Goal: Task Accomplishment & Management: Book appointment/travel/reservation

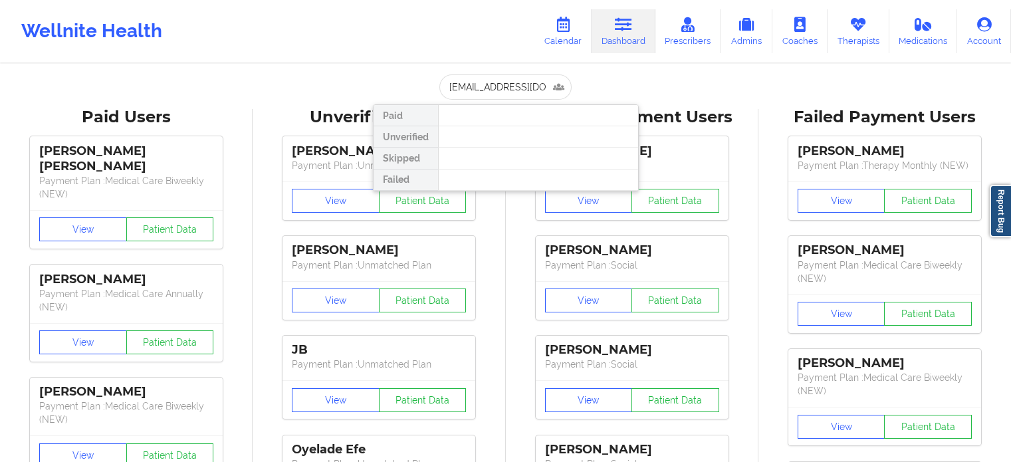
click at [496, 96] on input "[EMAIL_ADDRESS][DOMAIN_NAME]" at bounding box center [506, 86] width 132 height 25
type input "[EMAIL_ADDRESS][DOMAIN_NAME]"
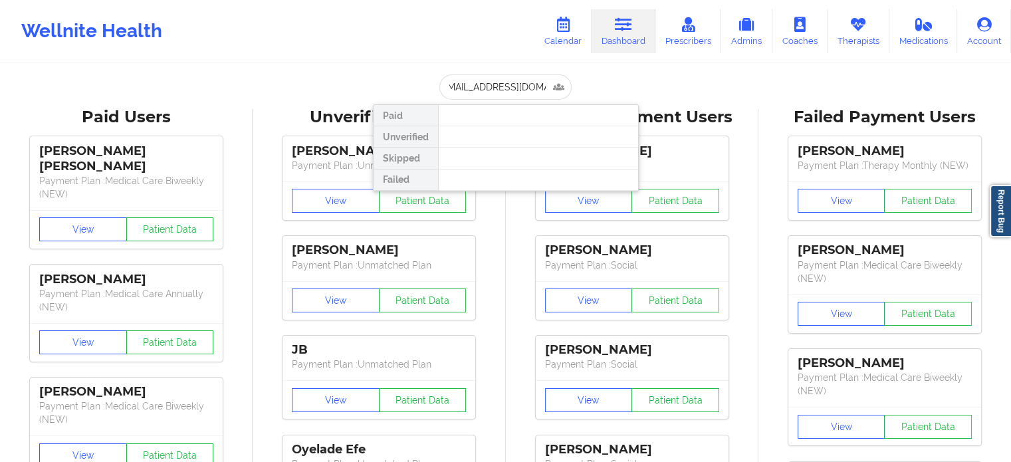
scroll to position [0, 2]
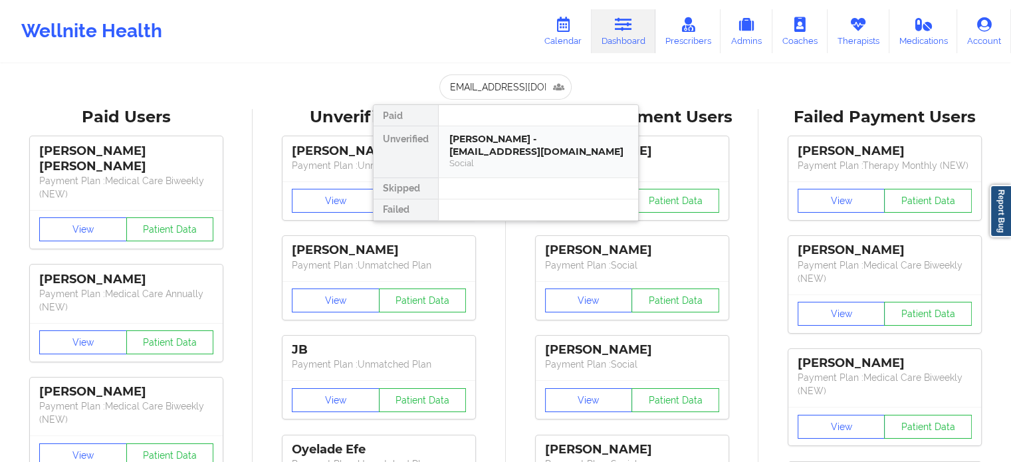
click at [516, 158] on div "Social" at bounding box center [538, 163] width 178 height 11
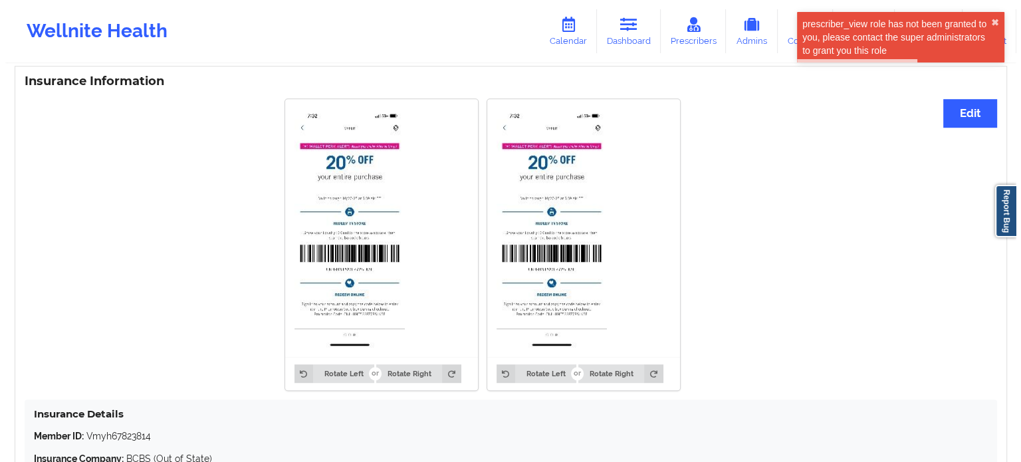
scroll to position [856, 0]
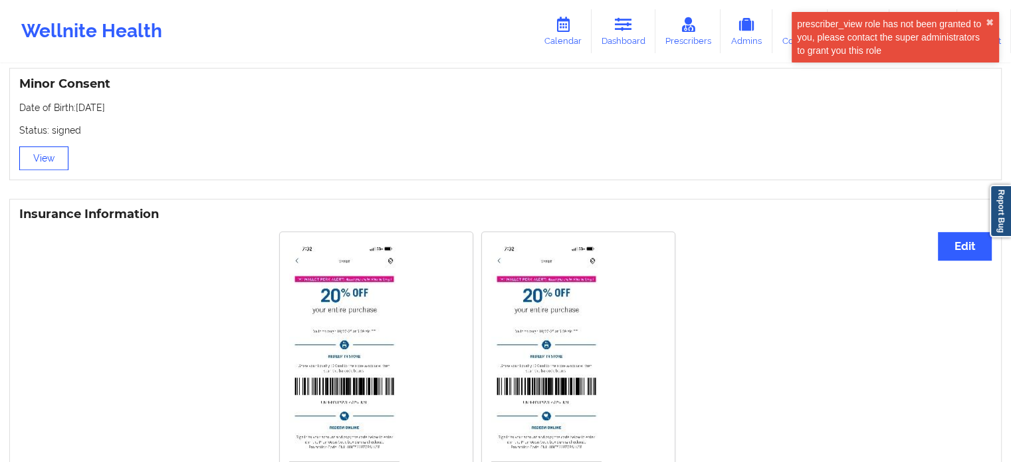
click at [33, 150] on button "View" at bounding box center [43, 158] width 49 height 24
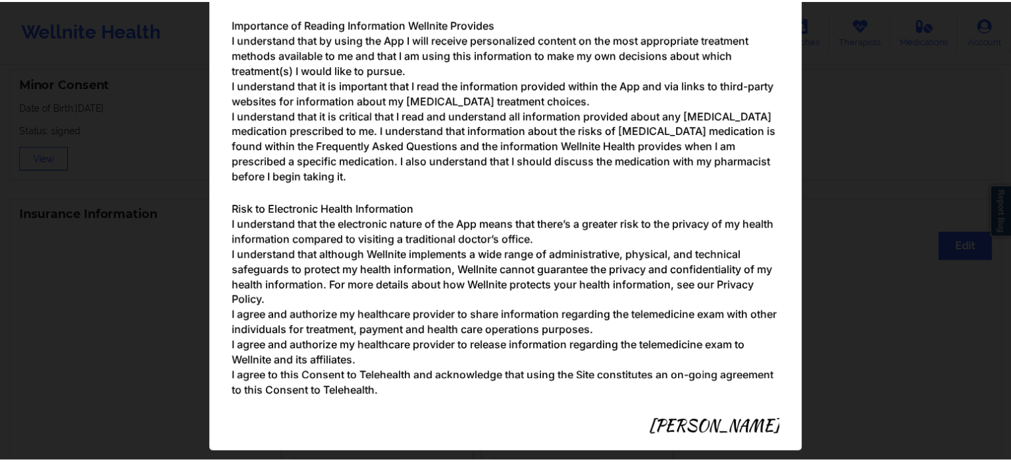
scroll to position [1517, 0]
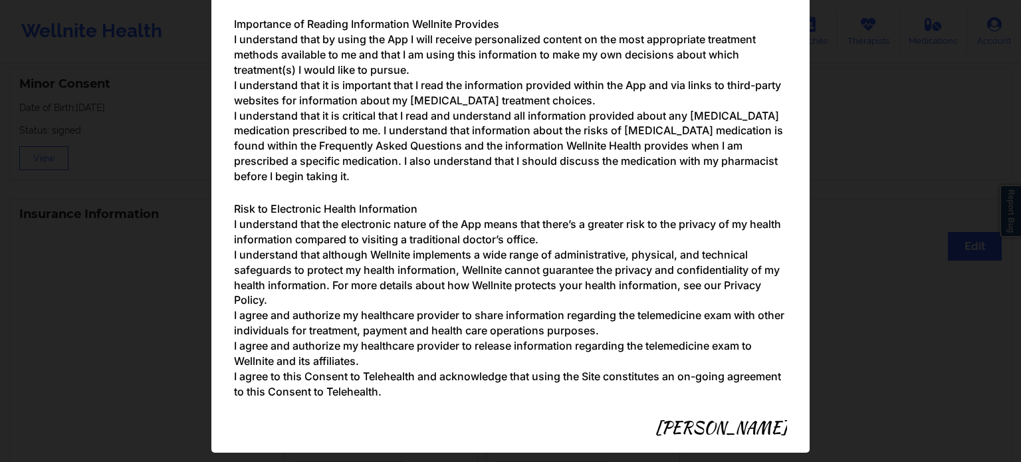
click at [904, 245] on div "Parental/Guardian Consent form for minors Minor's guardian or custodian is need…" at bounding box center [510, 231] width 1021 height 462
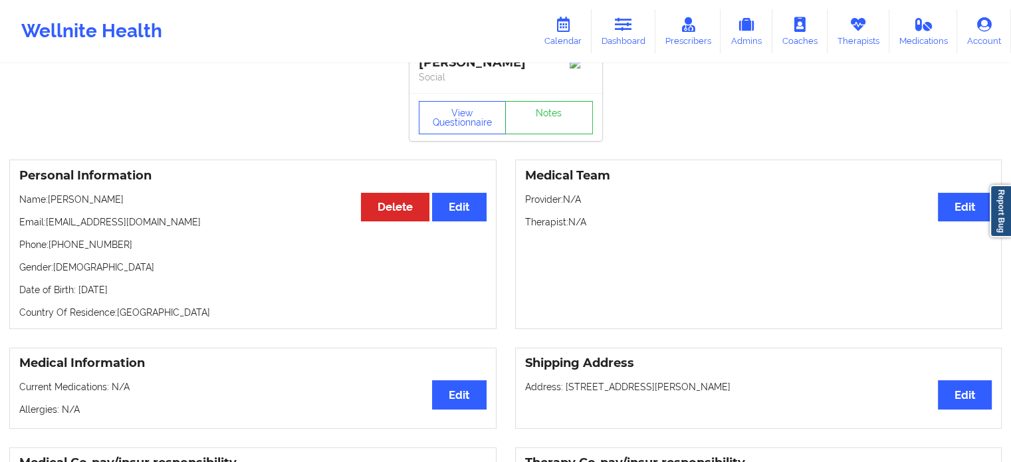
scroll to position [0, 0]
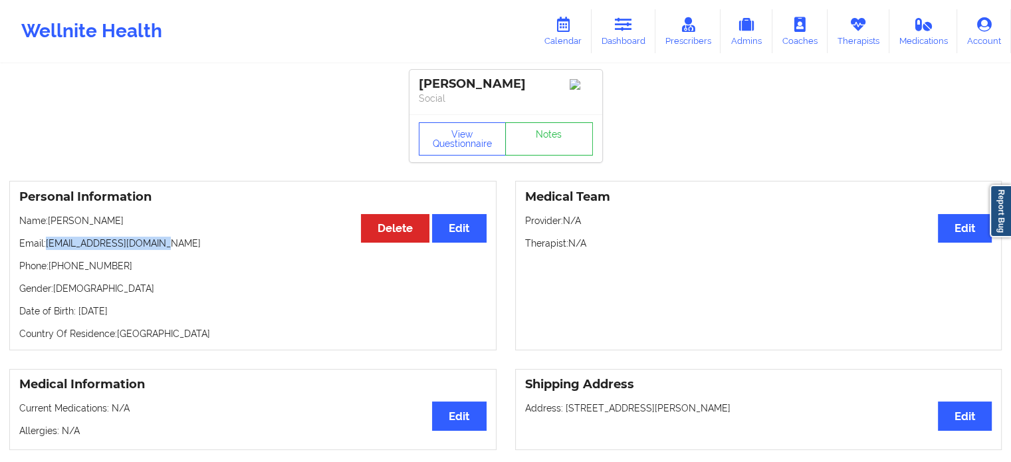
drag, startPoint x: 178, startPoint y: 247, endPoint x: 48, endPoint y: 250, distance: 129.7
click at [48, 250] on p "Email: [EMAIL_ADDRESS][DOMAIN_NAME]" at bounding box center [252, 243] width 467 height 13
copy p "[EMAIL_ADDRESS][DOMAIN_NAME]"
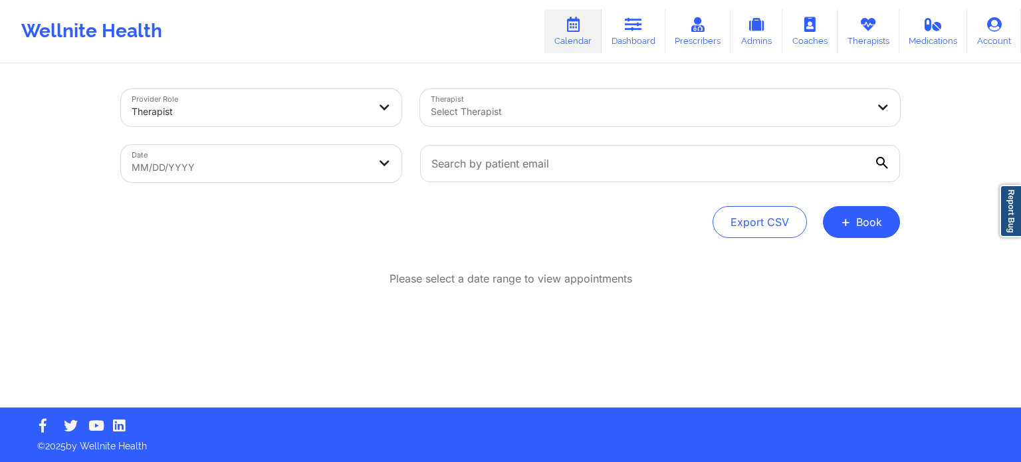
click at [537, 113] on div at bounding box center [649, 112] width 436 height 16
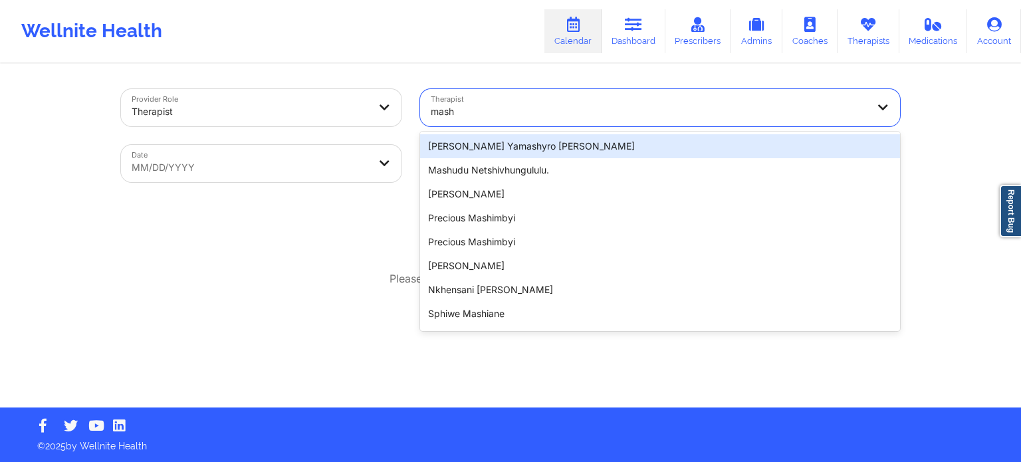
type input "masho"
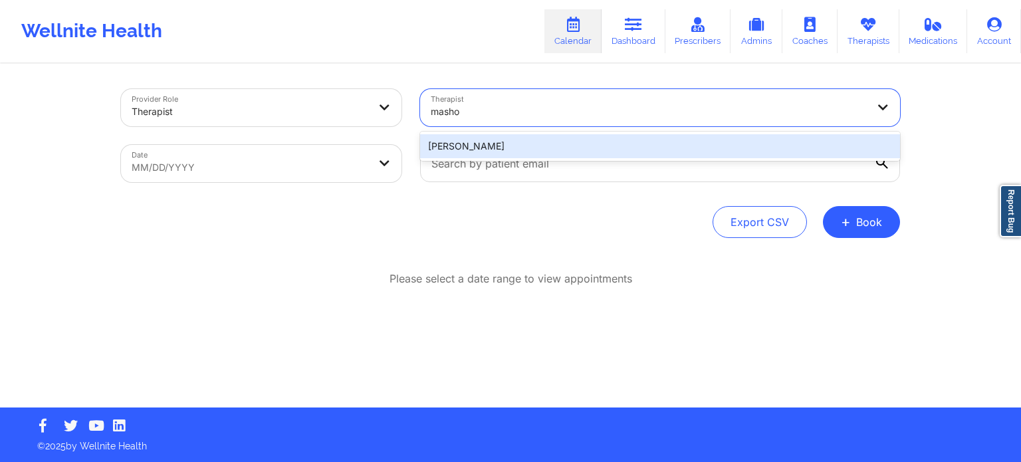
click at [519, 144] on div "Mashonda Waddell" at bounding box center [660, 146] width 480 height 24
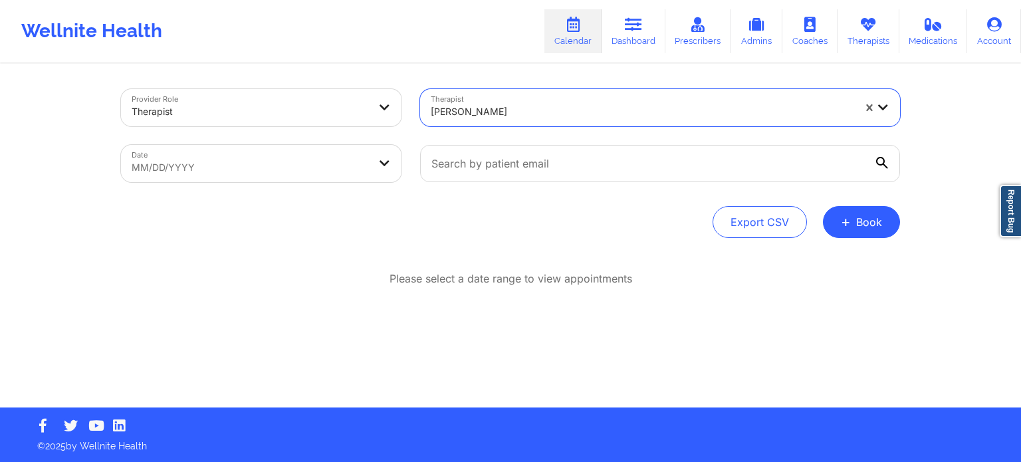
select select "2025-8"
select select "2025-9"
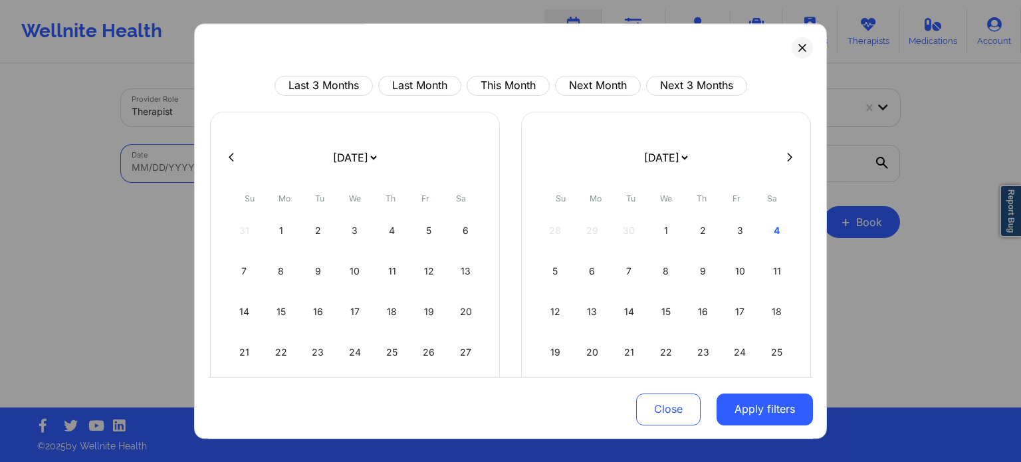
click at [320, 173] on body "Wellnite Health Calendar Dashboard Prescribers Admins Coaches Therapists Medica…" at bounding box center [510, 231] width 1021 height 462
click at [718, 234] on div "28 29 30 1 2 3 4" at bounding box center [666, 230] width 255 height 37
click at [701, 236] on div "2" at bounding box center [703, 230] width 34 height 37
select select "2025-9"
select select "2025-10"
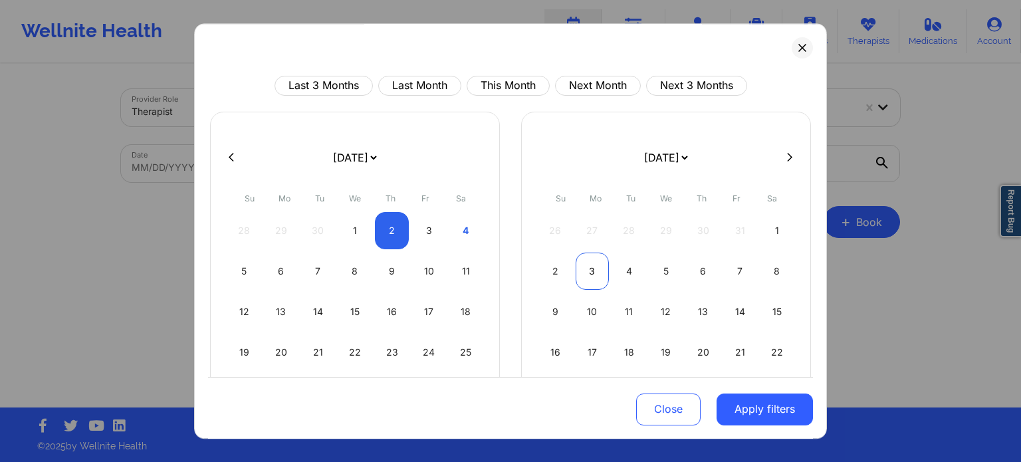
select select "2025-9"
select select "2025-10"
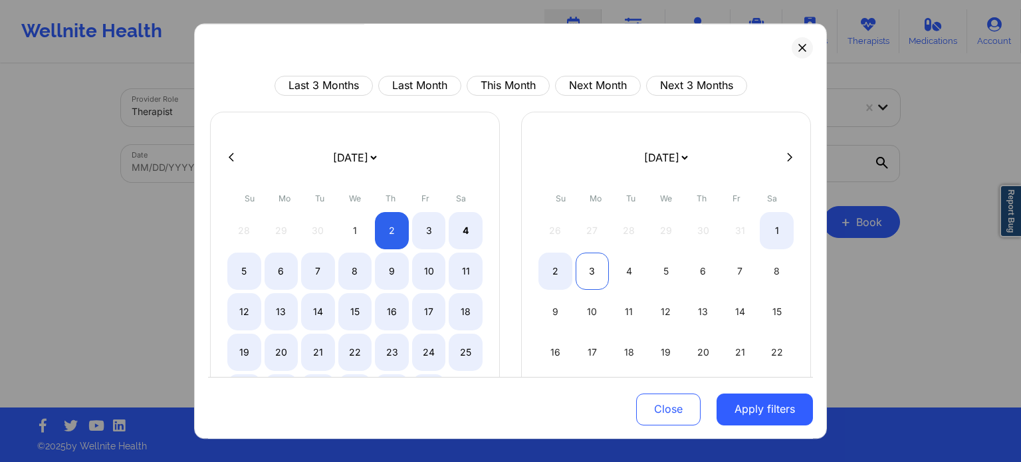
click at [582, 268] on div "3" at bounding box center [593, 271] width 34 height 37
select select "2025-9"
select select "2025-10"
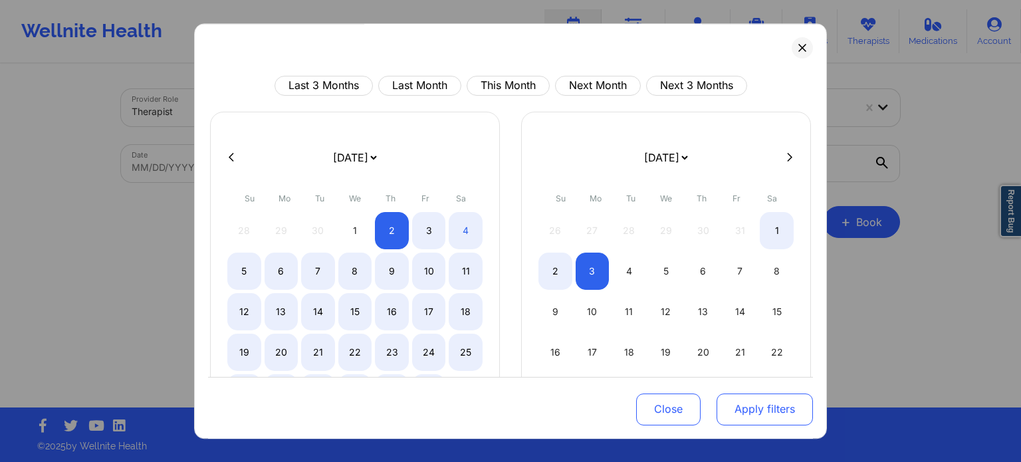
click at [782, 410] on button "Apply filters" at bounding box center [765, 409] width 96 height 32
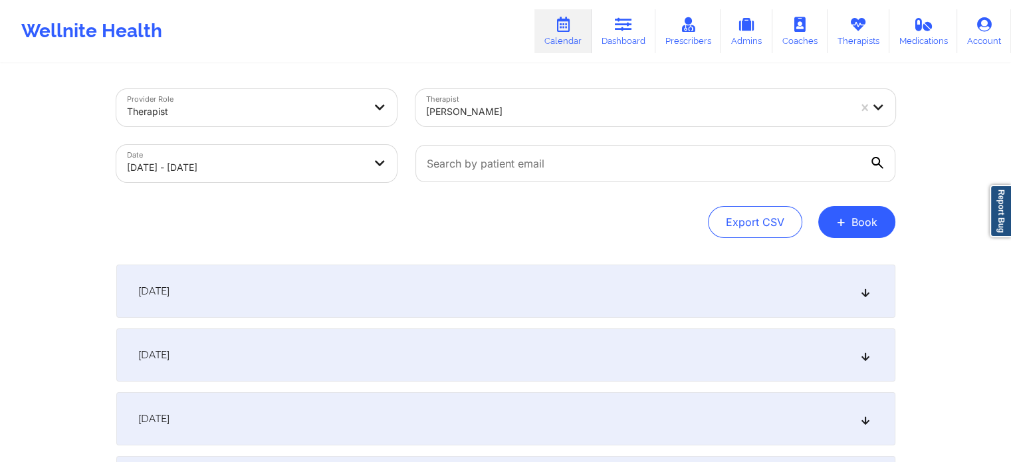
click at [276, 377] on div "October 3, 2025" at bounding box center [505, 354] width 779 height 53
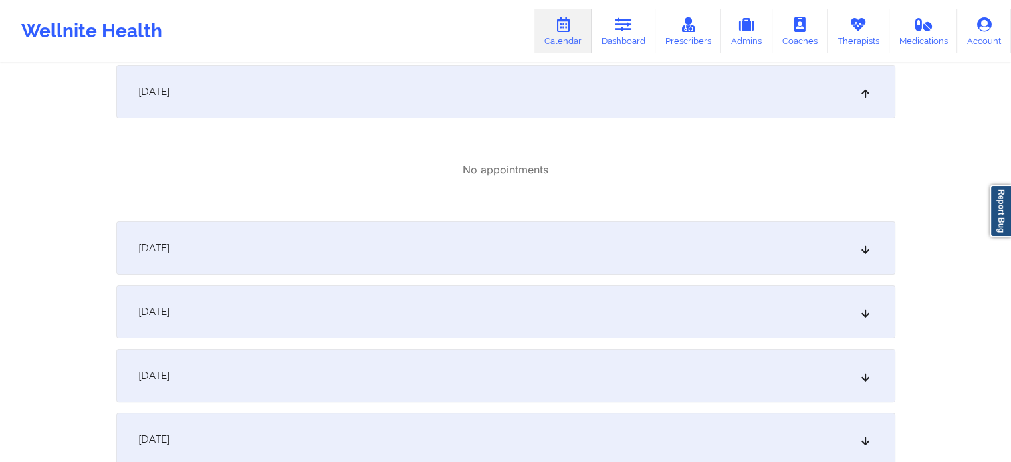
scroll to position [266, 0]
click at [290, 241] on div "October 4, 2025" at bounding box center [505, 245] width 779 height 53
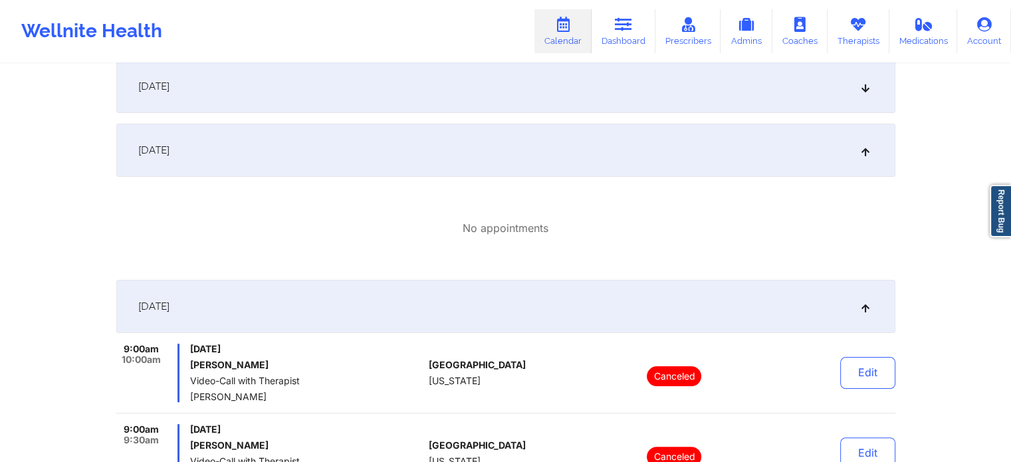
scroll to position [133, 0]
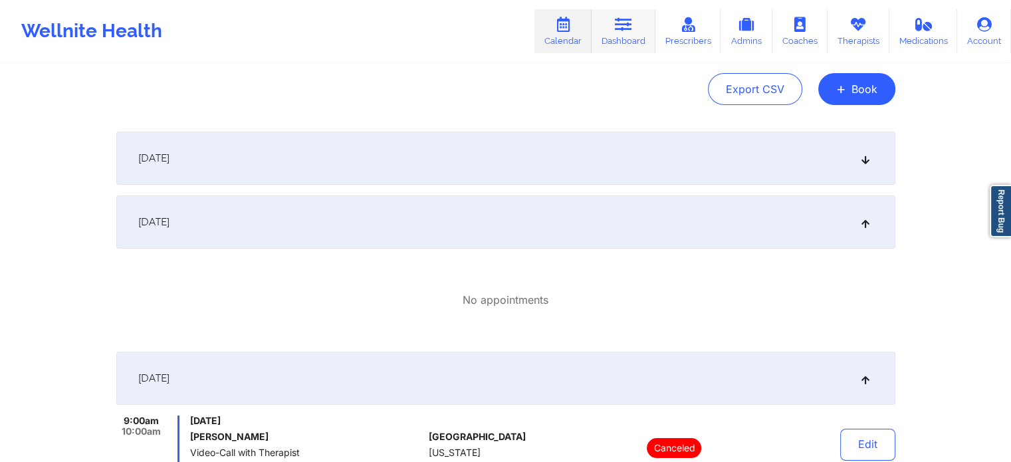
click at [622, 32] on link "Dashboard" at bounding box center [624, 31] width 64 height 44
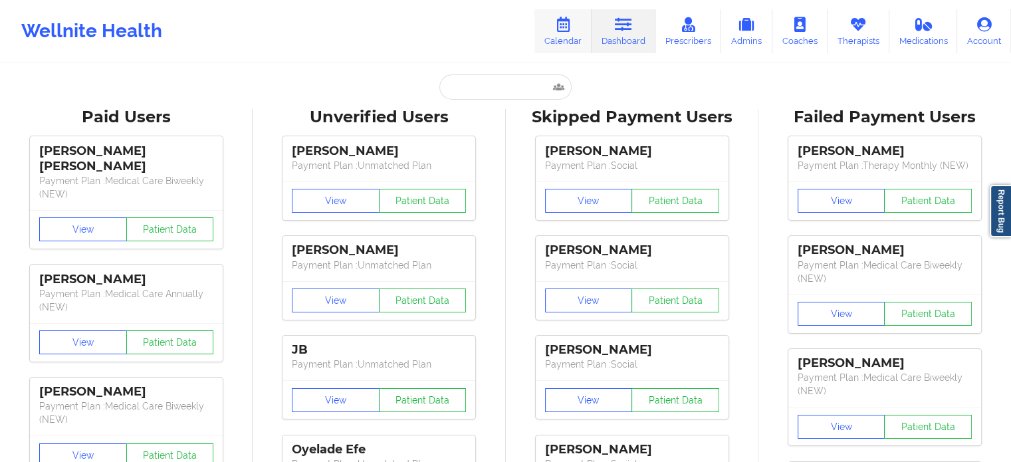
click at [559, 51] on link "Calendar" at bounding box center [563, 31] width 57 height 44
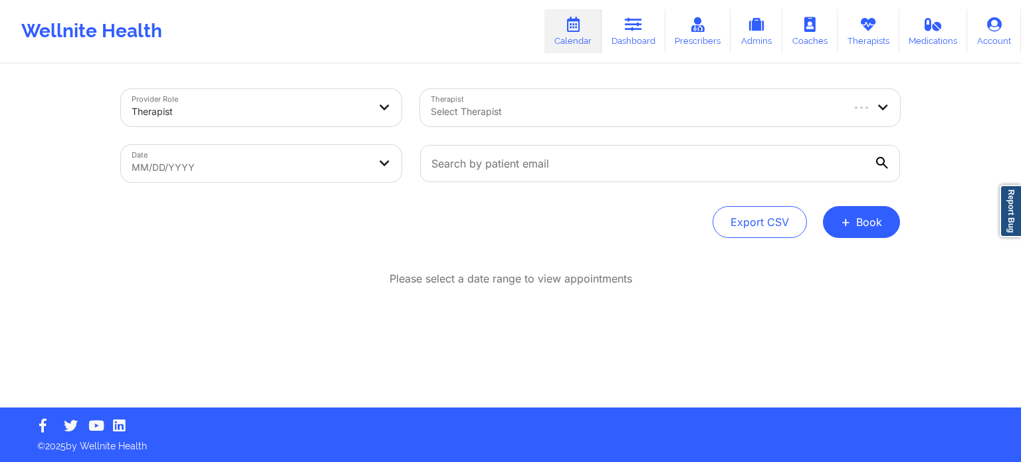
click at [505, 112] on div at bounding box center [636, 112] width 410 height 16
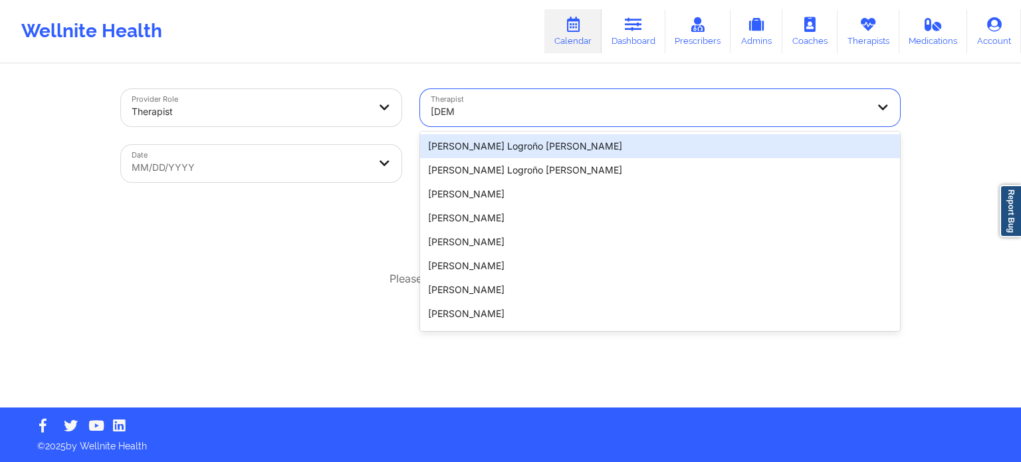
type input "sharic"
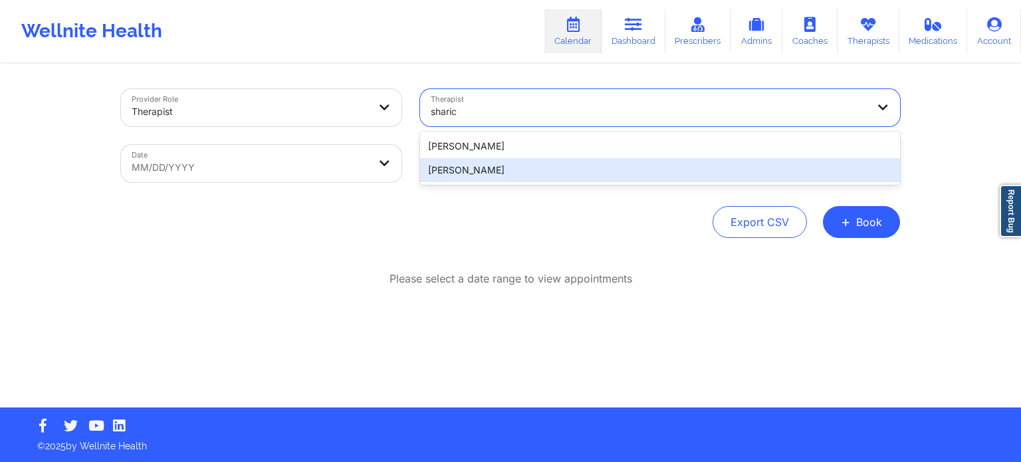
click at [503, 164] on div "Sharice White" at bounding box center [660, 170] width 480 height 24
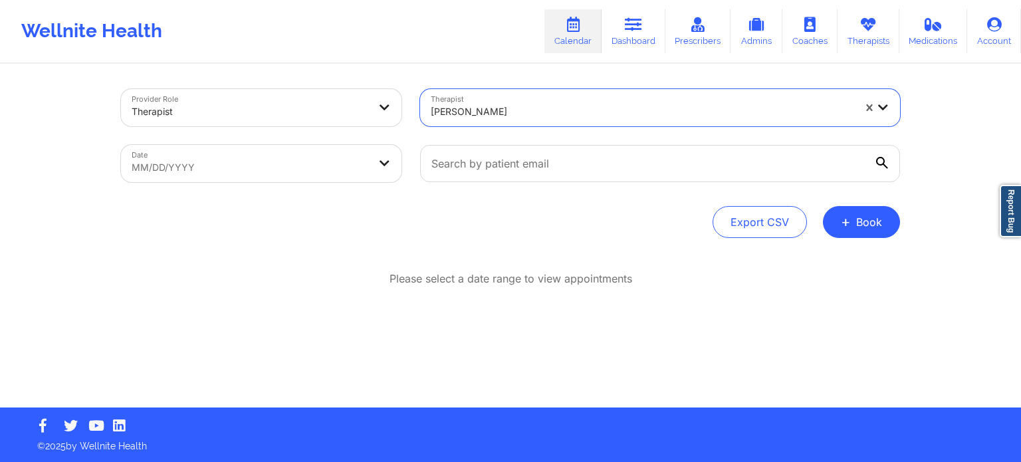
click at [263, 162] on body "Wellnite Health Calendar Dashboard Prescribers Admins Coaches Therapists Medica…" at bounding box center [510, 231] width 1021 height 462
select select "2025-8"
select select "2025-9"
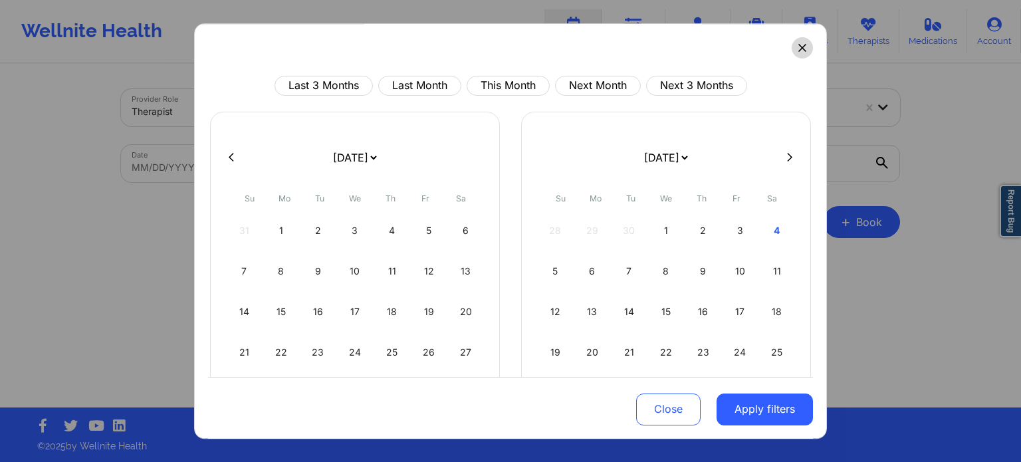
click at [802, 45] on button at bounding box center [802, 47] width 21 height 21
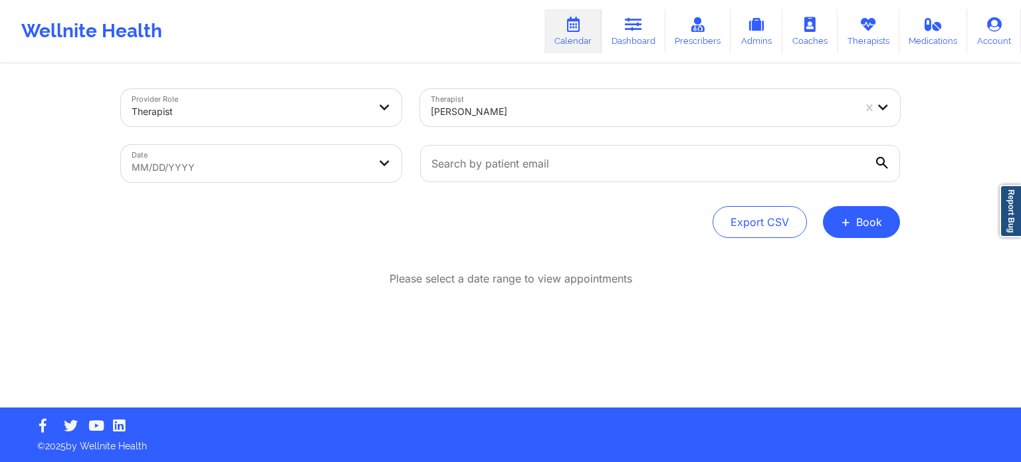
click at [571, 100] on div "Sharice White" at bounding box center [642, 111] width 423 height 29
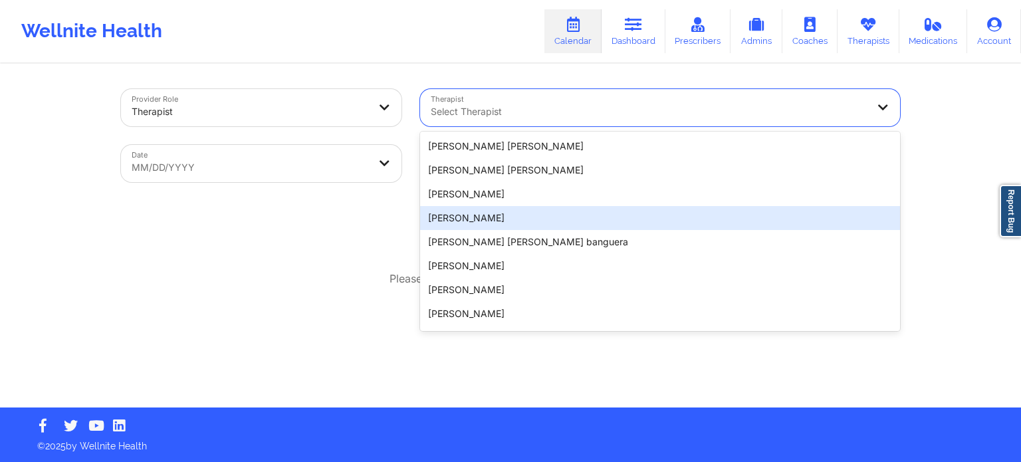
click at [366, 233] on div "Export CSV + Book" at bounding box center [510, 222] width 779 height 32
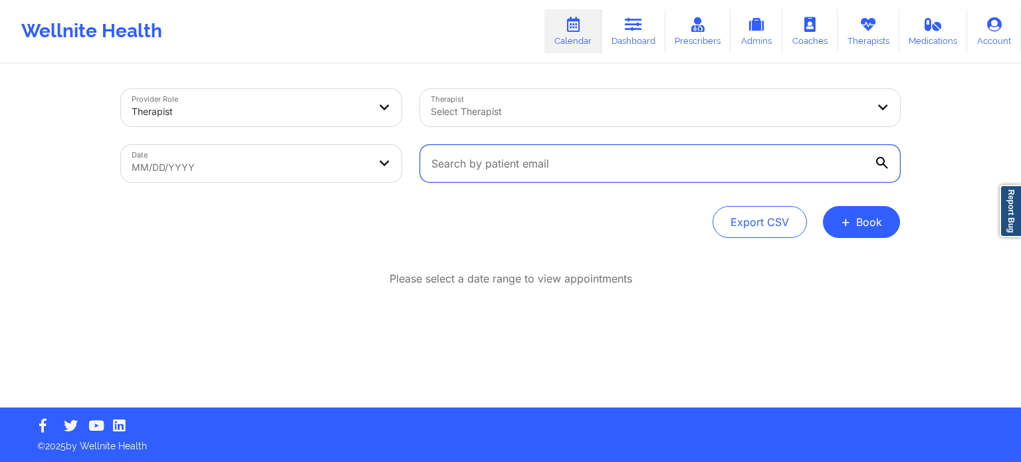
click at [497, 162] on input "text" at bounding box center [660, 163] width 480 height 37
paste input "MARYEPOWERS28@GMAIL.COM"
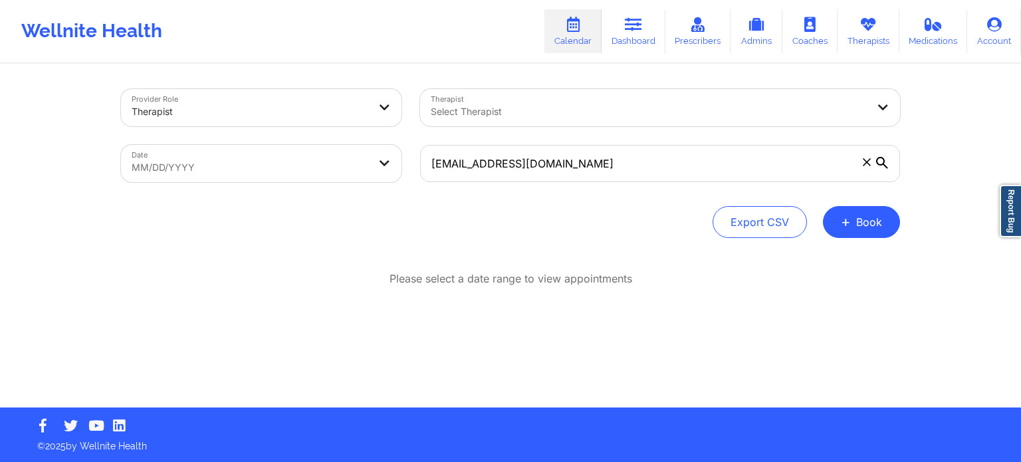
click at [883, 160] on icon at bounding box center [882, 163] width 12 height 12
click at [883, 160] on input "MARYEPOWERS28@GMAIL.COM" at bounding box center [660, 163] width 480 height 37
click at [709, 160] on input "MARYEPOWERS28@GMAIL.COM" at bounding box center [660, 163] width 480 height 37
type input "MARYEPOWERS28@GMAIL.COM"
click at [637, 28] on icon at bounding box center [633, 24] width 17 height 15
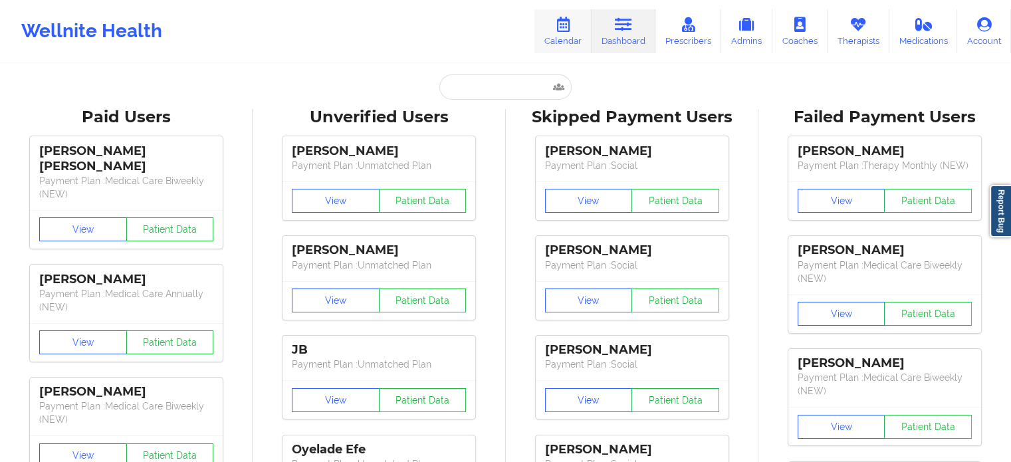
click at [576, 30] on link "Calendar" at bounding box center [563, 31] width 57 height 44
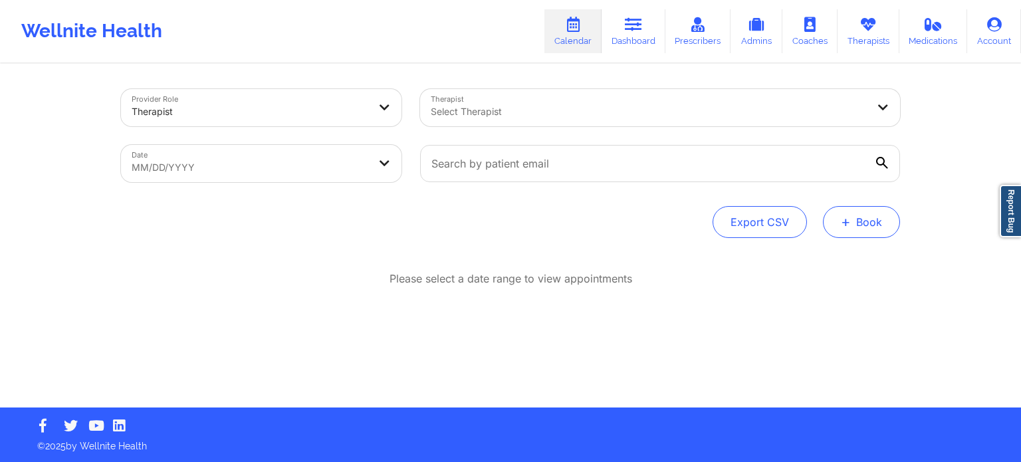
click at [864, 220] on button "+ Book" at bounding box center [861, 222] width 77 height 32
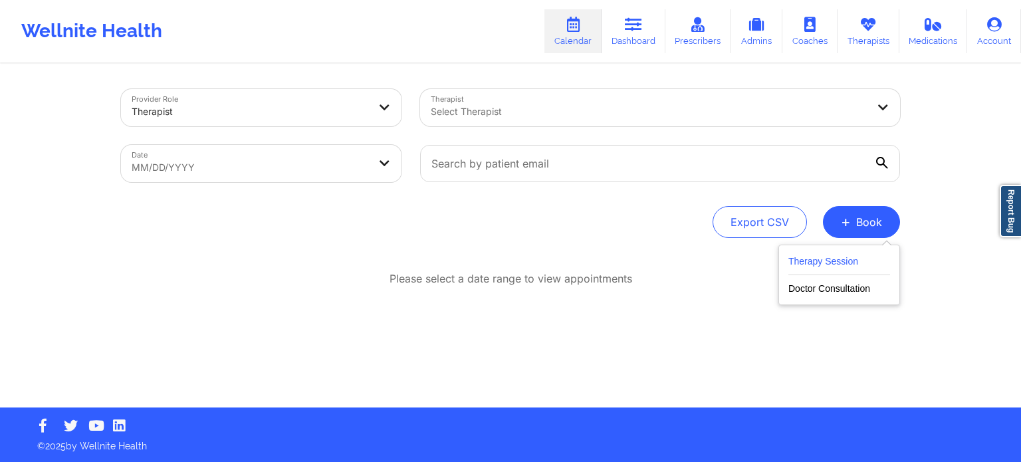
click at [834, 260] on button "Therapy Session" at bounding box center [840, 264] width 102 height 22
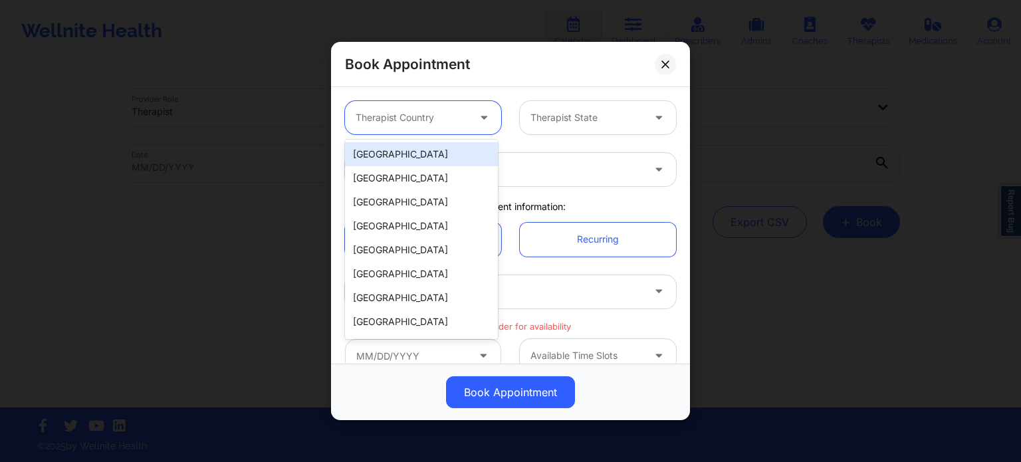
click at [426, 121] on div at bounding box center [412, 118] width 112 height 16
click at [422, 149] on div "[GEOGRAPHIC_DATA]" at bounding box center [421, 154] width 153 height 24
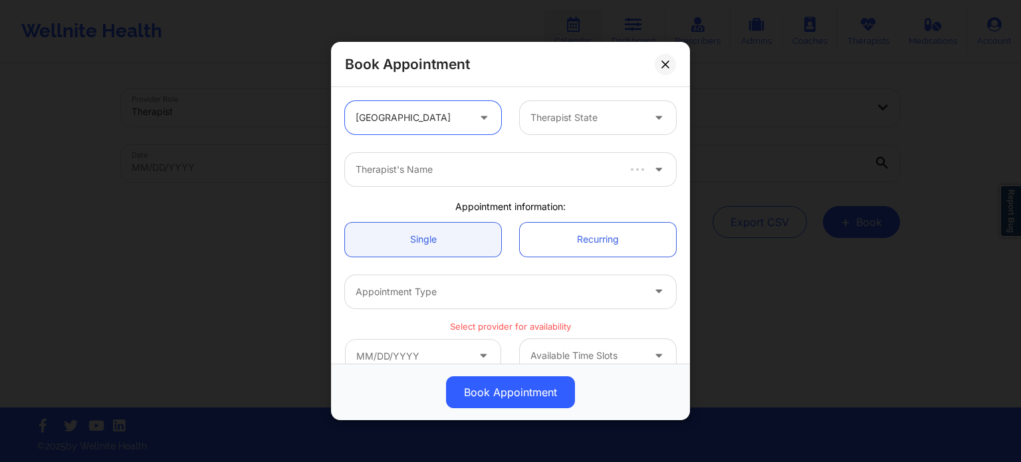
click at [545, 114] on div at bounding box center [587, 118] width 112 height 16
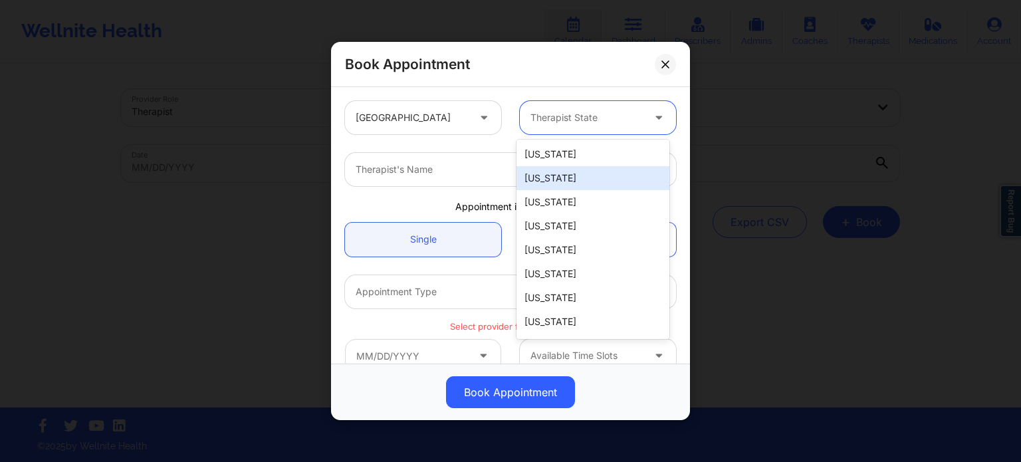
type input "f"
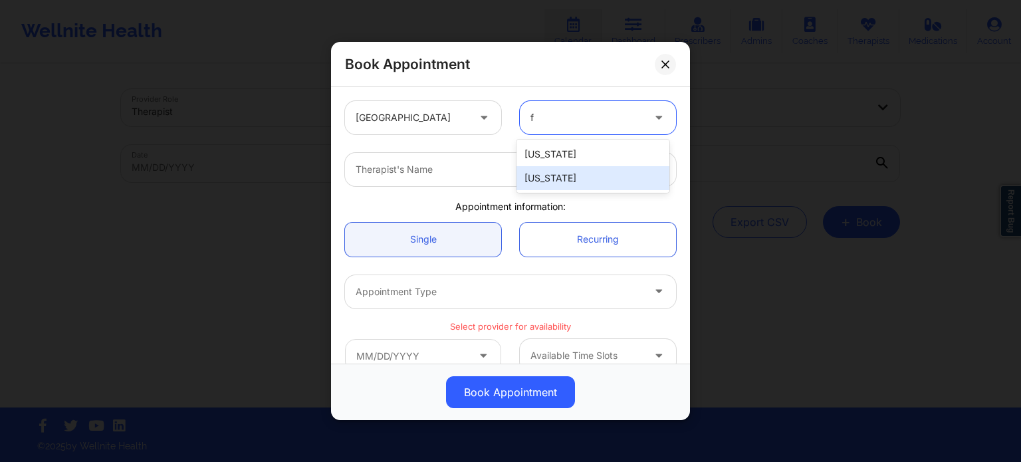
click at [555, 184] on div "[US_STATE]" at bounding box center [593, 178] width 153 height 24
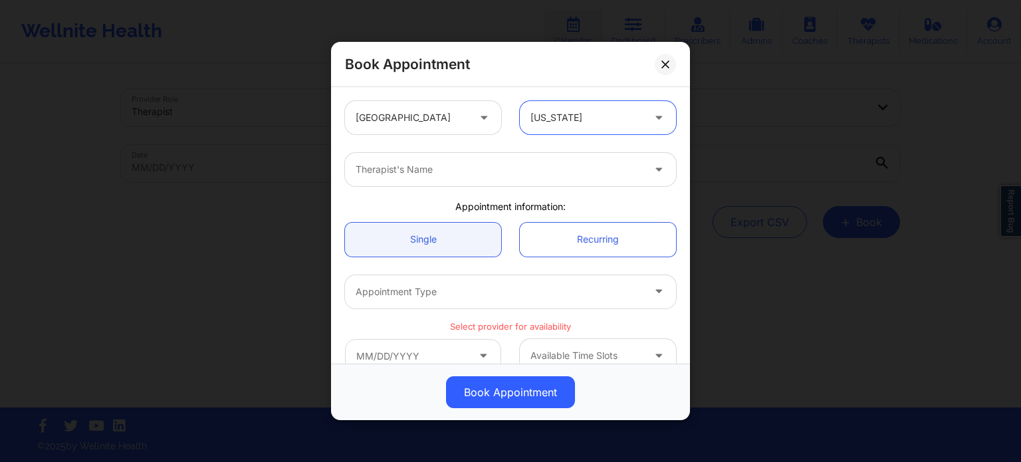
click at [471, 179] on div "Therapist's Name" at bounding box center [494, 169] width 299 height 33
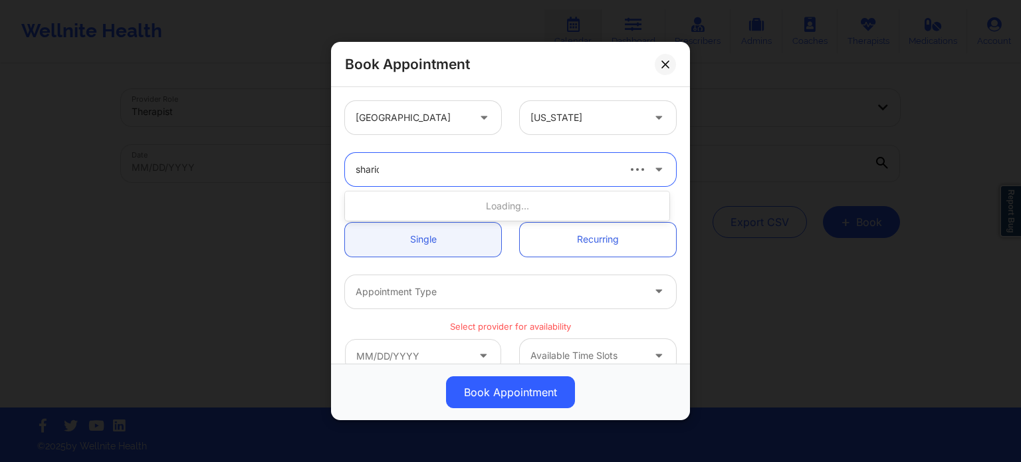
type input "sharice"
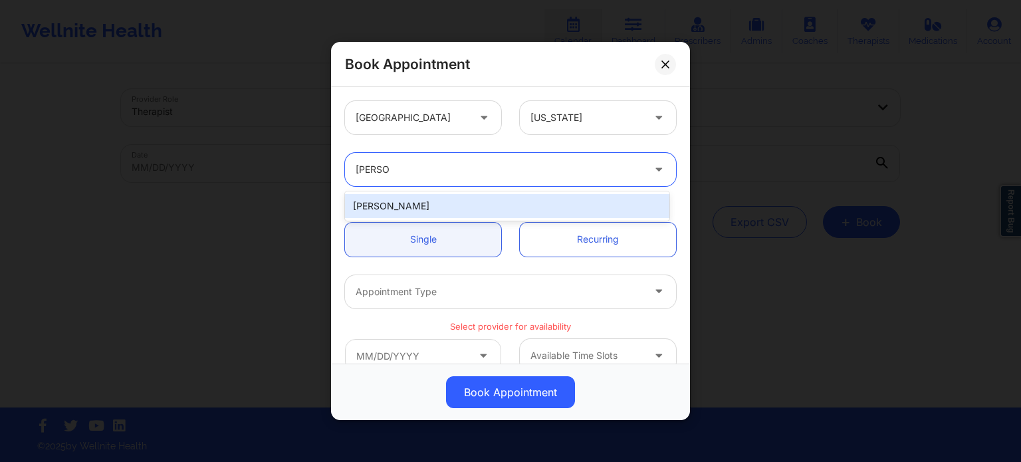
click at [416, 204] on div "Sharice White" at bounding box center [507, 206] width 324 height 24
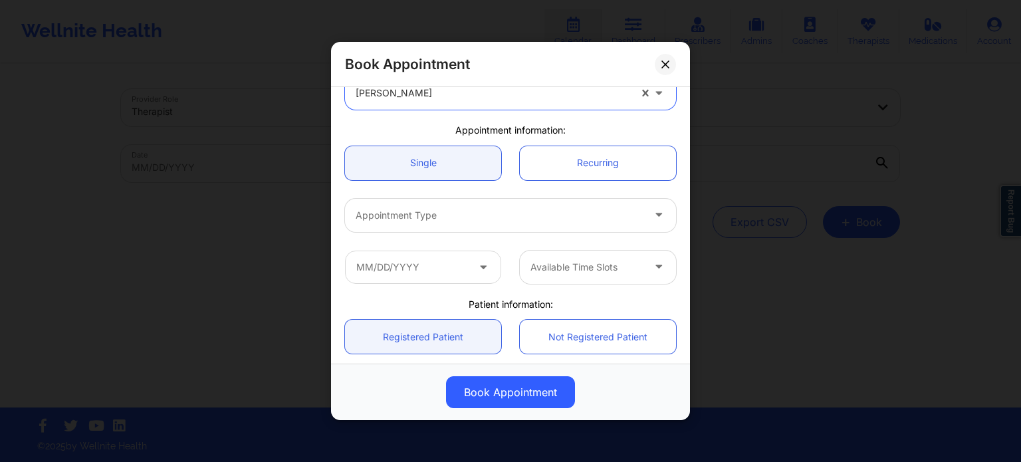
scroll to position [133, 0]
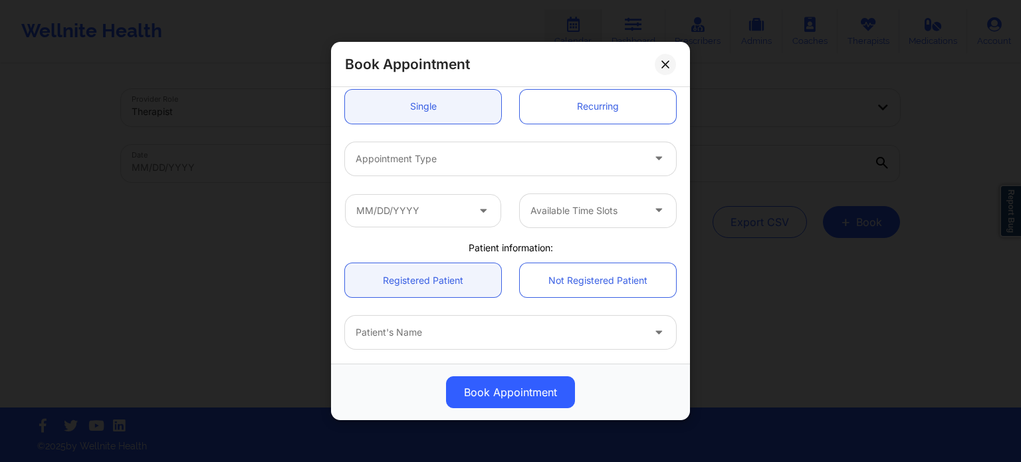
click at [436, 170] on div "Appointment Type" at bounding box center [494, 158] width 299 height 33
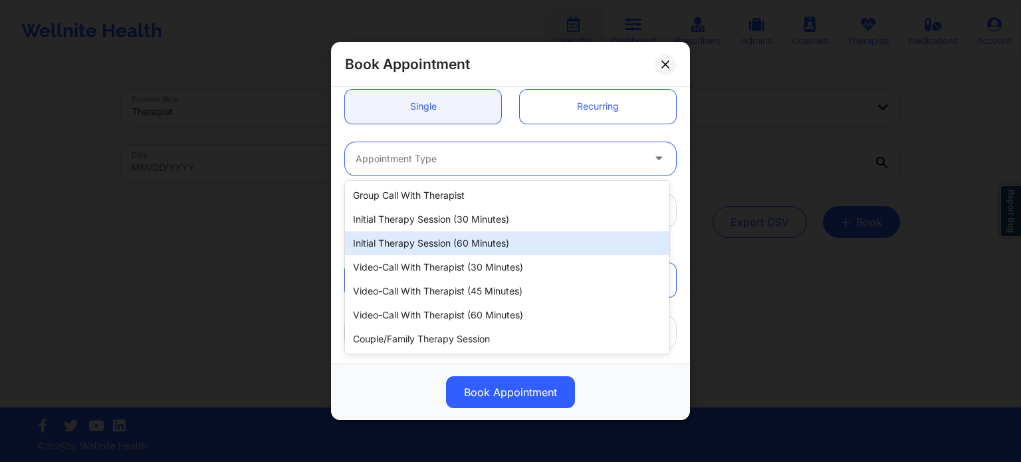
click at [434, 244] on div "Initial Therapy Session (60 minutes)" at bounding box center [507, 243] width 324 height 24
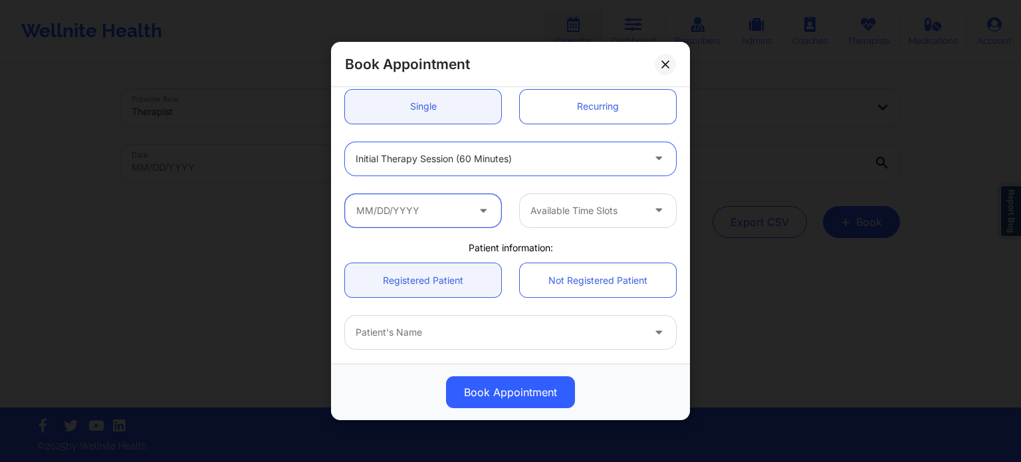
click at [417, 213] on input "text" at bounding box center [423, 210] width 156 height 33
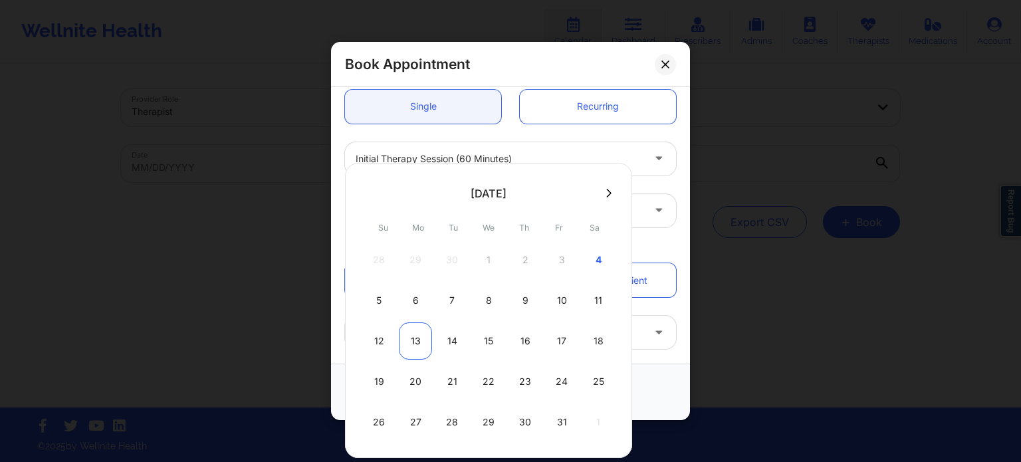
click at [415, 339] on div "13" at bounding box center [415, 340] width 33 height 37
type input "10/13/2025"
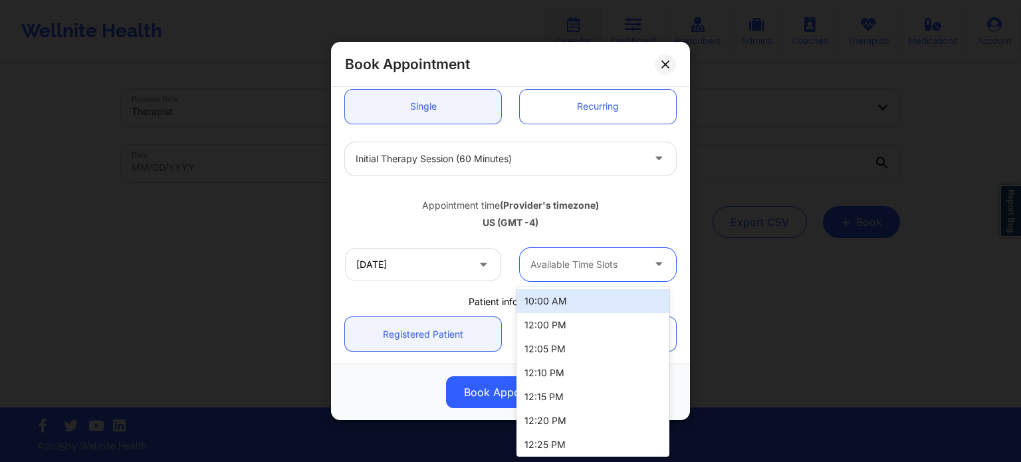
click at [566, 267] on div at bounding box center [587, 265] width 112 height 16
click at [566, 305] on div "10:00 AM" at bounding box center [593, 301] width 153 height 24
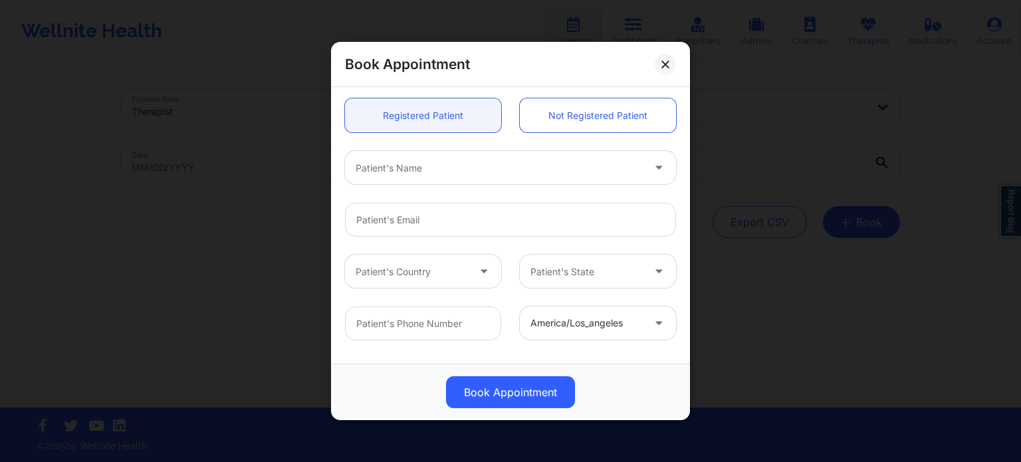
scroll to position [281, 0]
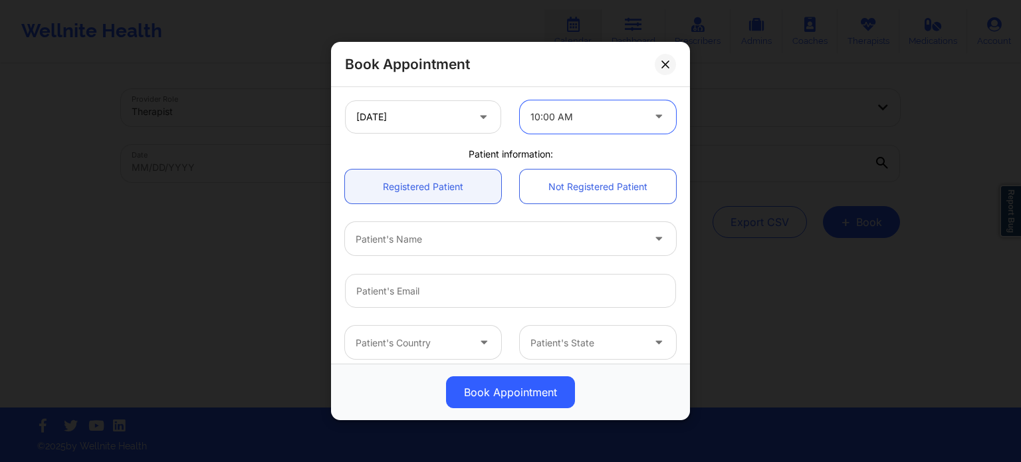
click at [410, 247] on div "Patient's Name" at bounding box center [494, 238] width 299 height 33
click at [428, 241] on div at bounding box center [499, 239] width 287 height 16
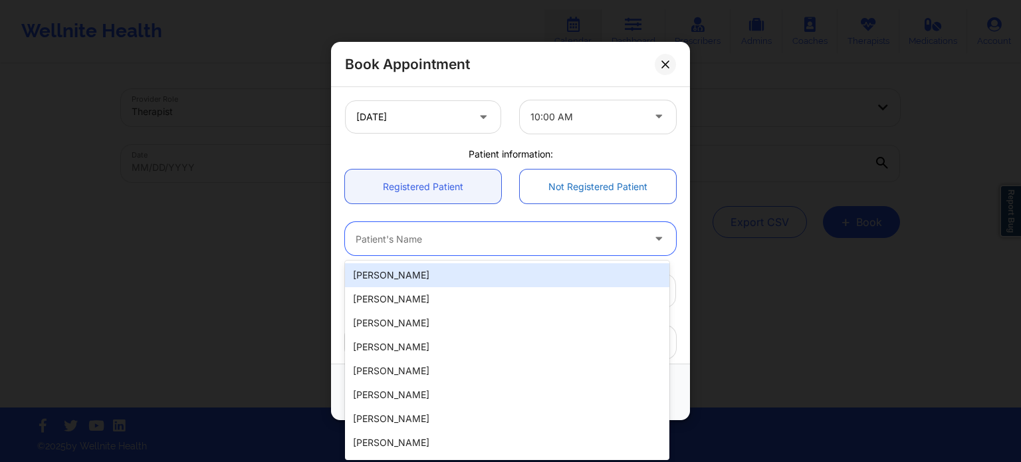
click at [554, 182] on link "Not Registered Patient" at bounding box center [598, 187] width 156 height 34
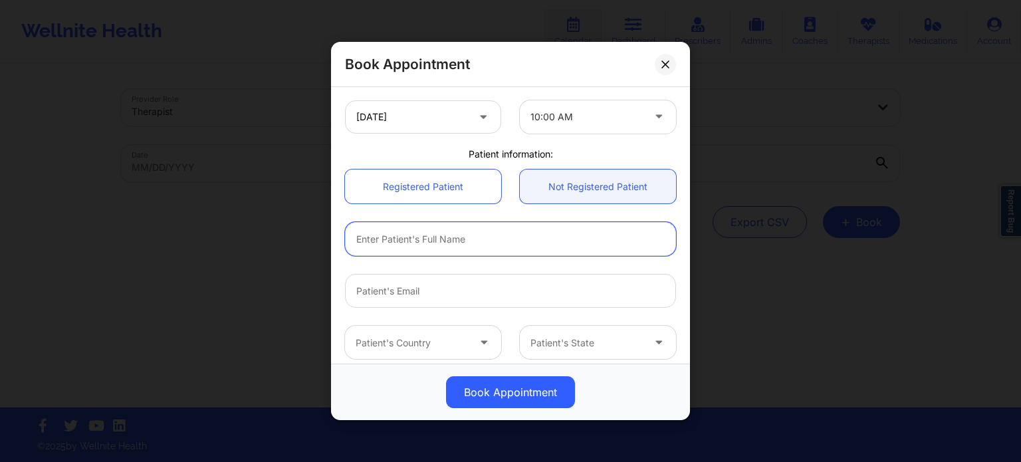
click at [433, 245] on input "text" at bounding box center [510, 239] width 331 height 34
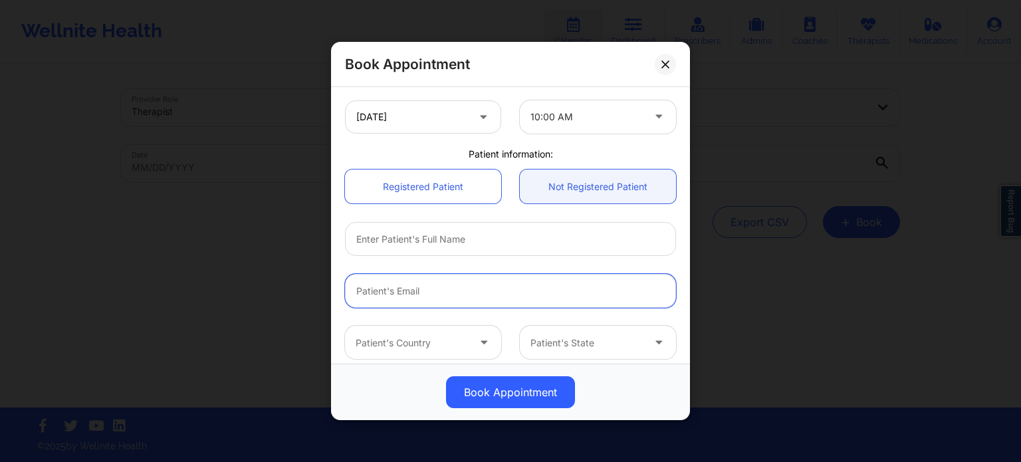
click at [385, 296] on input "email" at bounding box center [510, 291] width 331 height 34
paste input "MARYEPOWERS28@GMAIL.COM"
type input "MARYEPOWERS28@GMAIL.COM"
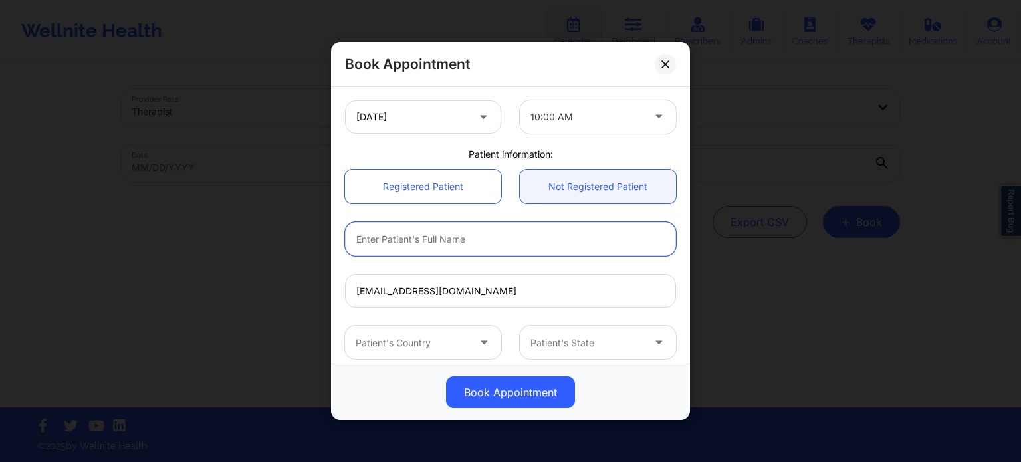
click at [376, 241] on input "text" at bounding box center [510, 239] width 331 height 34
type input "Mary Powers"
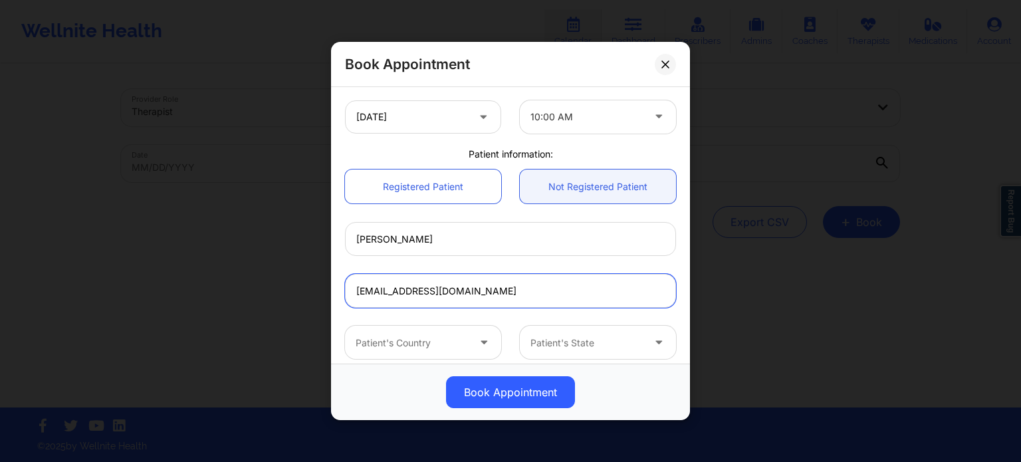
drag, startPoint x: 426, startPoint y: 289, endPoint x: 366, endPoint y: 287, distance: 60.6
click at [366, 287] on input "MARYEPOWERS28@GMAIL.COM" at bounding box center [510, 291] width 331 height 34
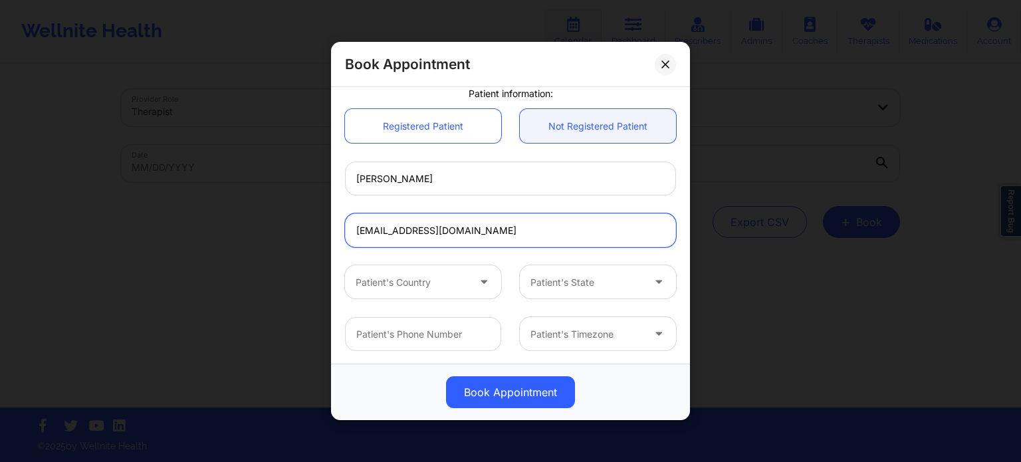
scroll to position [342, 0]
type input "maryepowers28@gmail.com"
click at [384, 280] on div at bounding box center [412, 282] width 112 height 16
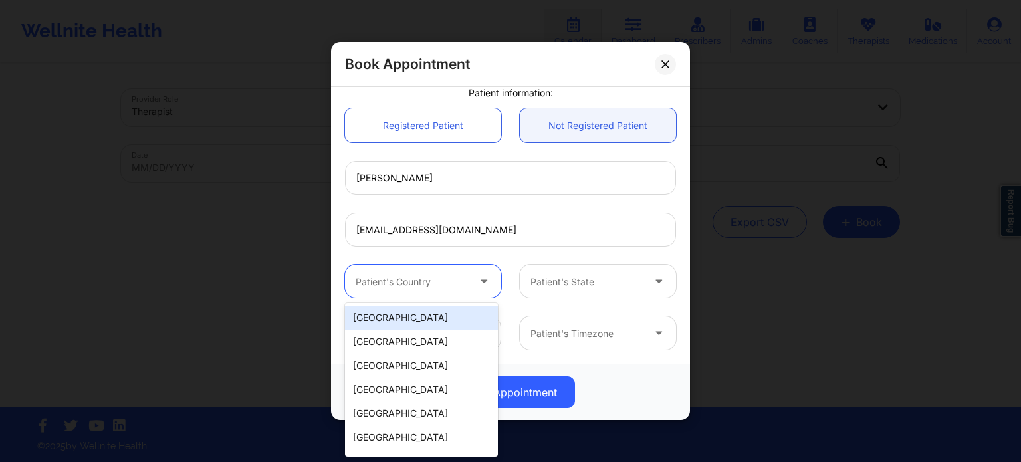
click at [384, 317] on div "[GEOGRAPHIC_DATA]" at bounding box center [421, 318] width 153 height 24
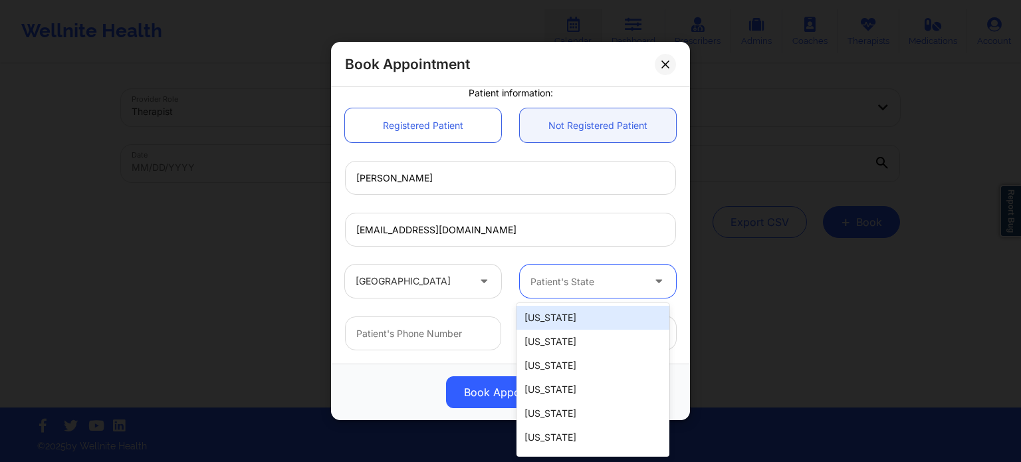
click at [591, 282] on div at bounding box center [587, 282] width 112 height 16
type input "f"
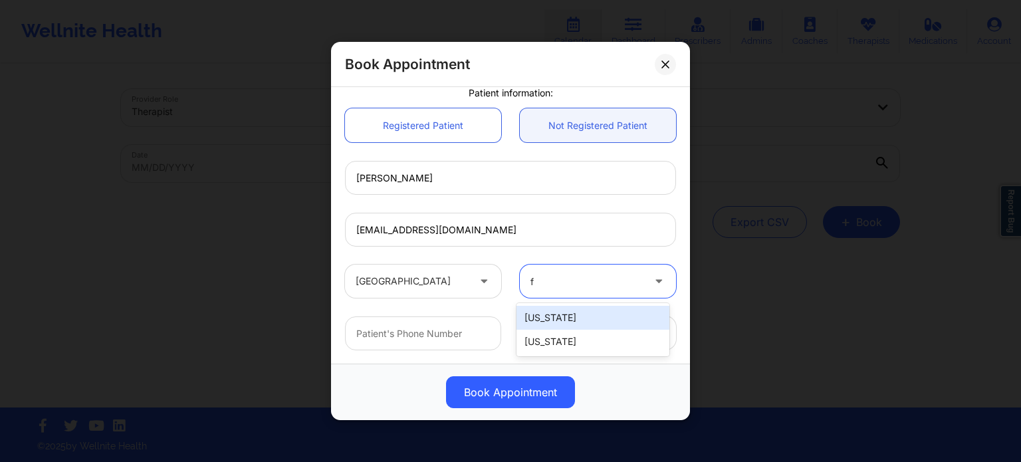
click at [543, 340] on div "[US_STATE]" at bounding box center [593, 342] width 153 height 24
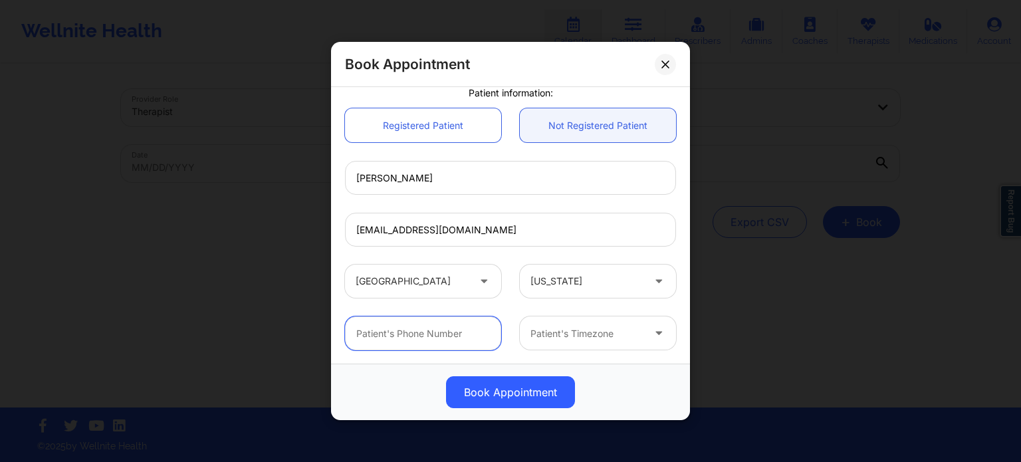
click at [431, 339] on input "text" at bounding box center [423, 334] width 156 height 34
click at [414, 330] on input "text" at bounding box center [423, 334] width 156 height 34
paste input "(352) 212-7221"
type input "(352) 212-7221"
click at [564, 340] on div at bounding box center [587, 334] width 112 height 16
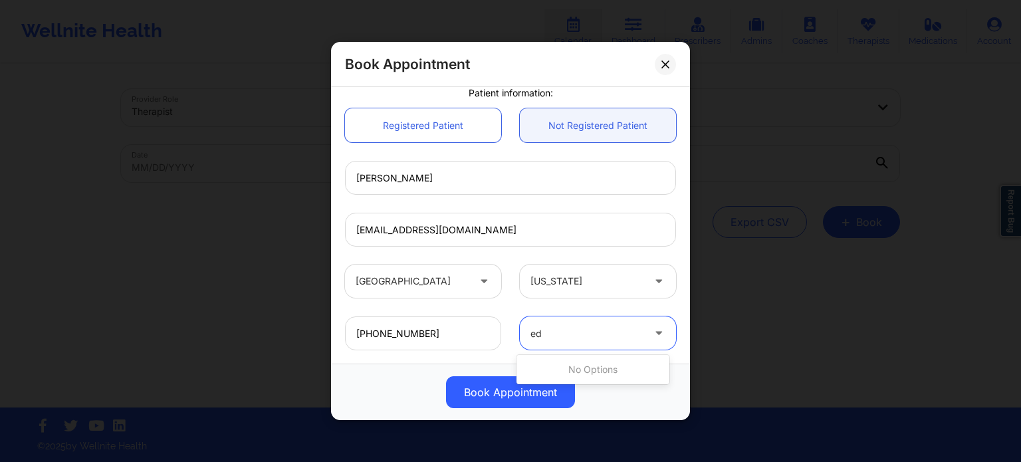
type input "e"
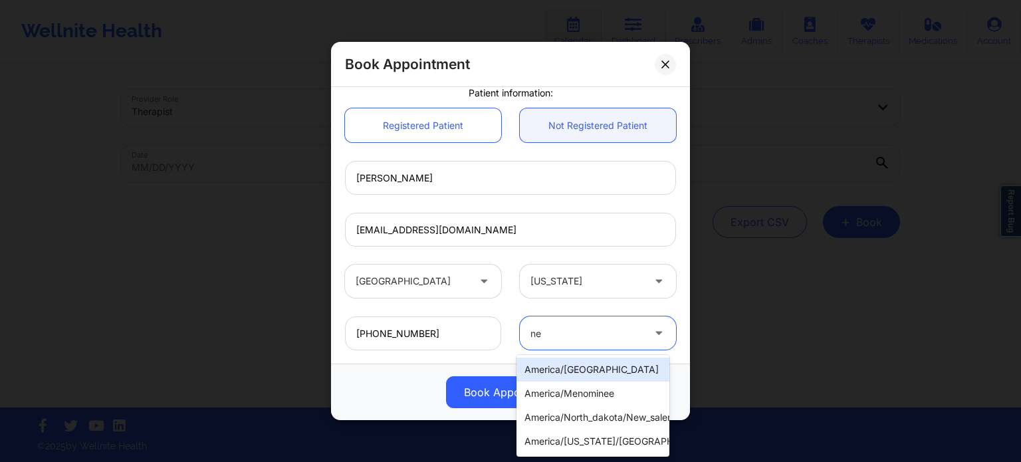
type input "new"
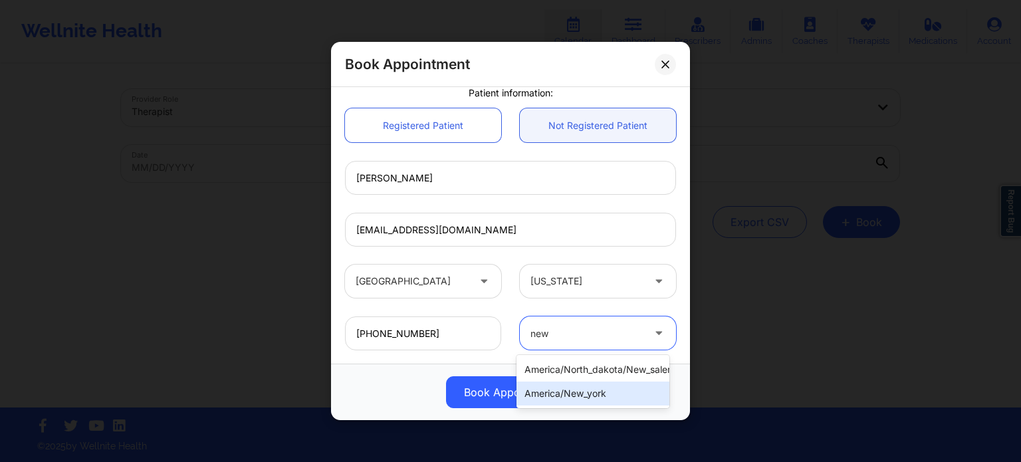
click at [568, 392] on div "america/new_york" at bounding box center [593, 394] width 153 height 24
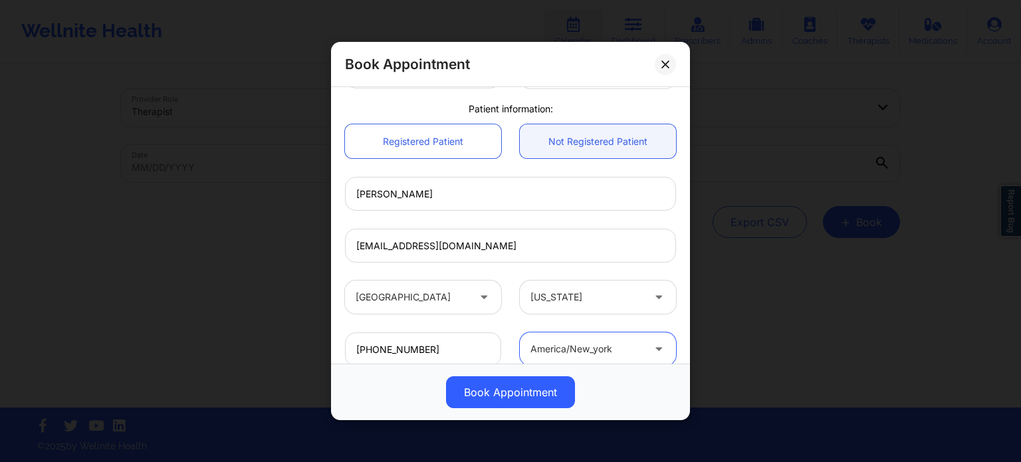
scroll to position [414, 0]
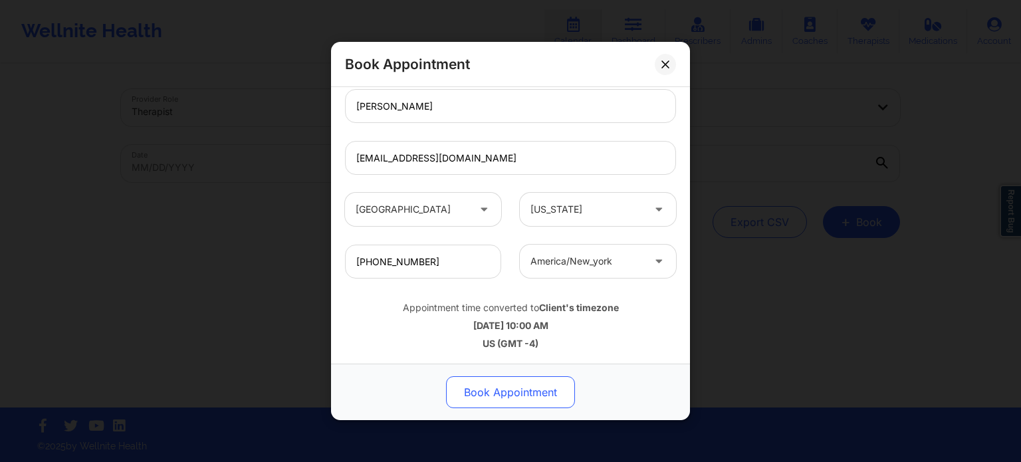
click at [519, 396] on button "Book Appointment" at bounding box center [510, 392] width 129 height 32
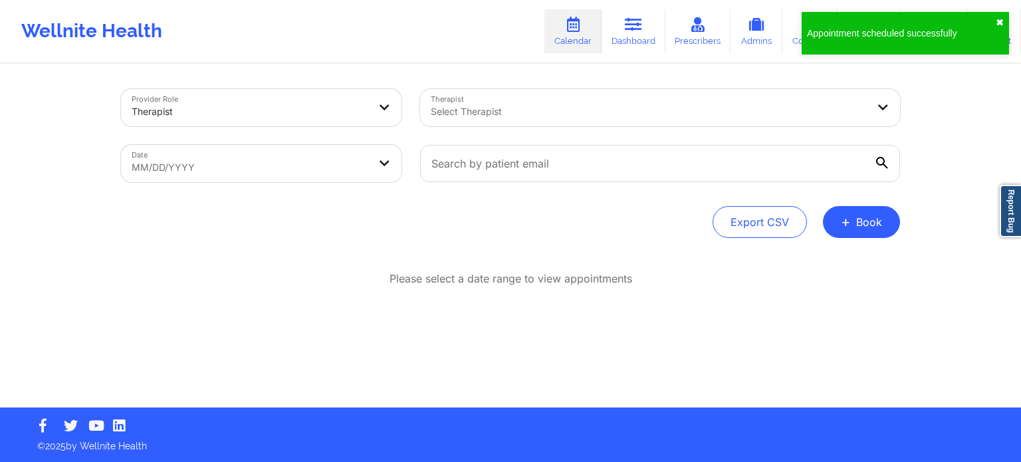
click at [999, 21] on button "✖︎" at bounding box center [1000, 22] width 8 height 11
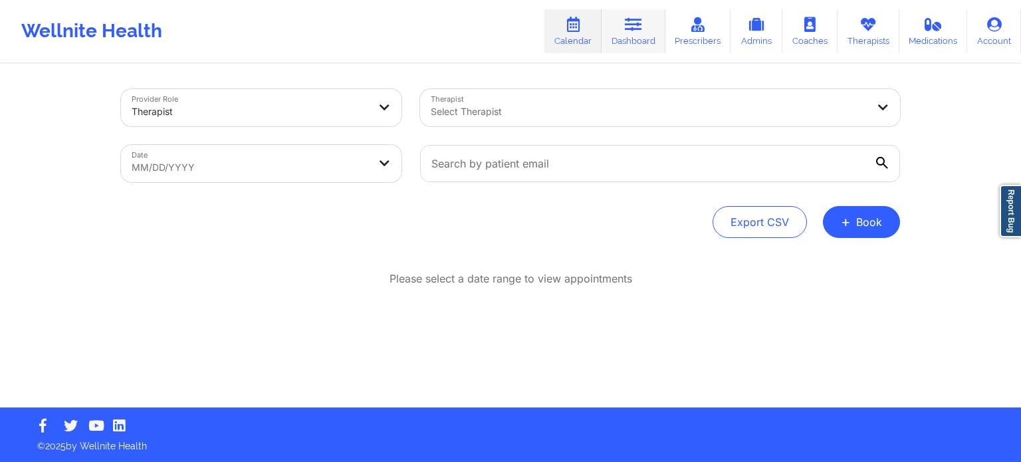
click at [638, 24] on icon at bounding box center [633, 24] width 17 height 15
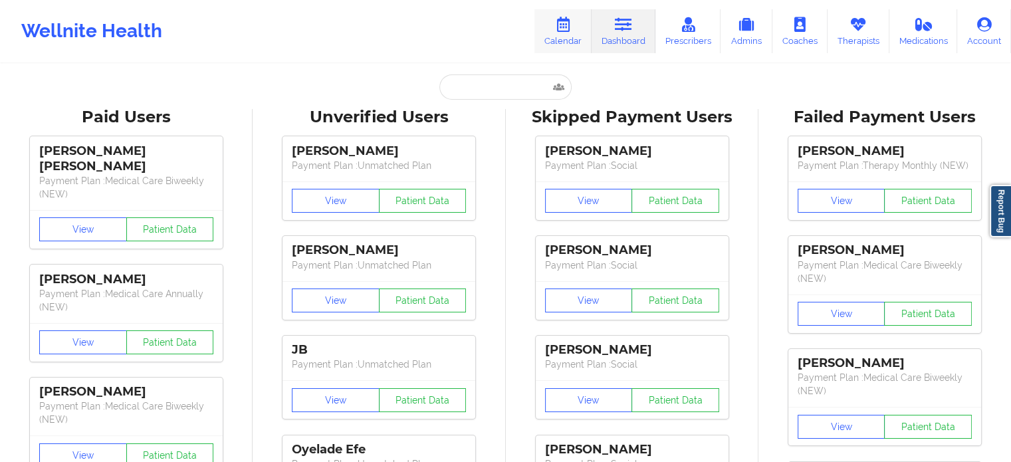
click at [591, 31] on link "Calendar" at bounding box center [563, 31] width 57 height 44
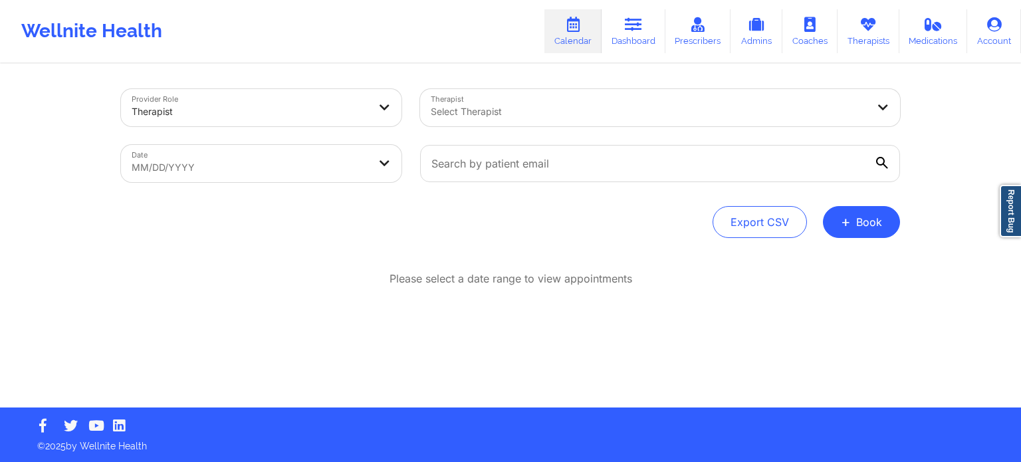
click at [566, 124] on div "Select Therapist" at bounding box center [644, 107] width 448 height 37
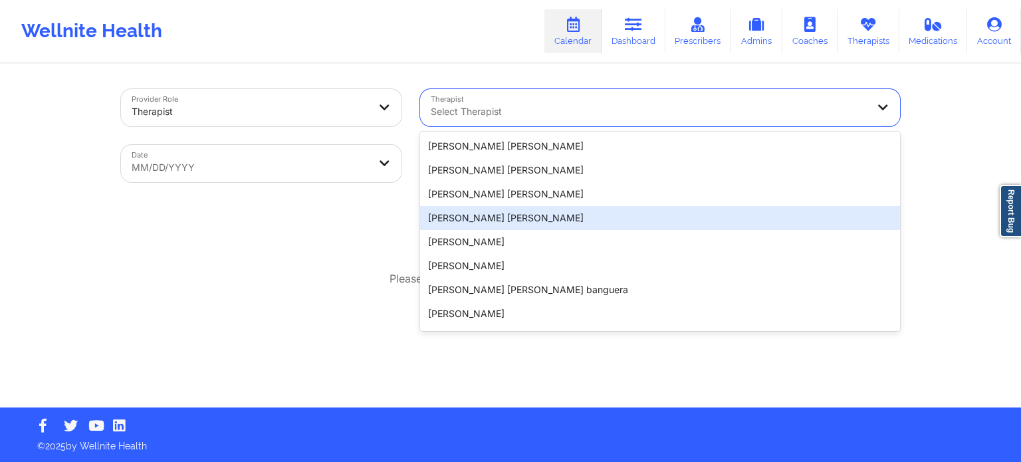
click at [288, 289] on div "Please select a date range to view appointments" at bounding box center [510, 322] width 779 height 102
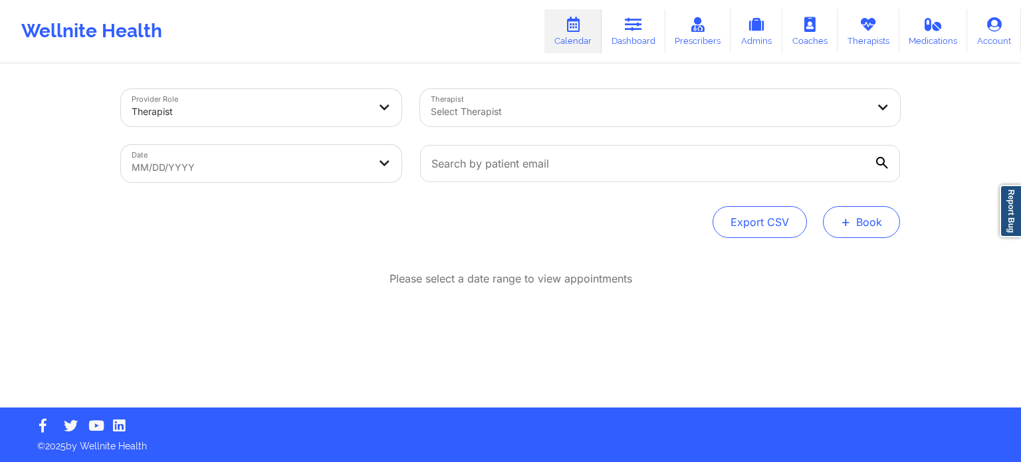
click at [862, 220] on button "+ Book" at bounding box center [861, 222] width 77 height 32
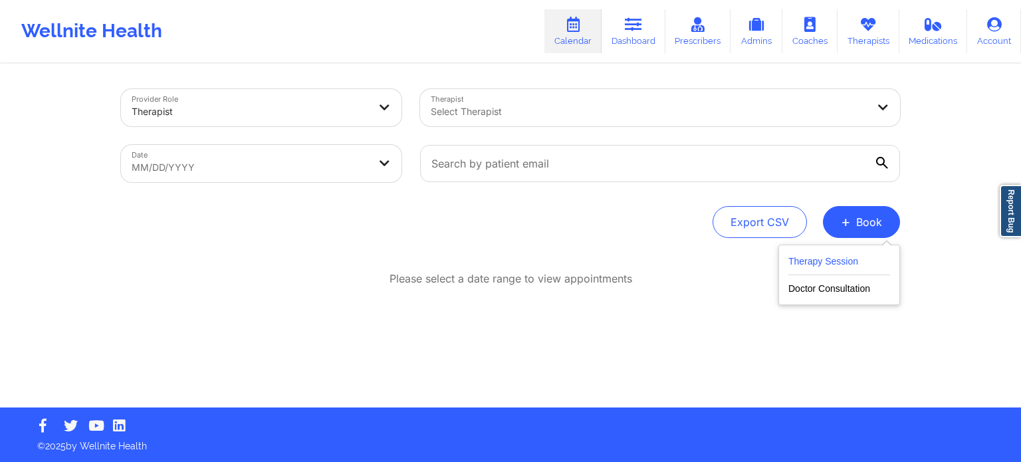
click at [817, 265] on button "Therapy Session" at bounding box center [840, 264] width 102 height 22
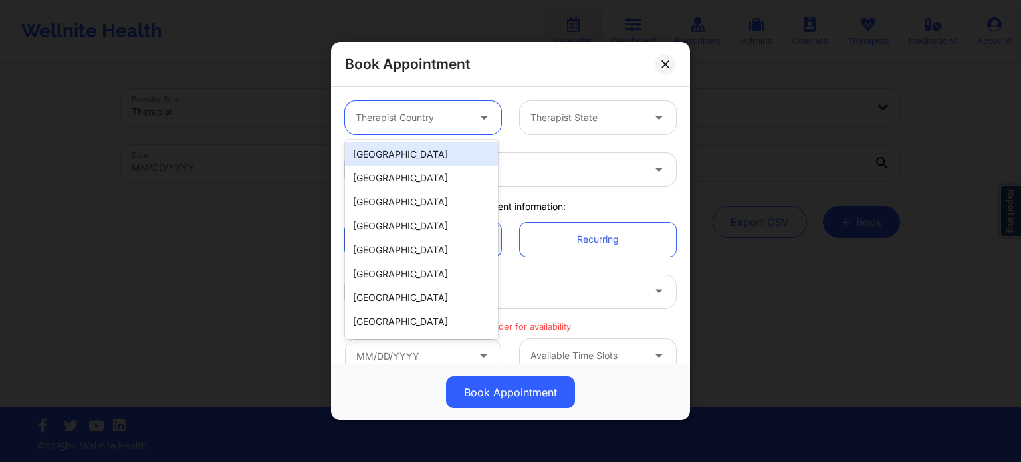
click at [423, 116] on div at bounding box center [412, 118] width 112 height 16
click at [412, 165] on div "[GEOGRAPHIC_DATA]" at bounding box center [421, 154] width 153 height 24
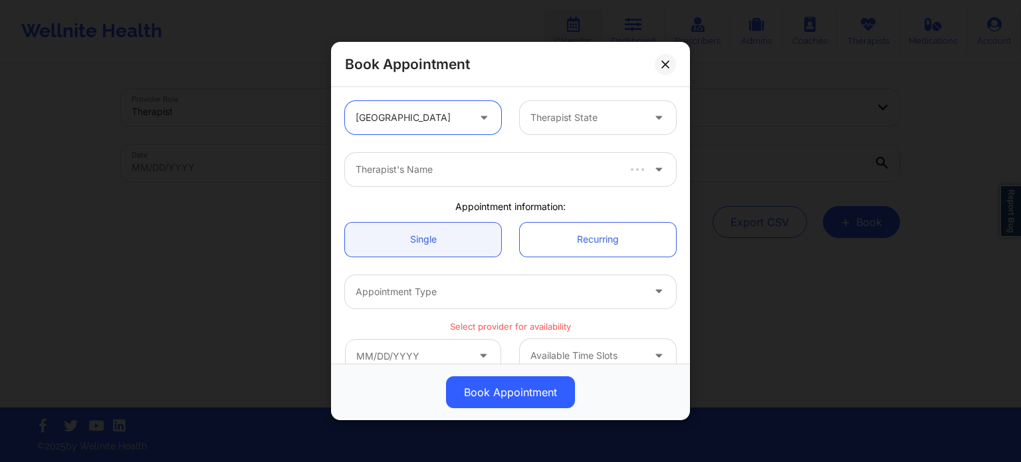
click at [609, 127] on div "Therapist State" at bounding box center [582, 117] width 124 height 33
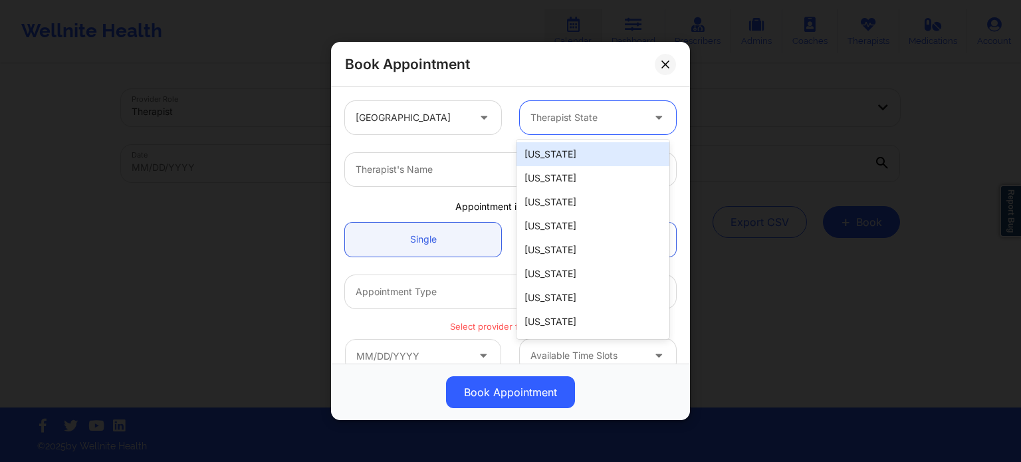
type input "c"
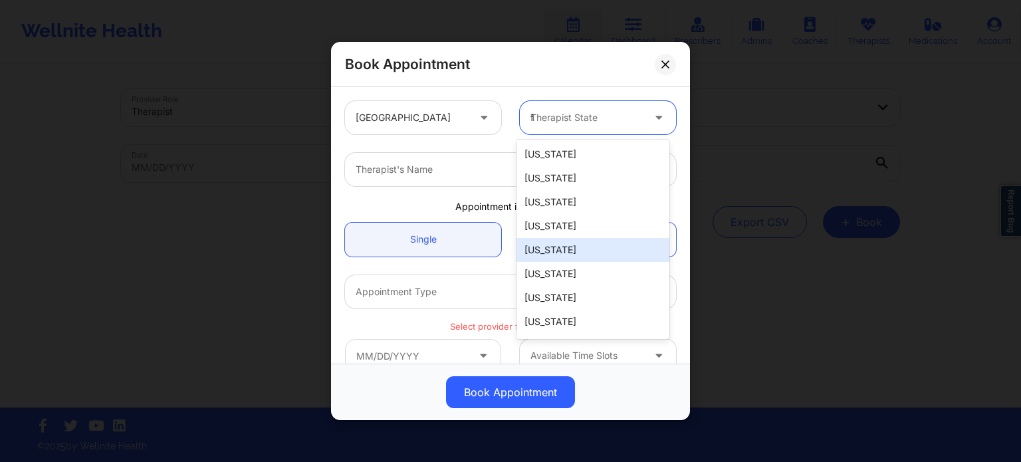
type input "fl"
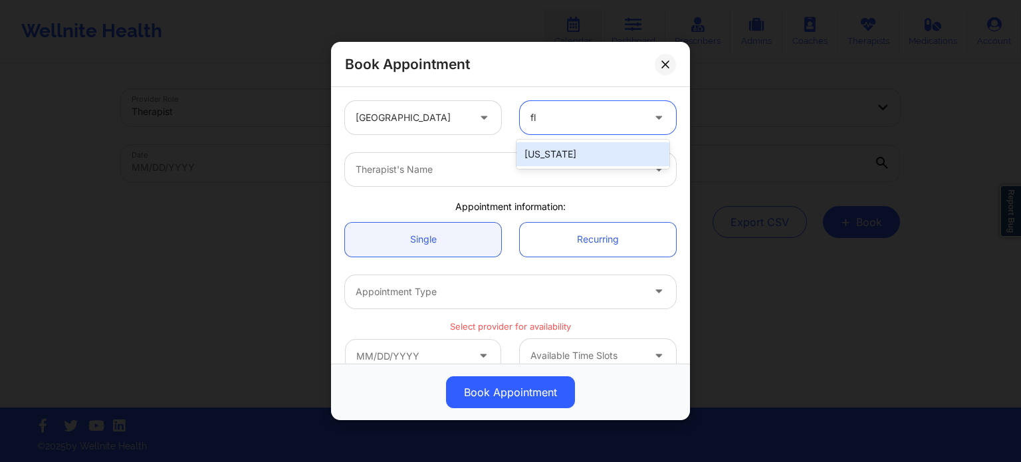
click at [582, 150] on div "[US_STATE]" at bounding box center [593, 154] width 153 height 24
click at [479, 161] on div "Therapist's Name" at bounding box center [494, 169] width 299 height 33
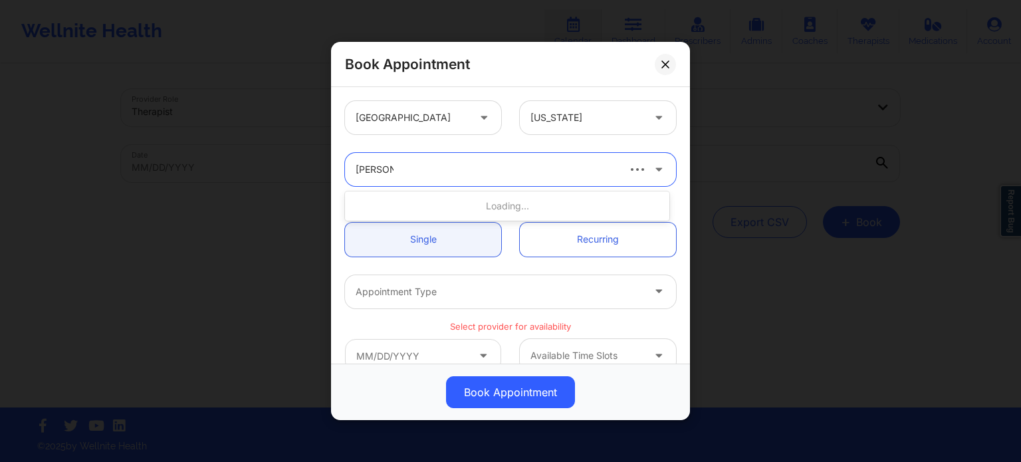
type input "baumann"
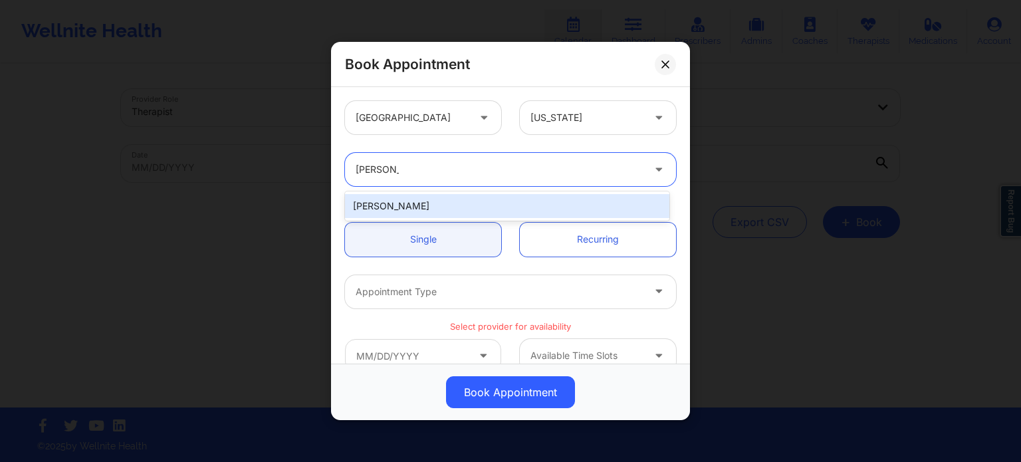
click at [445, 205] on div "Cindy L Baumann" at bounding box center [507, 206] width 324 height 24
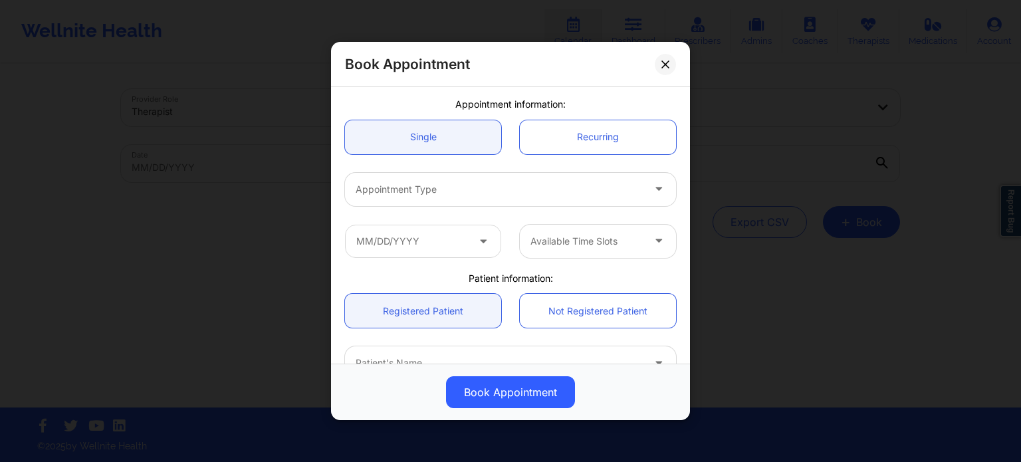
scroll to position [88, 0]
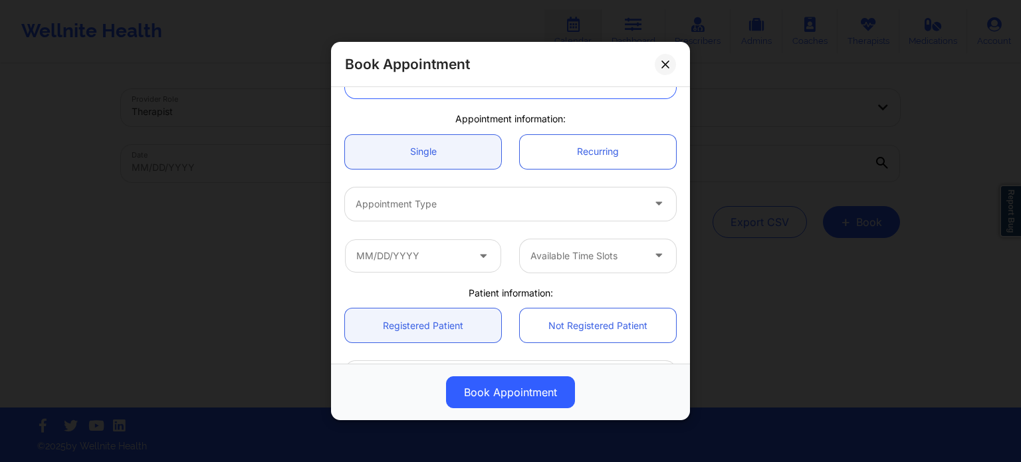
click at [440, 203] on div at bounding box center [499, 204] width 287 height 16
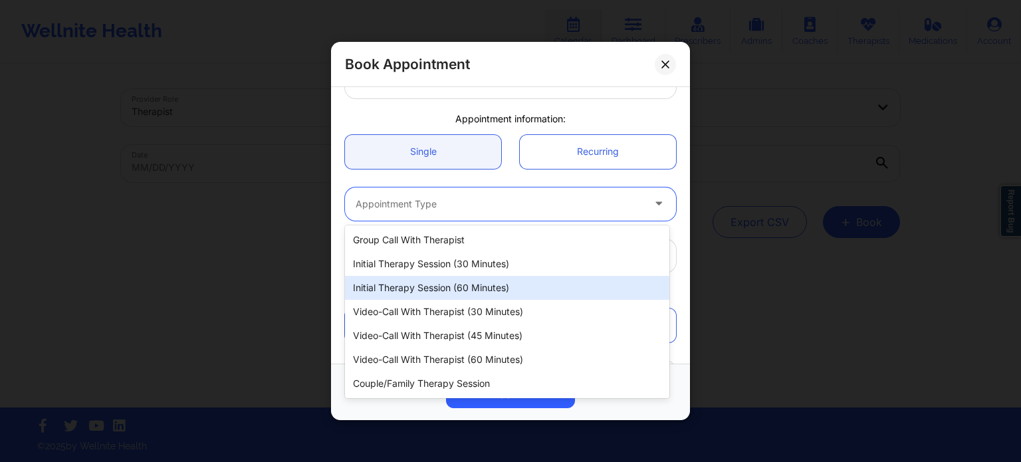
click at [438, 292] on div "Initial Therapy Session (60 minutes)" at bounding box center [507, 288] width 324 height 24
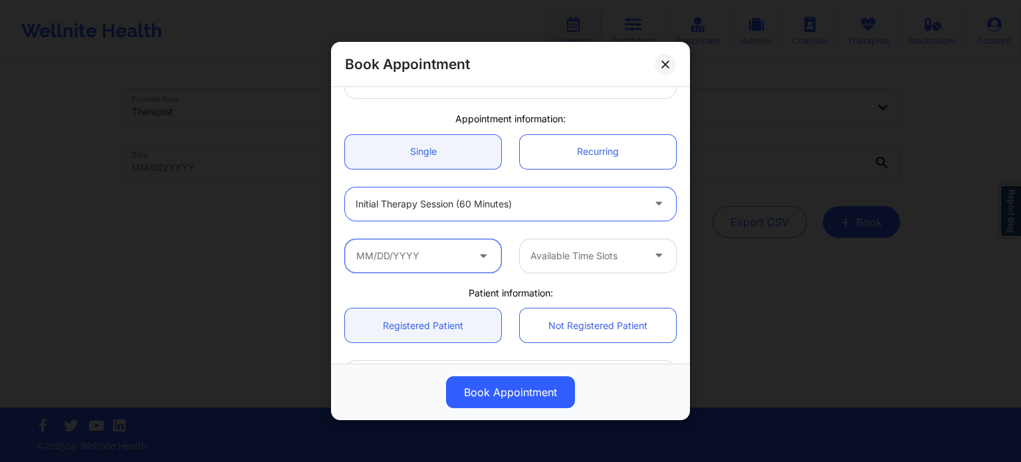
click at [434, 257] on input "text" at bounding box center [423, 255] width 156 height 33
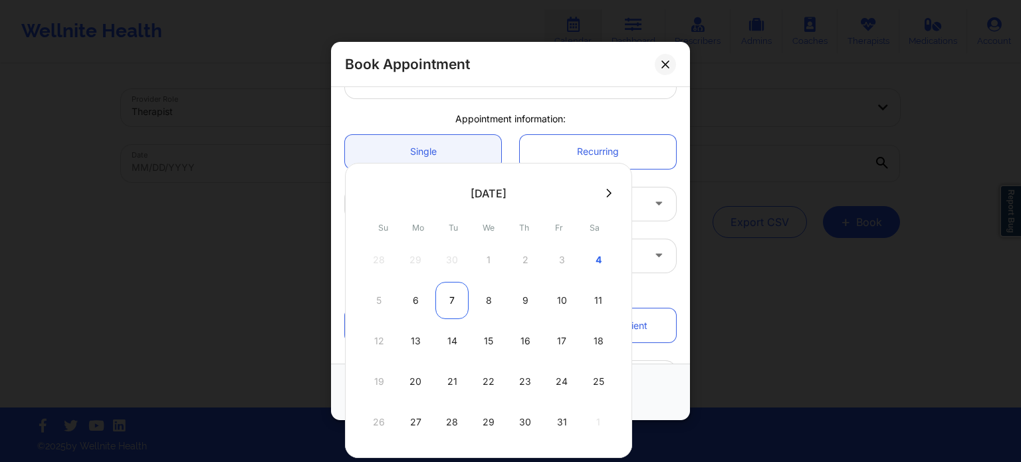
click at [452, 301] on div "7" at bounding box center [452, 300] width 33 height 37
type input "10/07/2025"
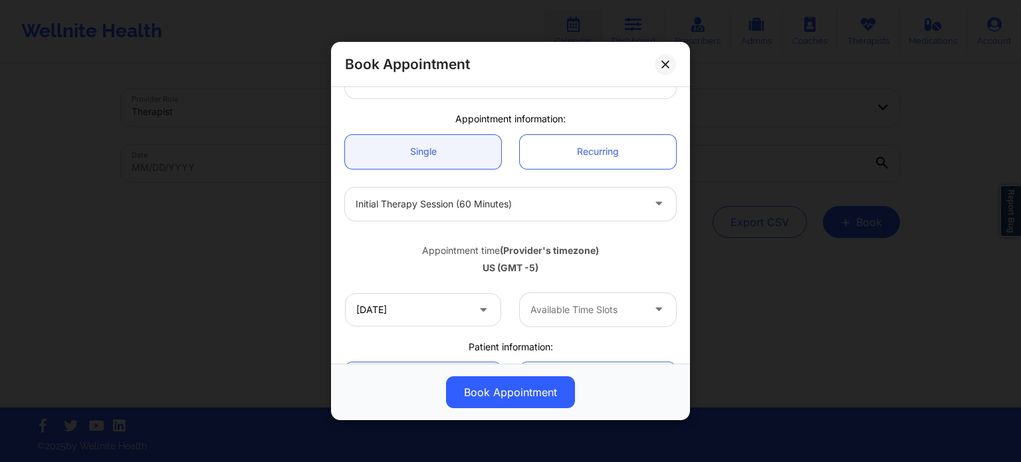
click at [565, 300] on div "Available Time Slots" at bounding box center [582, 309] width 124 height 33
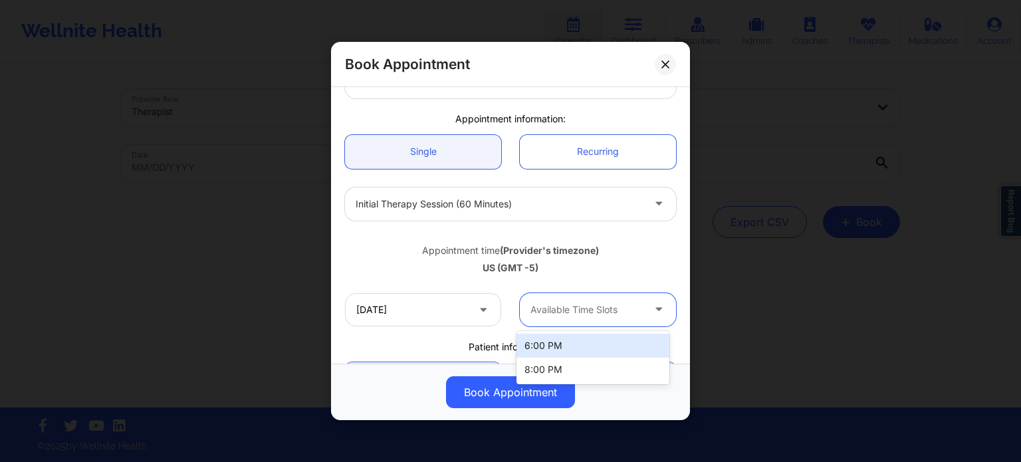
click at [549, 340] on div "6:00 PM" at bounding box center [593, 346] width 153 height 24
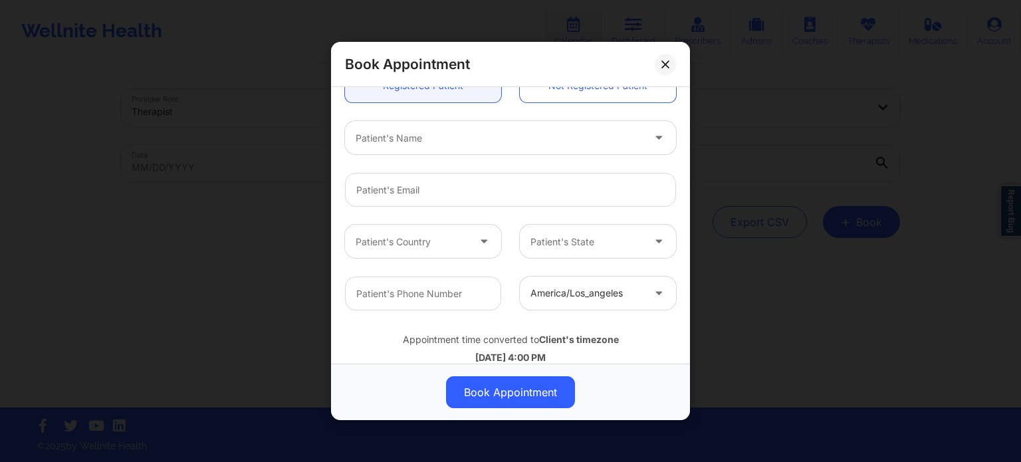
scroll to position [414, 0]
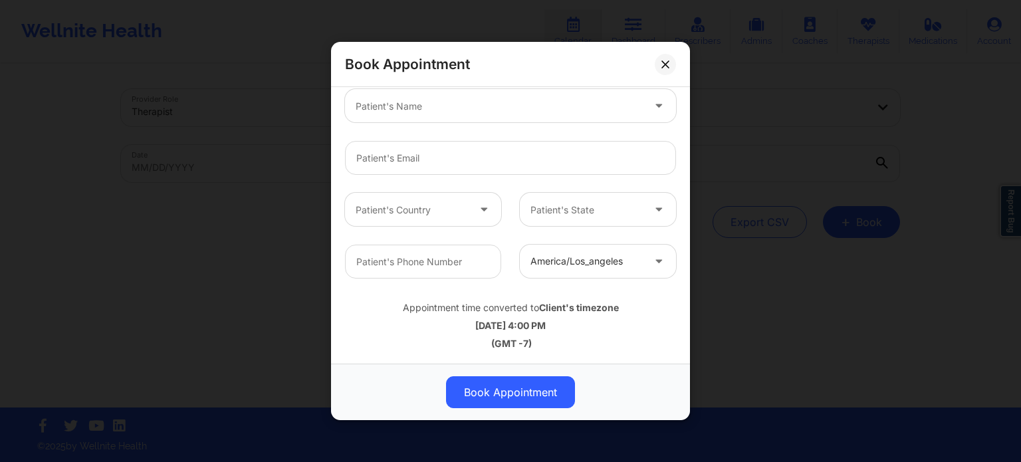
click at [580, 256] on div at bounding box center [587, 262] width 112 height 16
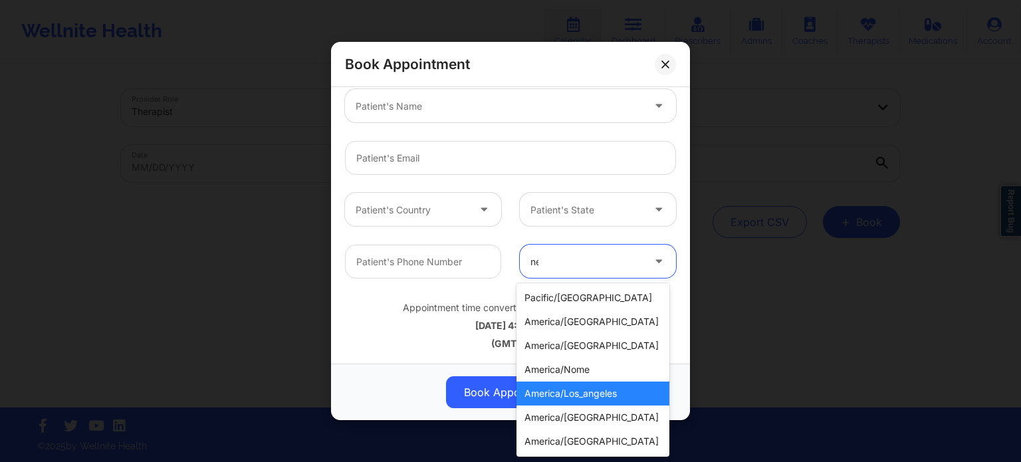
type input "new"
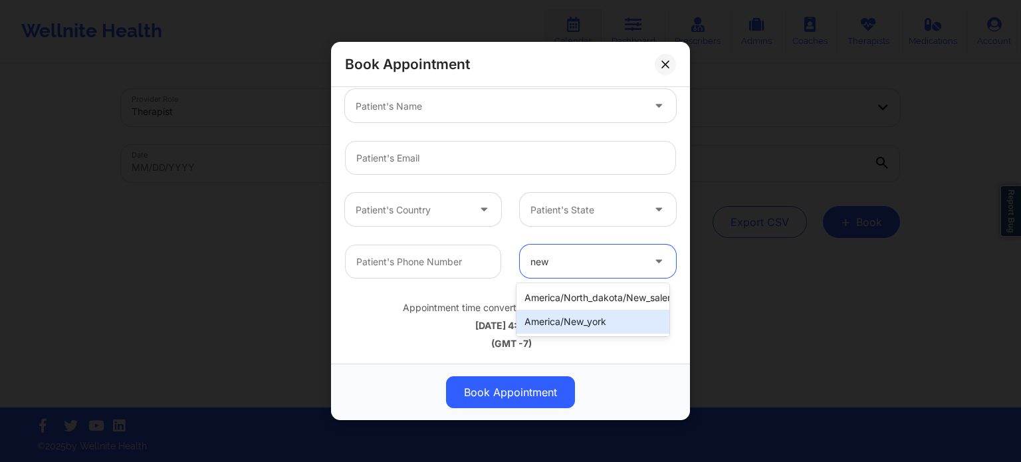
click at [582, 318] on div "america/new_york" at bounding box center [593, 322] width 153 height 24
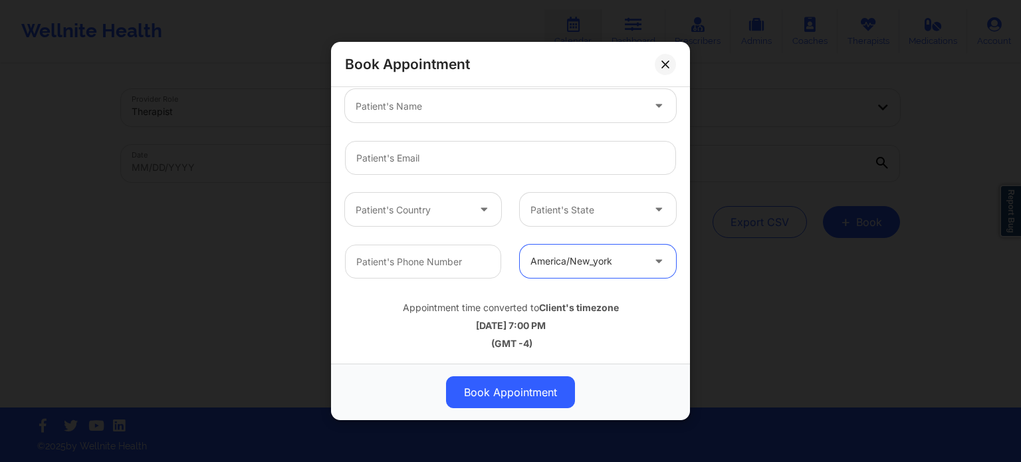
click at [584, 340] on div "(GMT -4)" at bounding box center [510, 343] width 331 height 13
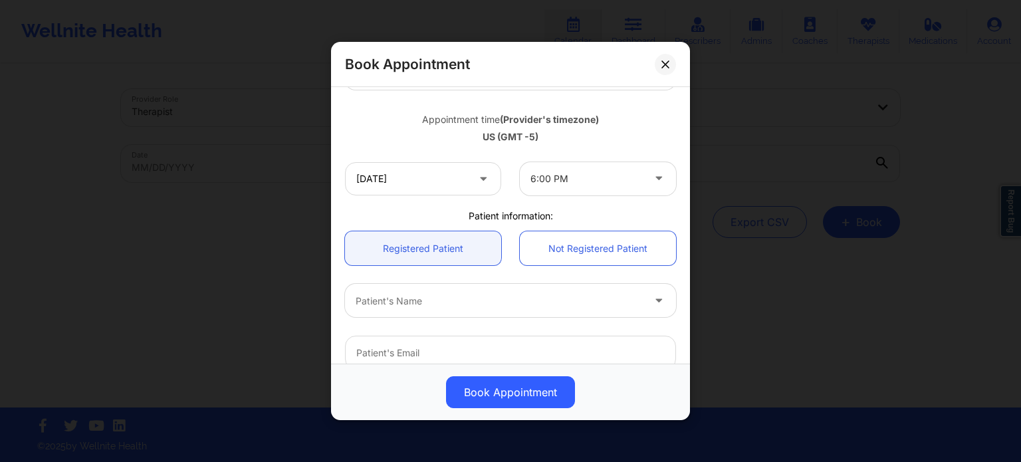
scroll to position [214, 0]
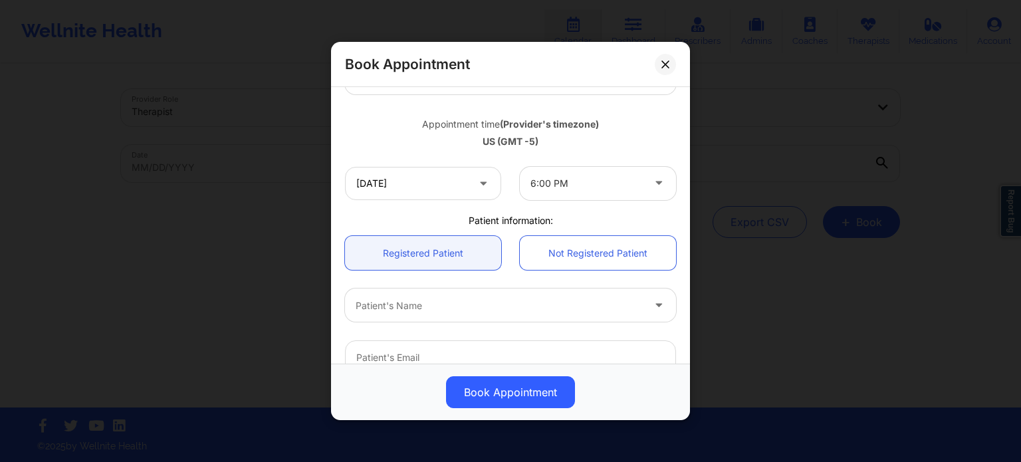
click at [573, 184] on div at bounding box center [587, 184] width 112 height 16
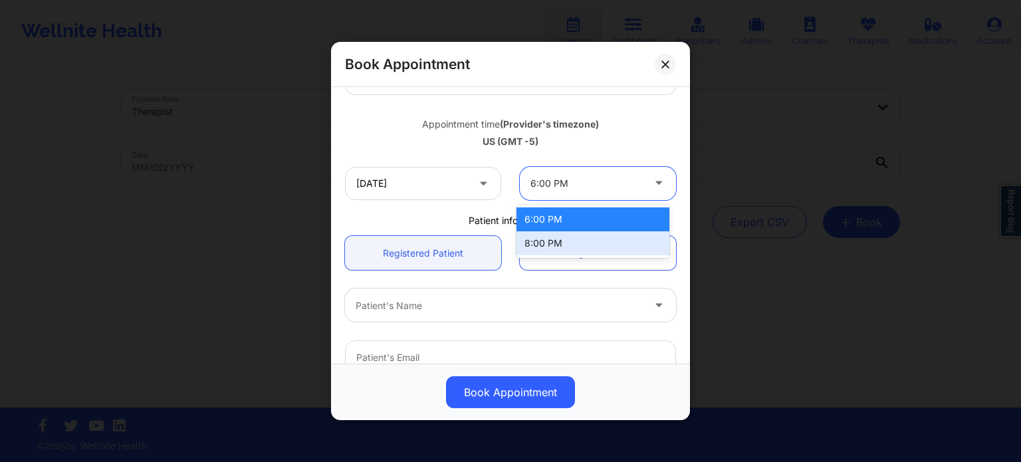
click at [563, 244] on div "8:00 PM" at bounding box center [593, 243] width 153 height 24
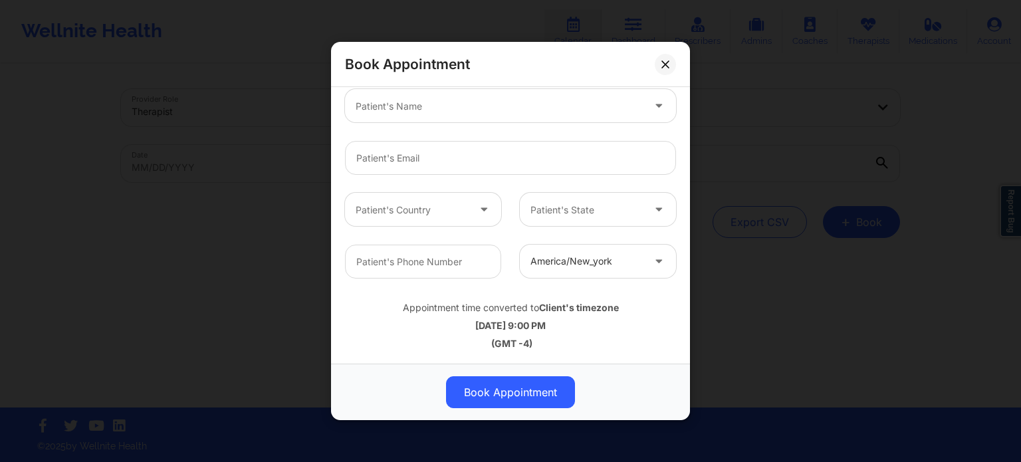
scroll to position [281, 0]
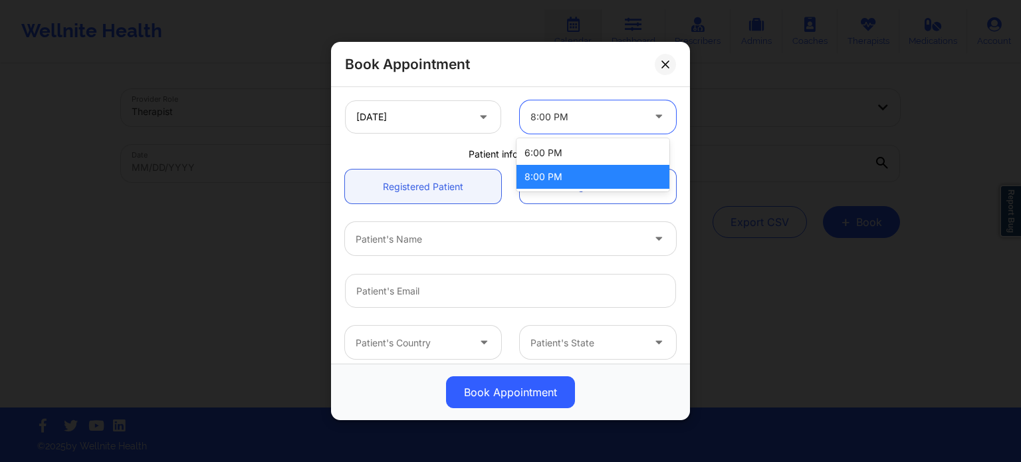
click at [585, 116] on div at bounding box center [587, 117] width 112 height 16
click at [575, 158] on div "6:00 PM" at bounding box center [593, 153] width 153 height 24
click at [570, 117] on div at bounding box center [587, 117] width 112 height 16
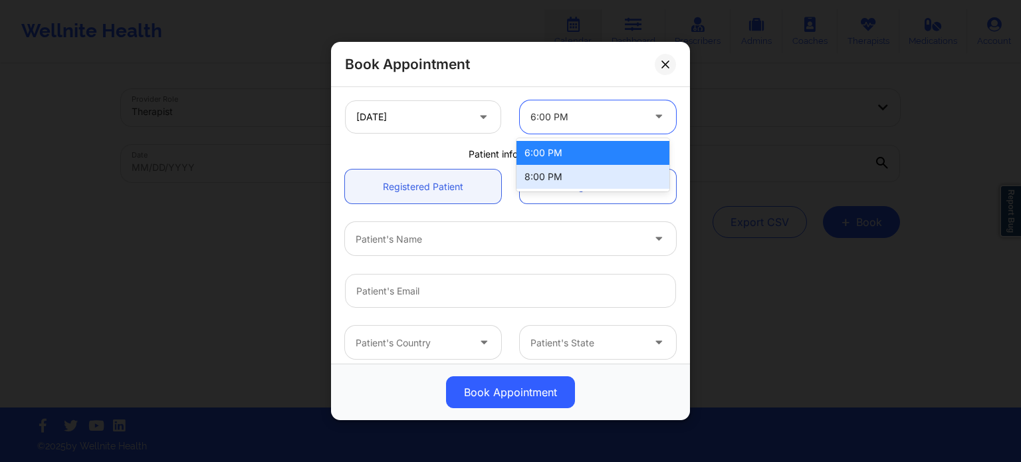
click at [551, 180] on div "8:00 PM" at bounding box center [593, 177] width 153 height 24
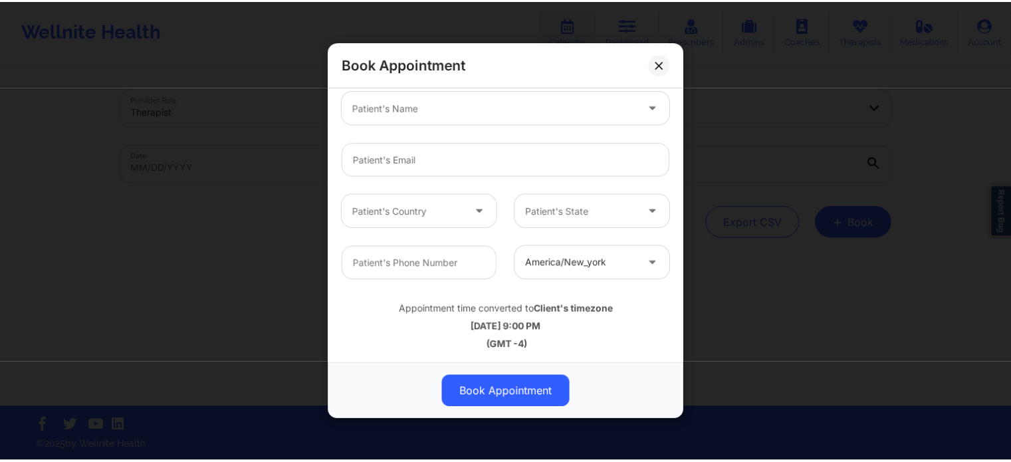
scroll to position [414, 0]
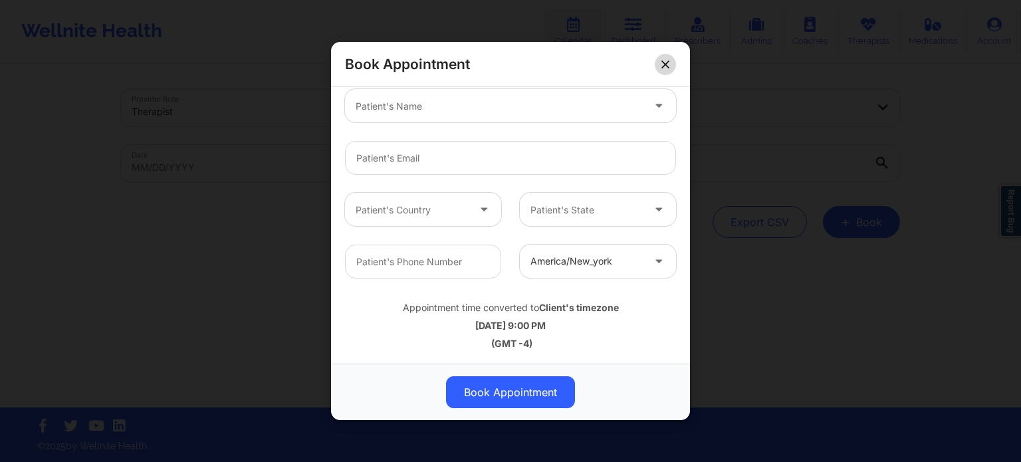
click at [662, 66] on icon at bounding box center [666, 65] width 8 height 8
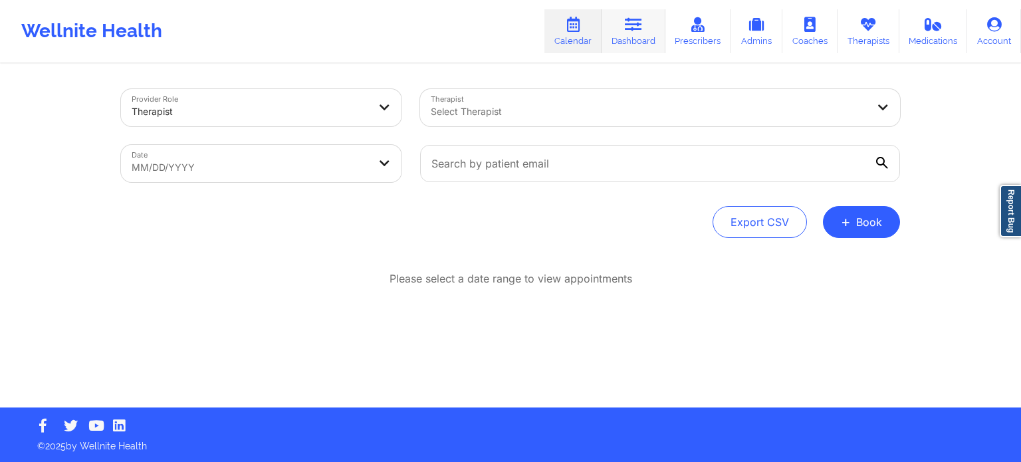
click at [616, 37] on link "Dashboard" at bounding box center [634, 31] width 64 height 44
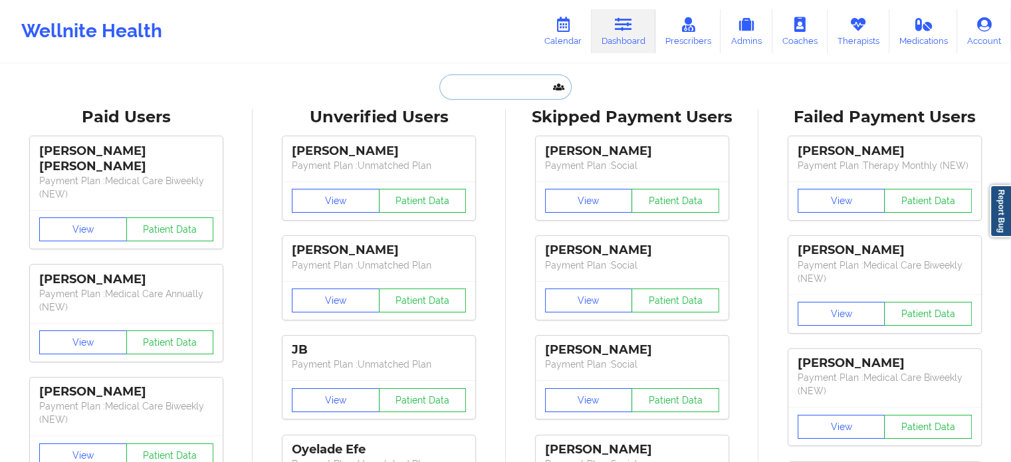
click at [493, 95] on input "text" at bounding box center [506, 86] width 132 height 25
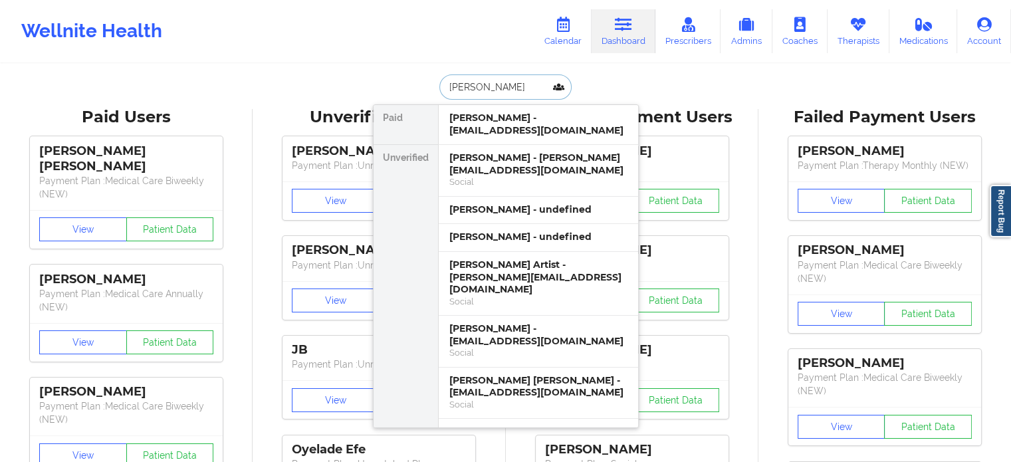
type input "sophia m"
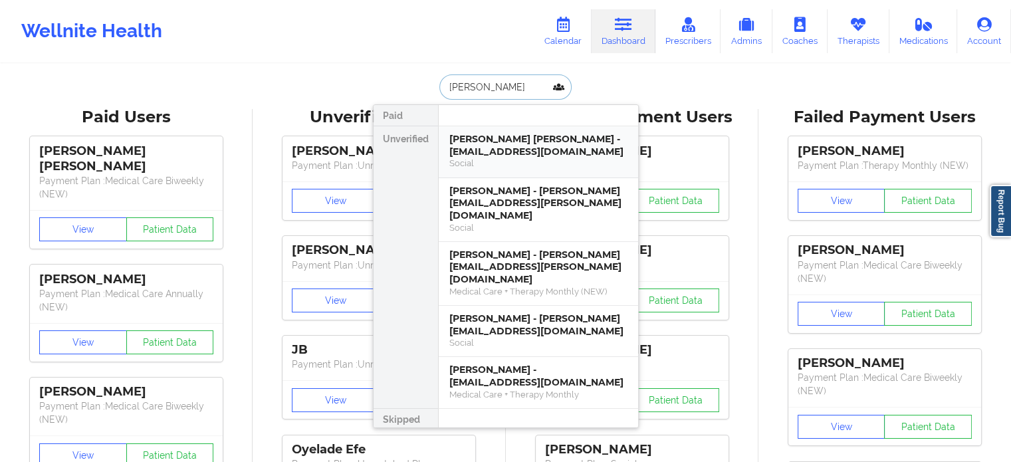
click at [573, 164] on div "Social" at bounding box center [538, 163] width 178 height 11
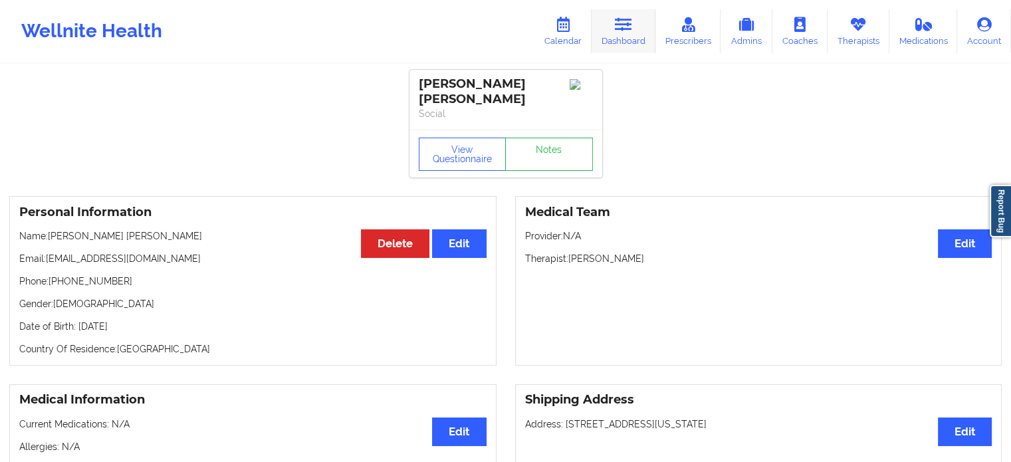
click at [611, 36] on link "Dashboard" at bounding box center [624, 31] width 64 height 44
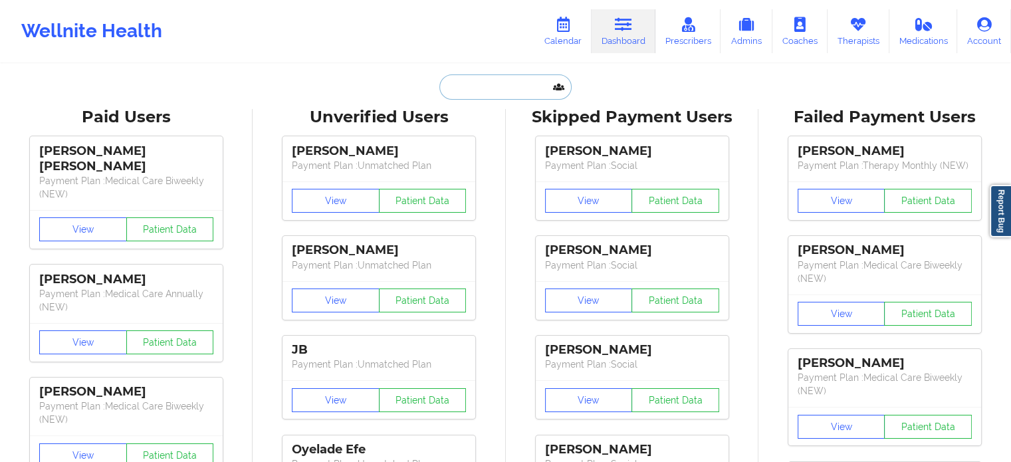
paste input "kathrynottino@yahoo.com"
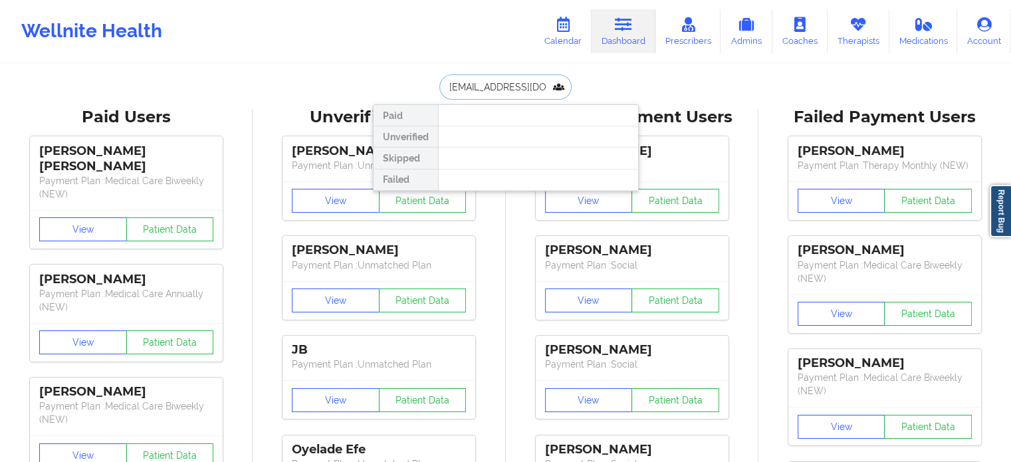
drag, startPoint x: 552, startPoint y: 84, endPoint x: 318, endPoint y: 74, distance: 234.3
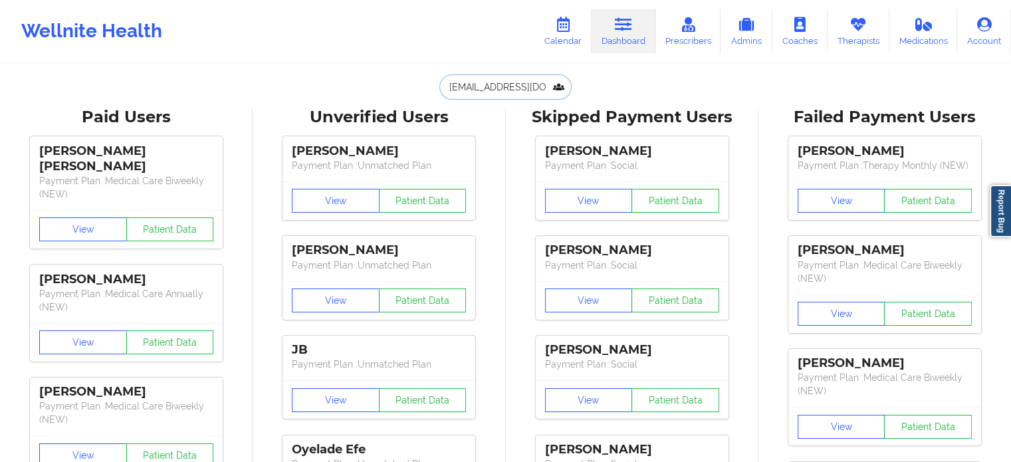
type input "kathrynottino@yahoo.com"
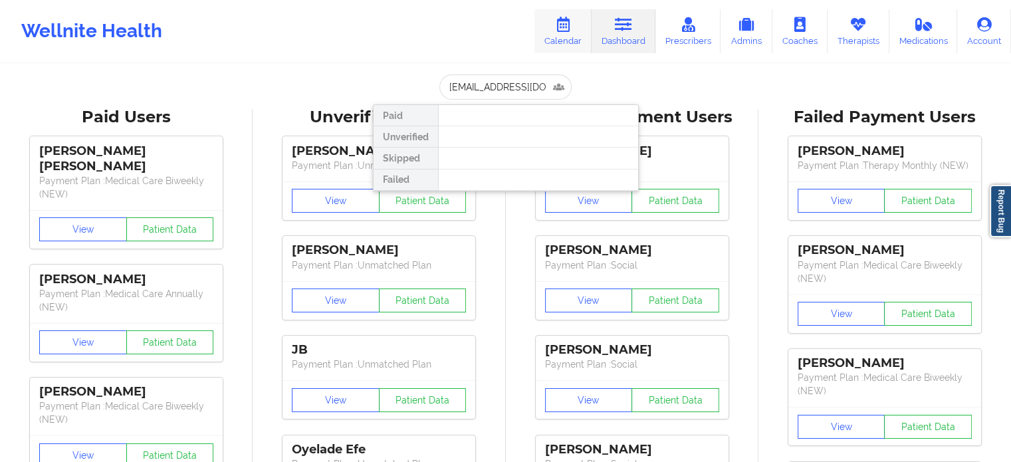
click at [569, 42] on link "Calendar" at bounding box center [563, 31] width 57 height 44
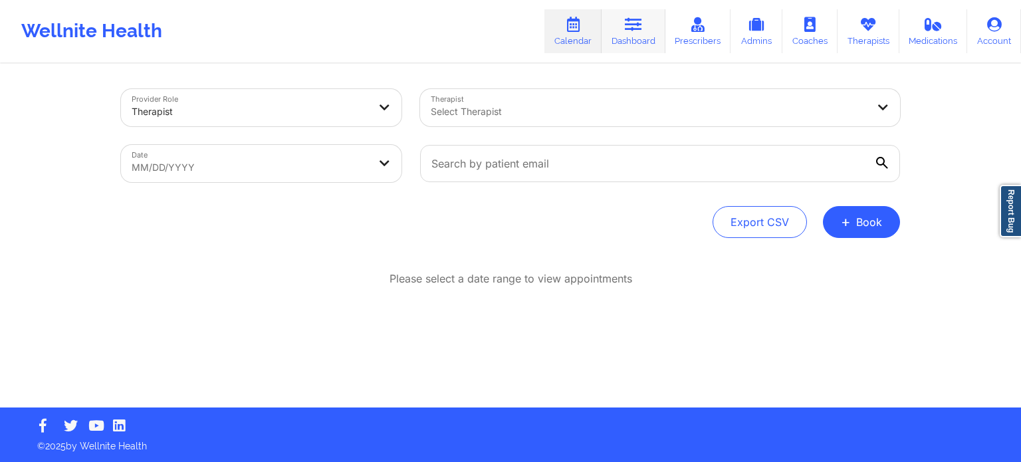
click at [640, 35] on link "Dashboard" at bounding box center [634, 31] width 64 height 44
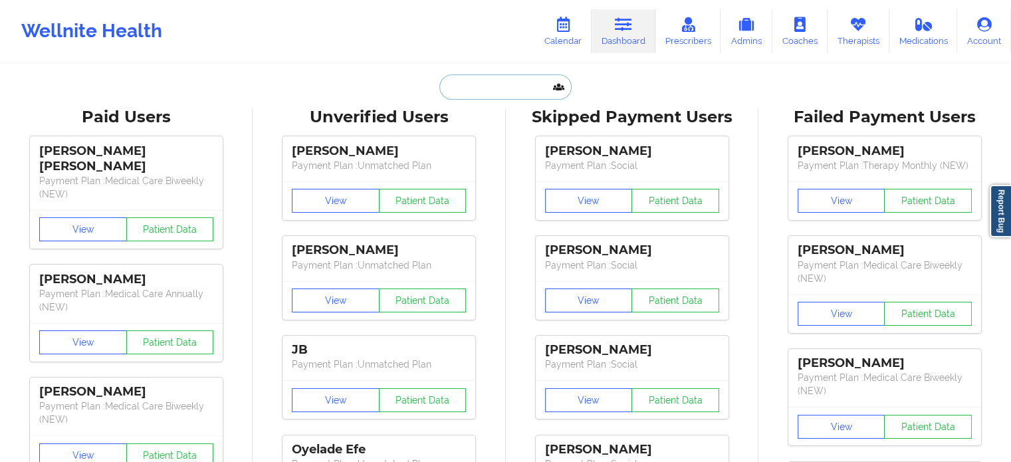
click at [506, 96] on input "text" at bounding box center [506, 86] width 132 height 25
paste input "aimeeyu731@gmail.com"
type input "aimeeyu731@gmail.com"
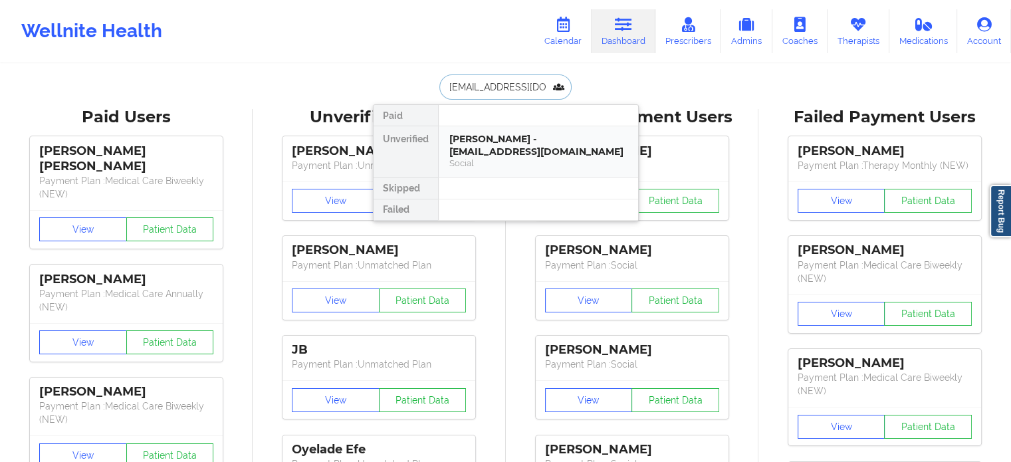
click at [497, 158] on div "Social" at bounding box center [538, 163] width 178 height 11
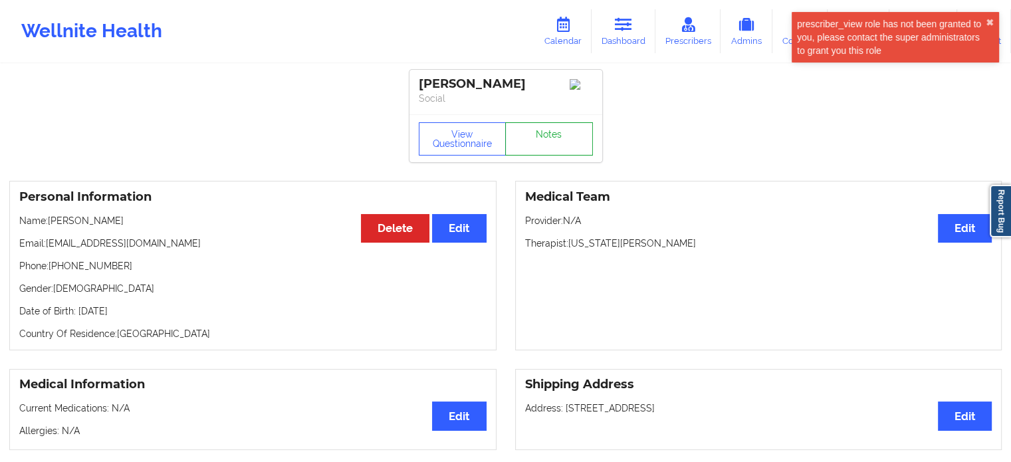
click at [543, 136] on link "Notes" at bounding box center [549, 138] width 88 height 33
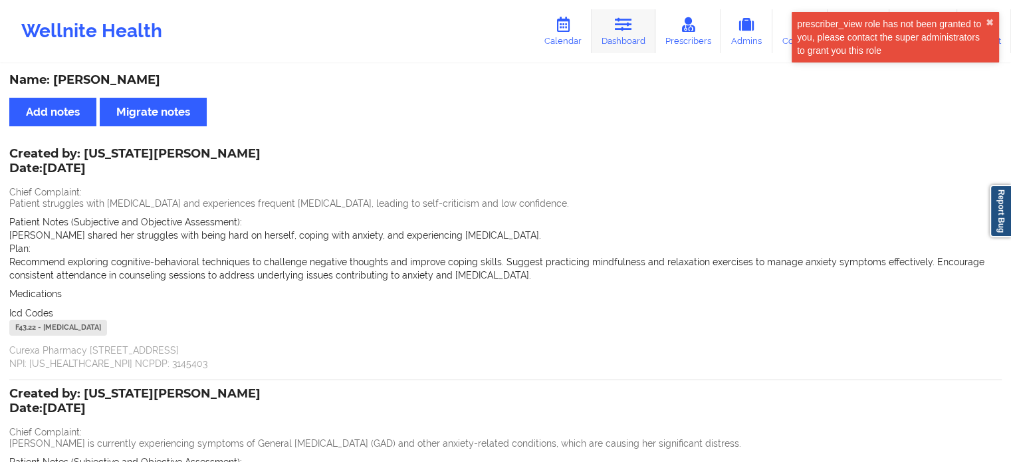
click at [614, 33] on link "Dashboard" at bounding box center [624, 31] width 64 height 44
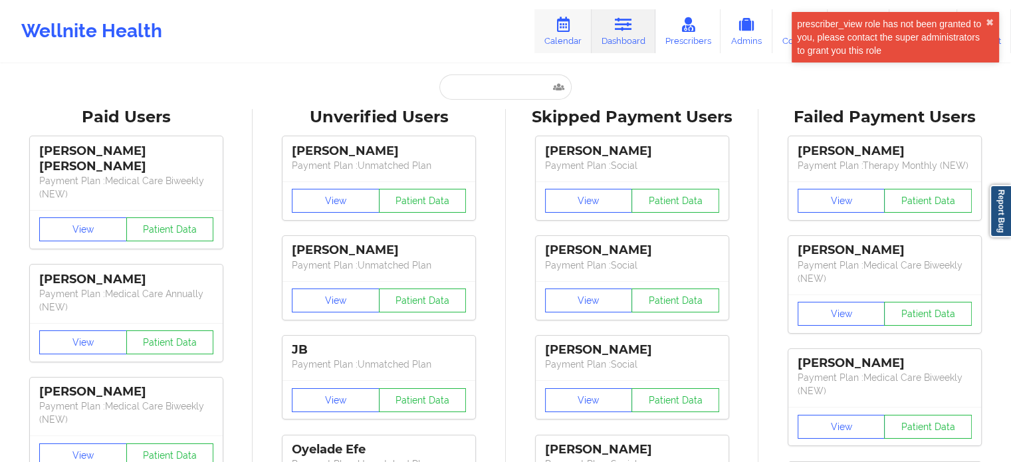
click at [572, 31] on icon at bounding box center [563, 24] width 17 height 15
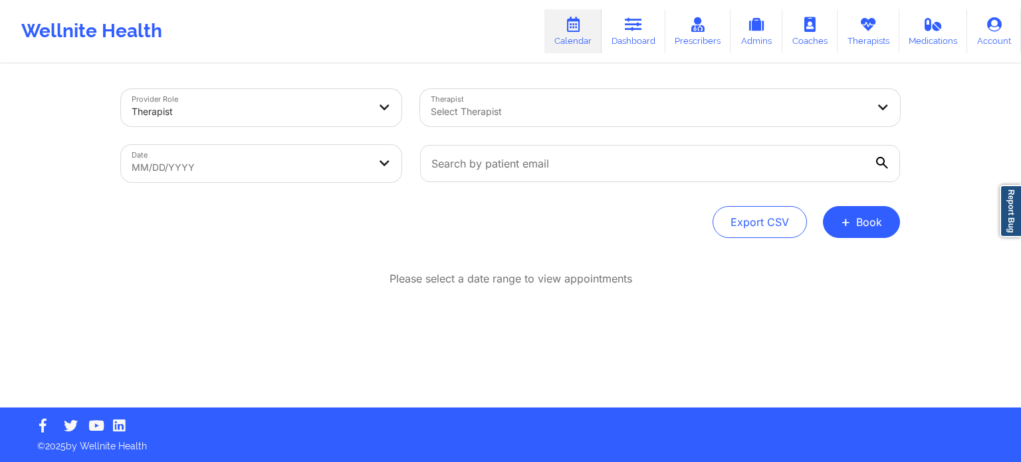
click at [495, 127] on div "Therapist Select Therapist" at bounding box center [660, 108] width 499 height 56
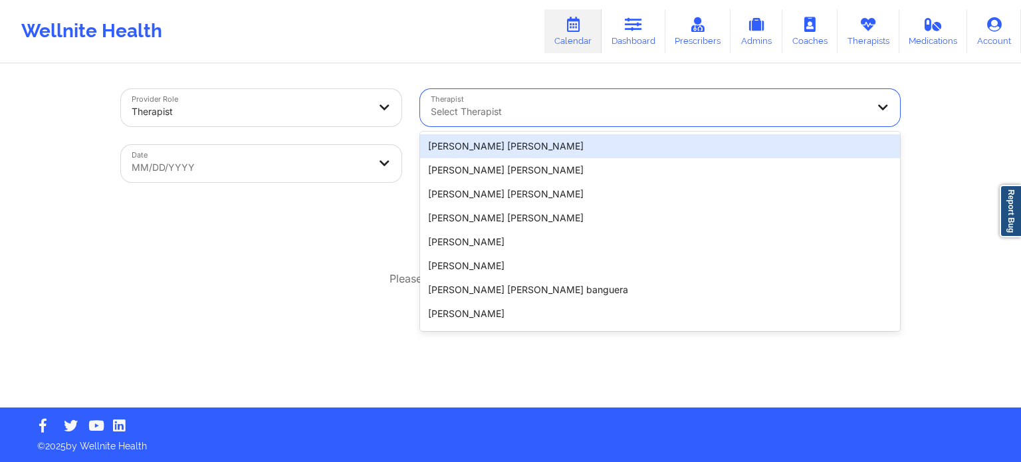
click at [496, 113] on div at bounding box center [649, 112] width 436 height 16
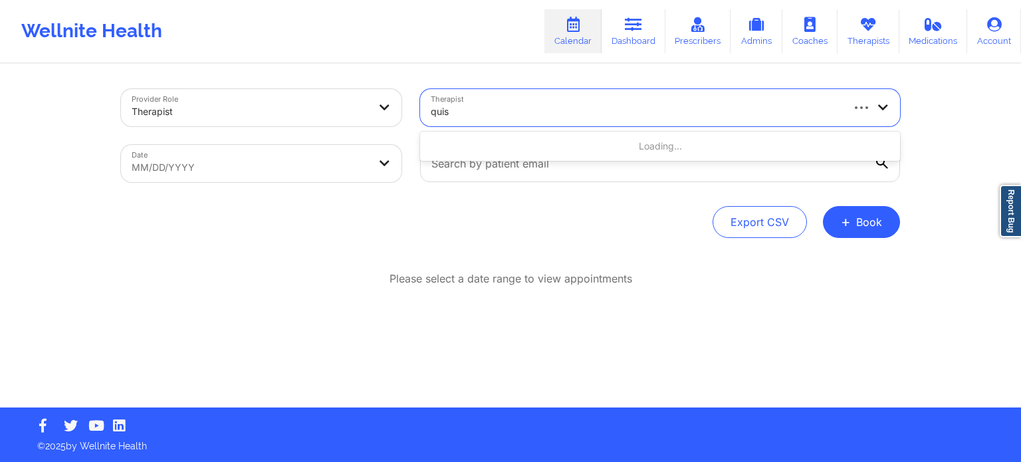
type input "quish"
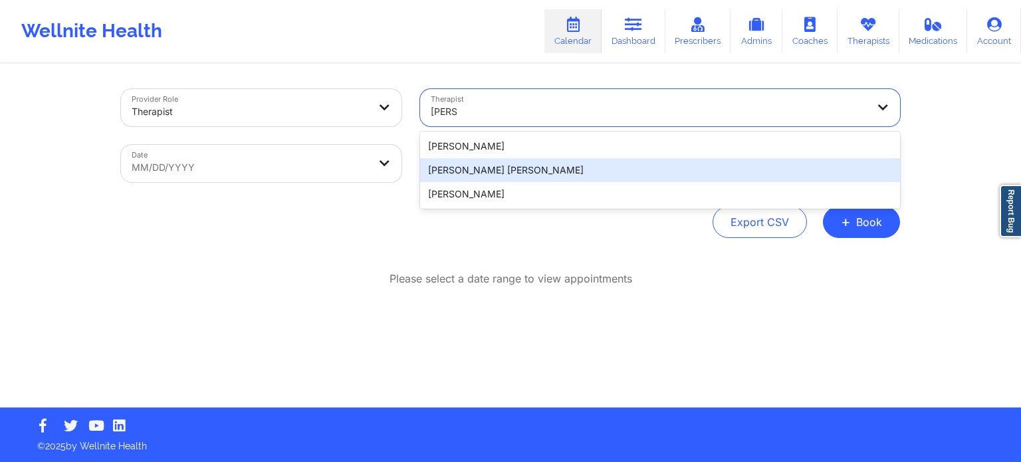
click at [480, 170] on div "Quisha Monique Castro" at bounding box center [660, 170] width 480 height 24
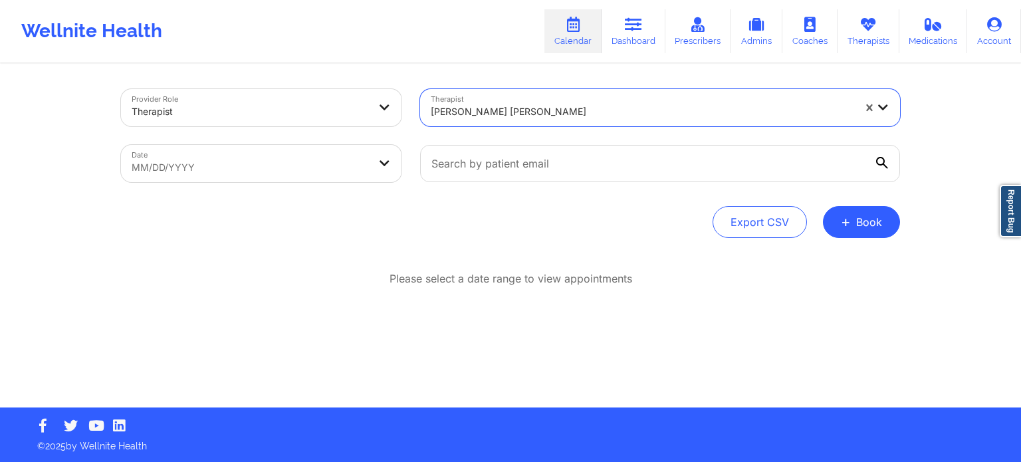
click at [334, 148] on body "Wellnite Health Calendar Dashboard Prescribers Admins Coaches Therapists Medica…" at bounding box center [510, 231] width 1021 height 462
select select "2025-8"
select select "2025-9"
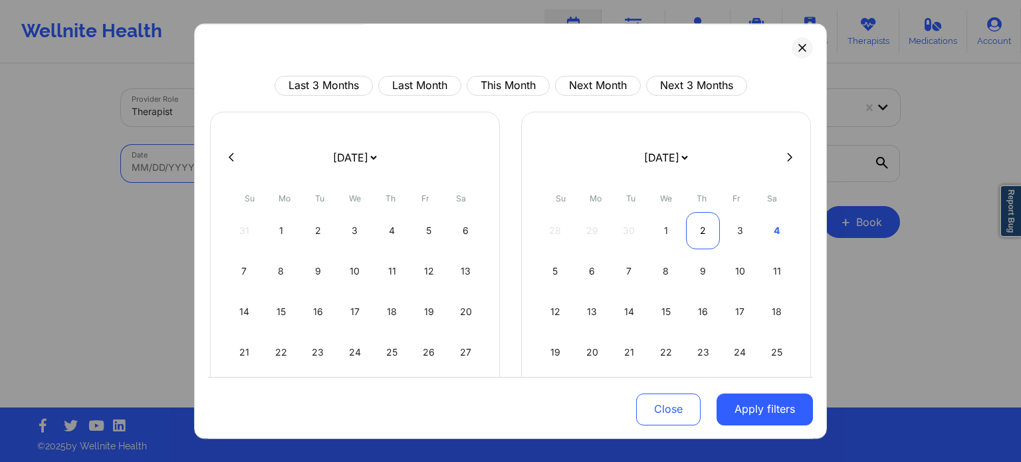
click at [697, 233] on div "2" at bounding box center [703, 230] width 34 height 37
select select "2025-9"
select select "2025-10"
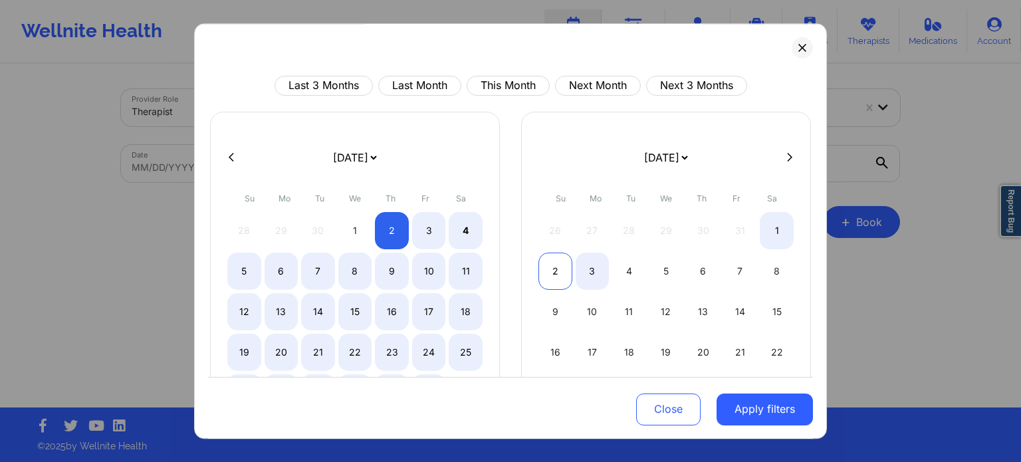
select select "2025-9"
select select "2025-10"
select select "2025-9"
select select "2025-10"
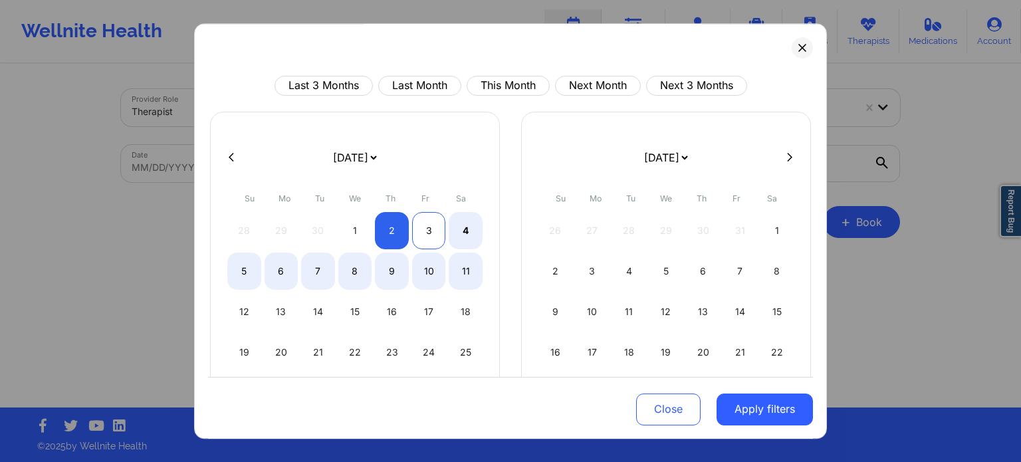
select select "2025-9"
select select "2025-10"
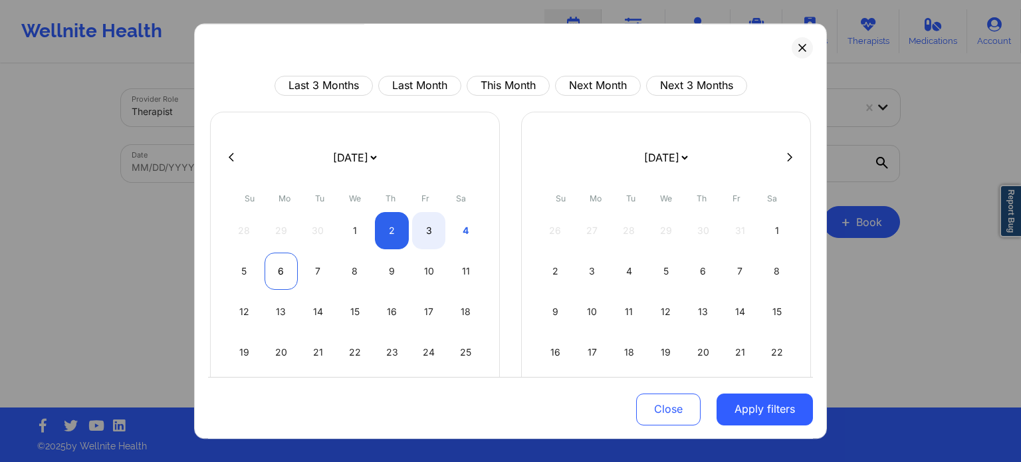
select select "2025-9"
select select "2025-10"
click at [272, 270] on div "6" at bounding box center [282, 271] width 34 height 37
select select "2025-9"
select select "2025-10"
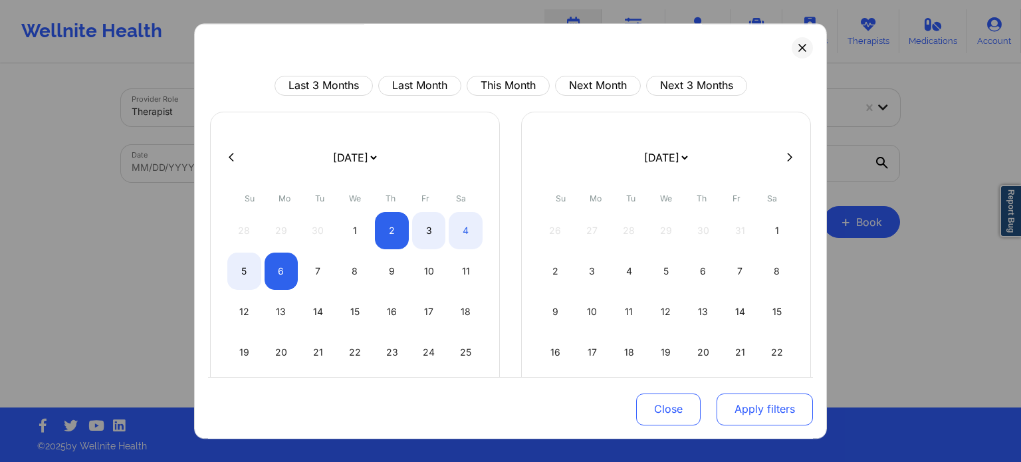
click at [763, 416] on button "Apply filters" at bounding box center [765, 409] width 96 height 32
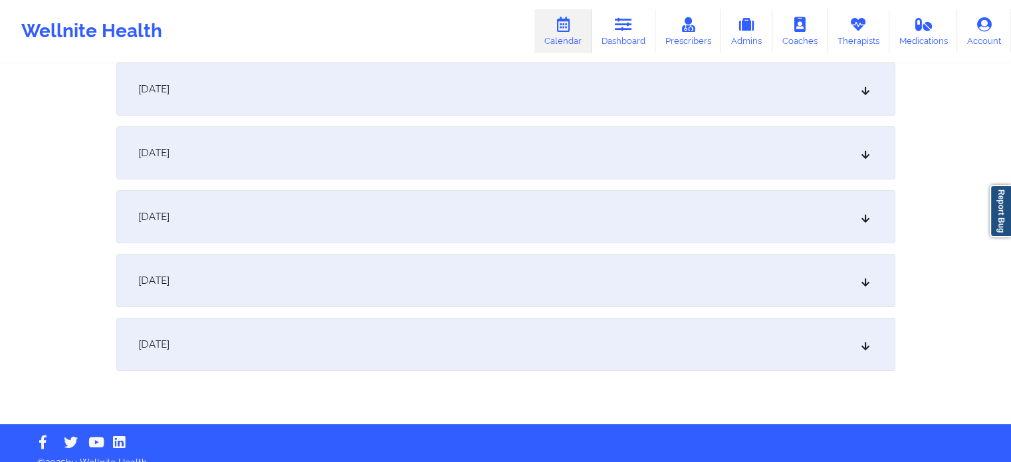
scroll to position [218, 0]
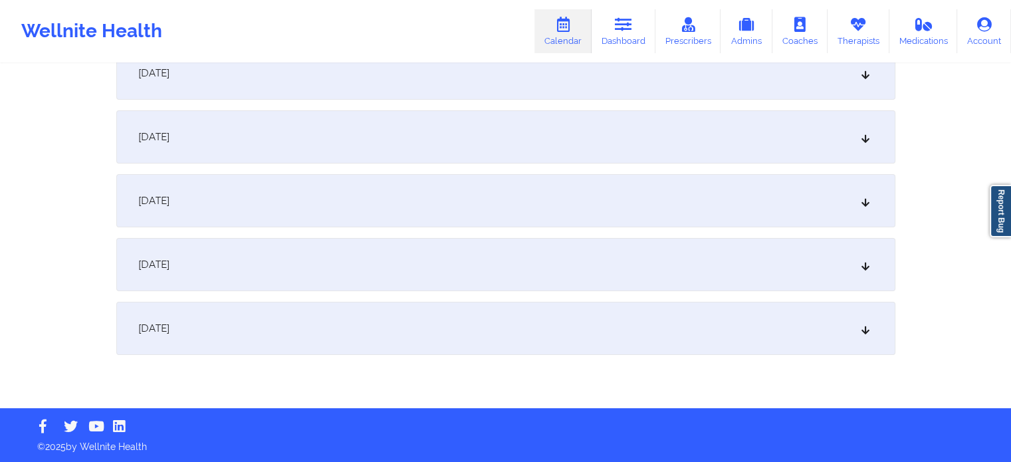
click at [269, 277] on div "October 5, 2025" at bounding box center [505, 264] width 779 height 53
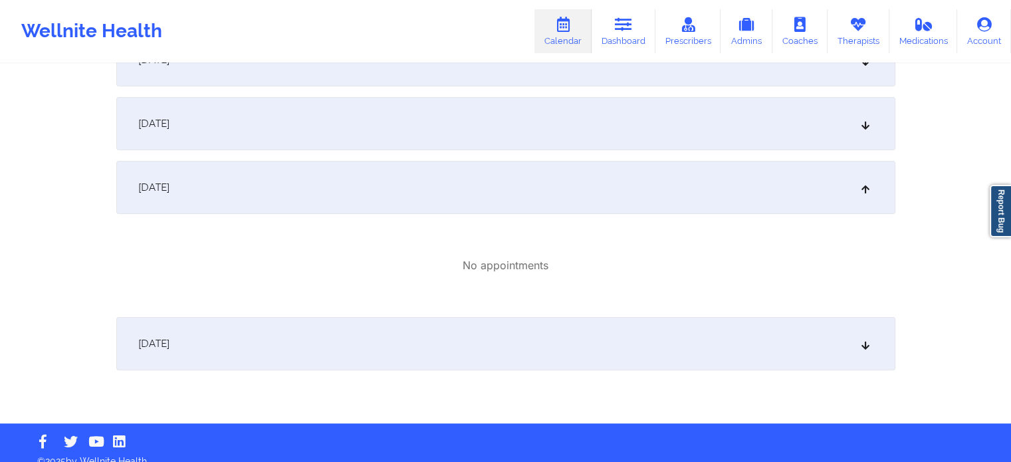
scroll to position [311, 0]
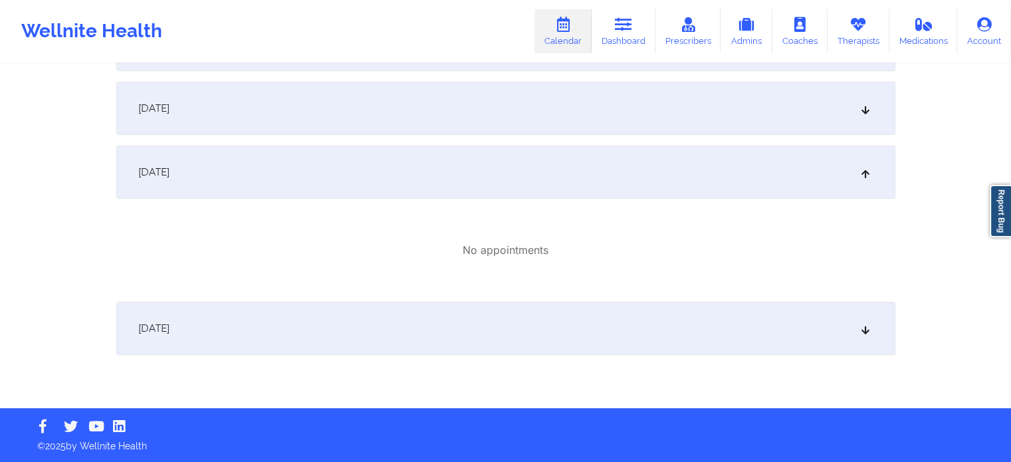
click at [257, 318] on div "October 6, 2025" at bounding box center [505, 328] width 779 height 53
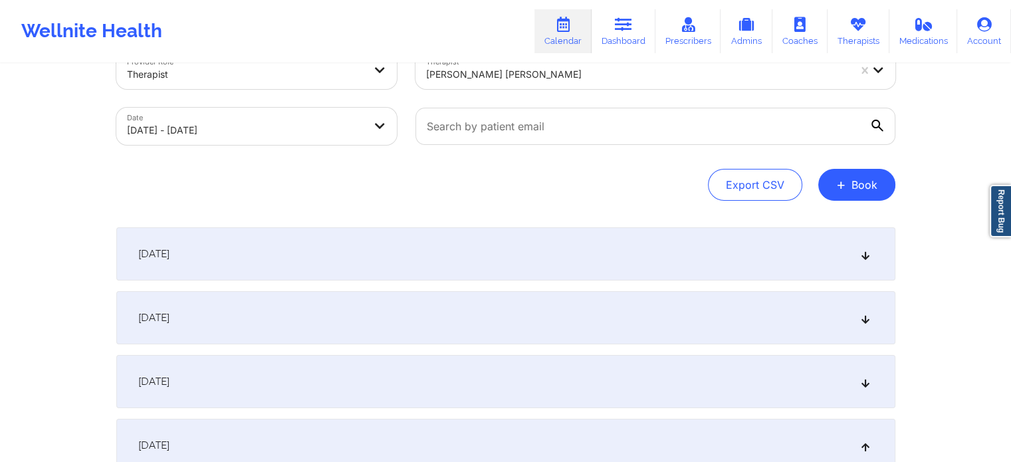
scroll to position [0, 0]
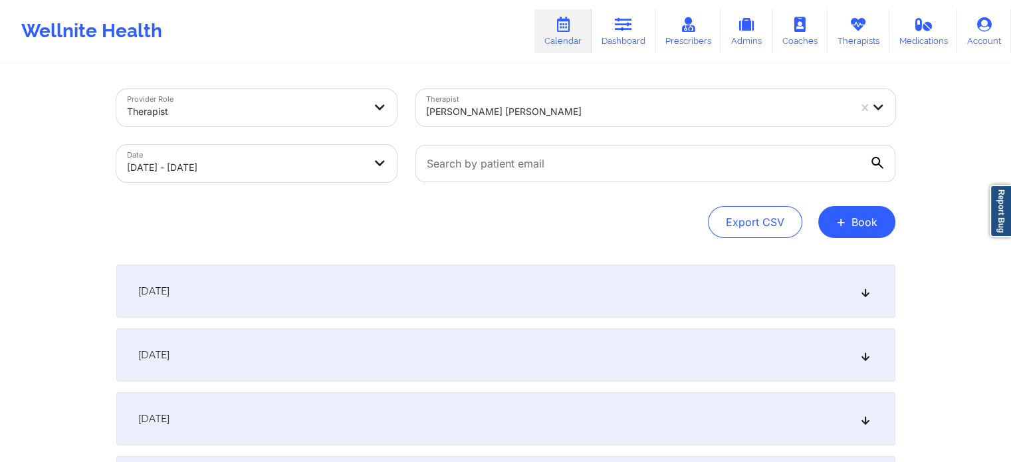
click at [340, 167] on body "Wellnite Health Calendar Dashboard Prescribers Admins Coaches Therapists Medica…" at bounding box center [505, 231] width 1011 height 462
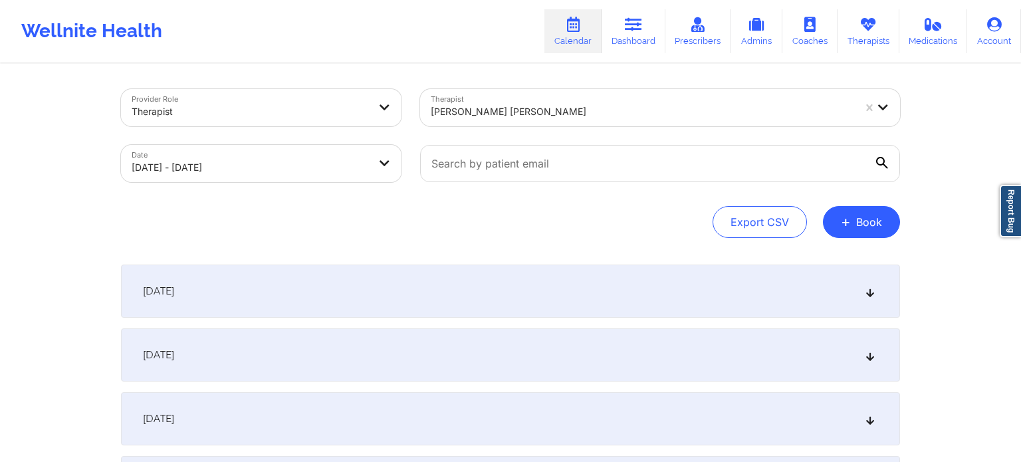
select select "2025-9"
select select "2025-10"
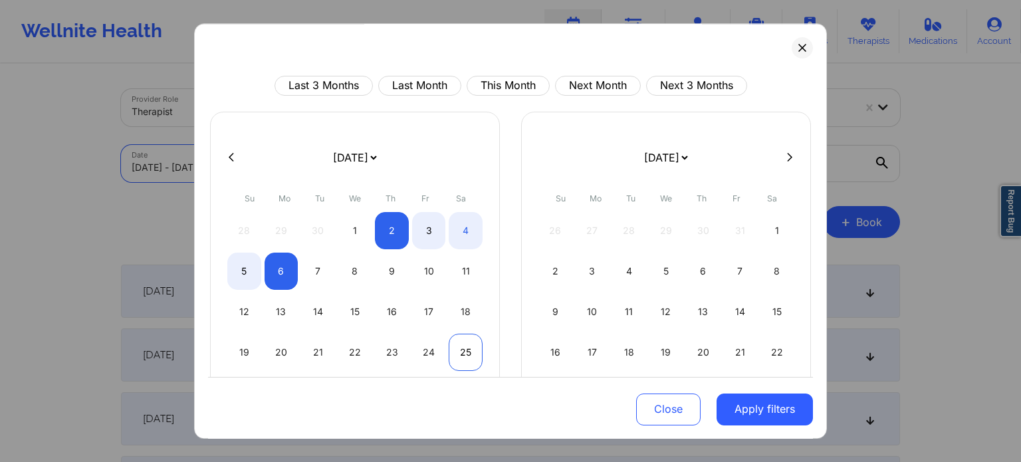
click at [457, 350] on div "25" at bounding box center [466, 352] width 34 height 37
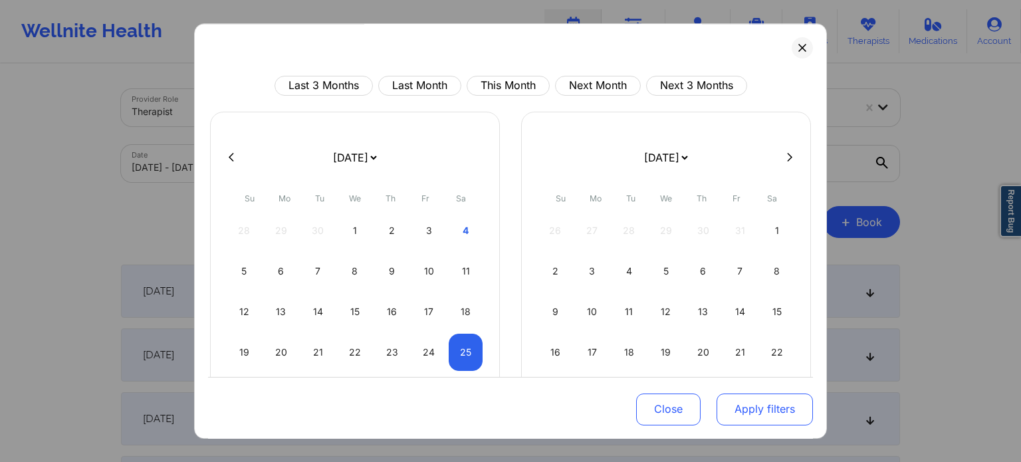
select select "2025-9"
select select "2025-10"
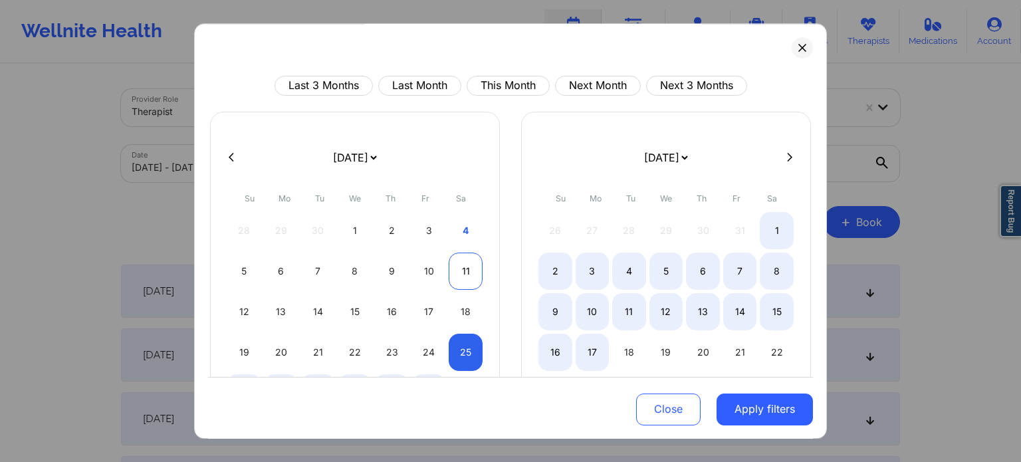
select select "2025-9"
select select "2025-10"
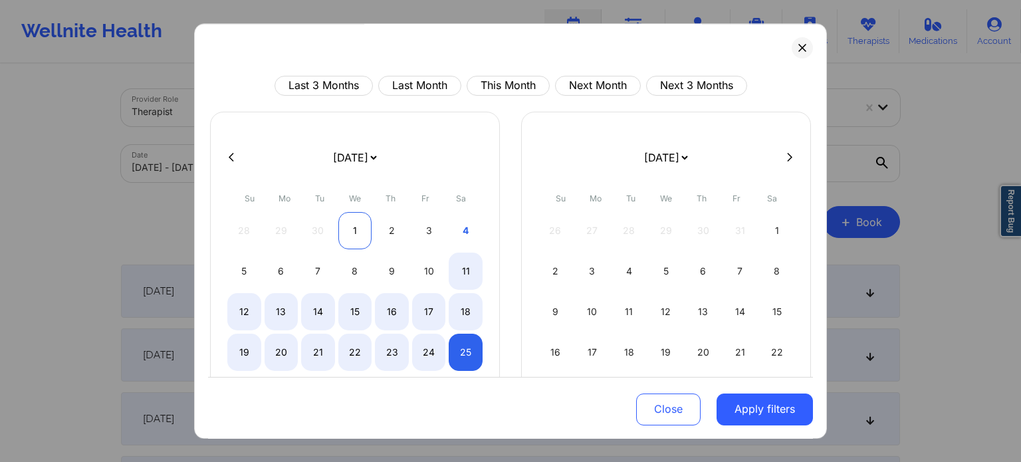
select select "2025-9"
select select "2025-10"
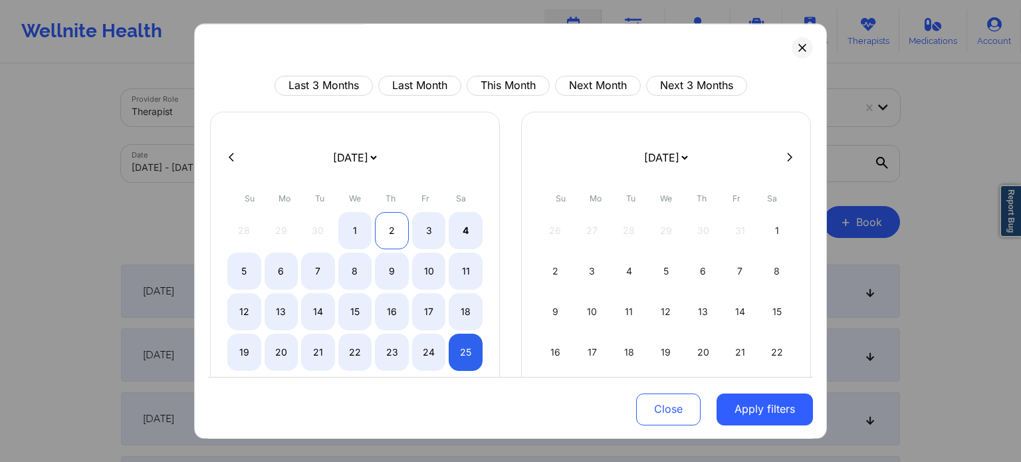
select select "2025-9"
select select "2025-10"
select select "2025-9"
select select "2025-10"
select select "2025-9"
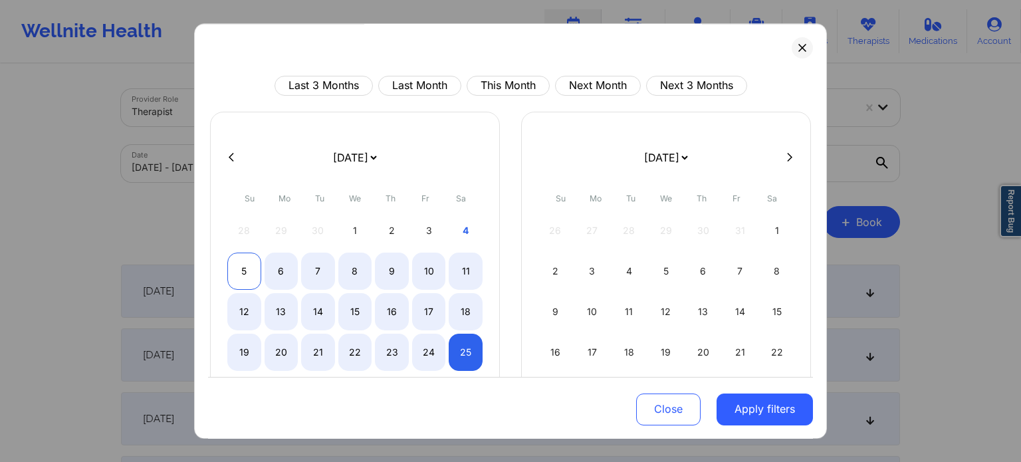
select select "2025-10"
click at [239, 273] on div "5" at bounding box center [244, 271] width 34 height 37
select select "2025-9"
select select "2025-10"
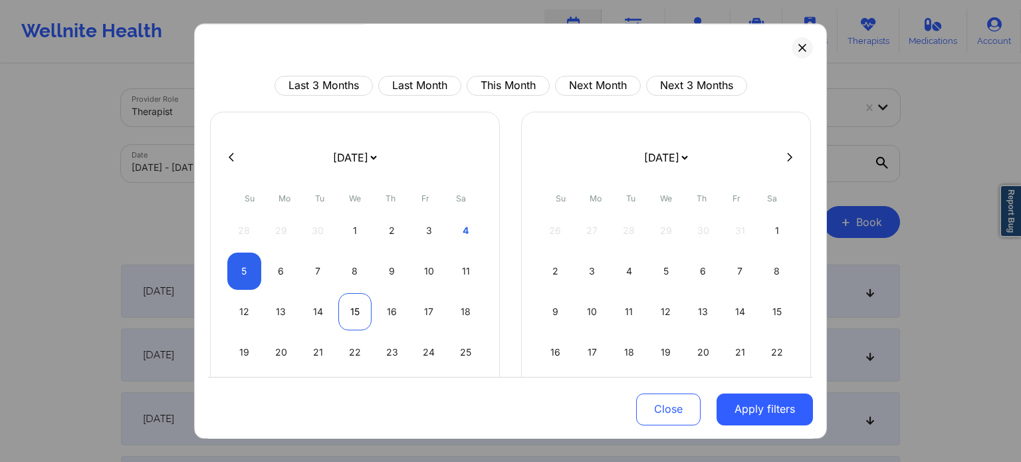
select select "2025-9"
select select "2025-10"
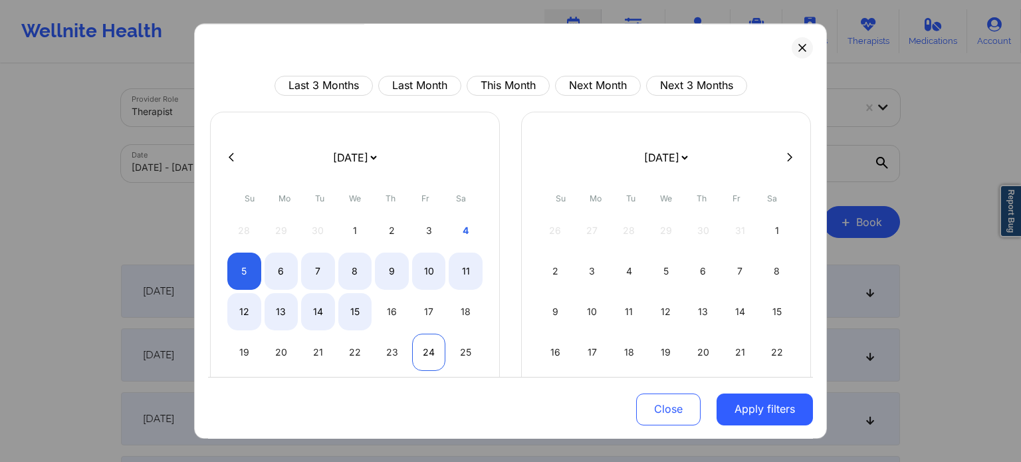
select select "2025-9"
select select "2025-10"
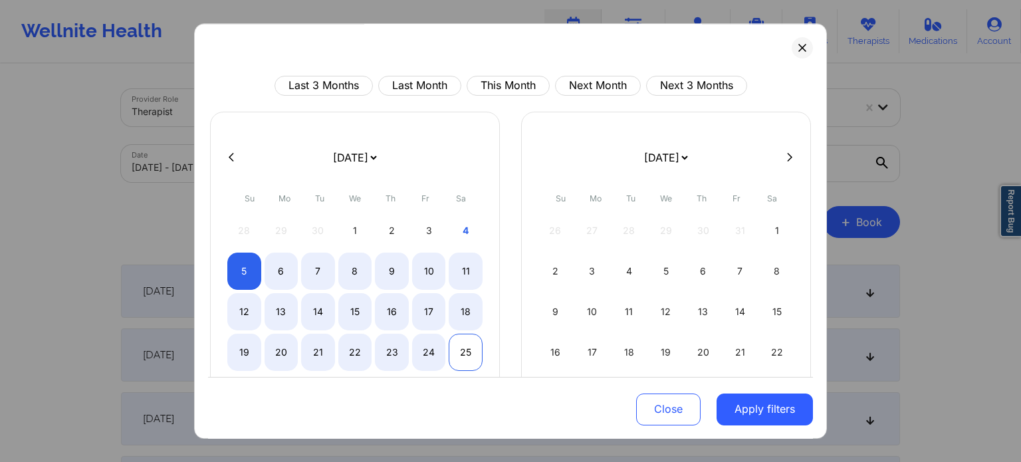
select select "2025-9"
select select "2025-10"
click at [461, 353] on div "25" at bounding box center [466, 352] width 34 height 37
select select "2025-9"
select select "2025-10"
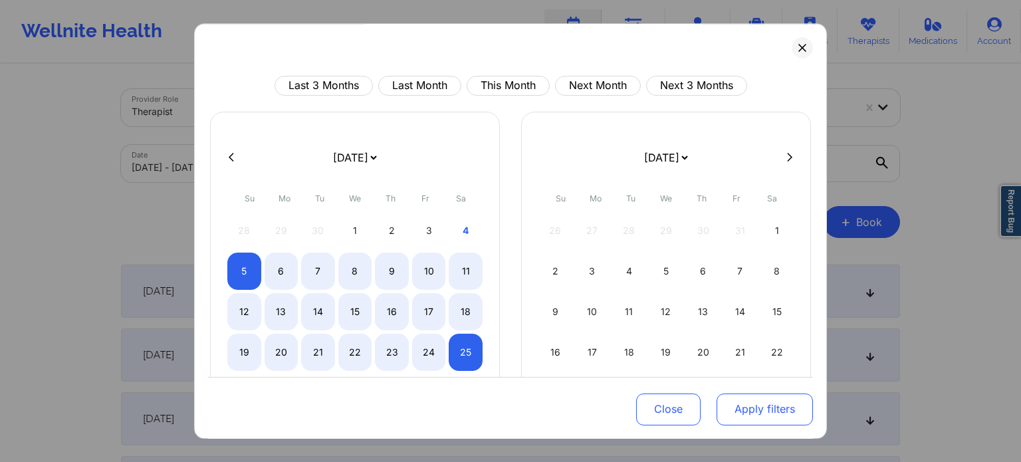
click at [761, 401] on button "Apply filters" at bounding box center [765, 409] width 96 height 32
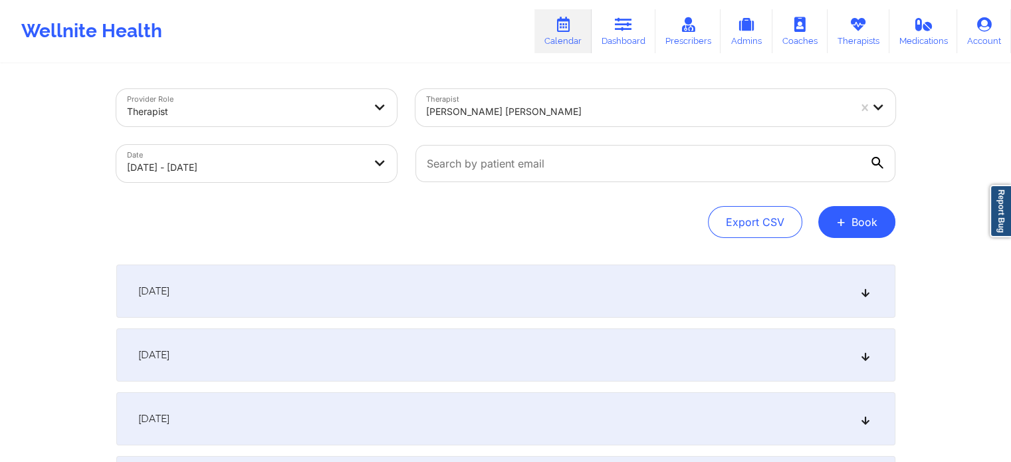
scroll to position [266, 0]
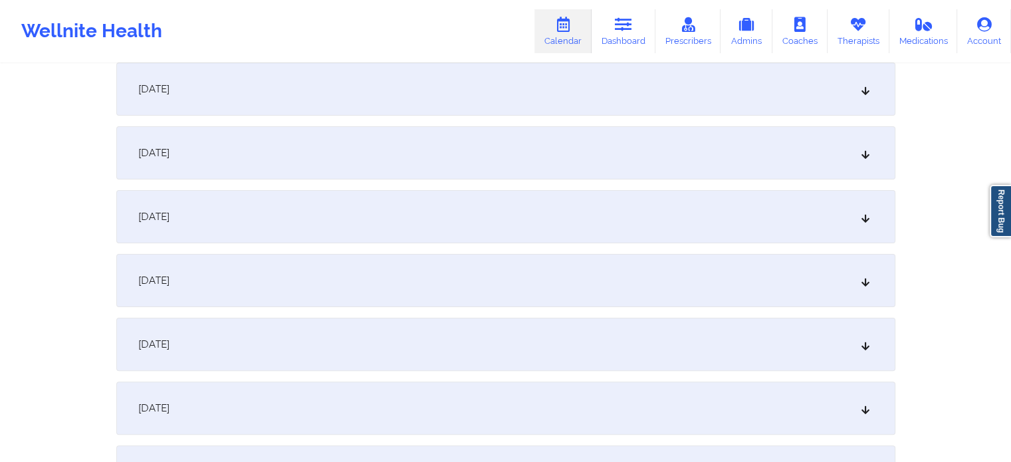
click at [279, 263] on div "October 9, 2025" at bounding box center [505, 280] width 779 height 53
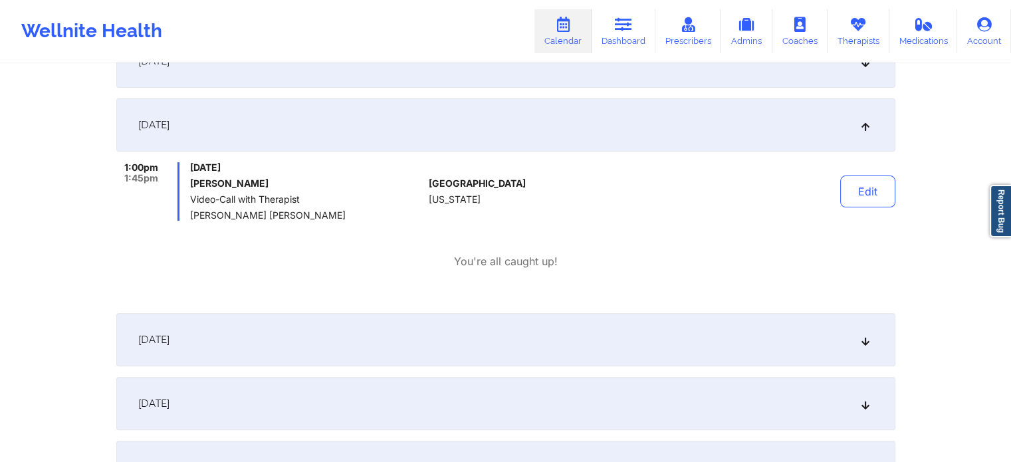
scroll to position [465, 0]
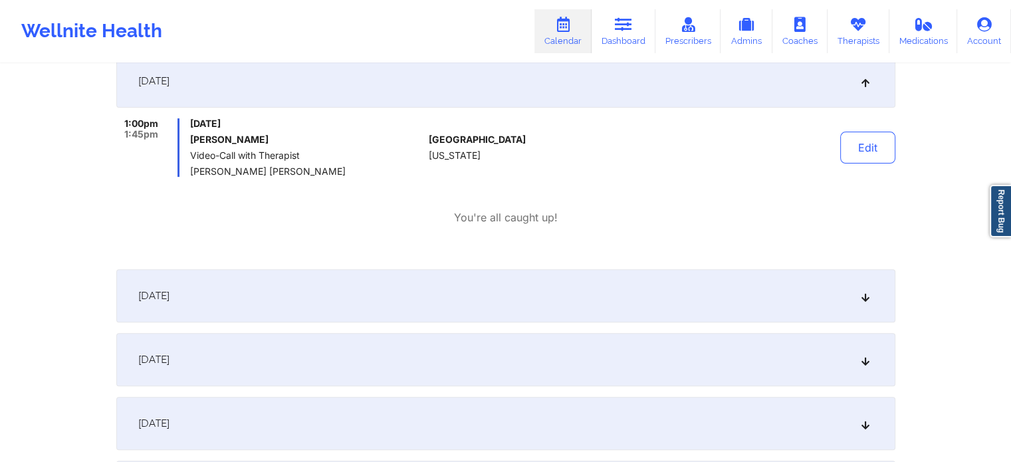
click at [312, 303] on div "October 10, 2025" at bounding box center [505, 295] width 779 height 53
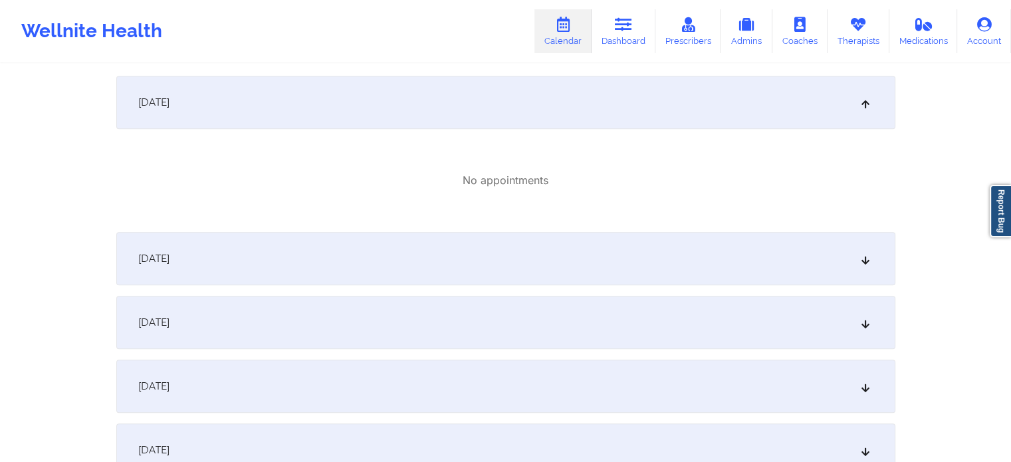
scroll to position [665, 0]
click at [317, 254] on div "October 11, 2025" at bounding box center [505, 252] width 779 height 53
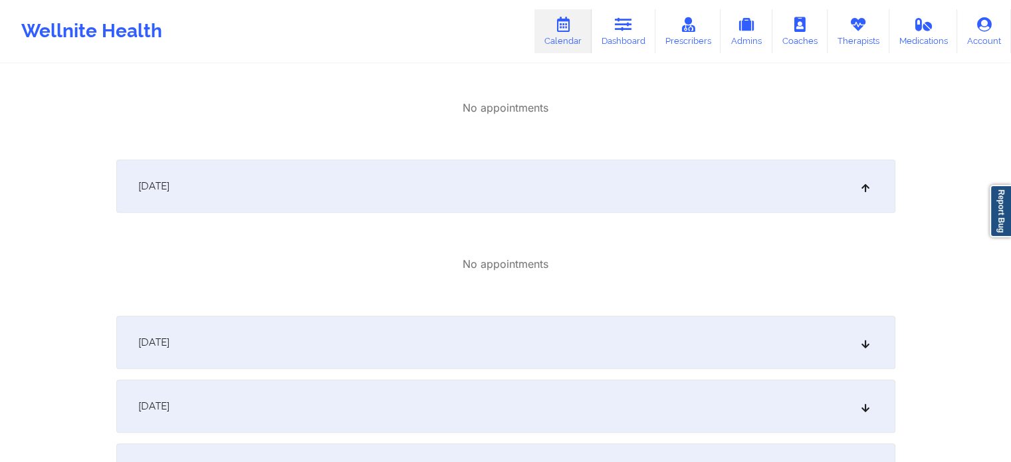
scroll to position [864, 0]
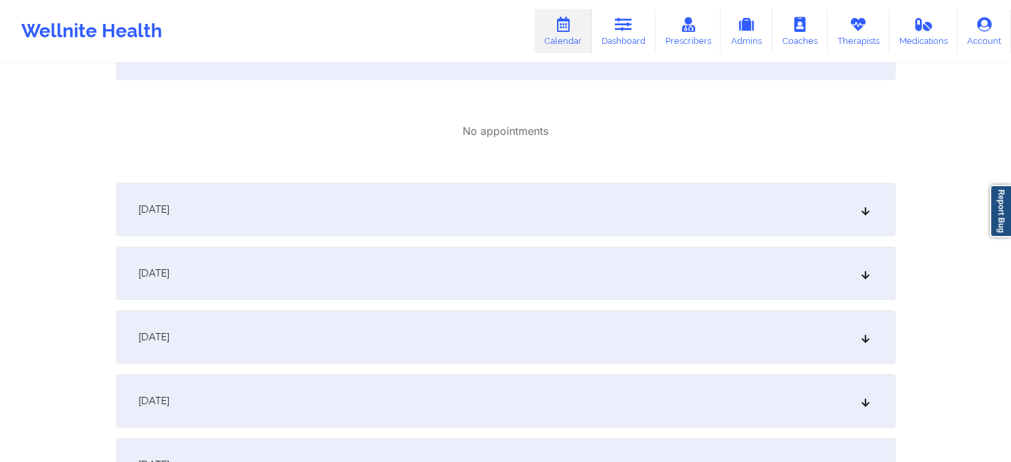
click at [329, 197] on div "October 12, 2025" at bounding box center [505, 209] width 779 height 53
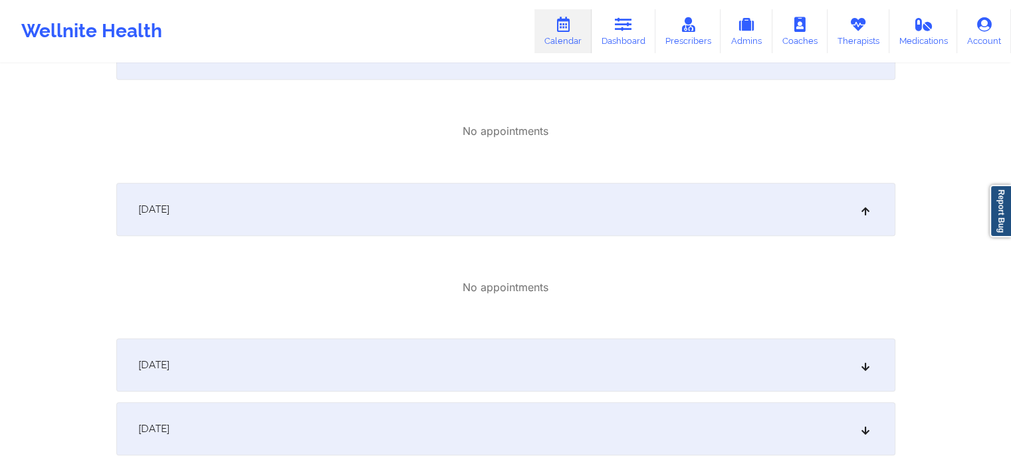
click at [279, 354] on div "October 13, 2025" at bounding box center [505, 364] width 779 height 53
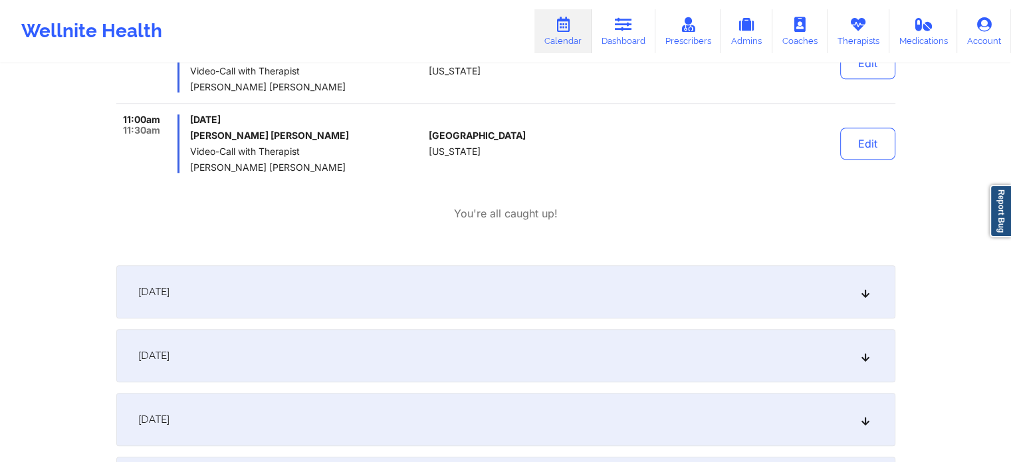
scroll to position [1263, 0]
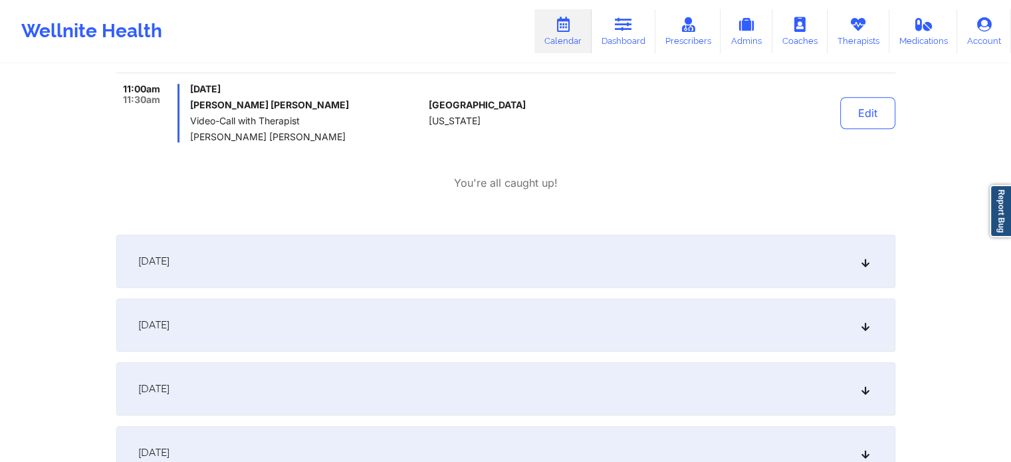
click at [295, 328] on div "October 15, 2025" at bounding box center [505, 325] width 779 height 53
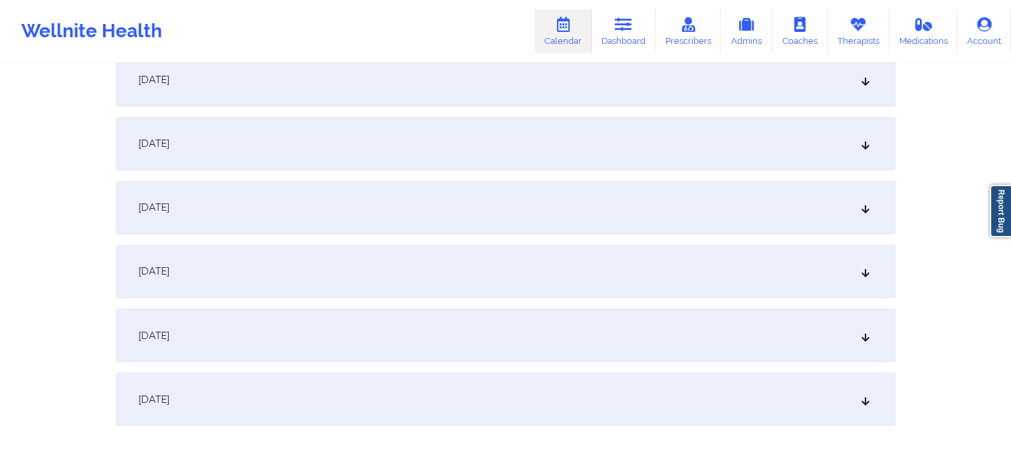
scroll to position [2290, 0]
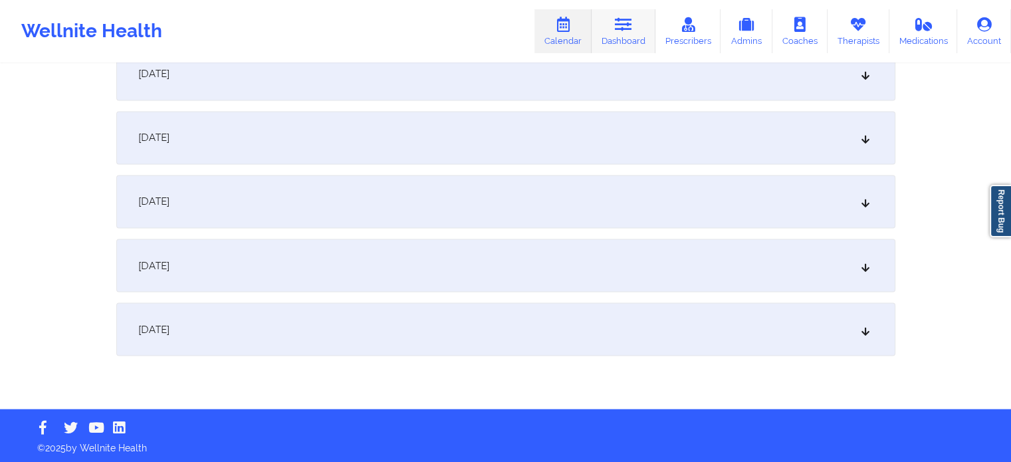
click at [617, 29] on icon at bounding box center [623, 24] width 17 height 15
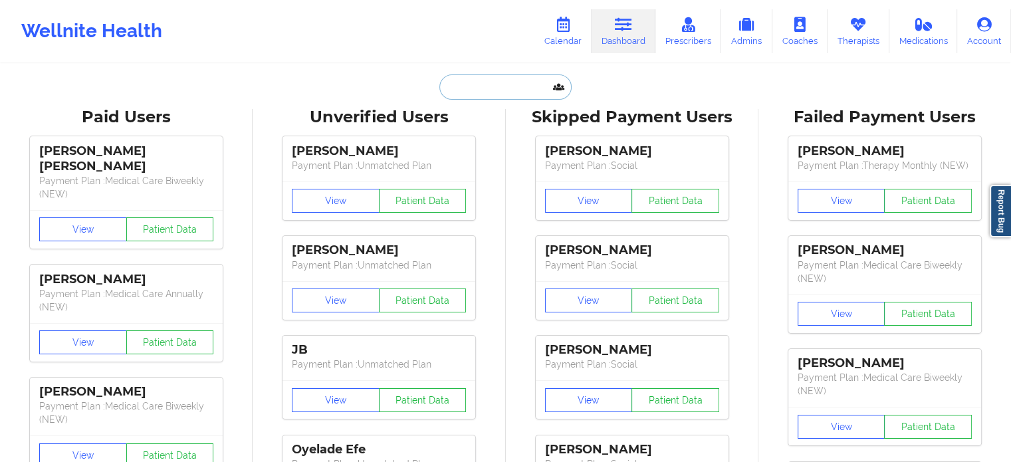
click at [491, 79] on input "text" at bounding box center [506, 86] width 132 height 25
paste input "kelly@amjinc.com"
type input "kelly@amjinc.com"
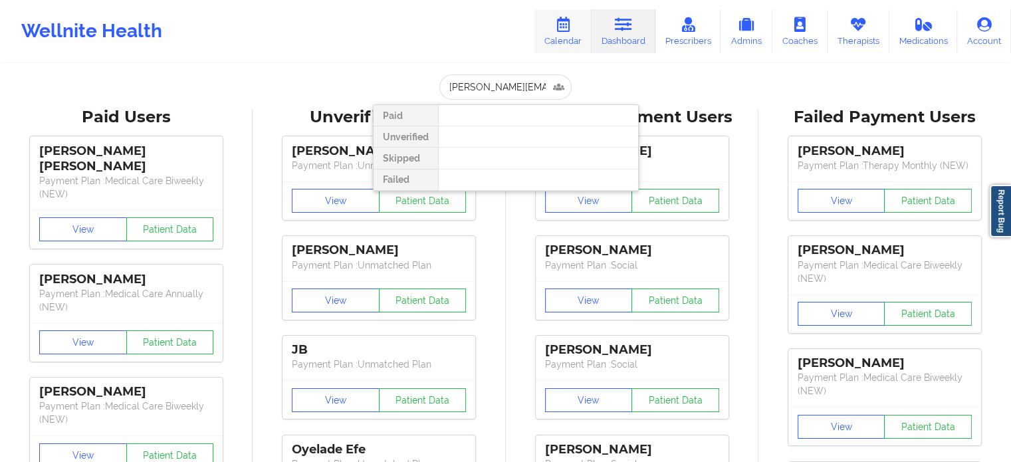
click at [563, 45] on link "Calendar" at bounding box center [563, 31] width 57 height 44
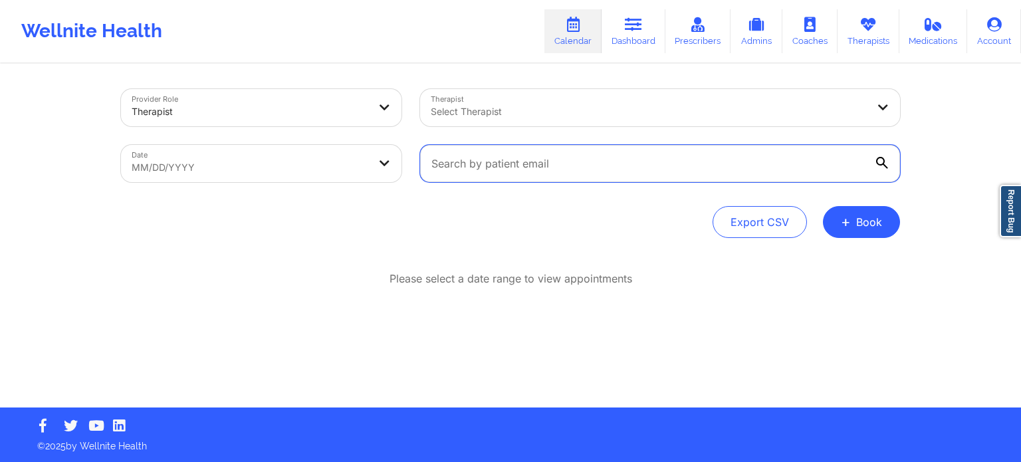
click at [526, 172] on input "text" at bounding box center [660, 163] width 480 height 37
paste input "kelly@amjinc.com"
type input "kelly@amjinc.com"
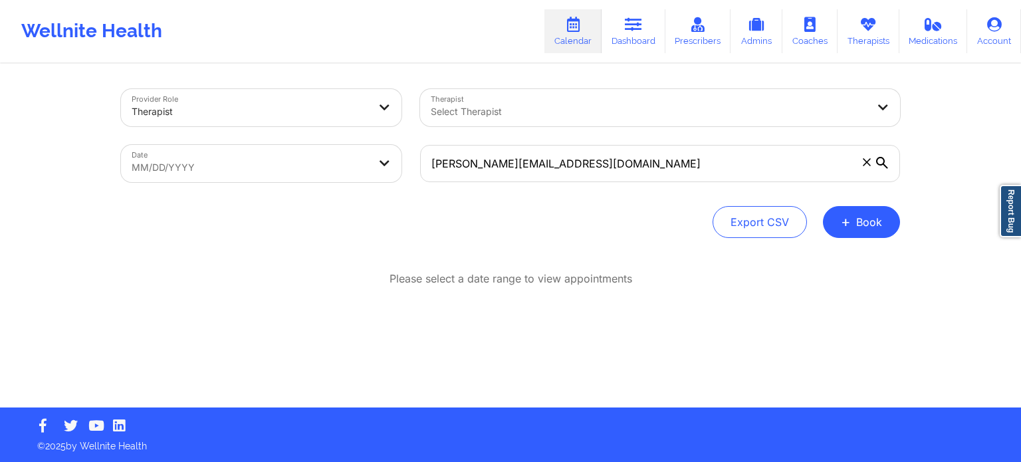
click at [340, 154] on body "Wellnite Health Calendar Dashboard Prescribers Admins Coaches Therapists Medica…" at bounding box center [510, 231] width 1021 height 462
select select "2025-8"
select select "2025-9"
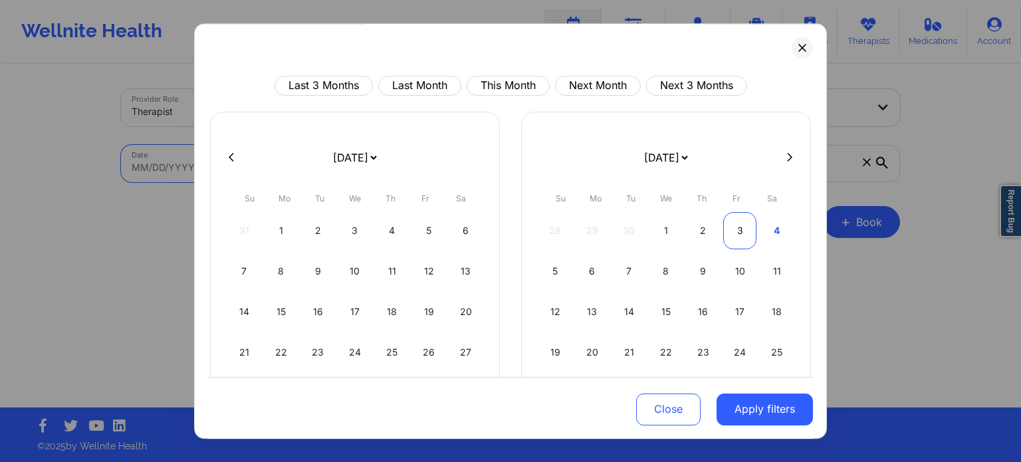
click at [743, 234] on div "3" at bounding box center [740, 230] width 34 height 37
select select "2025-9"
select select "2025-10"
select select "2025-9"
select select "2025-10"
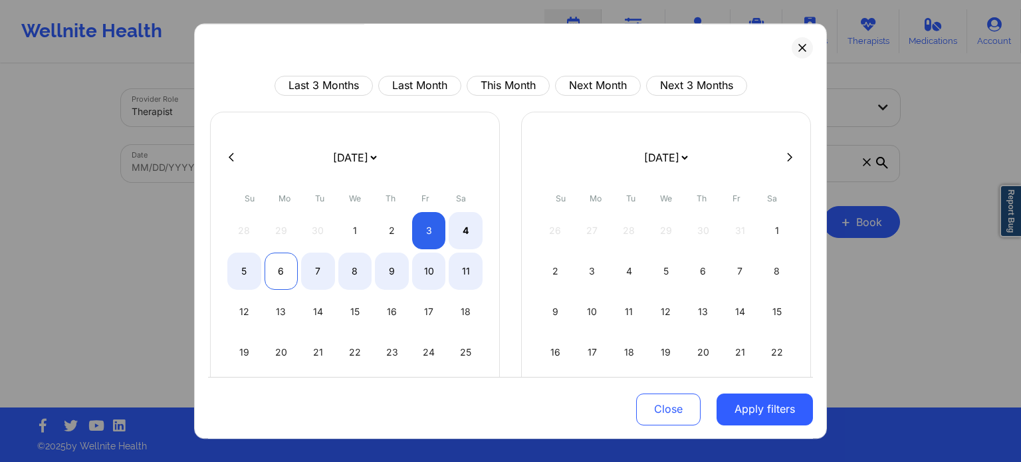
select select "2025-9"
select select "2025-10"
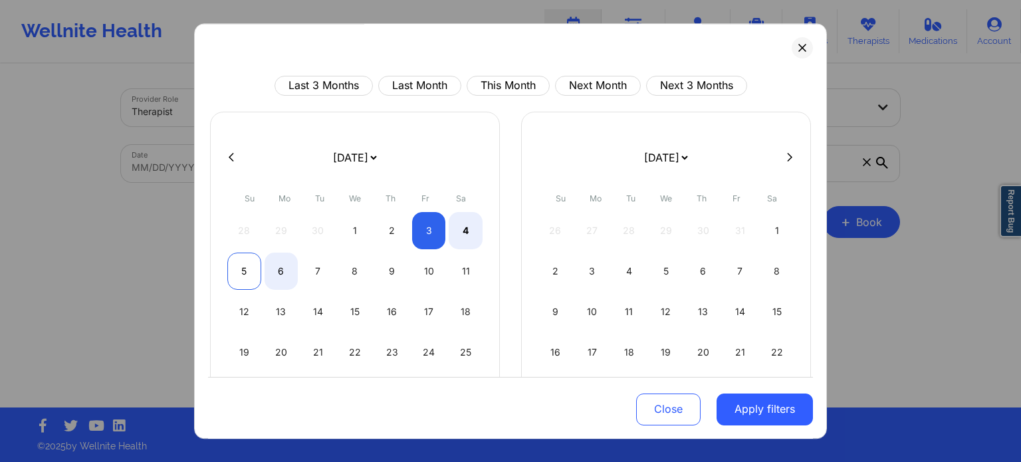
select select "2025-9"
select select "2025-10"
click at [247, 269] on div "5" at bounding box center [244, 271] width 34 height 37
select select "2025-9"
select select "2025-10"
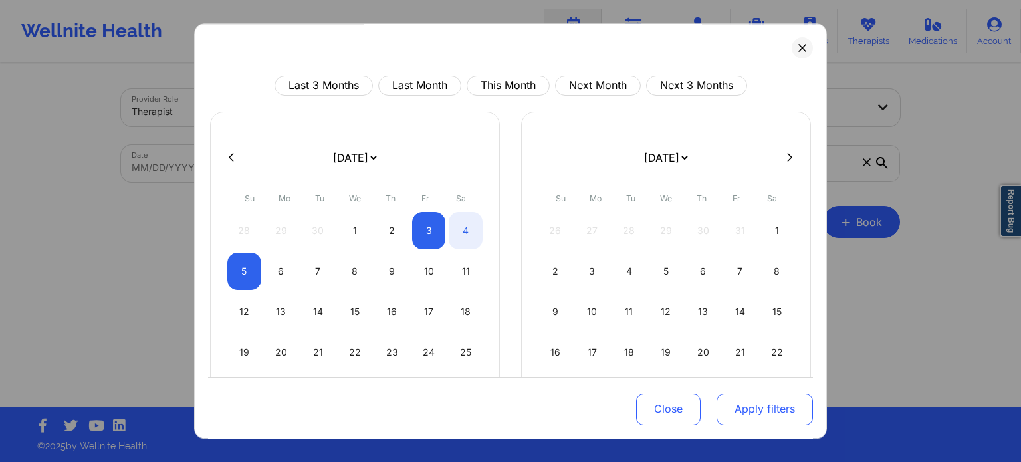
click at [774, 413] on button "Apply filters" at bounding box center [765, 409] width 96 height 32
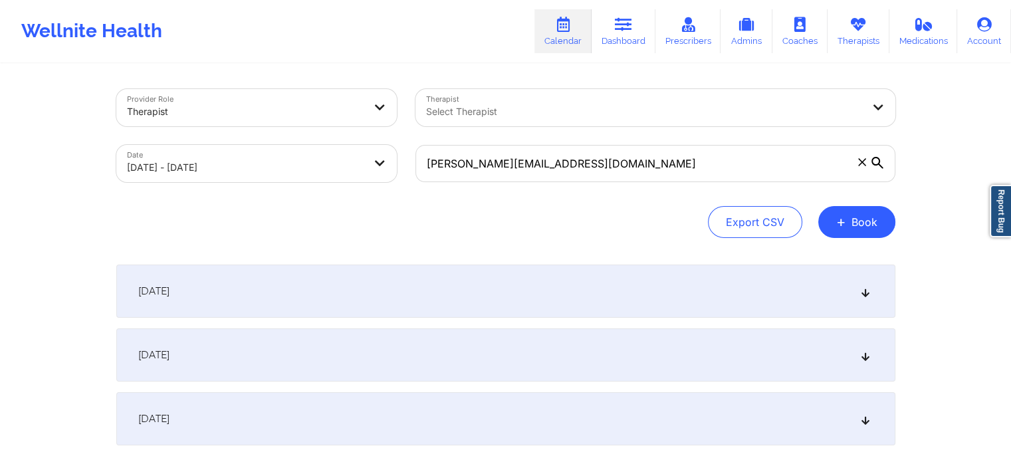
click at [347, 291] on div "October 3, 2025" at bounding box center [505, 291] width 779 height 53
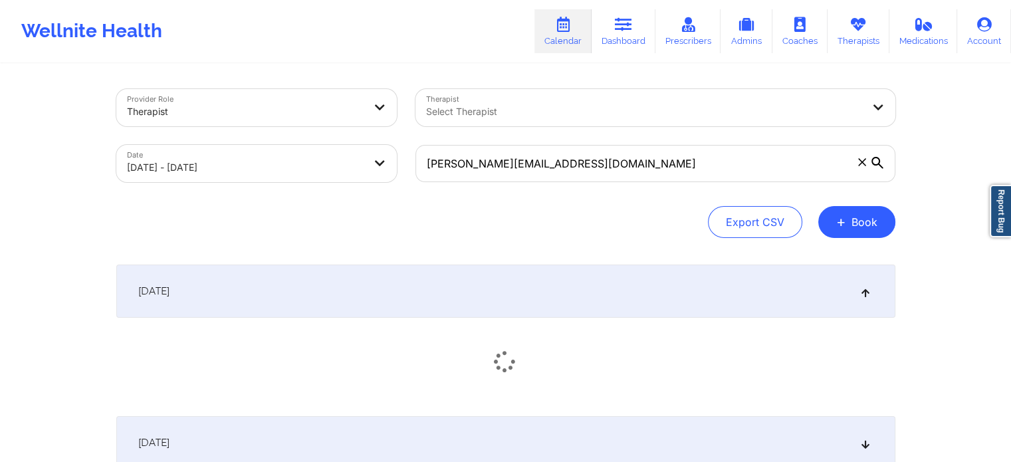
click at [340, 297] on div "October 3, 2025" at bounding box center [505, 291] width 779 height 53
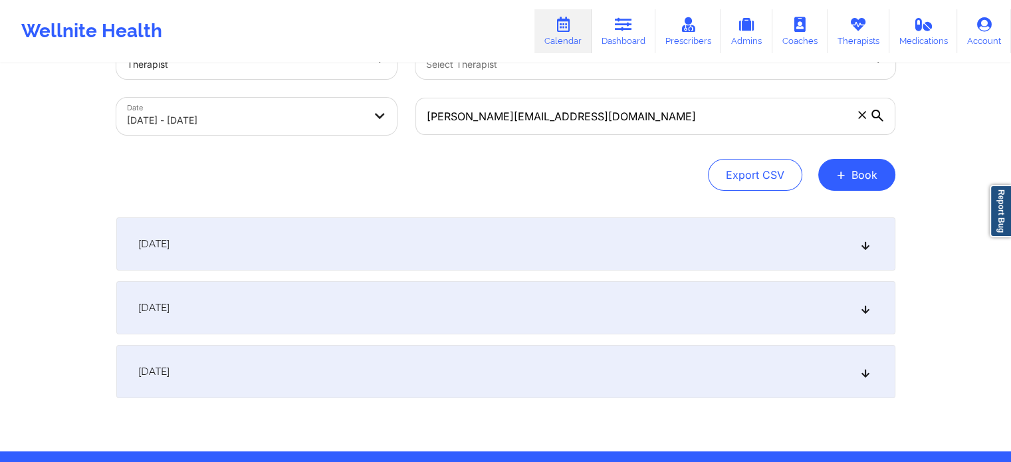
scroll to position [90, 0]
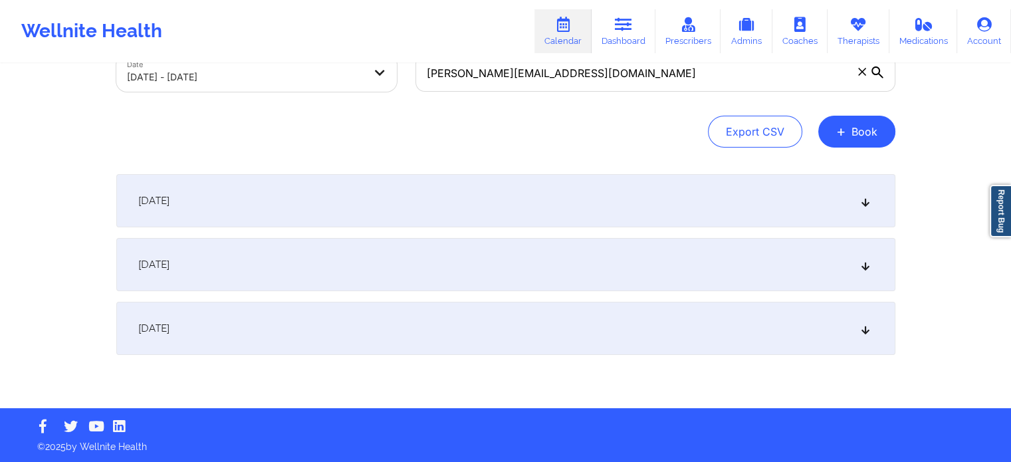
click at [337, 285] on div "October 4, 2025" at bounding box center [505, 264] width 779 height 53
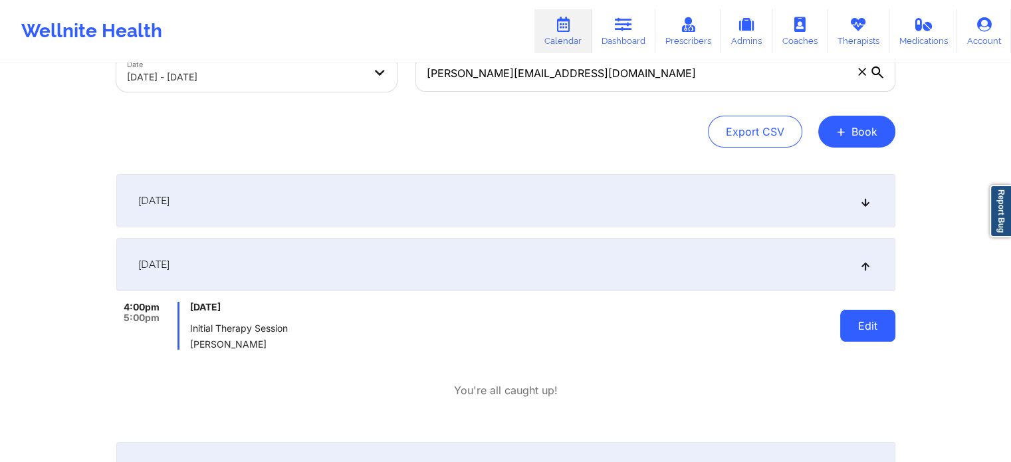
click at [866, 330] on button "Edit" at bounding box center [867, 326] width 55 height 32
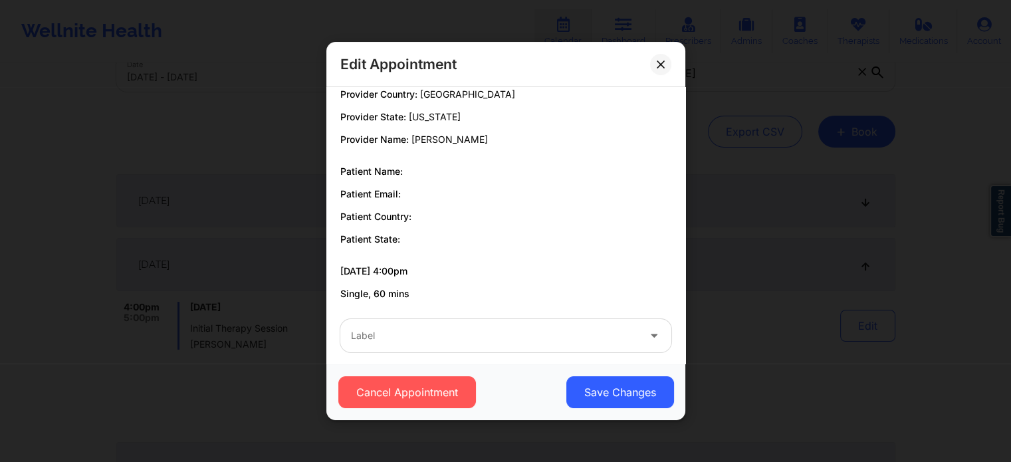
scroll to position [25, 0]
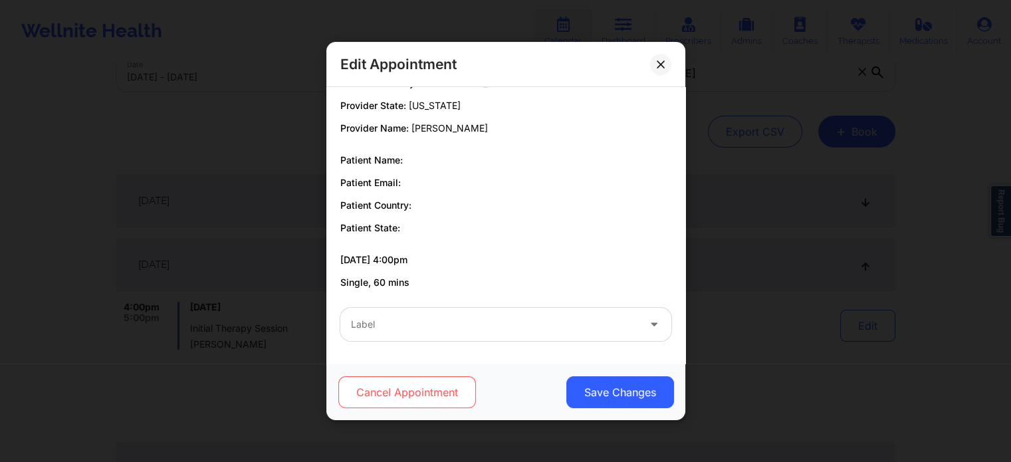
click at [416, 392] on button "Cancel Appointment" at bounding box center [407, 392] width 138 height 32
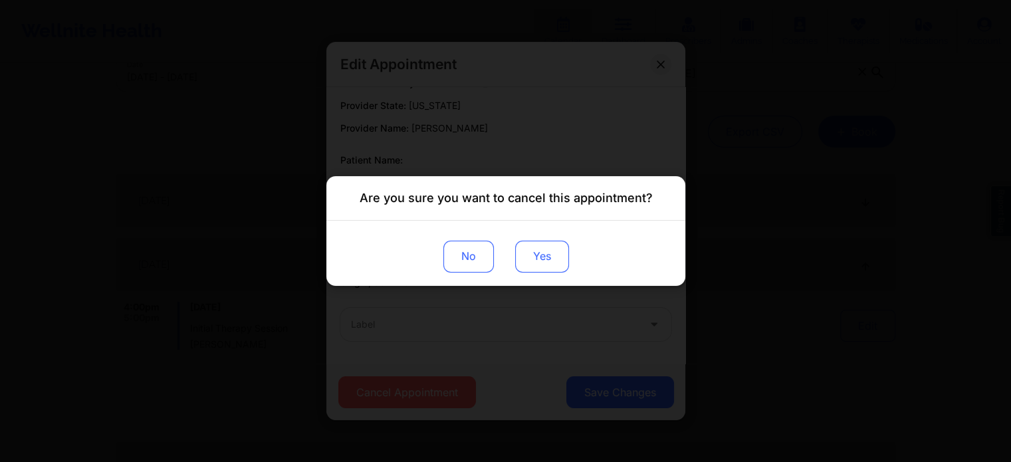
click at [535, 261] on button "Yes" at bounding box center [542, 257] width 54 height 32
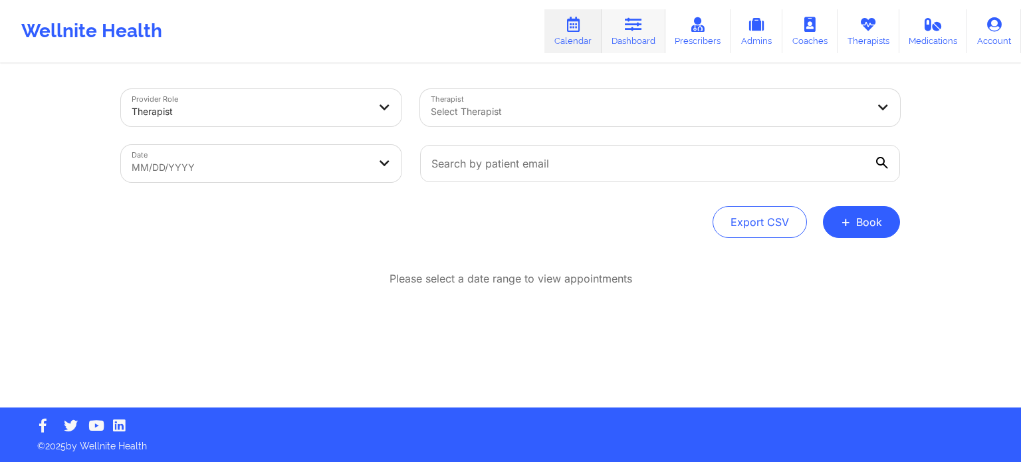
drag, startPoint x: 618, startPoint y: 25, endPoint x: 616, endPoint y: 18, distance: 7.8
click at [618, 25] on link "Dashboard" at bounding box center [634, 31] width 64 height 44
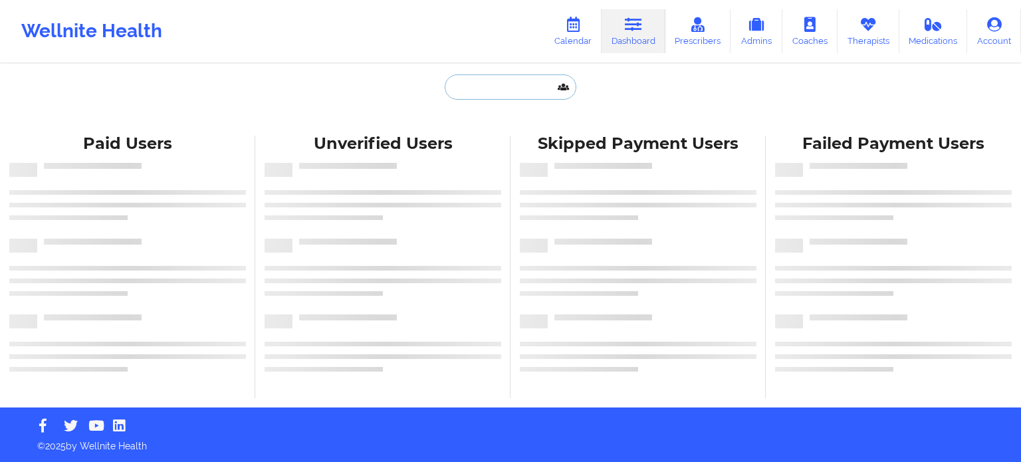
click at [499, 87] on input "text" at bounding box center [511, 86] width 132 height 25
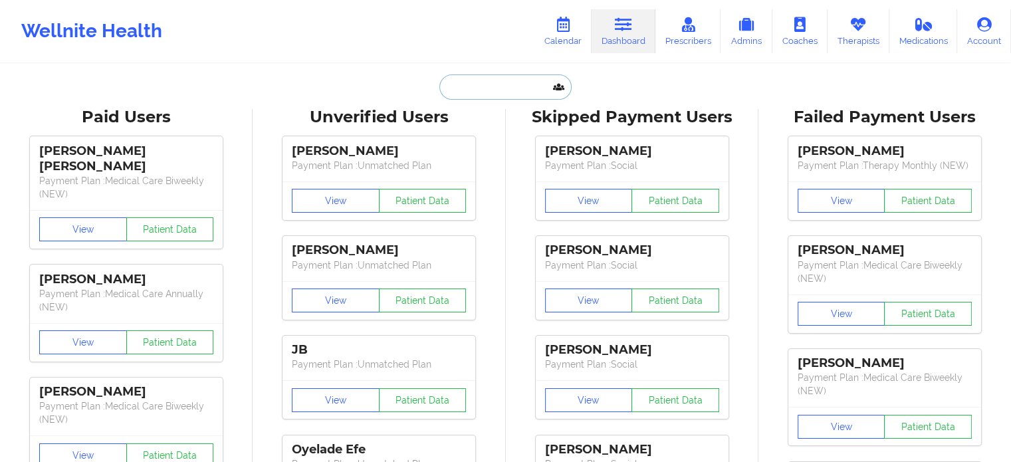
paste input "[EMAIL_ADDRESS][DOMAIN_NAME]"
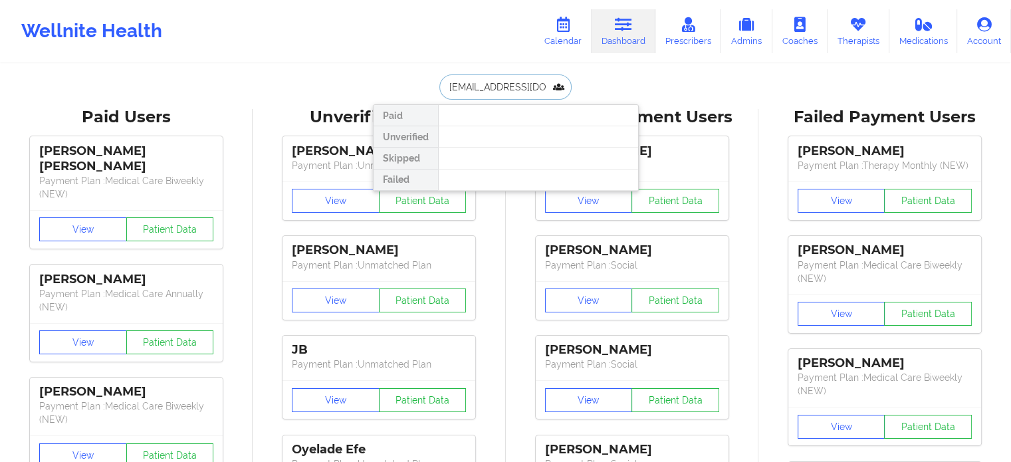
click at [508, 89] on input "MARYEPOWERS28@GMAIL.COM" at bounding box center [506, 86] width 132 height 25
paste input "ary, thank you for speaking with me earlier. Upon checking, the slot on October…"
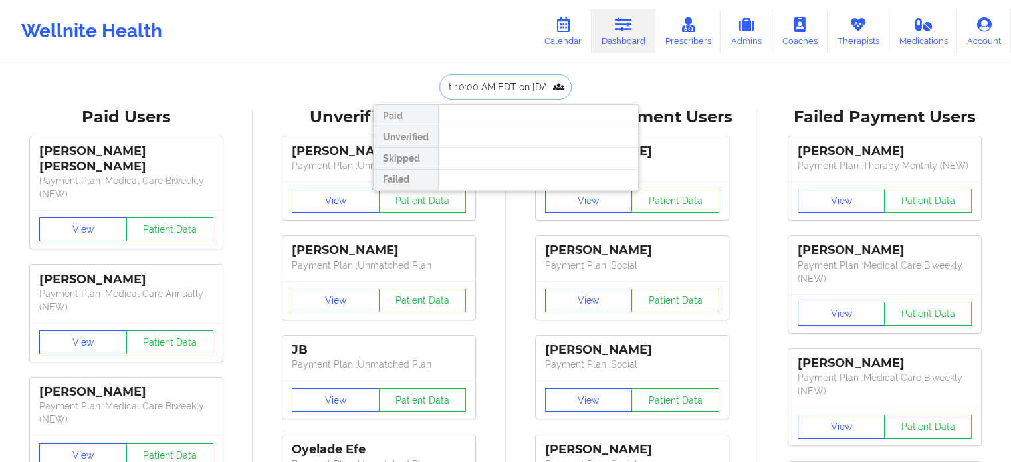
click at [517, 88] on input "Mary, thank you for speaking with me earlier. Upon checking, the slot on Octobe…" at bounding box center [506, 86] width 132 height 25
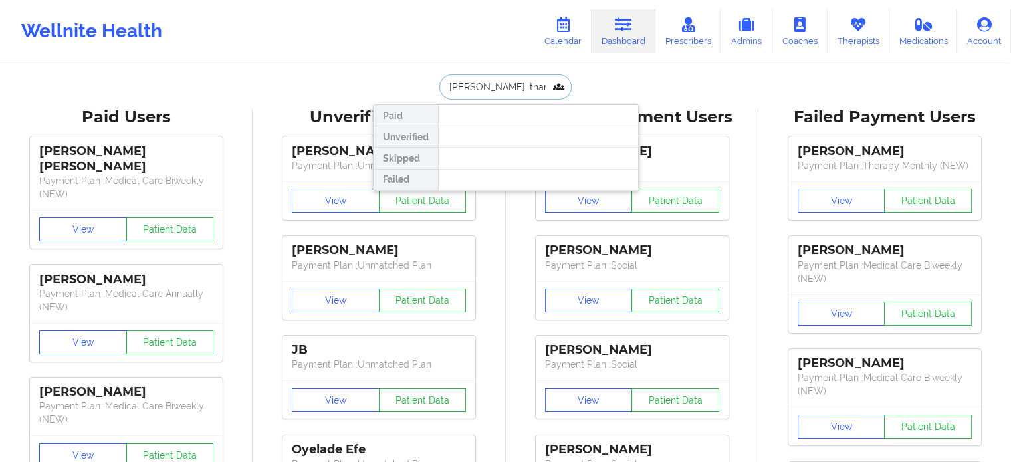
paste input "kathrynottino@yahoo.com"
click at [545, 84] on input "kathrynottino@yahoo.com" at bounding box center [506, 86] width 132 height 25
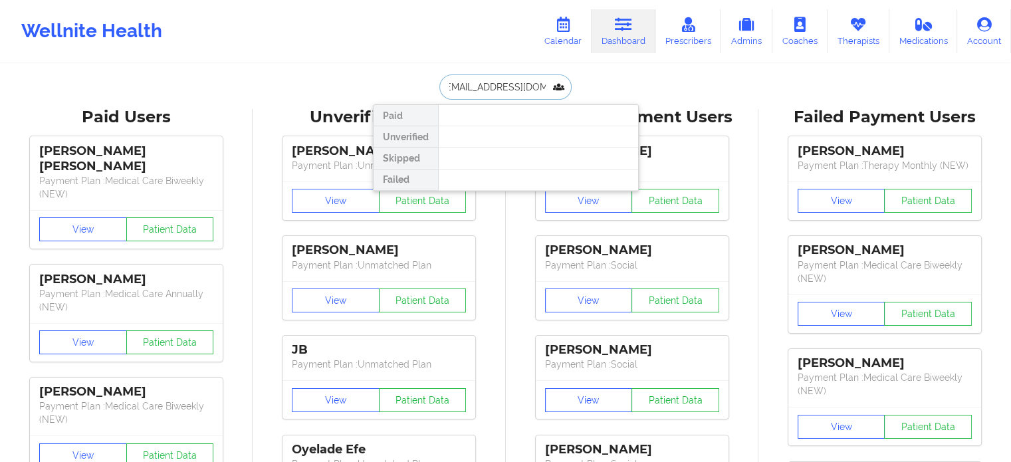
click at [545, 84] on input "kathrynottino@yahoo.com" at bounding box center [506, 86] width 132 height 25
paste input "text"
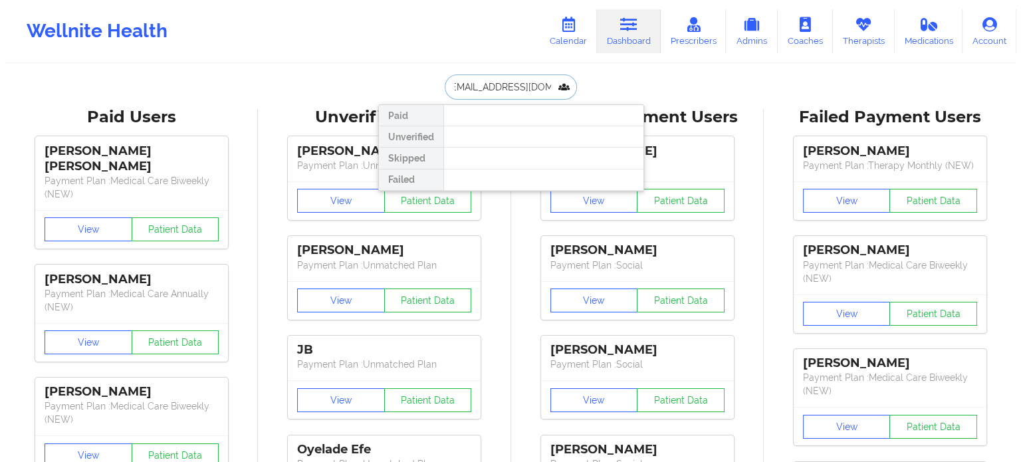
scroll to position [0, 0]
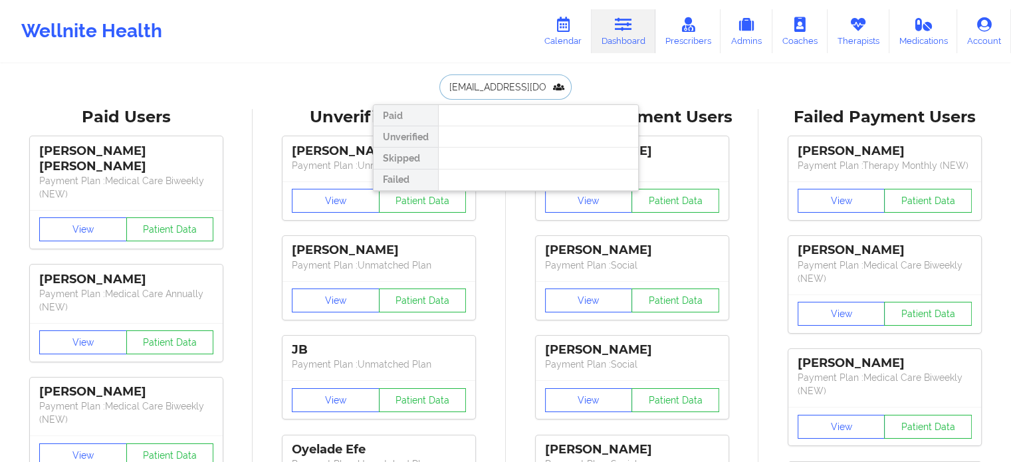
drag, startPoint x: 549, startPoint y: 85, endPoint x: 348, endPoint y: 80, distance: 200.9
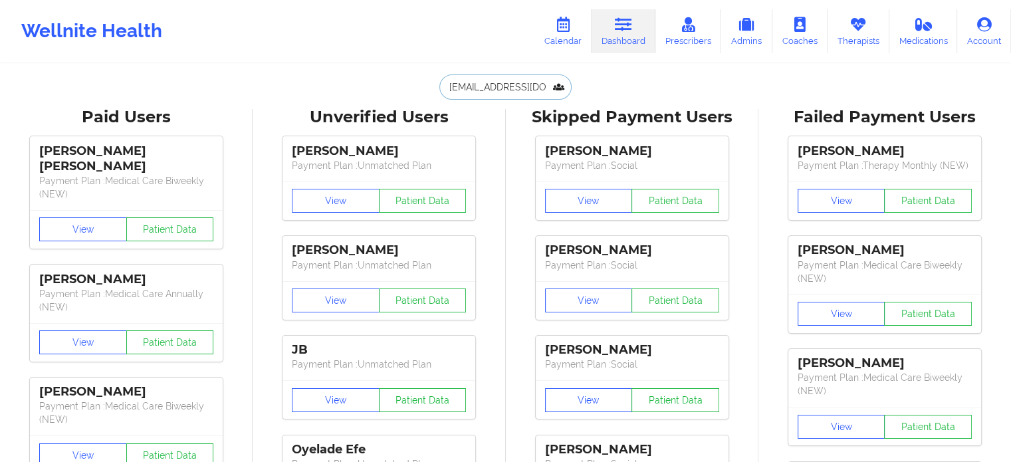
type input "kathrynottino@yahoo.com"
click at [346, 58] on div "Wellnite Health Calendar Dashboard Prescribers Admins Coaches Therapists Medica…" at bounding box center [505, 31] width 1011 height 63
click at [567, 31] on icon at bounding box center [563, 24] width 17 height 15
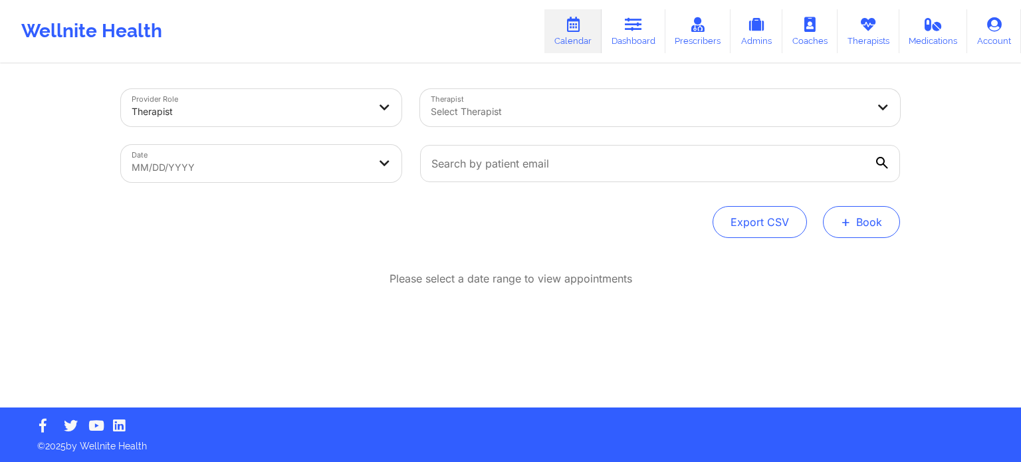
click at [851, 225] on span "+" at bounding box center [846, 221] width 10 height 7
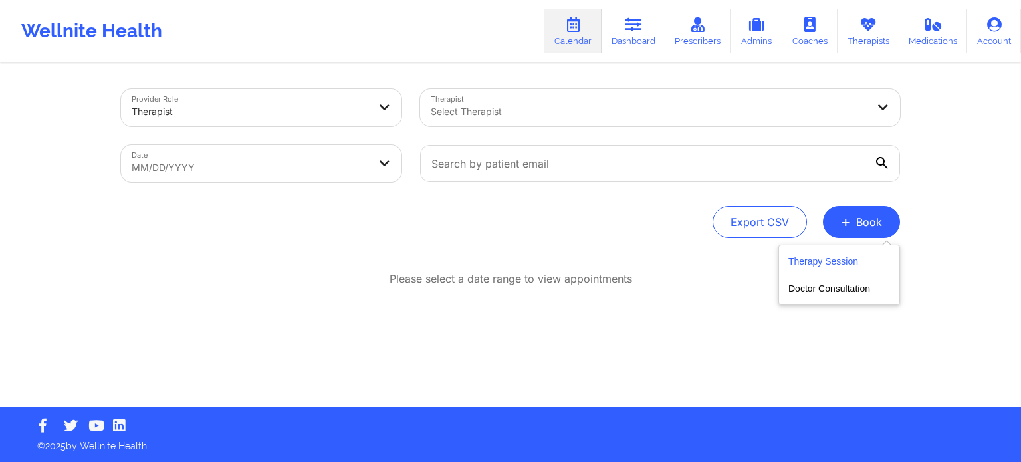
click at [809, 261] on button "Therapy Session" at bounding box center [840, 264] width 102 height 22
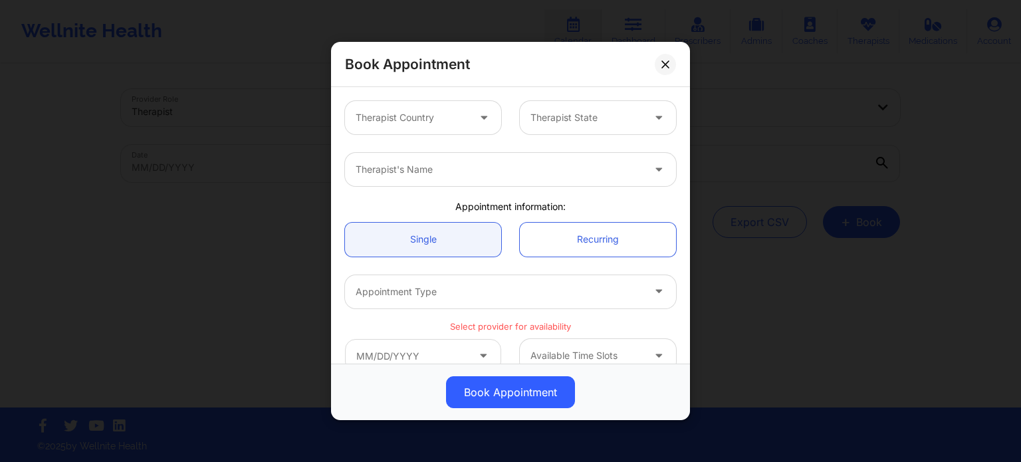
click at [391, 116] on div at bounding box center [412, 118] width 112 height 16
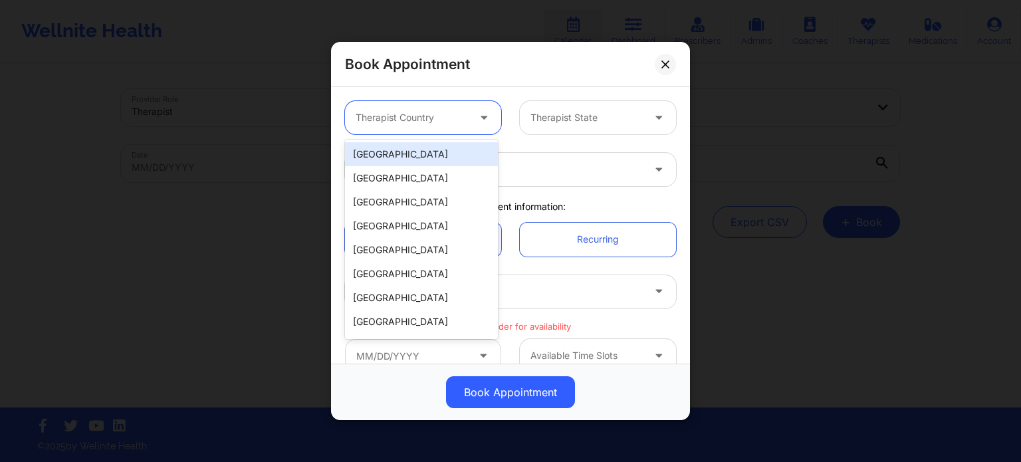
drag, startPoint x: 400, startPoint y: 148, endPoint x: 471, endPoint y: 146, distance: 71.2
click at [400, 149] on div "[GEOGRAPHIC_DATA]" at bounding box center [421, 154] width 153 height 24
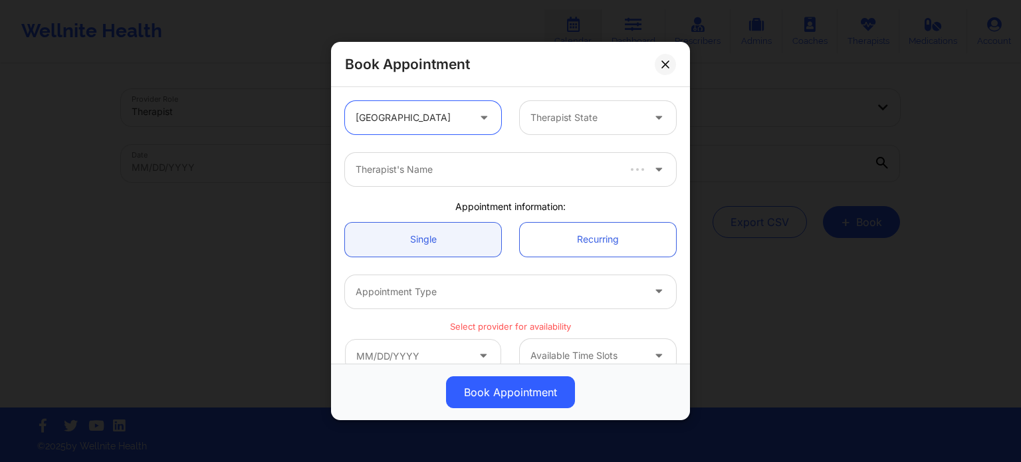
click at [593, 114] on div at bounding box center [587, 118] width 112 height 16
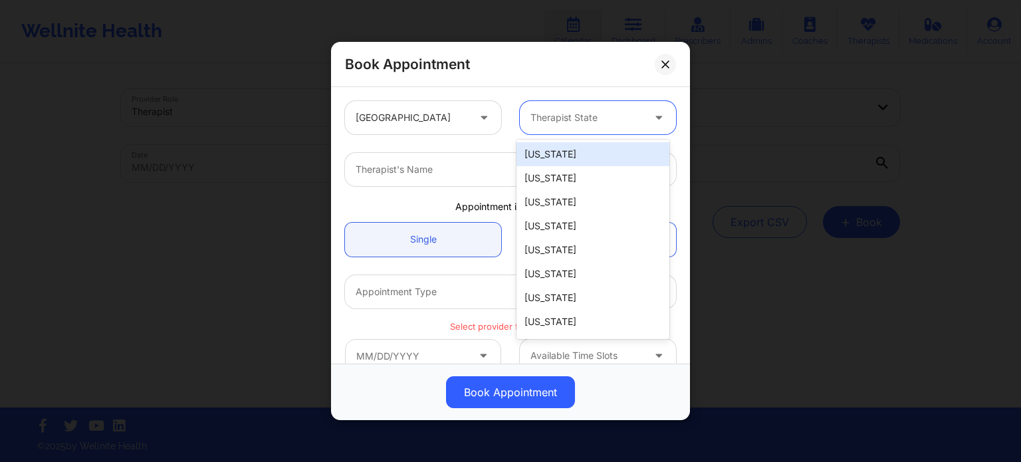
type input "f"
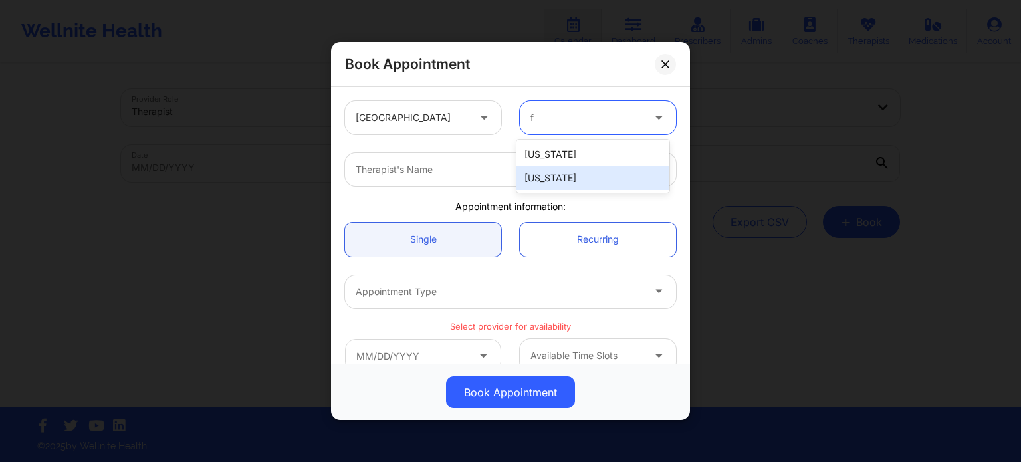
click at [562, 178] on div "[US_STATE]" at bounding box center [593, 178] width 153 height 24
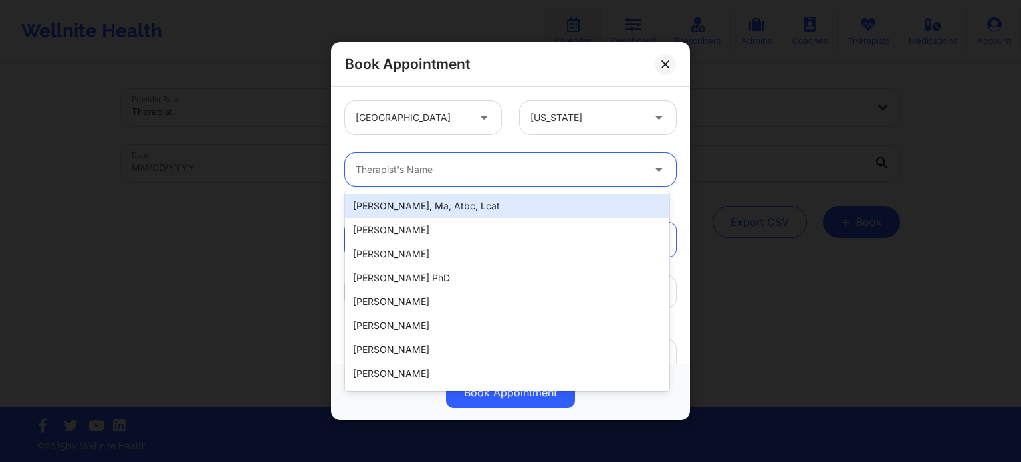
click at [507, 172] on div at bounding box center [499, 170] width 287 height 16
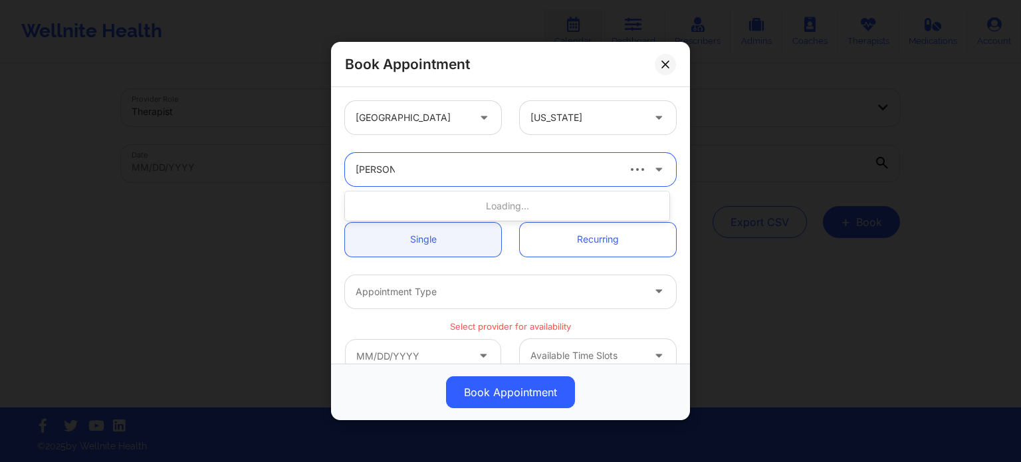
type input "shannon"
click at [465, 165] on div at bounding box center [499, 170] width 287 height 16
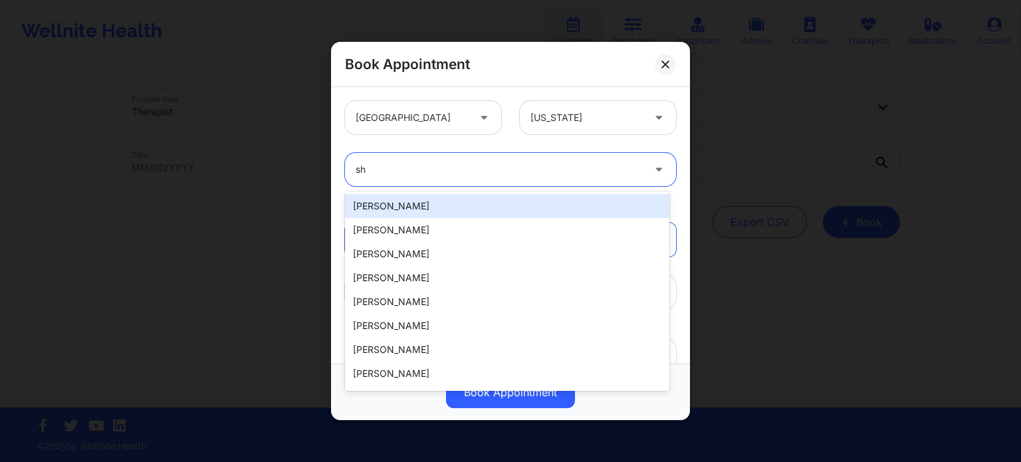
type input "s"
type input "pfe"
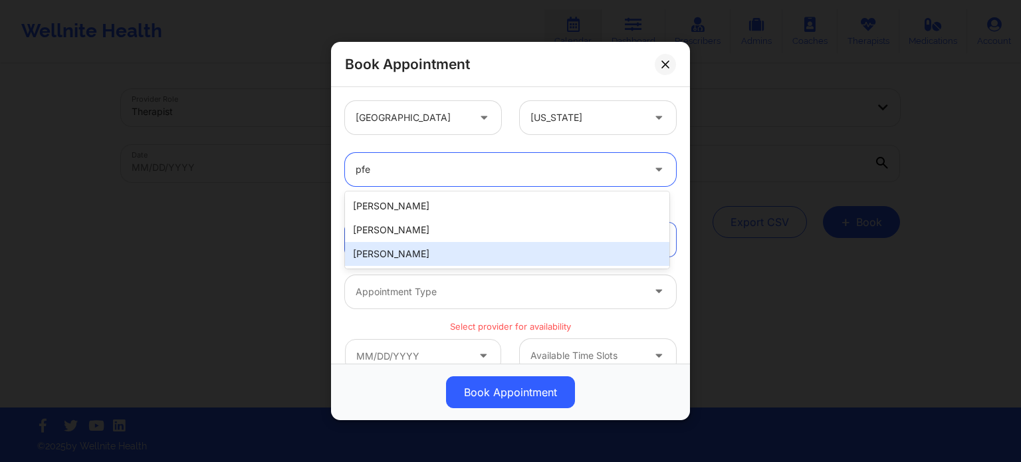
click at [412, 256] on div "Shannon Pfeifle" at bounding box center [507, 254] width 324 height 24
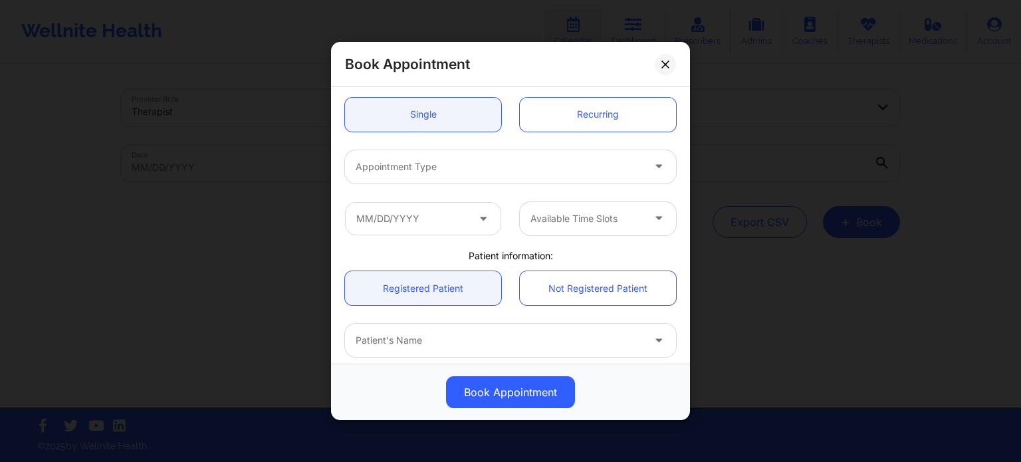
scroll to position [133, 0]
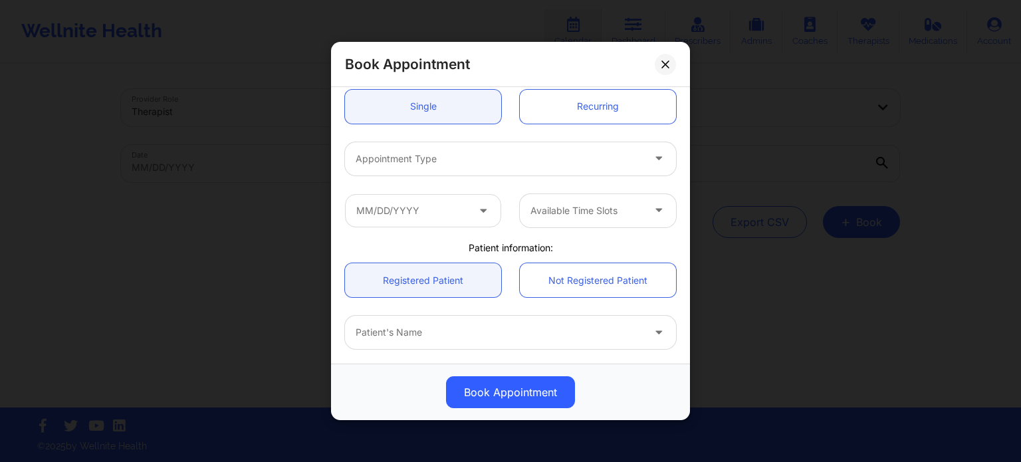
click at [439, 148] on div "Appointment Type" at bounding box center [494, 158] width 299 height 33
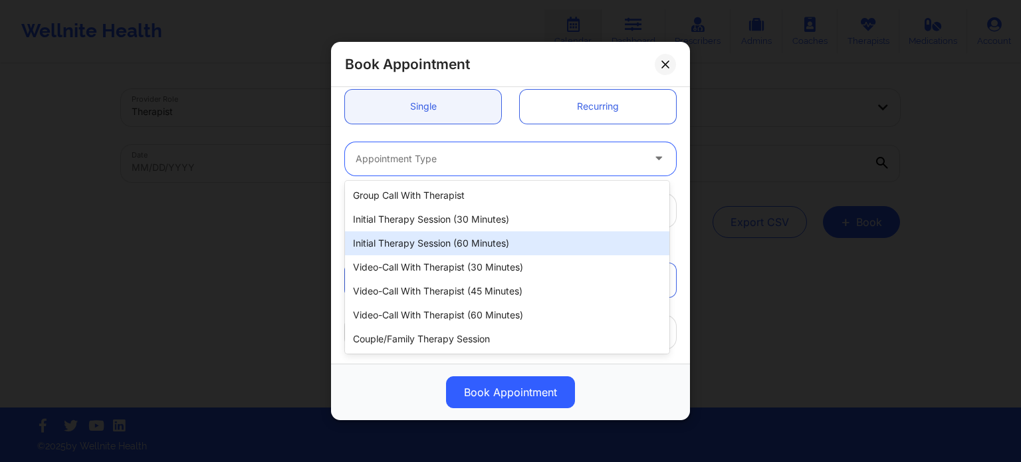
click at [424, 239] on div "Initial Therapy Session (60 minutes)" at bounding box center [507, 243] width 324 height 24
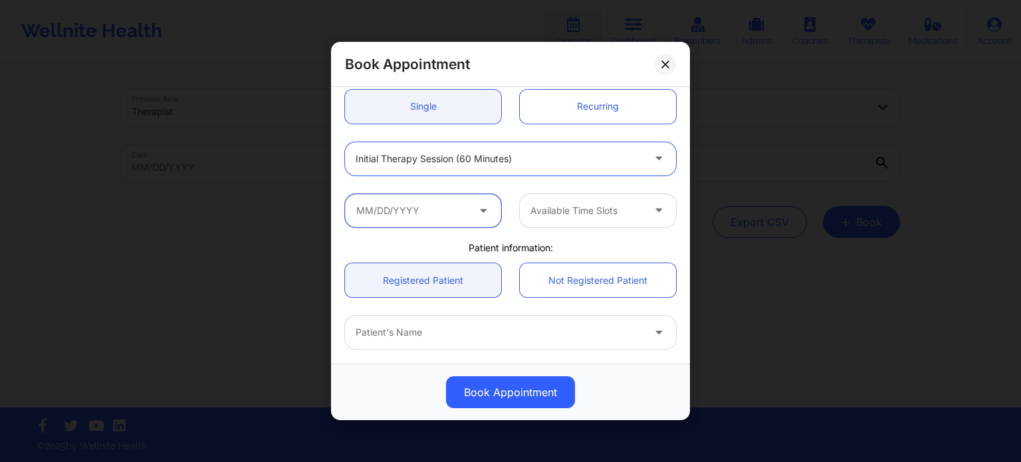
click at [411, 216] on input "text" at bounding box center [423, 210] width 156 height 33
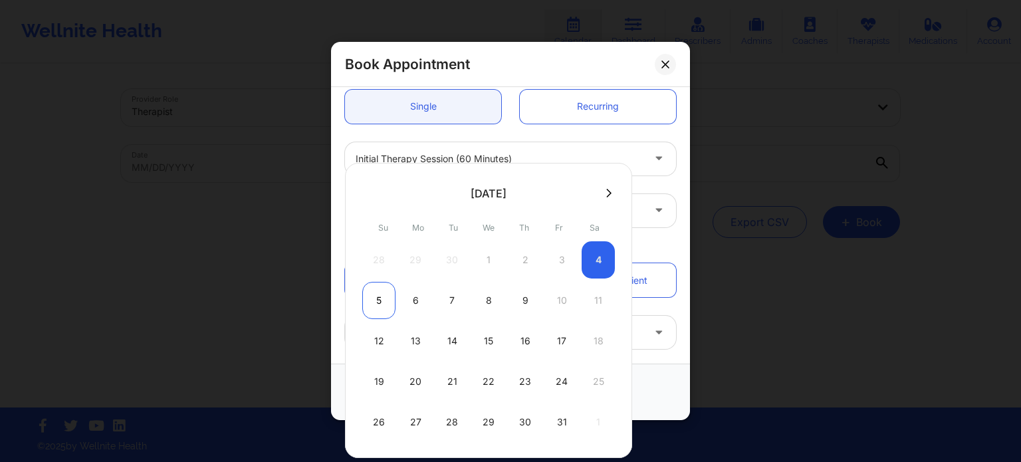
click at [382, 308] on div "5" at bounding box center [378, 300] width 33 height 37
type input "10/05/2025"
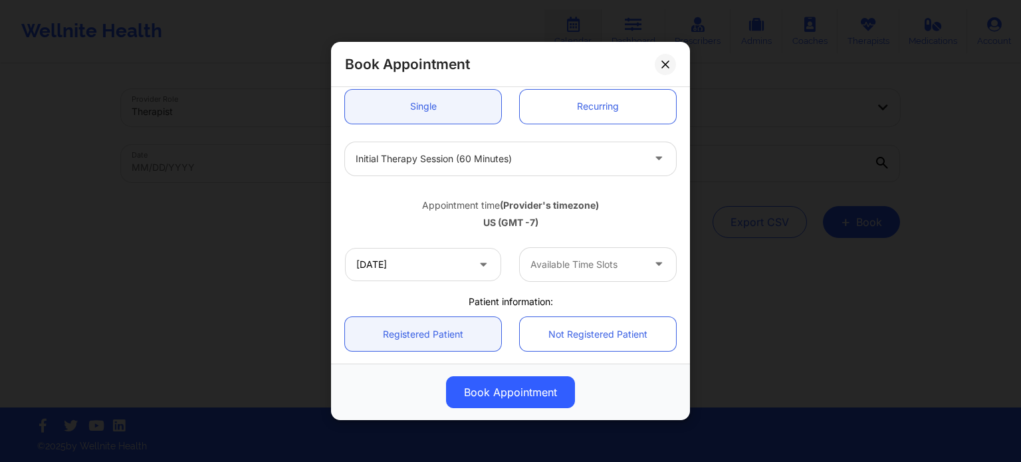
click at [549, 269] on div at bounding box center [587, 265] width 112 height 16
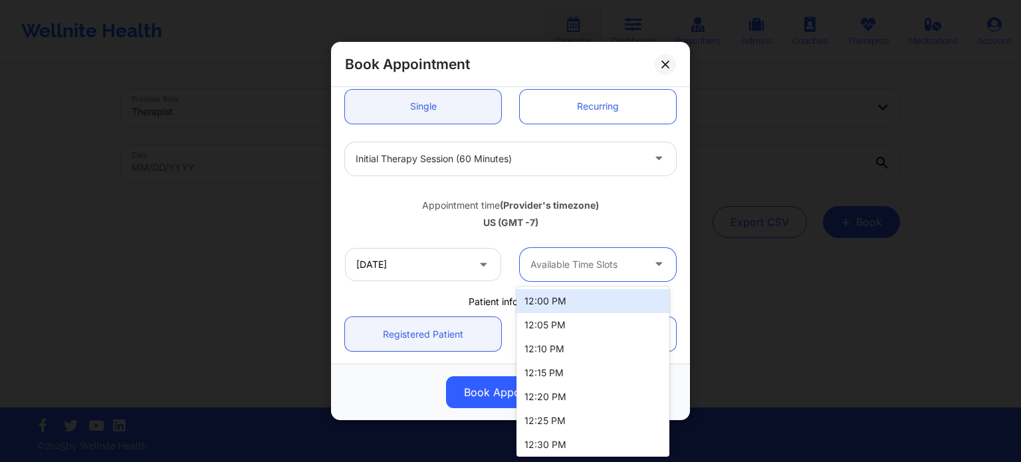
click at [572, 306] on div "12:00 PM" at bounding box center [593, 301] width 153 height 24
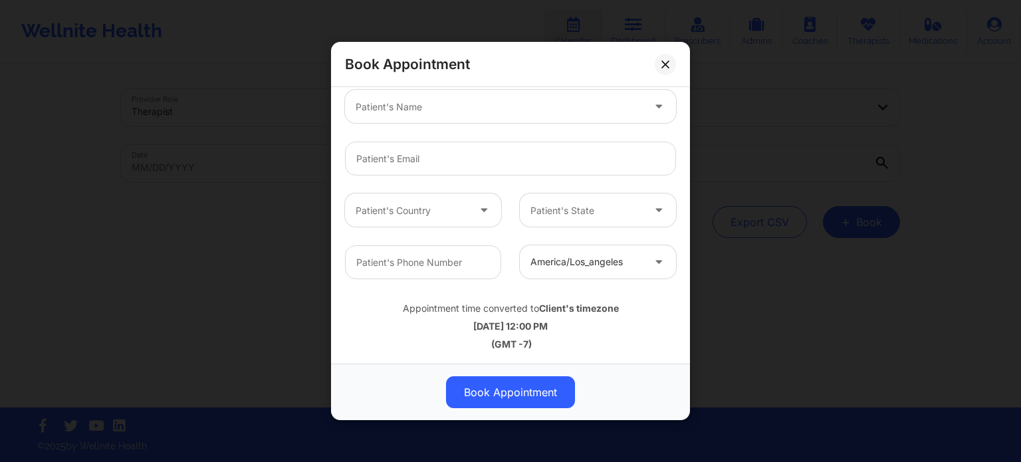
scroll to position [414, 0]
click at [567, 262] on div at bounding box center [587, 262] width 112 height 16
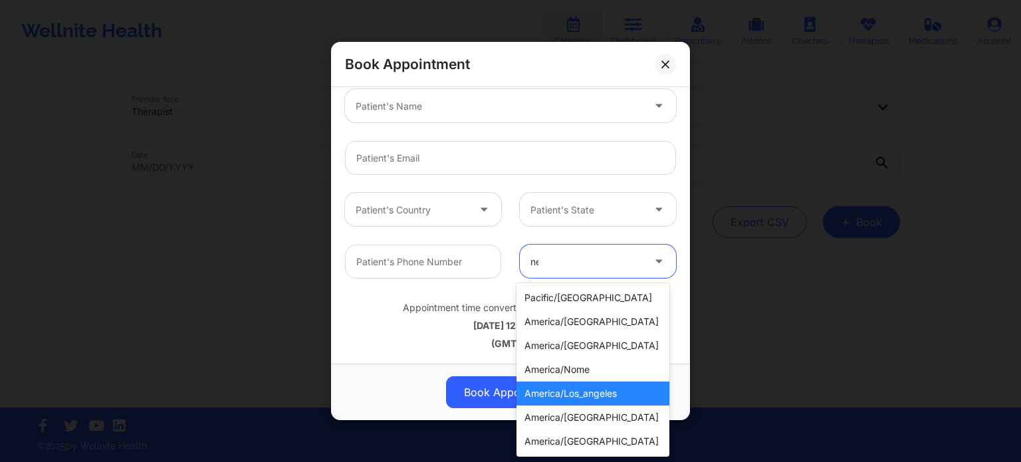
type input "new"
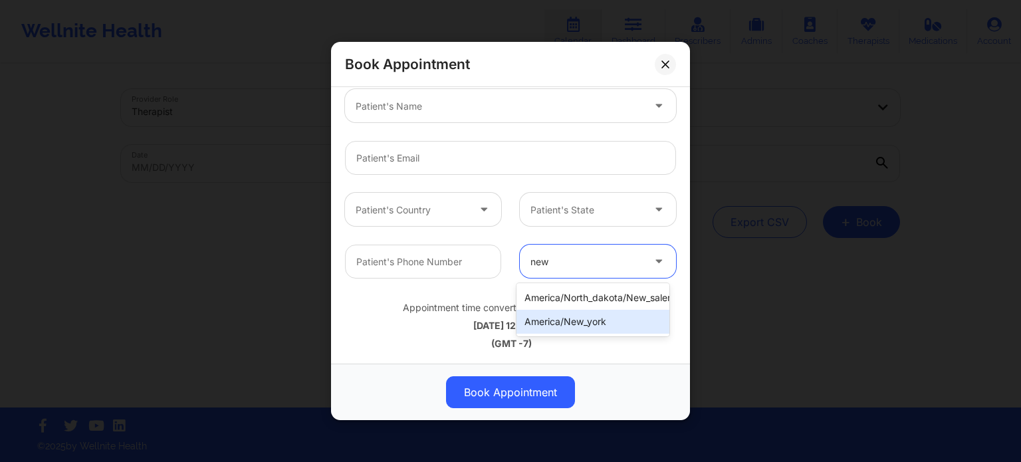
click at [580, 322] on div "america/new_york" at bounding box center [593, 322] width 153 height 24
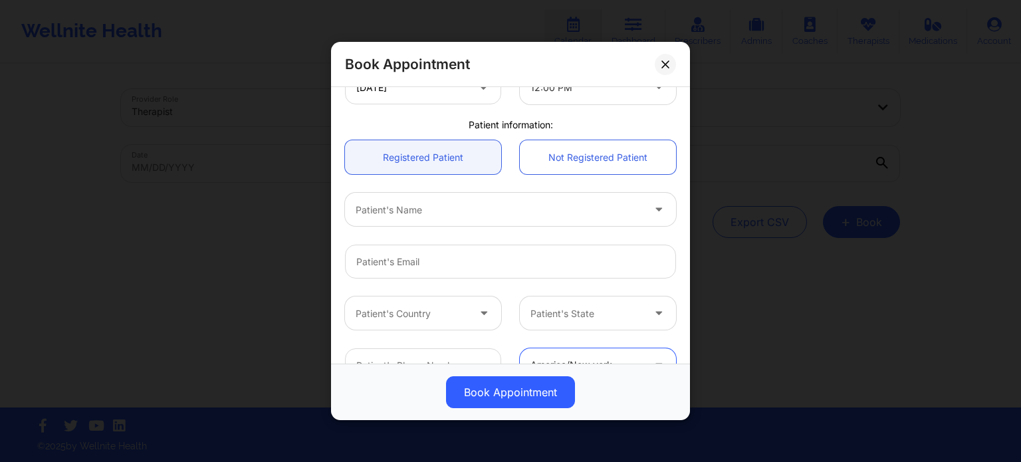
scroll to position [332, 0]
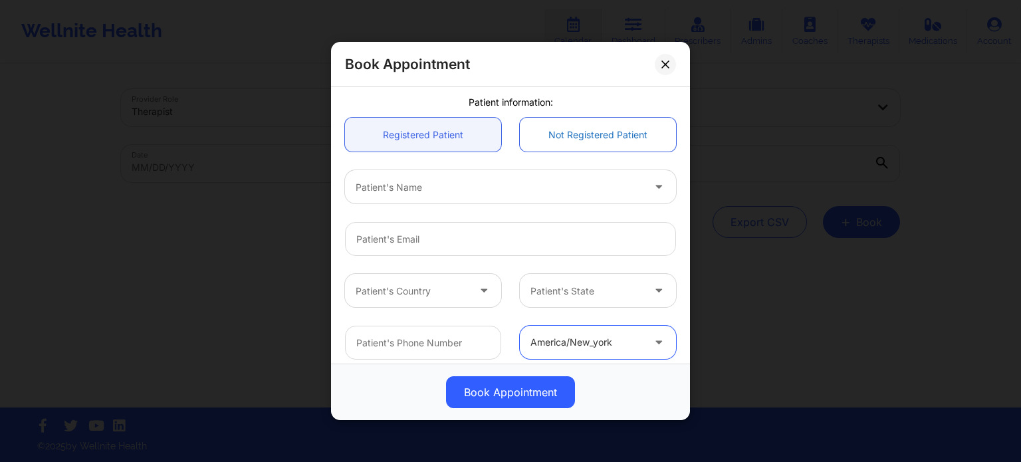
click at [569, 143] on link "Not Registered Patient" at bounding box center [598, 135] width 156 height 34
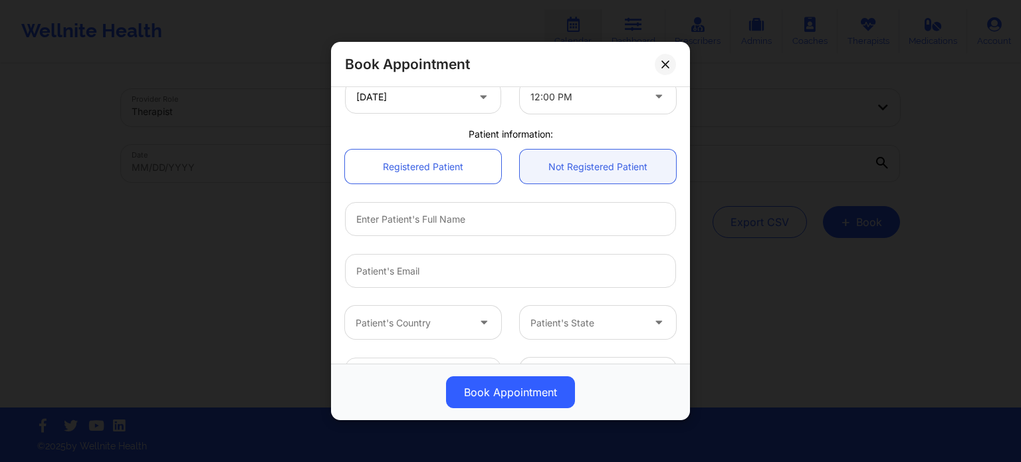
scroll to position [342, 0]
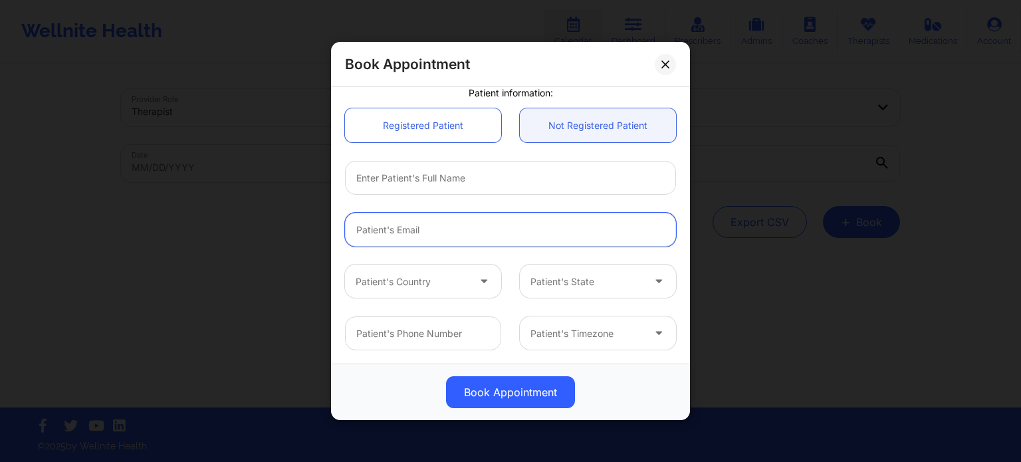
click at [428, 231] on input "email" at bounding box center [510, 230] width 331 height 34
click at [443, 181] on input "text" at bounding box center [510, 178] width 331 height 34
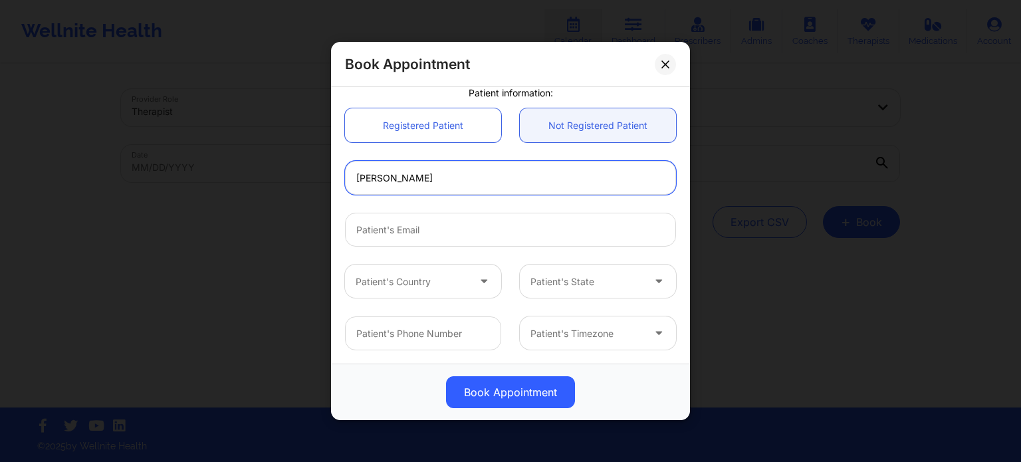
type input "Sophia Murphy"
click at [450, 231] on input "email" at bounding box center [510, 230] width 331 height 34
paste input "kathrynottino@yahoo.com"
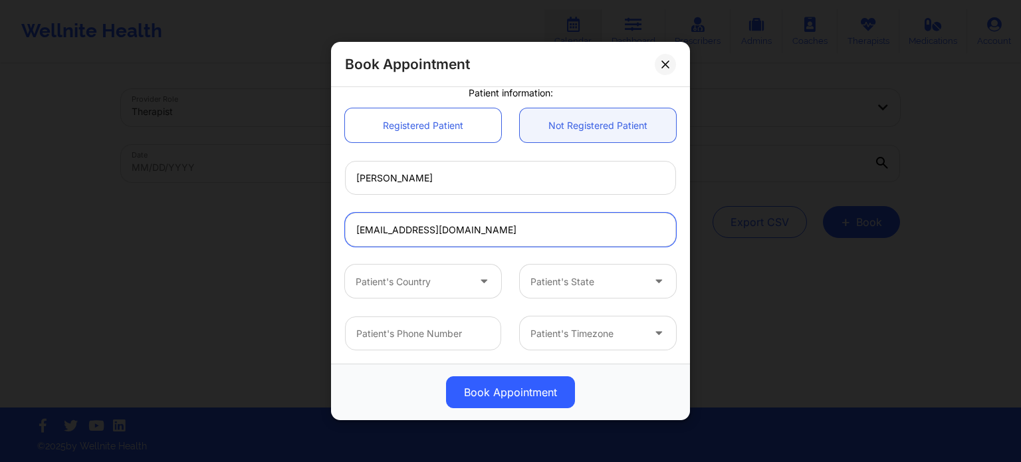
type input "kathrynottino@yahoo.com"
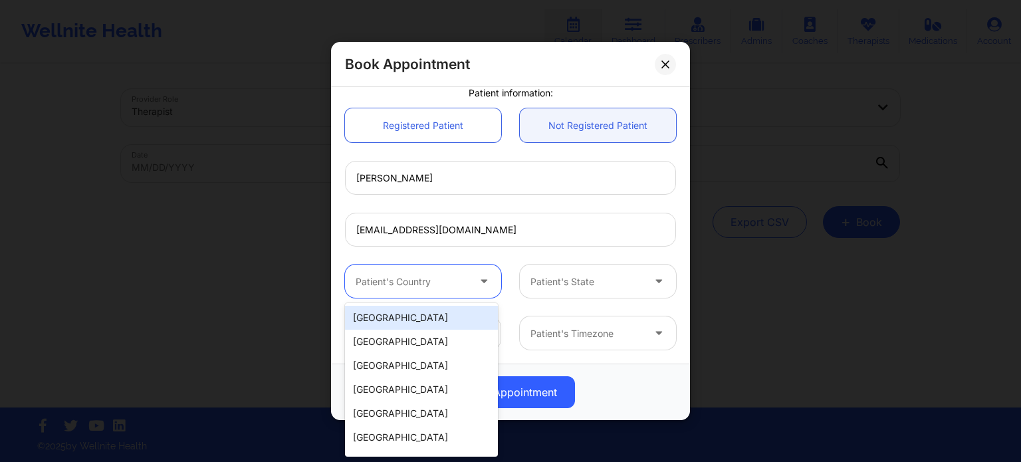
click at [412, 292] on div "Patient's Country" at bounding box center [407, 281] width 124 height 33
click at [402, 316] on div "[GEOGRAPHIC_DATA]" at bounding box center [421, 318] width 153 height 24
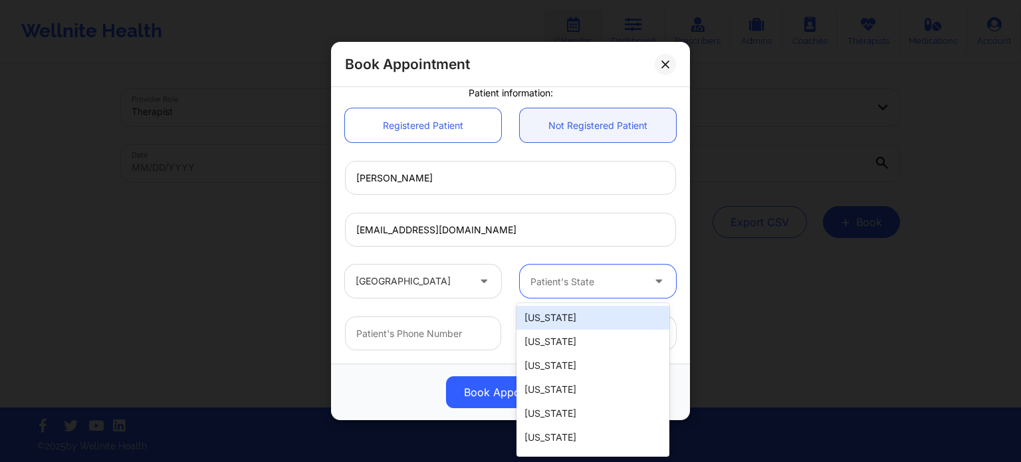
click at [561, 285] on div at bounding box center [587, 282] width 112 height 16
type input "f"
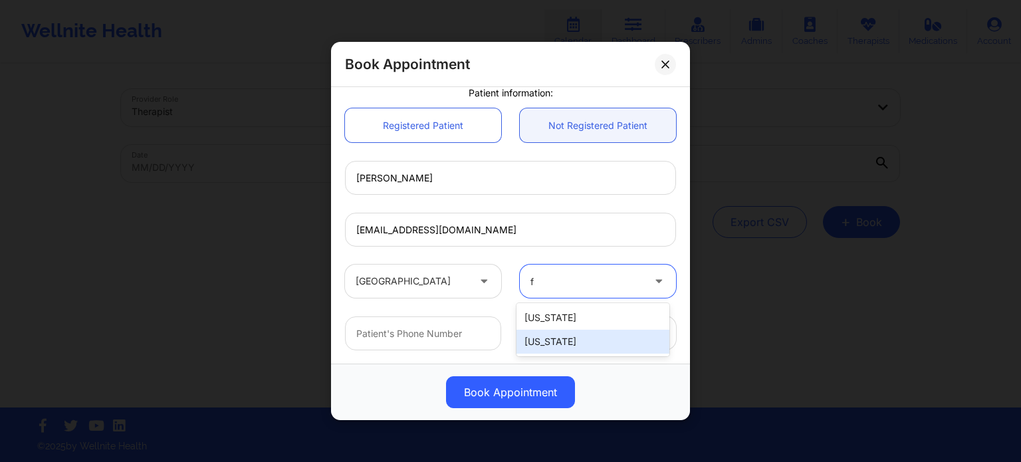
click at [553, 340] on div "[US_STATE]" at bounding box center [593, 342] width 153 height 24
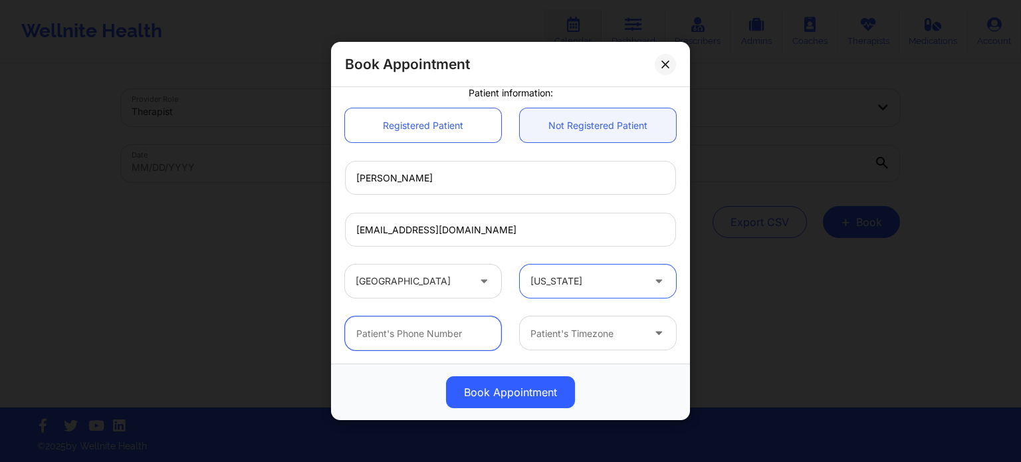
click at [406, 339] on input "text" at bounding box center [423, 334] width 156 height 34
paste input "(828) 279-3380"
type input "(828) 279-3380"
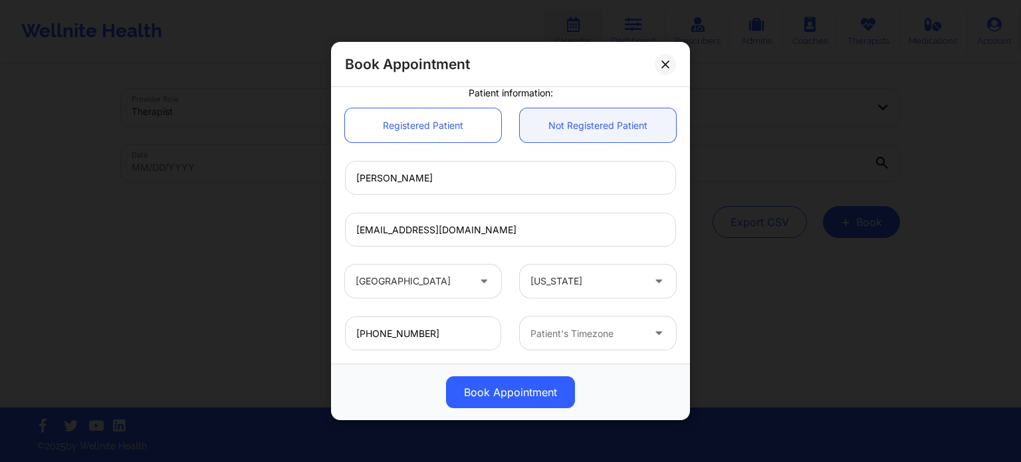
click at [546, 345] on div "Patient's Timezone" at bounding box center [582, 333] width 124 height 33
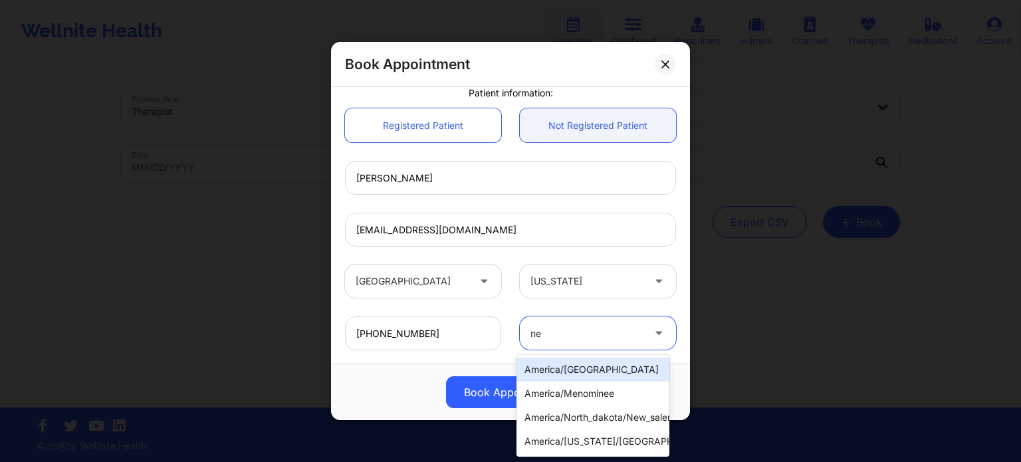
type input "new"
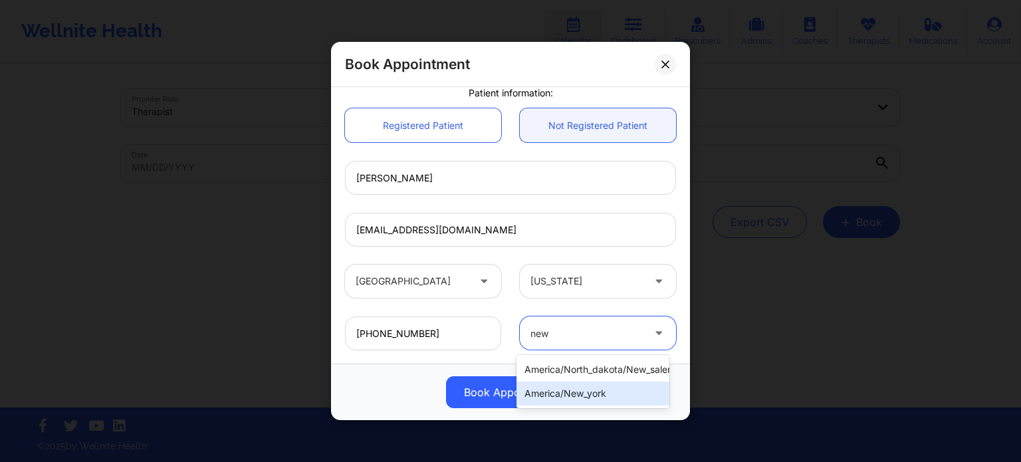
click at [576, 396] on div "america/new_york" at bounding box center [593, 394] width 153 height 24
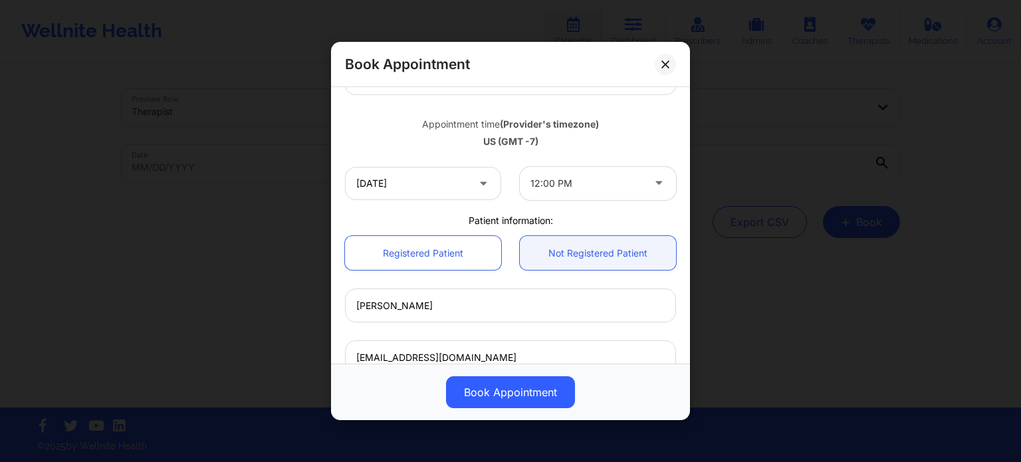
scroll to position [414, 0]
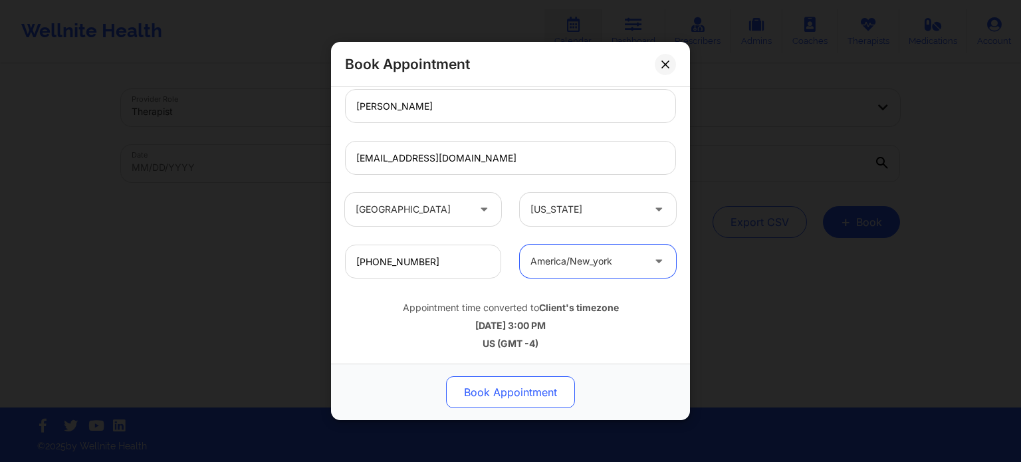
click at [526, 392] on button "Book Appointment" at bounding box center [510, 392] width 129 height 32
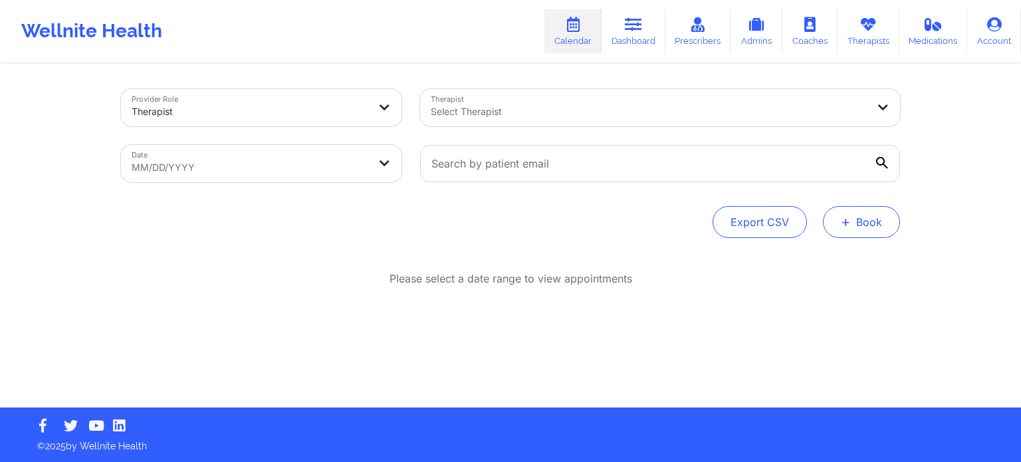
click at [875, 223] on button "+ Book" at bounding box center [861, 222] width 77 height 32
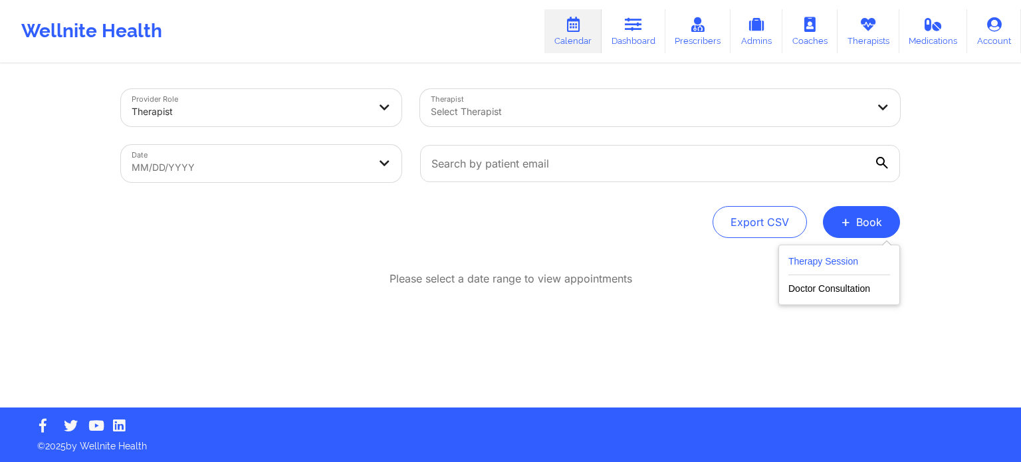
click at [834, 265] on button "Therapy Session" at bounding box center [840, 264] width 102 height 22
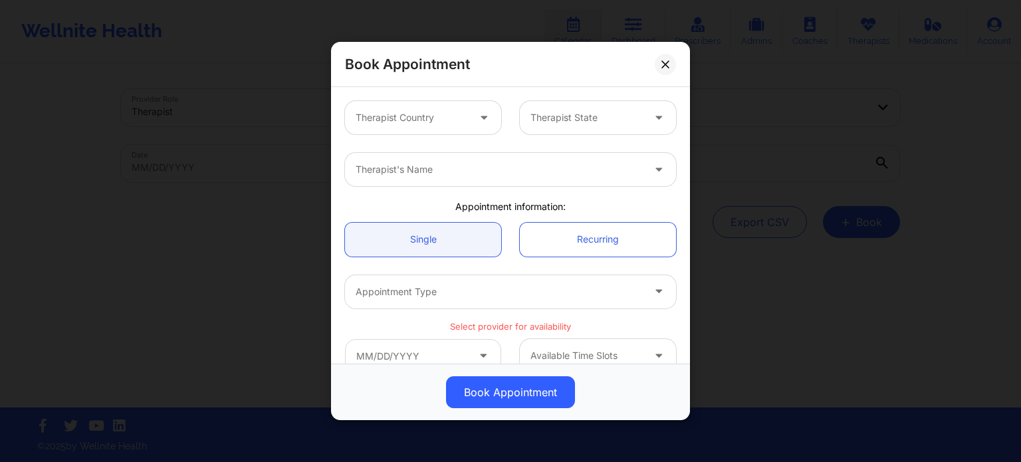
click at [431, 112] on div at bounding box center [412, 118] width 112 height 16
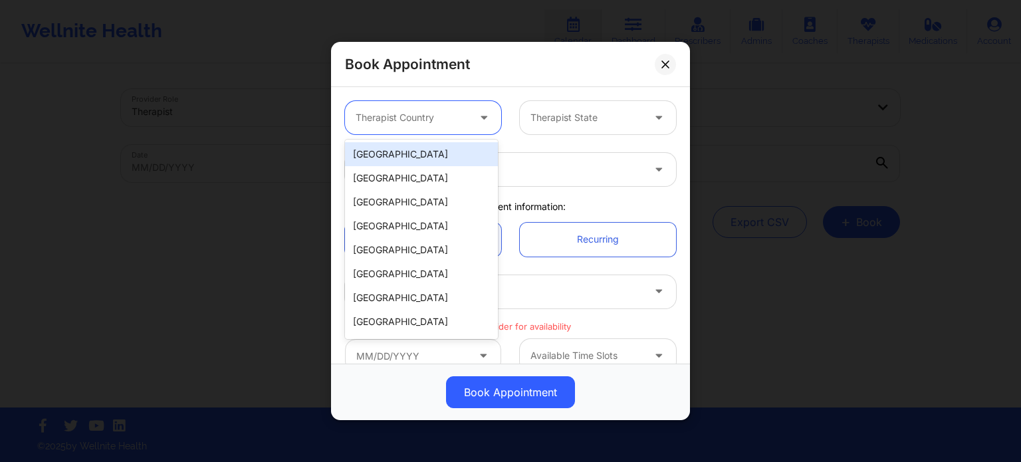
click at [428, 155] on div "[GEOGRAPHIC_DATA]" at bounding box center [421, 154] width 153 height 24
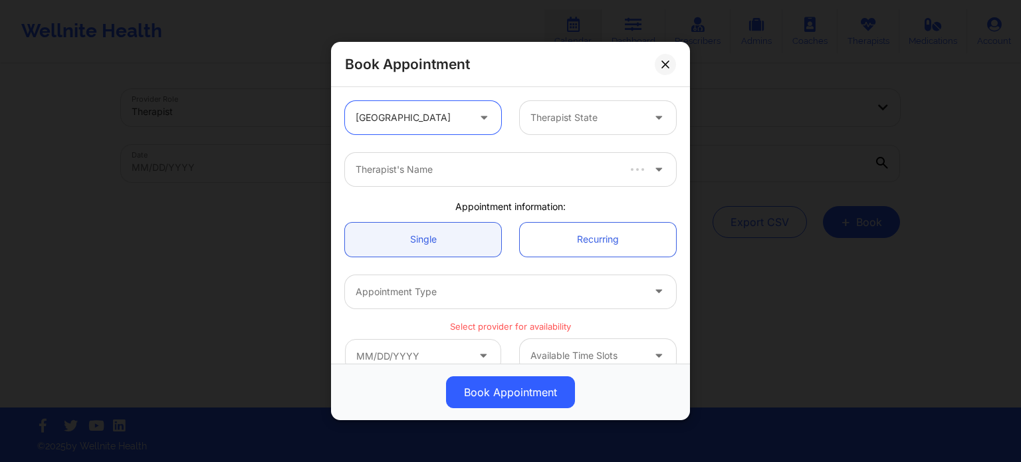
click at [564, 123] on div at bounding box center [587, 118] width 112 height 16
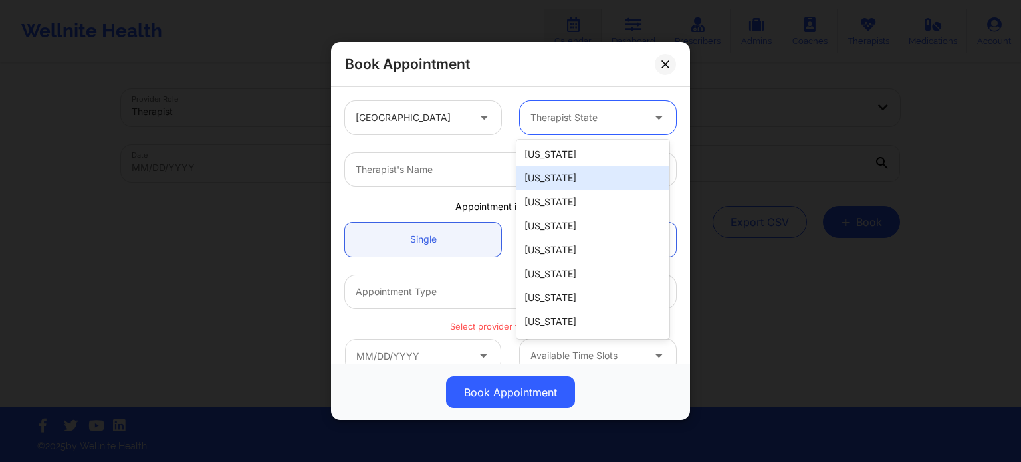
type input "f"
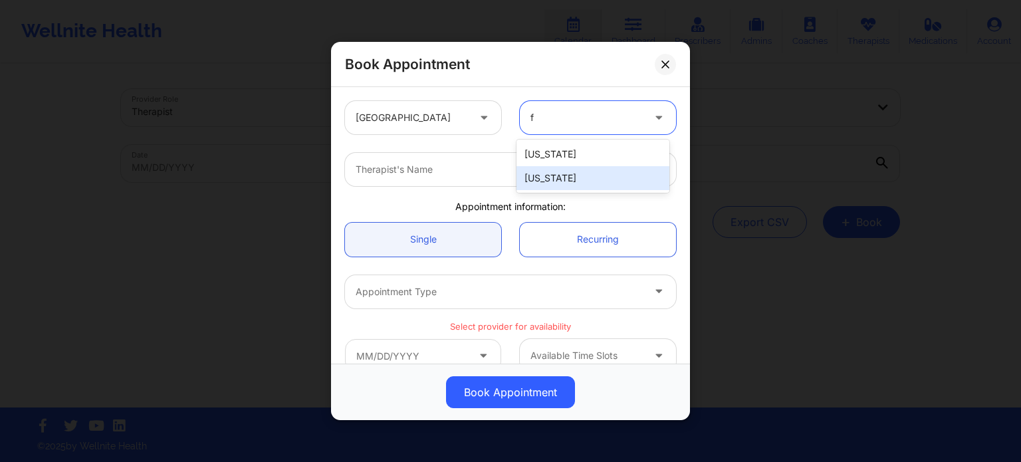
click at [545, 178] on div "[US_STATE]" at bounding box center [593, 178] width 153 height 24
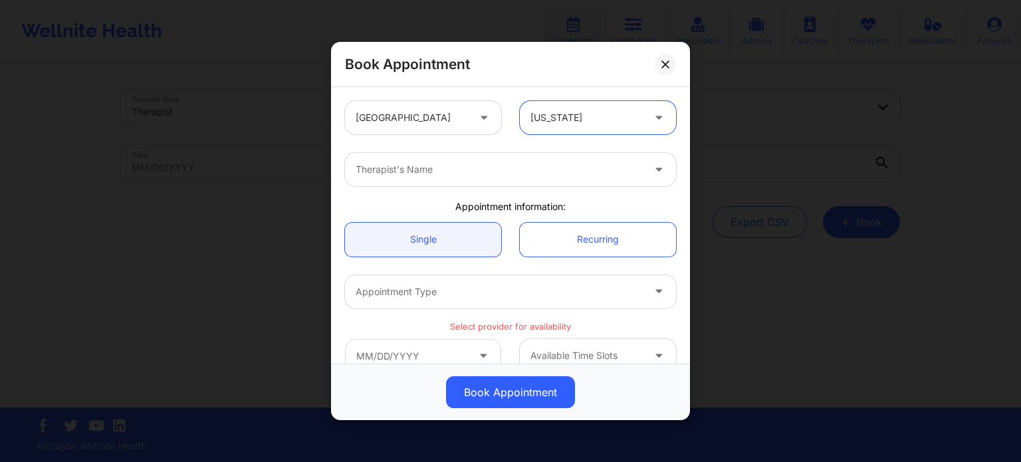
click at [481, 175] on div at bounding box center [499, 170] width 287 height 16
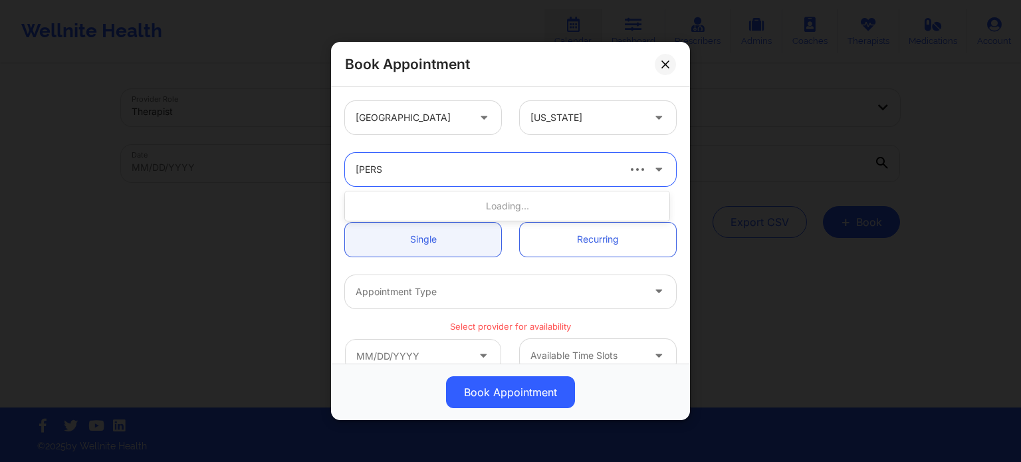
type input "quisha"
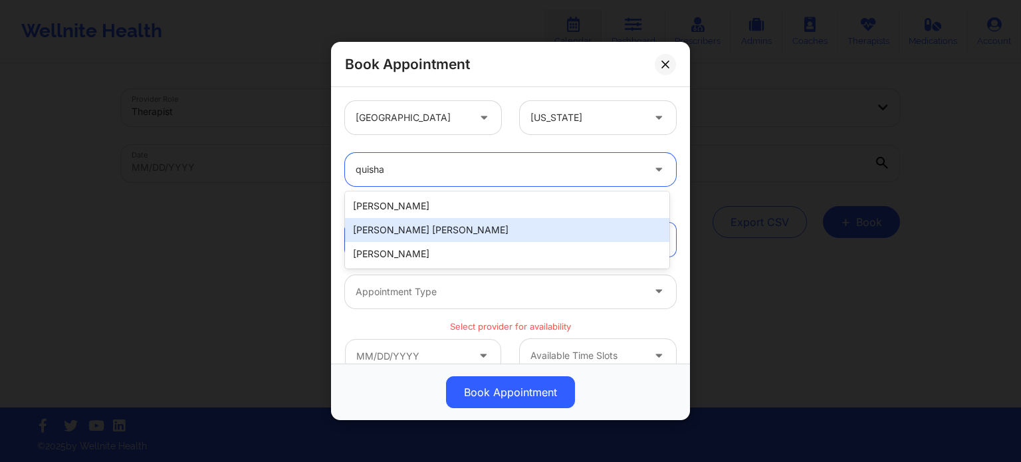
click at [414, 226] on div "Quisha Monique Castro" at bounding box center [507, 230] width 324 height 24
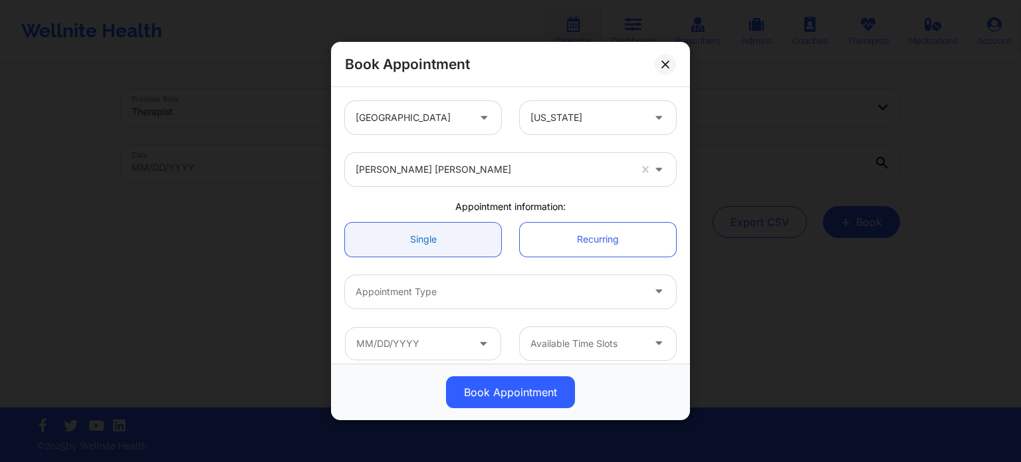
click at [442, 247] on link "Single" at bounding box center [423, 240] width 156 height 34
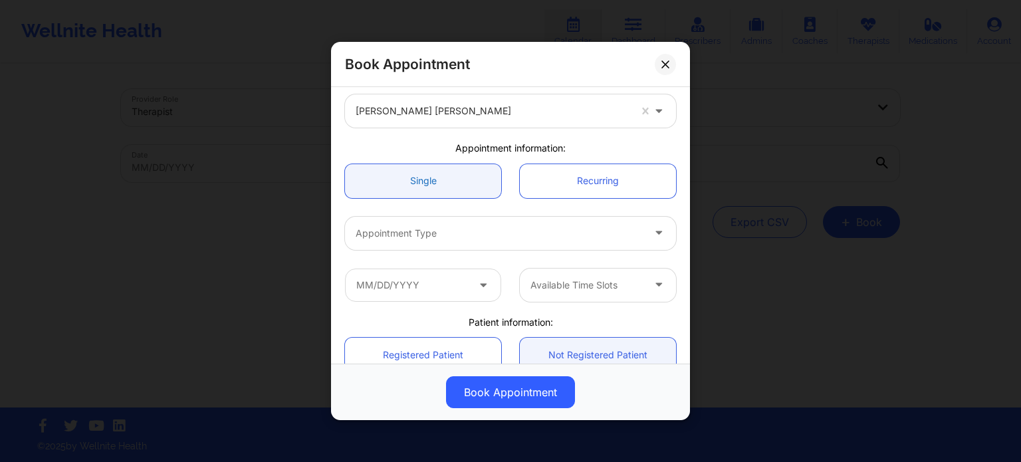
scroll to position [133, 0]
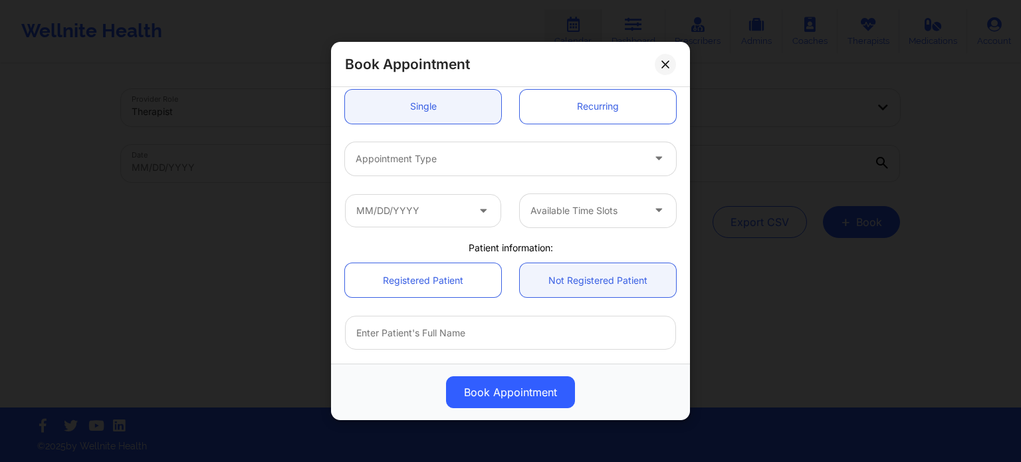
click at [428, 141] on div "Appointment Type" at bounding box center [511, 159] width 350 height 52
click at [416, 153] on div at bounding box center [499, 159] width 287 height 16
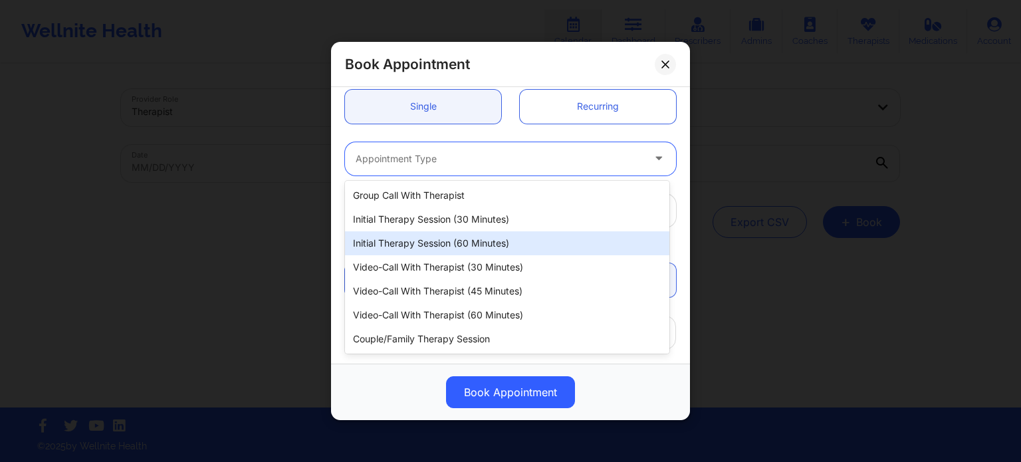
click at [442, 252] on div "Initial Therapy Session (60 minutes)" at bounding box center [507, 243] width 324 height 24
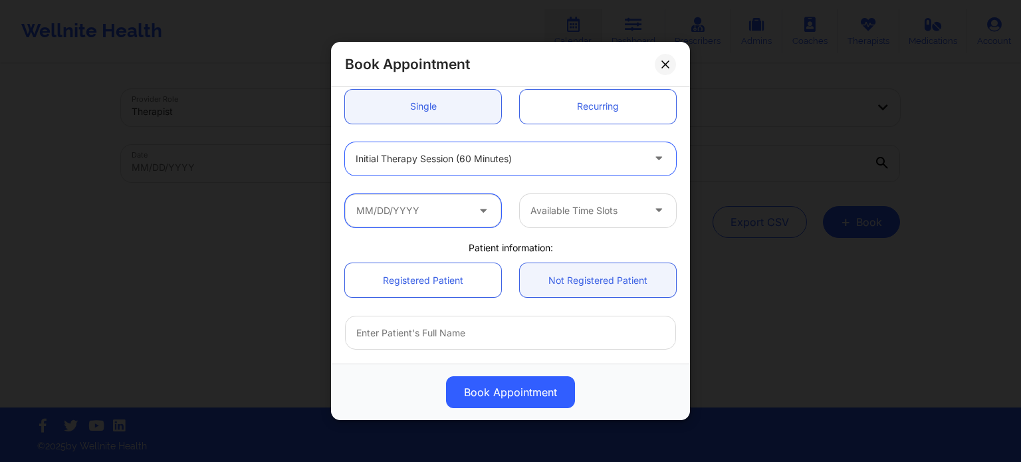
click at [449, 214] on input "text" at bounding box center [423, 210] width 156 height 33
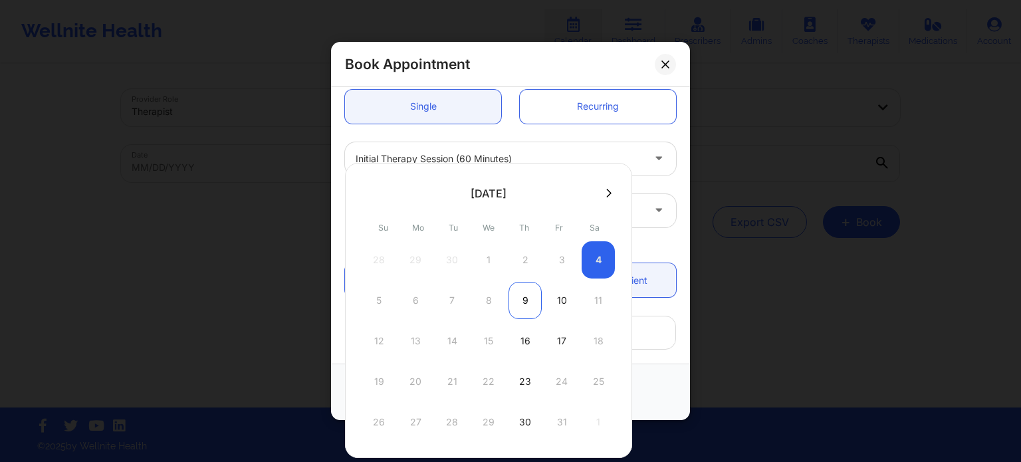
click at [523, 304] on div "9" at bounding box center [525, 300] width 33 height 37
type input "10/09/2025"
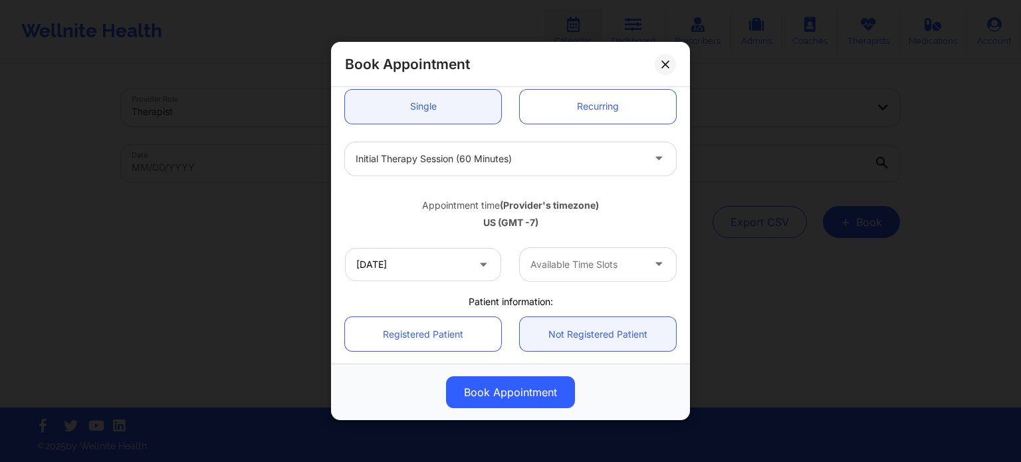
click at [543, 257] on div at bounding box center [587, 265] width 112 height 16
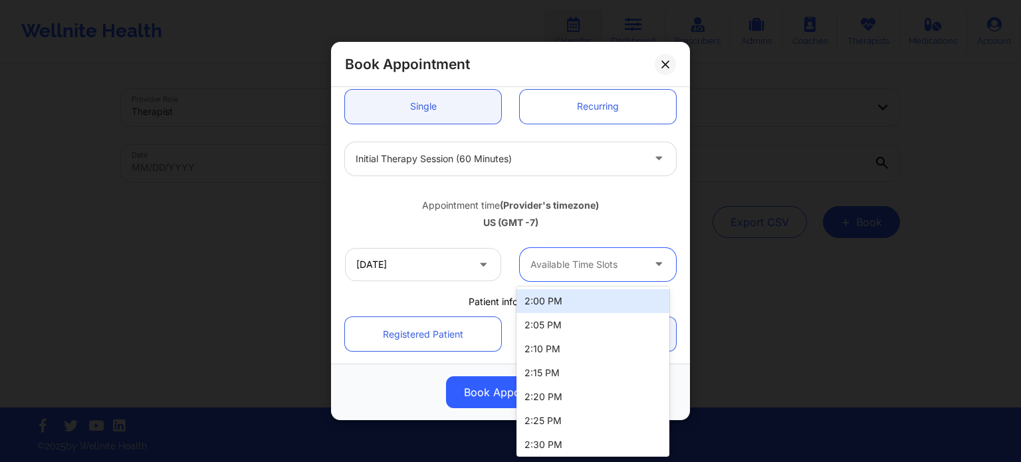
click at [562, 306] on div "2:00 PM" at bounding box center [593, 301] width 153 height 24
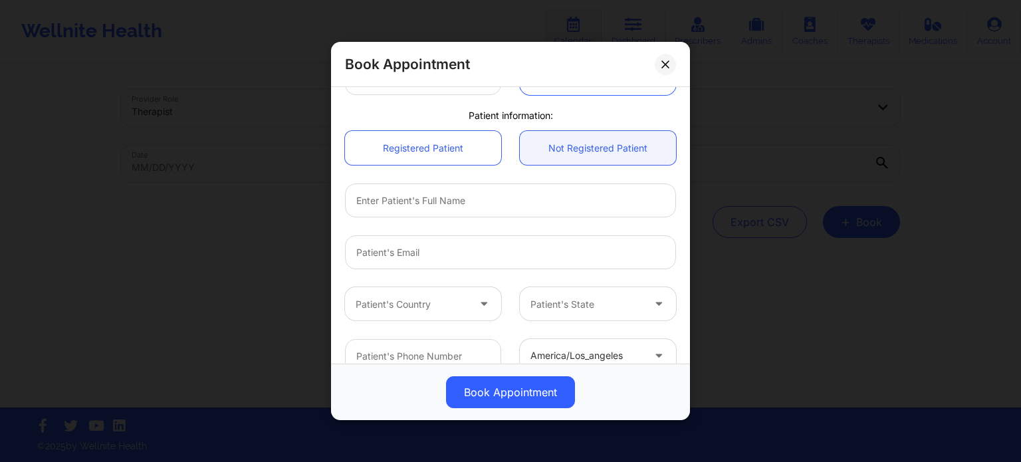
scroll to position [332, 0]
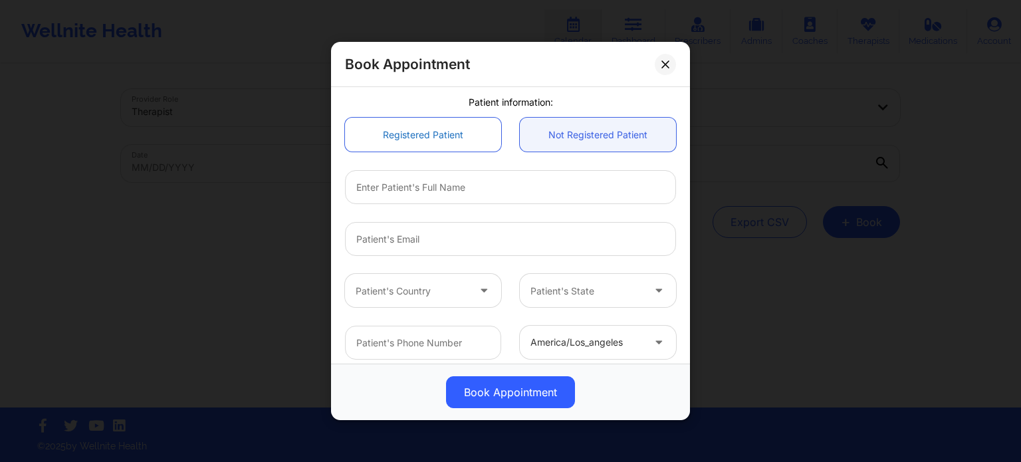
click at [475, 150] on link "Registered Patient" at bounding box center [423, 135] width 156 height 34
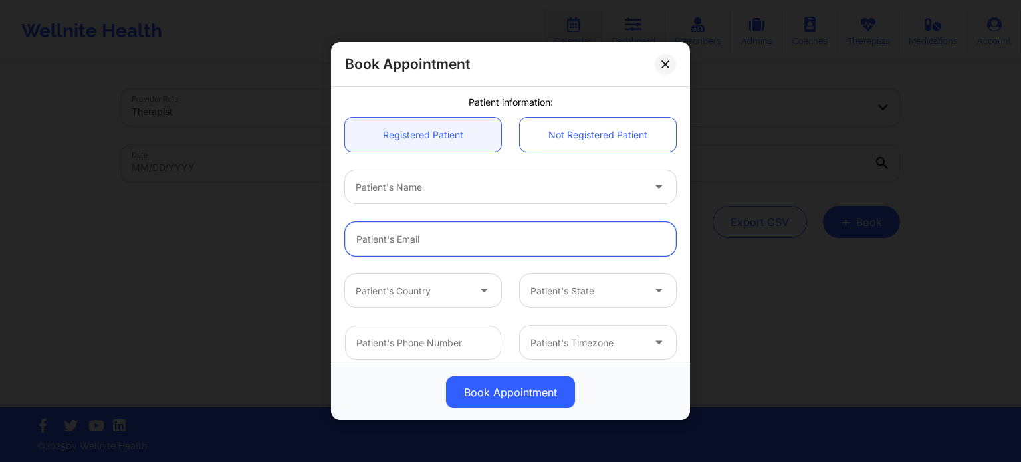
click at [408, 233] on input "email" at bounding box center [510, 239] width 331 height 34
paste input "aimeeyu731@gmail.com"
type input "aimeeyu731@gmail.com"
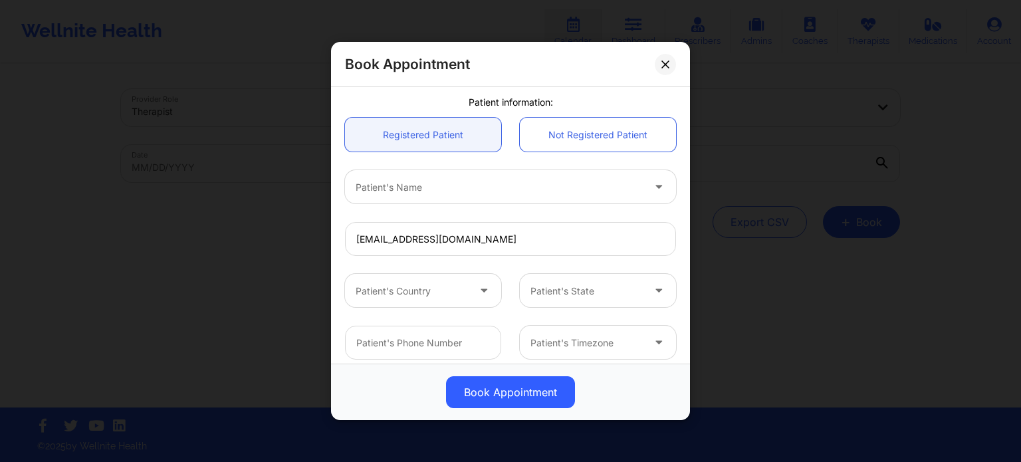
click at [416, 197] on div "Patient's Name" at bounding box center [494, 186] width 299 height 33
type input "emm"
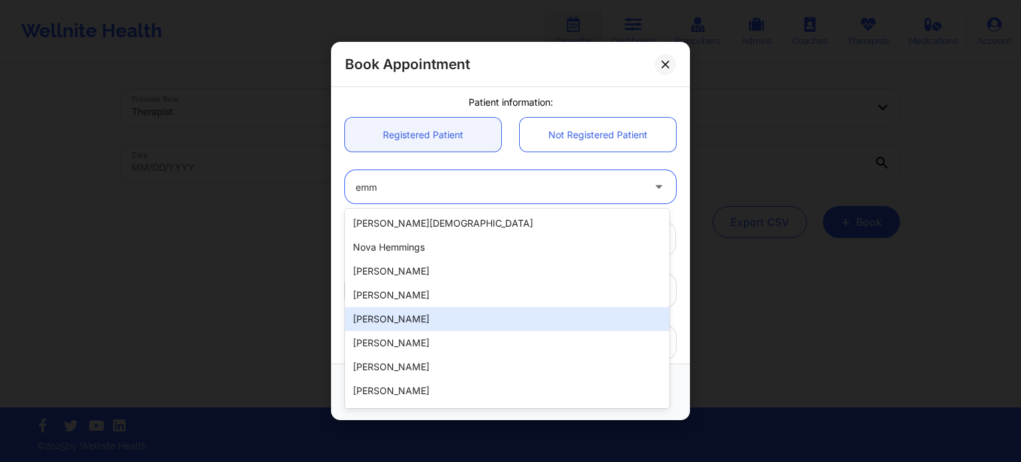
click at [414, 318] on div "Emma Yu" at bounding box center [507, 319] width 324 height 24
type input "+14103225648"
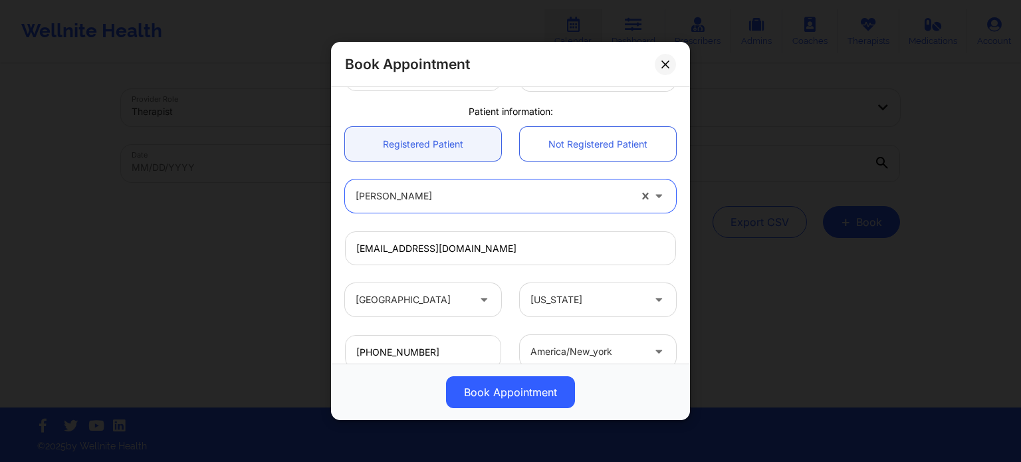
scroll to position [214, 0]
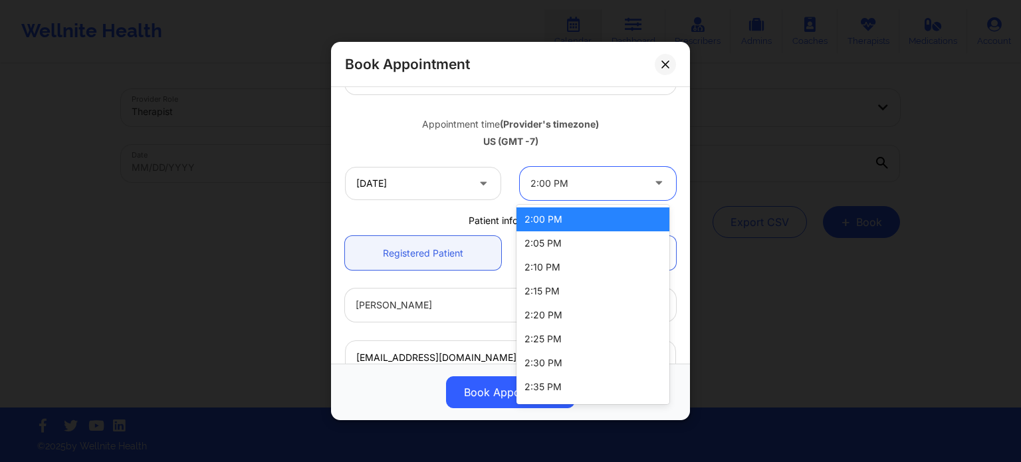
click at [541, 176] on div at bounding box center [587, 184] width 112 height 16
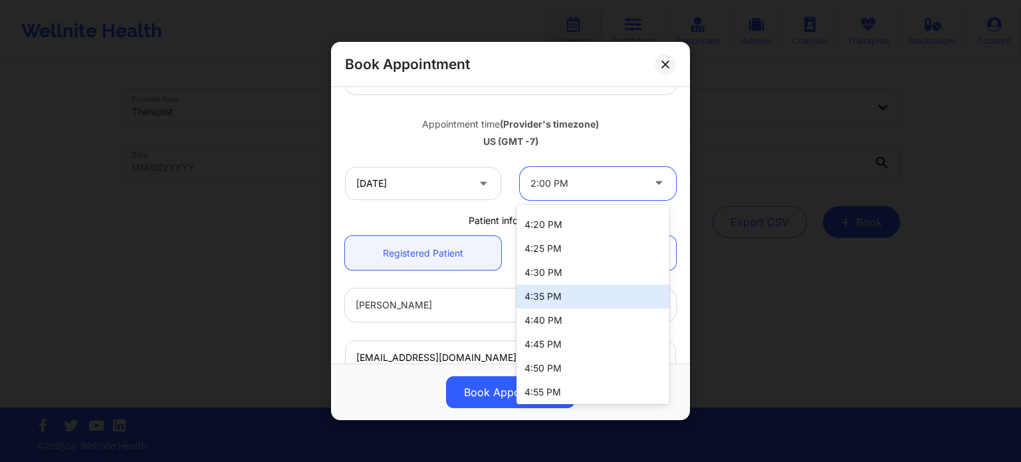
scroll to position [692, 0]
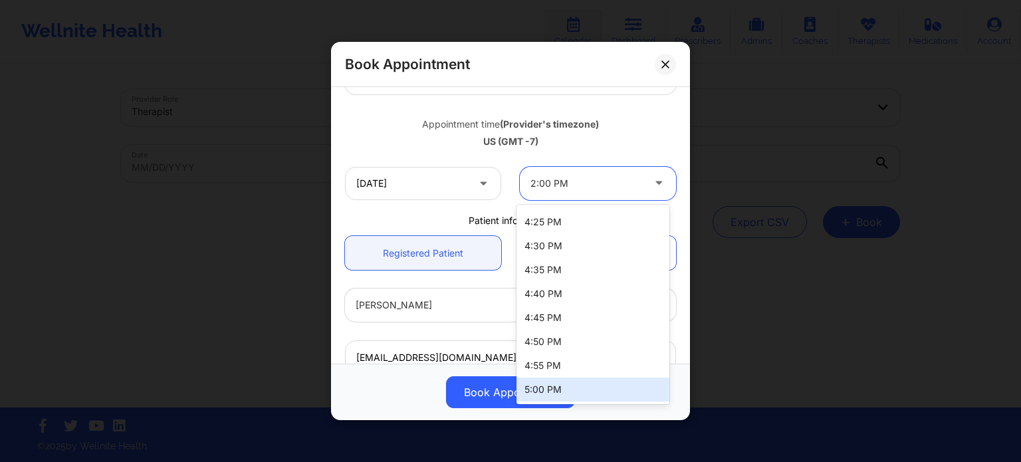
click at [532, 393] on div "5:00 PM" at bounding box center [593, 390] width 153 height 24
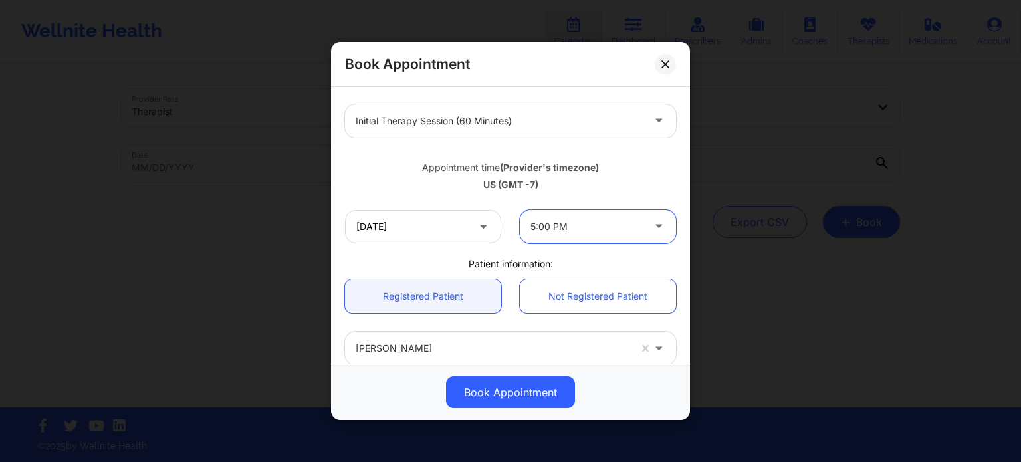
scroll to position [148, 0]
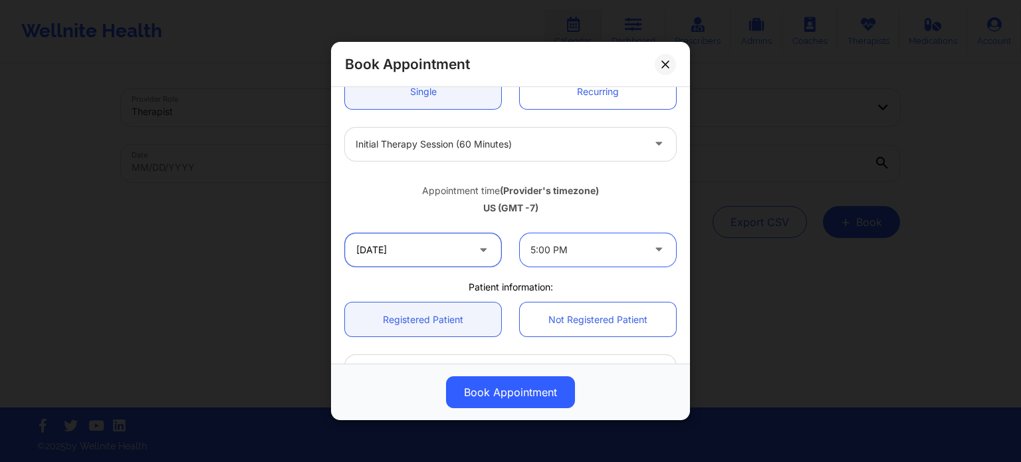
click at [444, 245] on input "10/09/2025" at bounding box center [423, 249] width 156 height 33
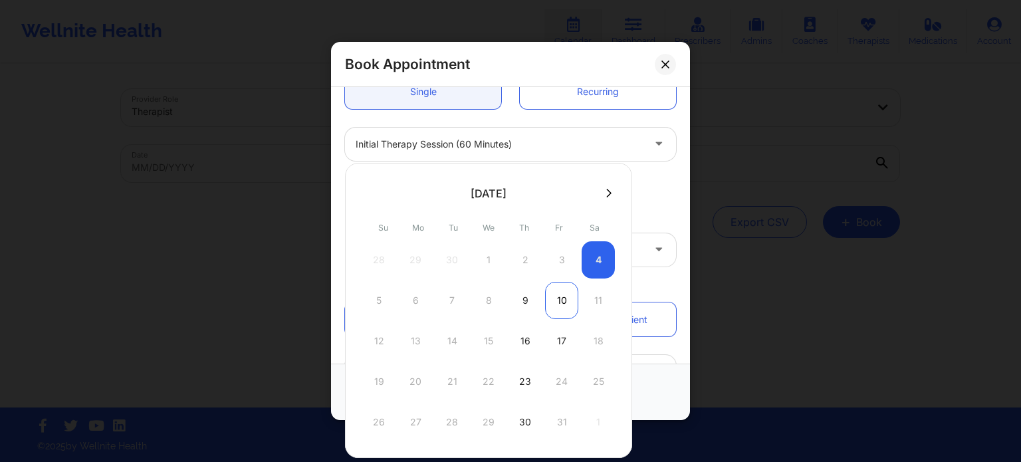
click at [557, 305] on div "10" at bounding box center [561, 300] width 33 height 37
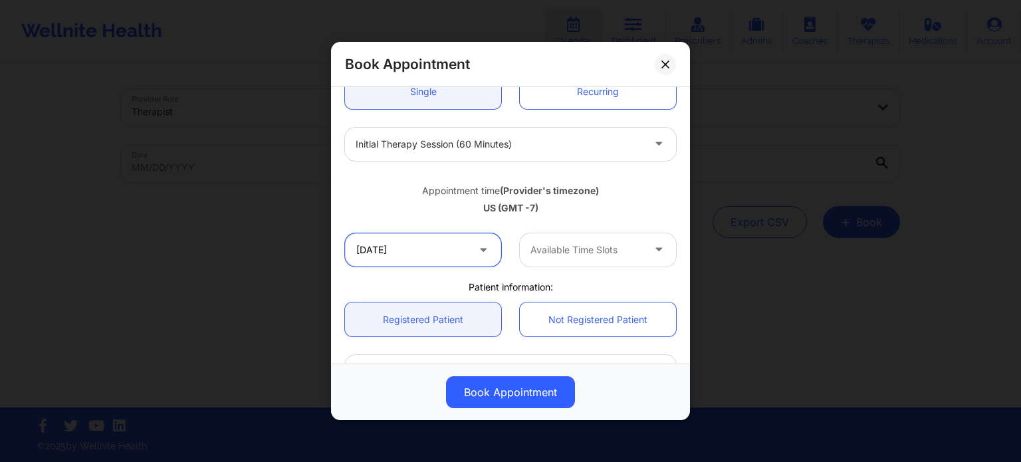
click at [464, 252] on input "10/10/2025" at bounding box center [423, 249] width 156 height 33
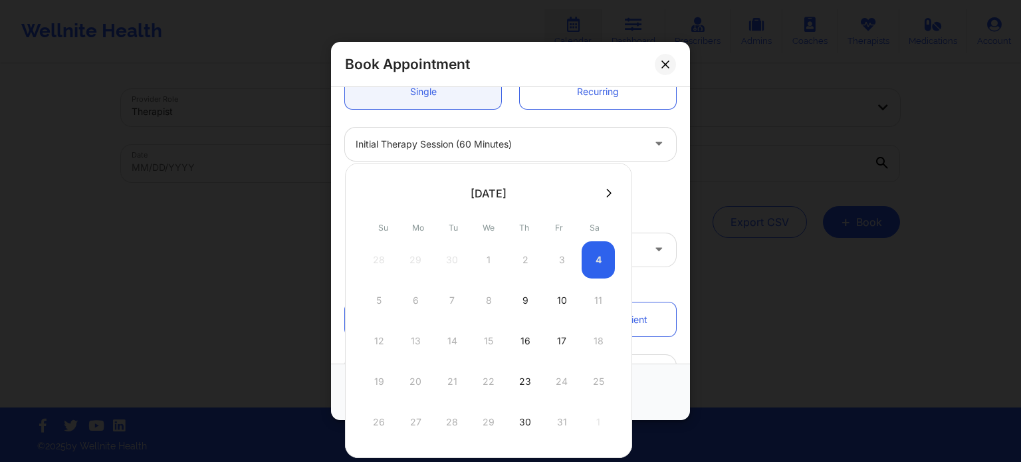
click at [606, 188] on icon at bounding box center [608, 193] width 5 height 10
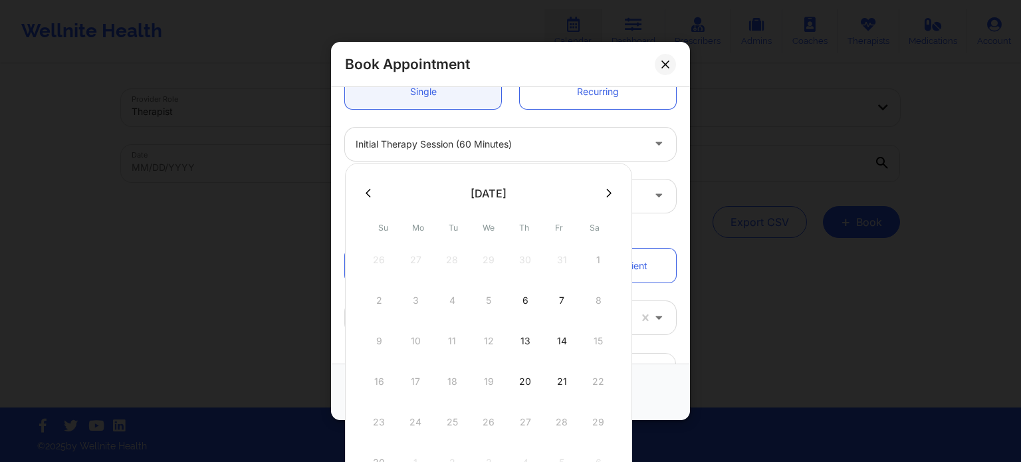
click at [371, 196] on button at bounding box center [368, 193] width 13 height 11
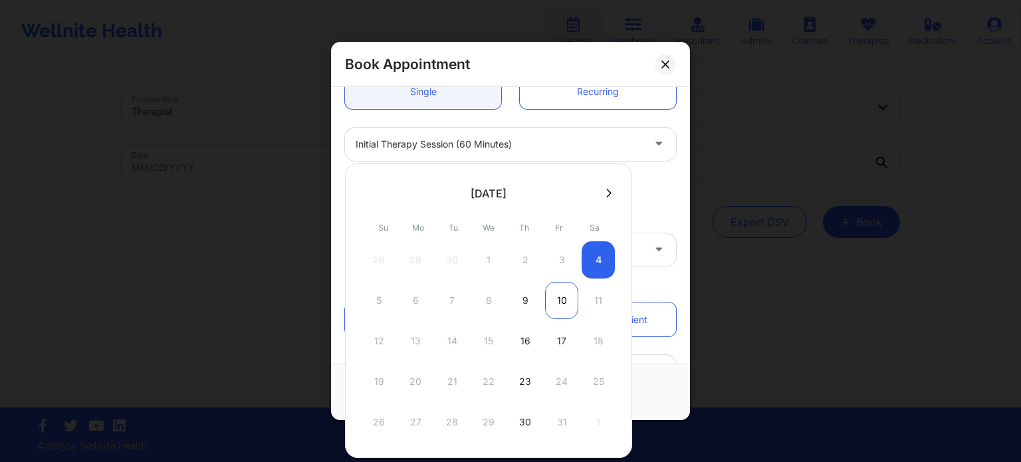
click at [555, 302] on div "10" at bounding box center [561, 300] width 33 height 37
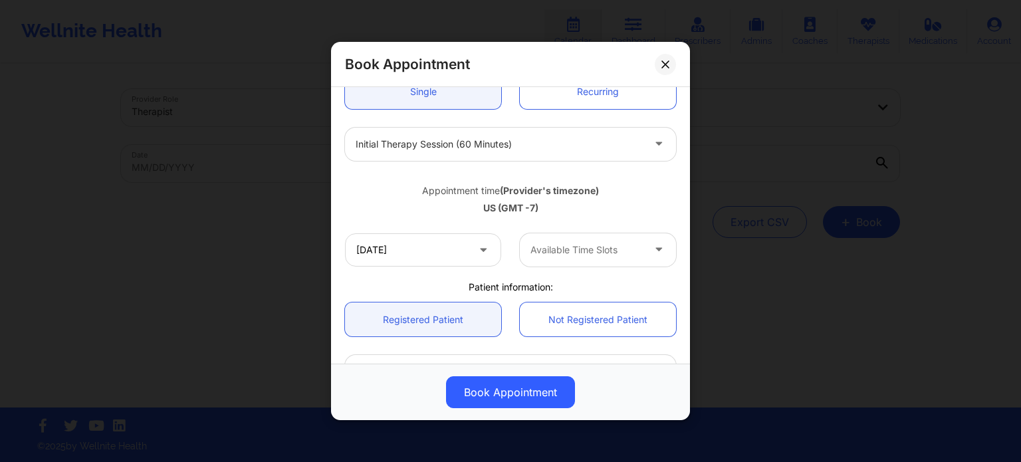
click at [559, 264] on div "Available Time Slots" at bounding box center [582, 249] width 124 height 33
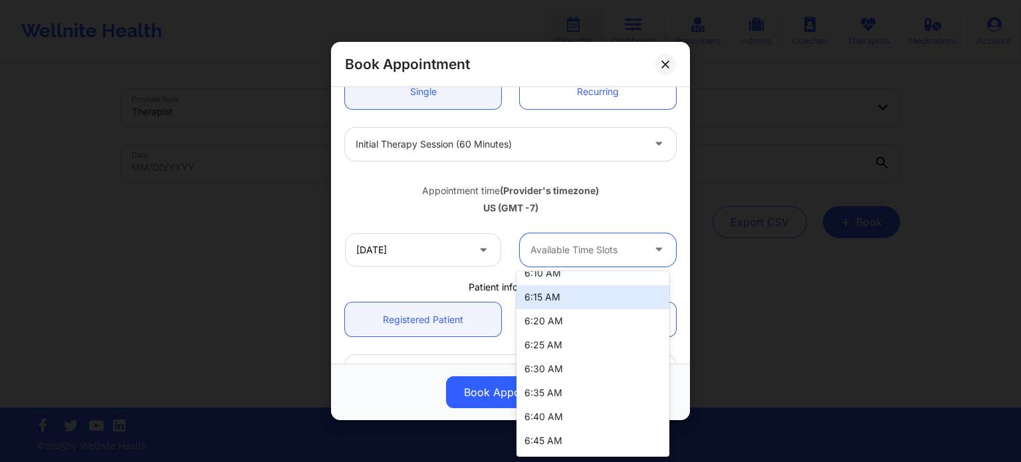
scroll to position [0, 0]
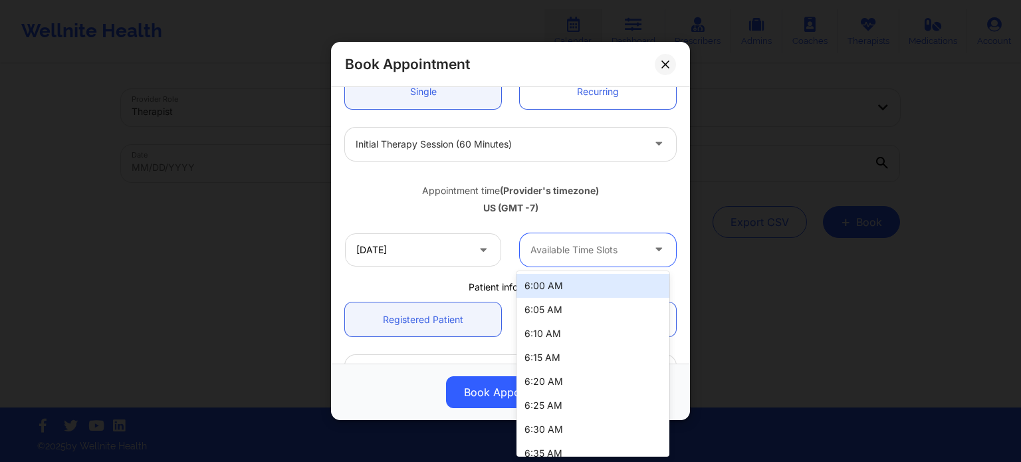
click at [559, 288] on div "6:00 AM" at bounding box center [593, 286] width 153 height 24
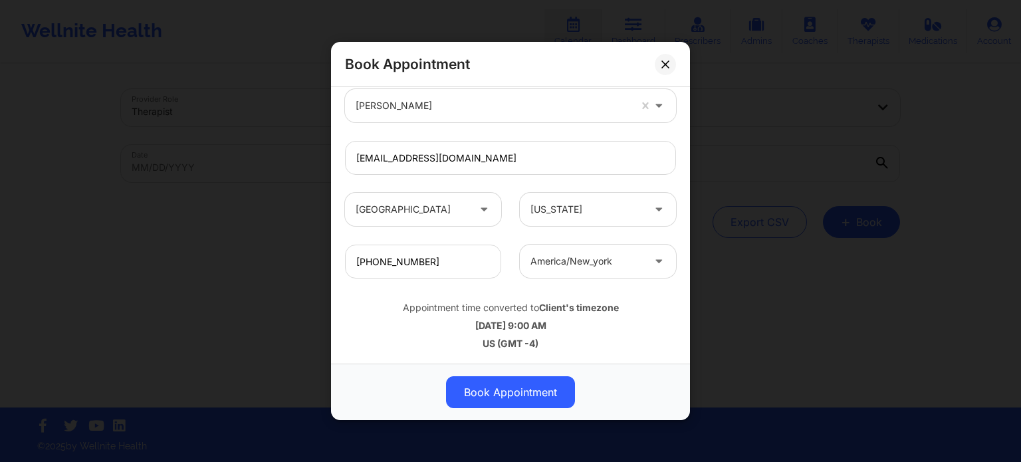
scroll to position [148, 0]
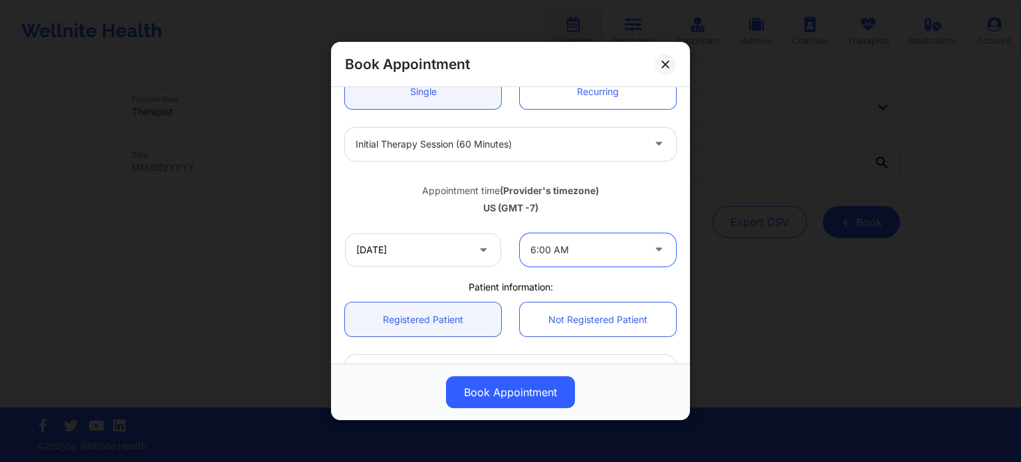
click at [572, 253] on div at bounding box center [587, 250] width 112 height 16
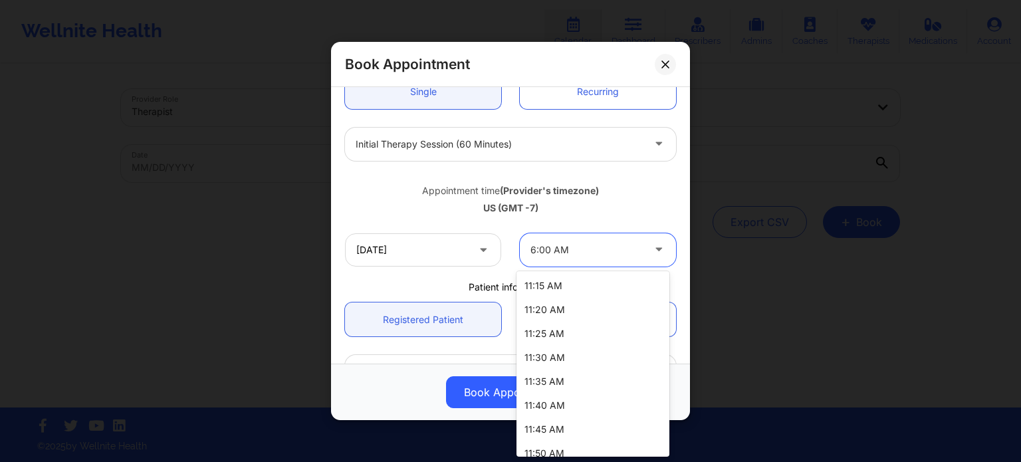
scroll to position [1567, 0]
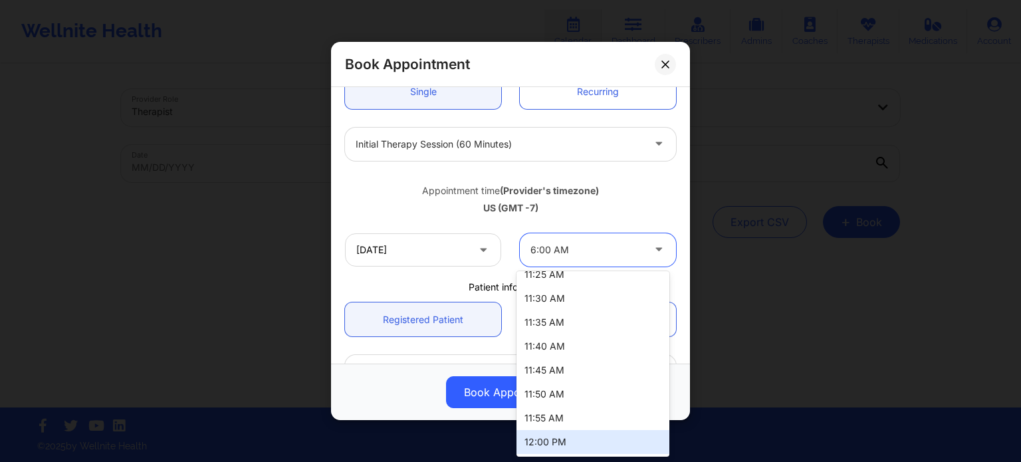
click at [547, 442] on div "12:00 PM" at bounding box center [593, 442] width 153 height 24
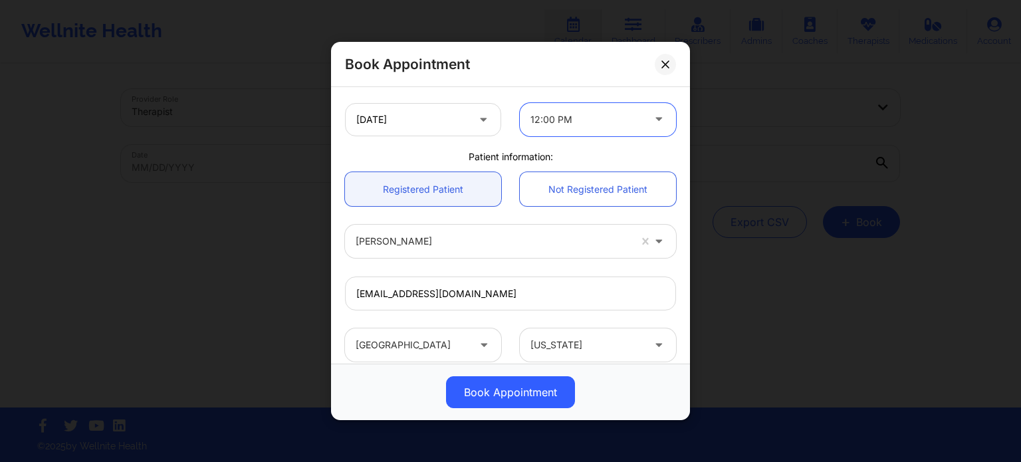
scroll to position [214, 0]
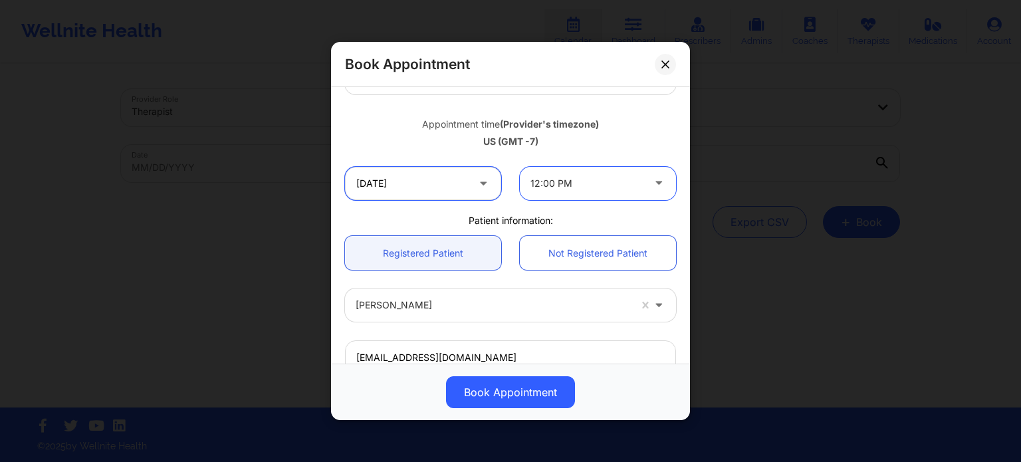
click at [432, 191] on input "10/10/2025" at bounding box center [423, 183] width 156 height 33
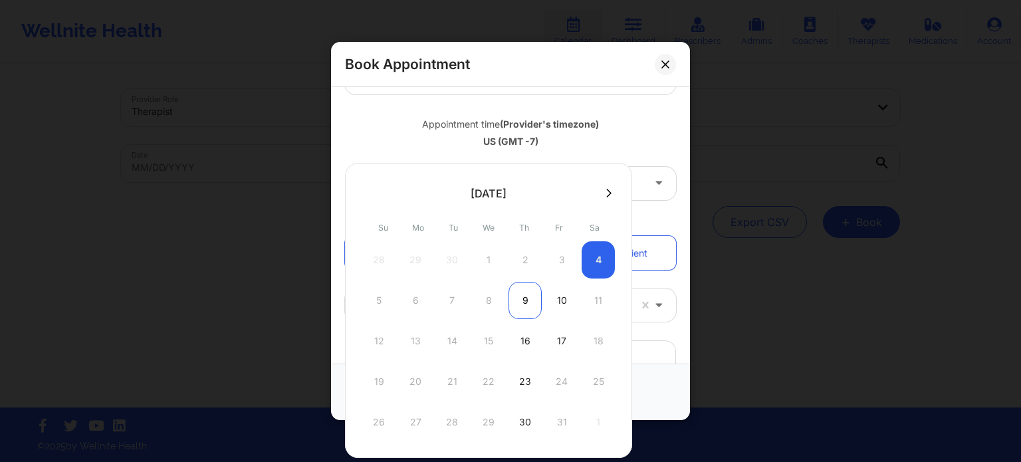
click at [525, 303] on div "9" at bounding box center [525, 300] width 33 height 37
type input "10/09/2025"
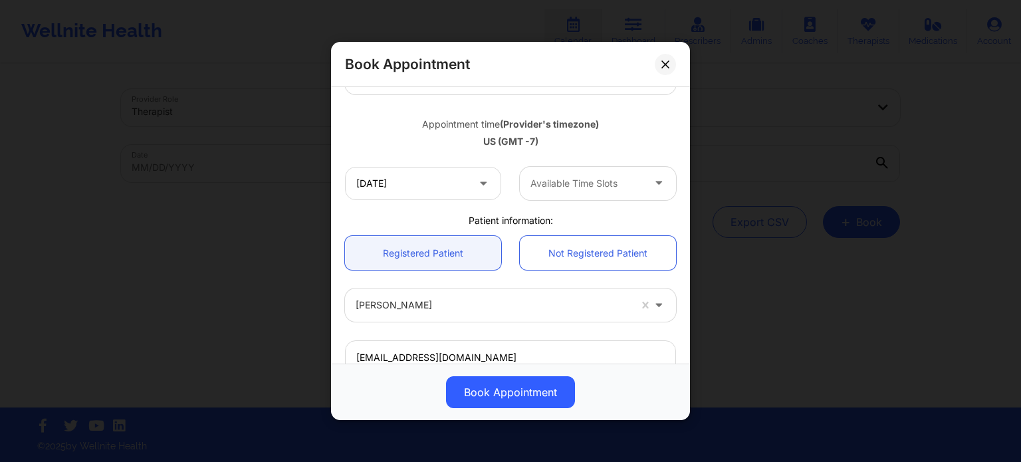
click at [578, 182] on div at bounding box center [587, 184] width 112 height 16
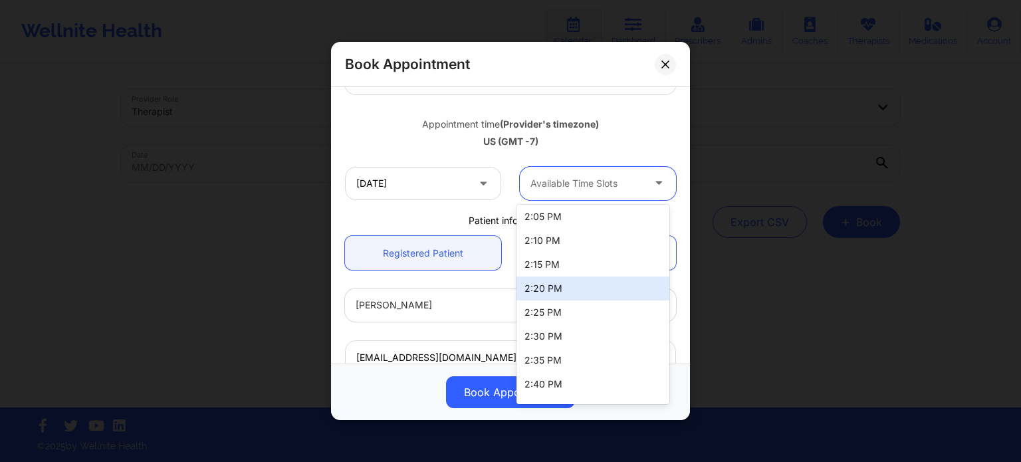
scroll to position [0, 0]
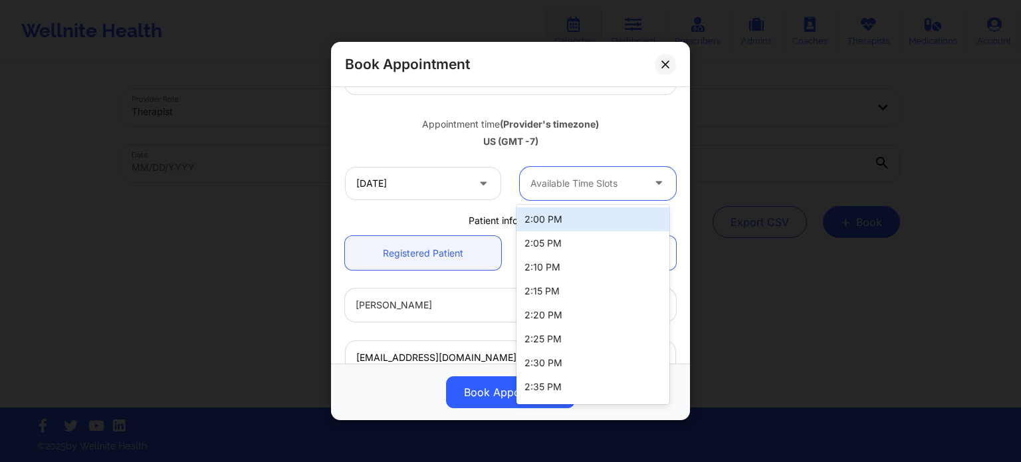
click at [561, 221] on div "2:00 PM" at bounding box center [593, 219] width 153 height 24
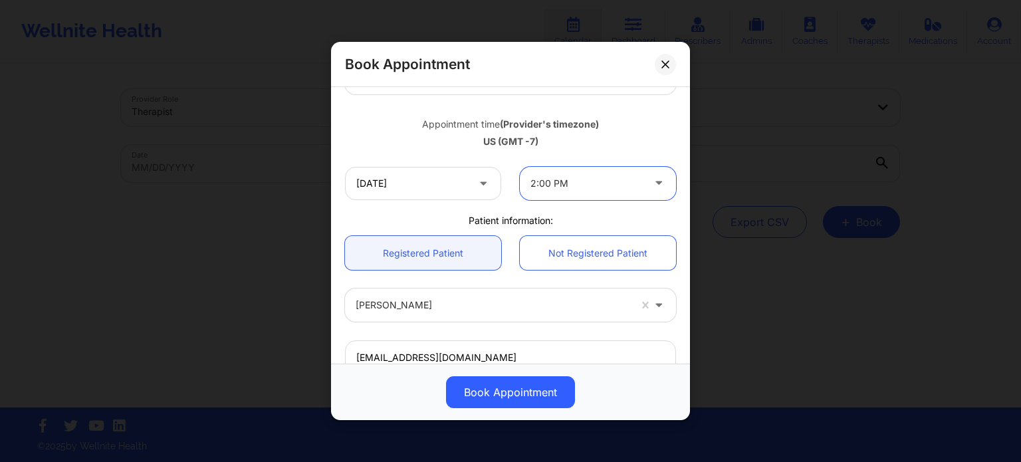
click at [561, 221] on div "Patient information:" at bounding box center [511, 220] width 350 height 13
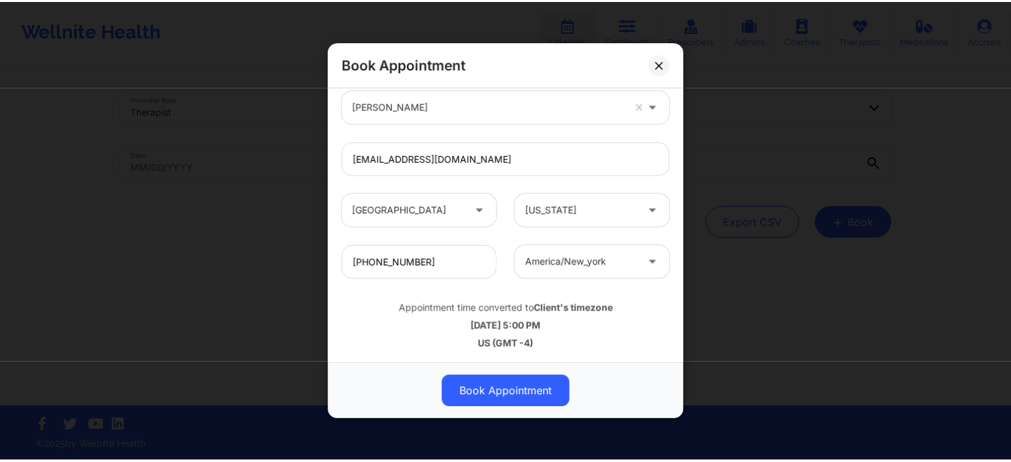
scroll to position [414, 0]
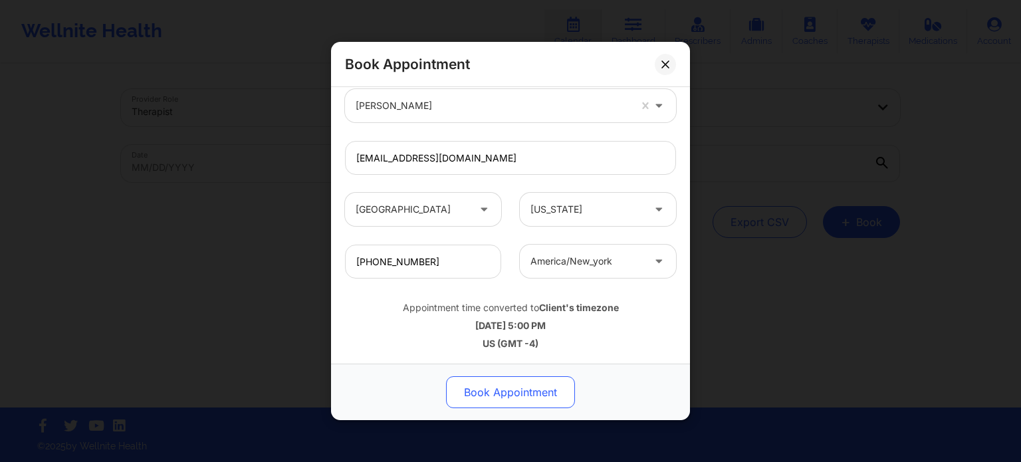
click at [529, 396] on button "Book Appointment" at bounding box center [510, 392] width 129 height 32
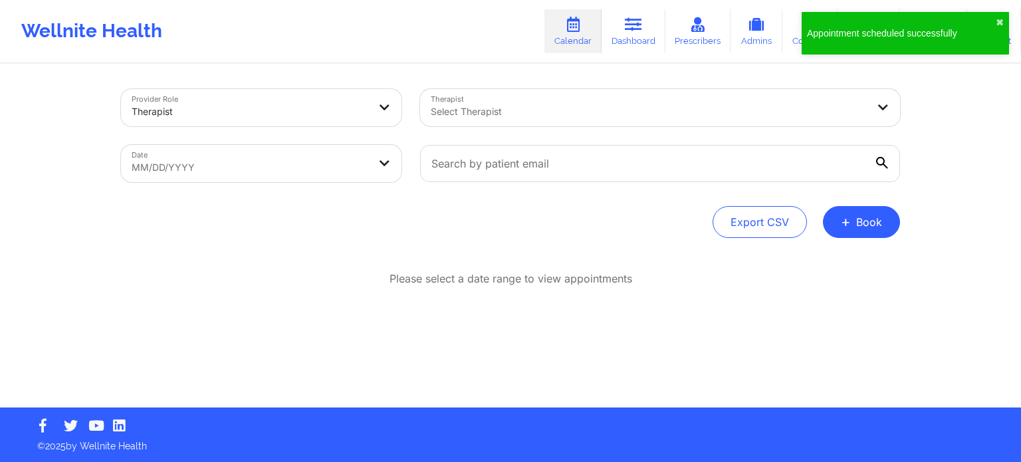
click at [595, 108] on div at bounding box center [649, 112] width 436 height 16
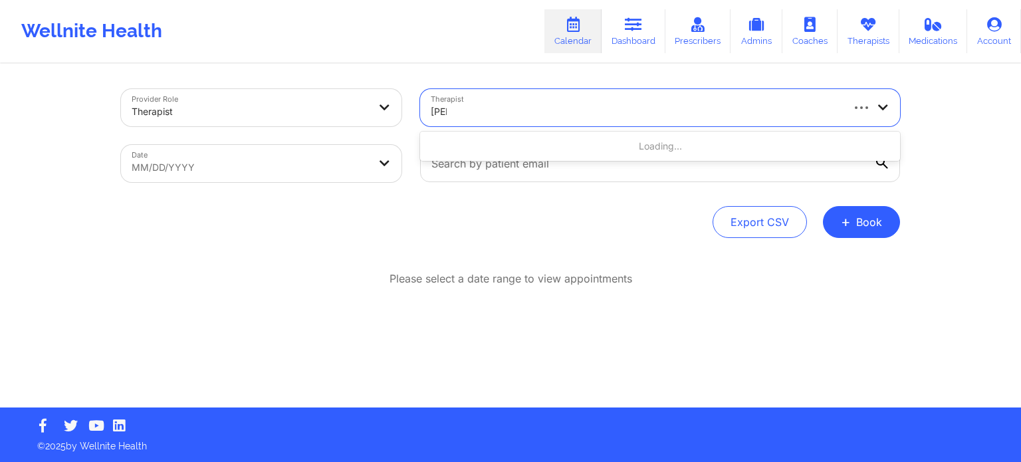
type input "quisha"
click at [191, 164] on body "Wellnite Health Calendar Dashboard Prescribers Admins Coaches Therapists Medica…" at bounding box center [510, 231] width 1021 height 462
select select "2025-8"
select select "2025-9"
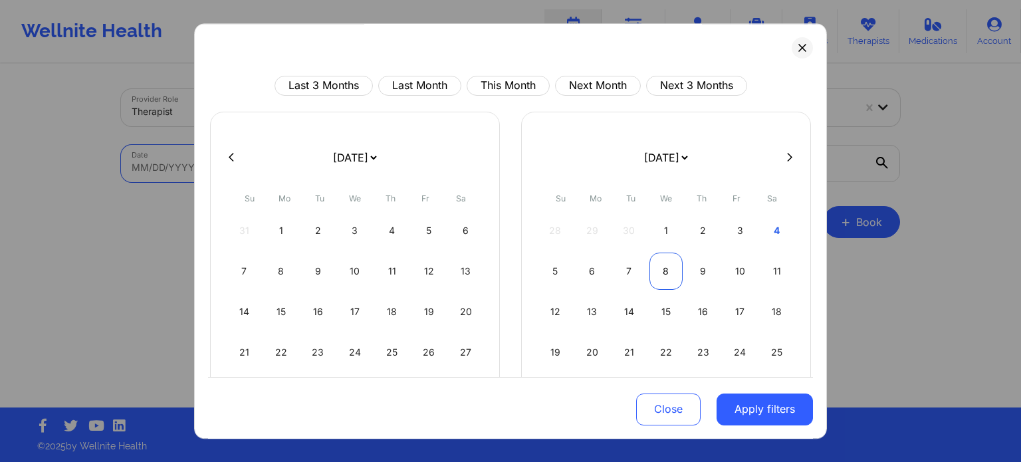
click at [668, 274] on div "8" at bounding box center [667, 271] width 34 height 37
select select "2025-9"
select select "2025-10"
select select "2025-9"
select select "2025-10"
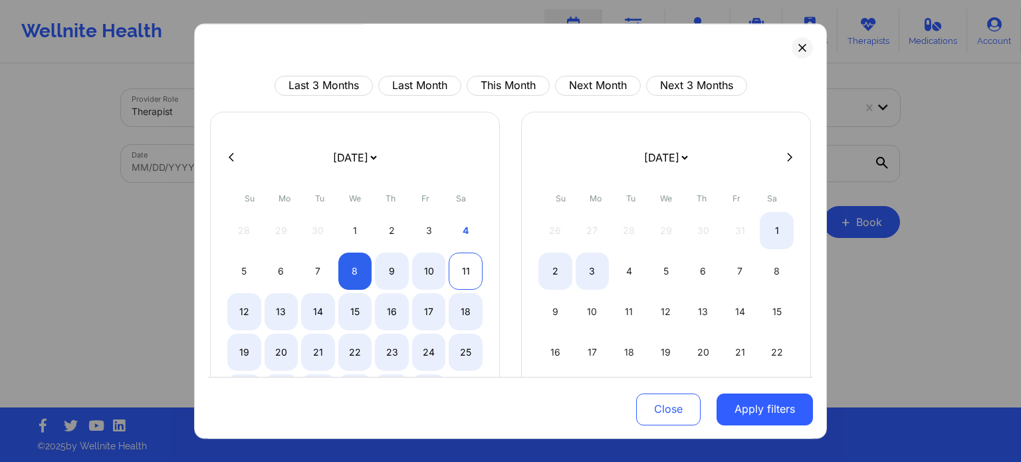
select select "2025-9"
select select "2025-10"
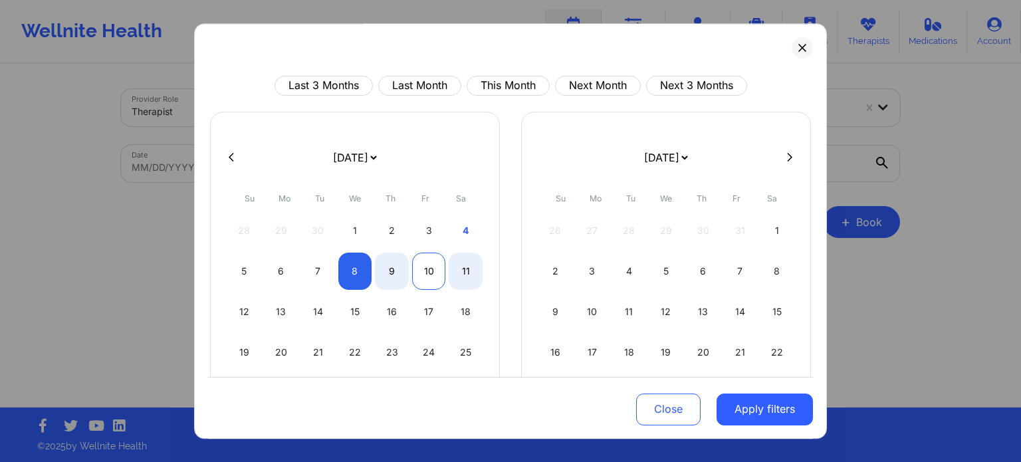
select select "2025-9"
select select "2025-10"
click at [434, 270] on div "10" at bounding box center [429, 271] width 34 height 37
select select "2025-9"
select select "2025-10"
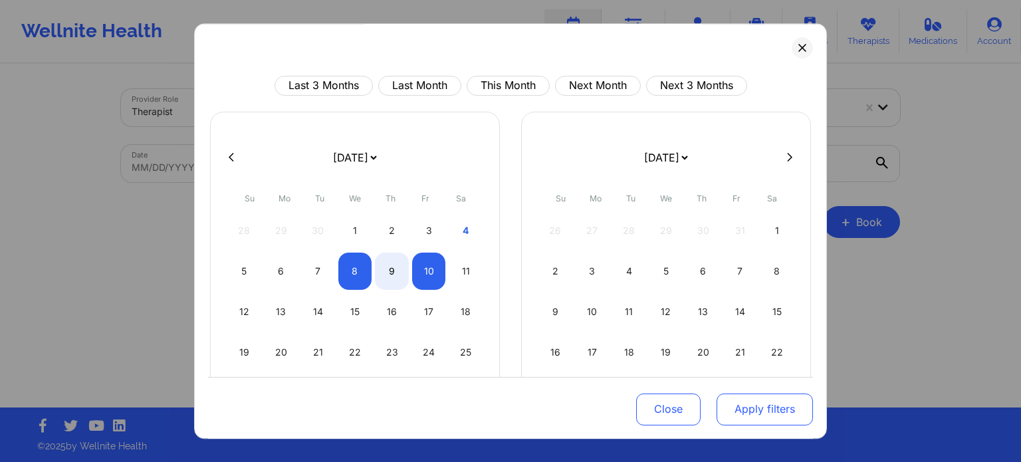
click at [774, 414] on button "Apply filters" at bounding box center [765, 409] width 96 height 32
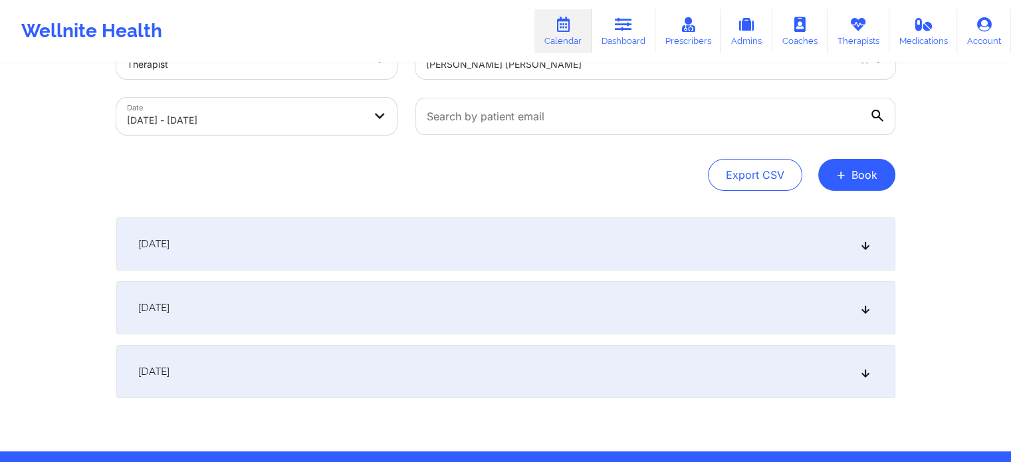
scroll to position [90, 0]
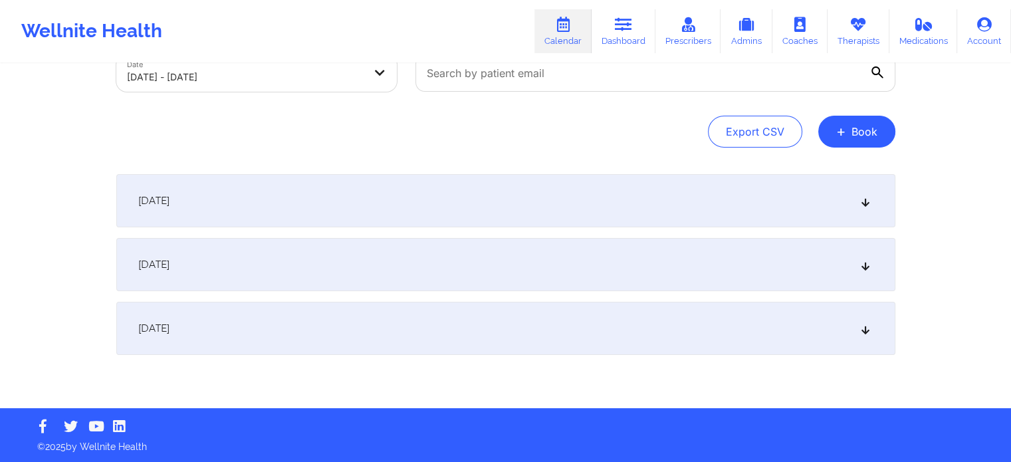
click at [290, 252] on div "October 9, 2025" at bounding box center [505, 264] width 779 height 53
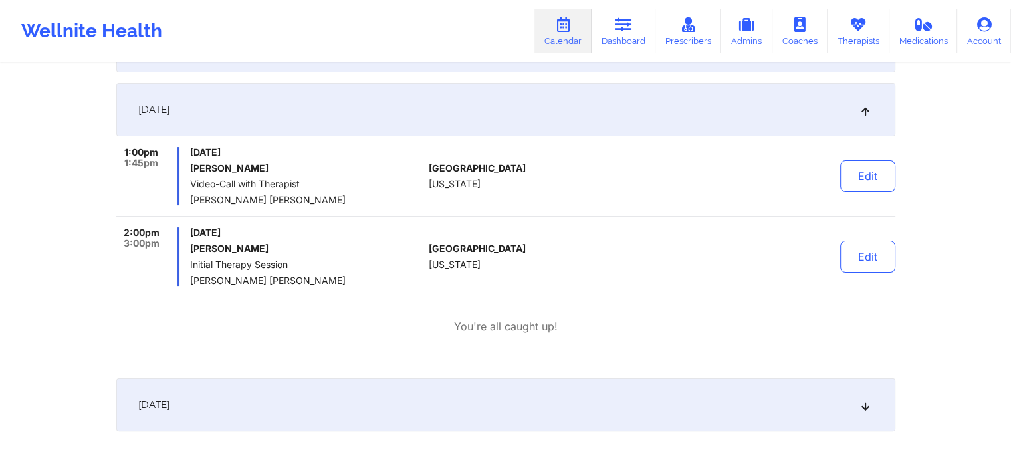
scroll to position [223, 0]
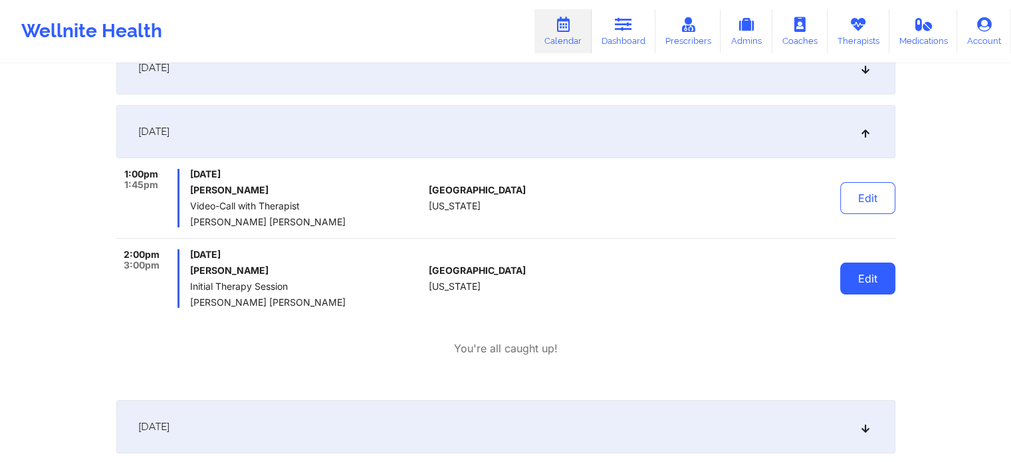
click at [854, 286] on button "Edit" at bounding box center [867, 279] width 55 height 32
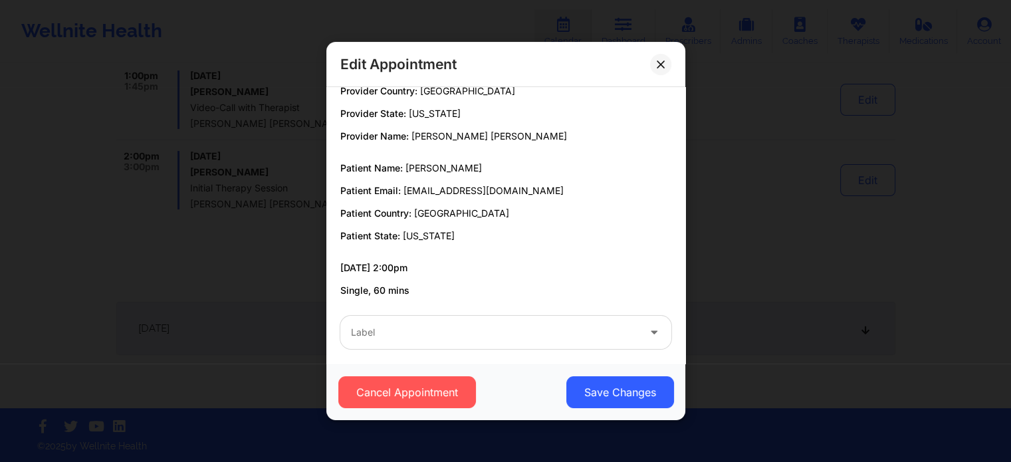
scroll to position [25, 0]
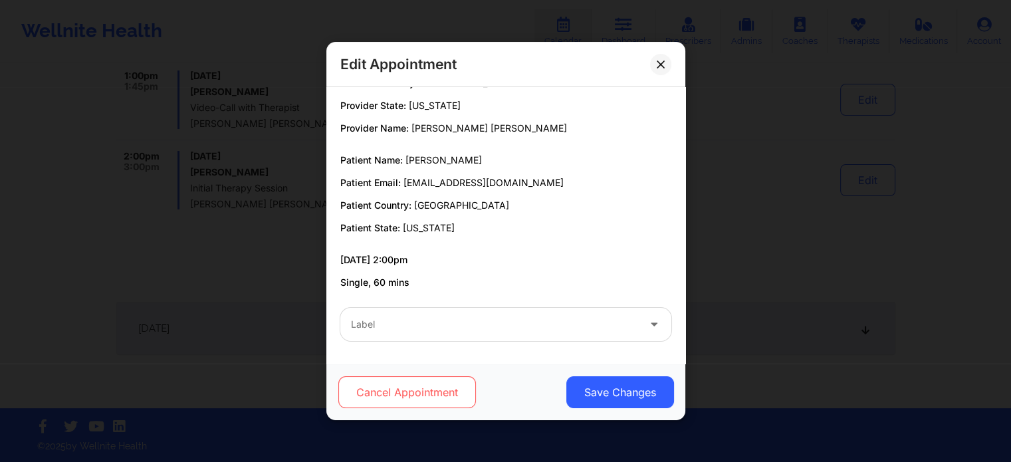
click at [420, 392] on button "Cancel Appointment" at bounding box center [407, 392] width 138 height 32
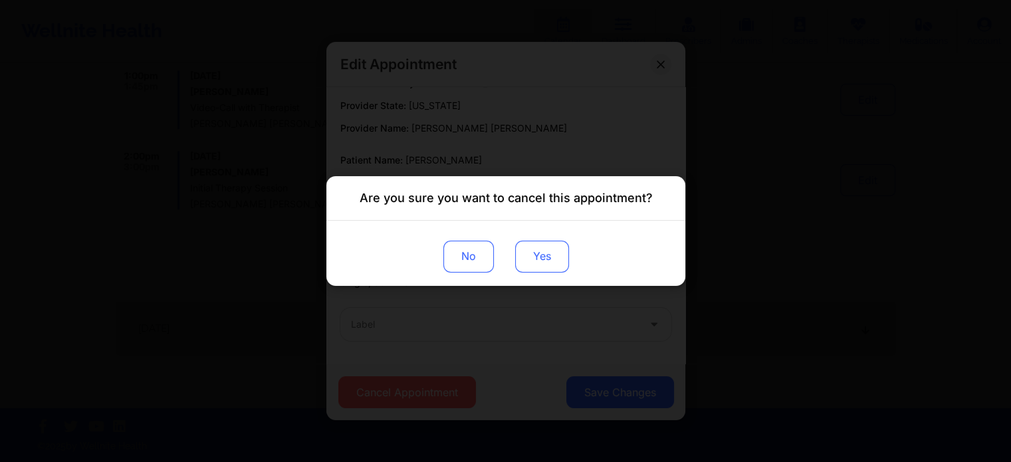
click at [549, 257] on button "Yes" at bounding box center [542, 257] width 54 height 32
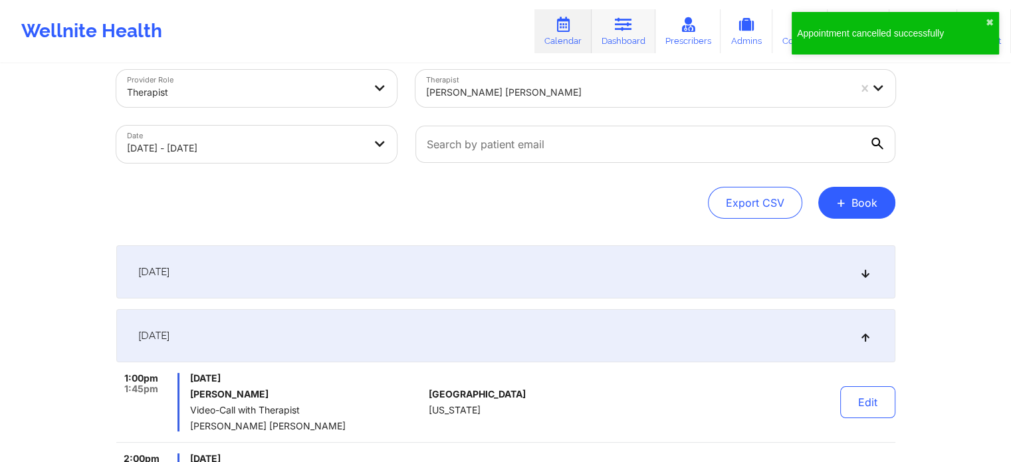
scroll to position [0, 0]
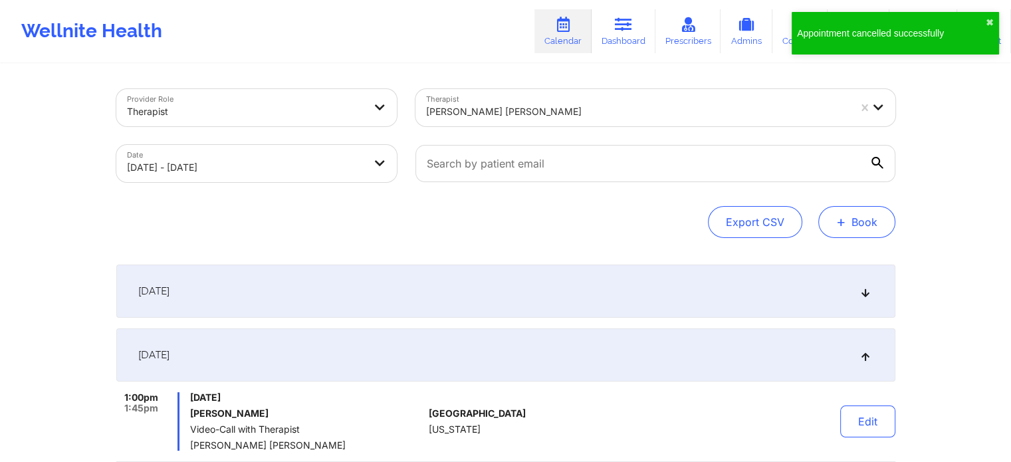
click at [861, 231] on button "+ Book" at bounding box center [857, 222] width 77 height 32
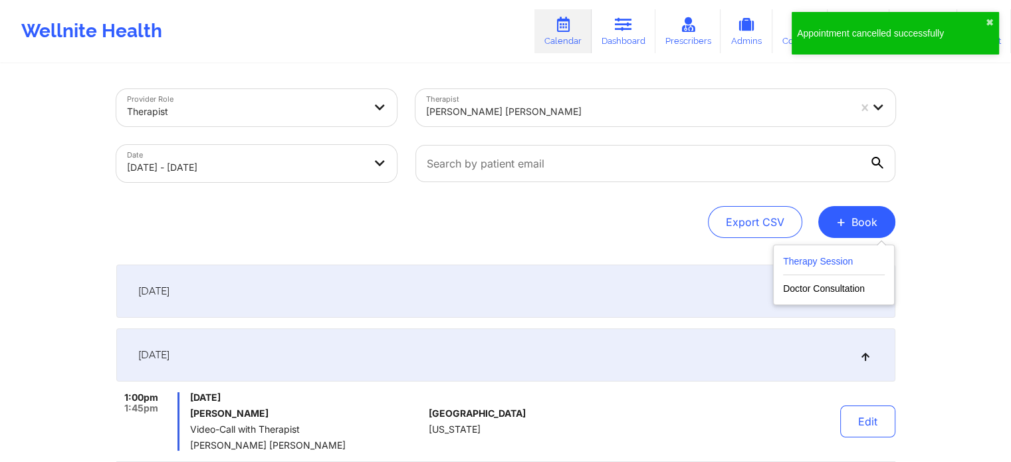
click at [815, 257] on button "Therapy Session" at bounding box center [834, 264] width 102 height 22
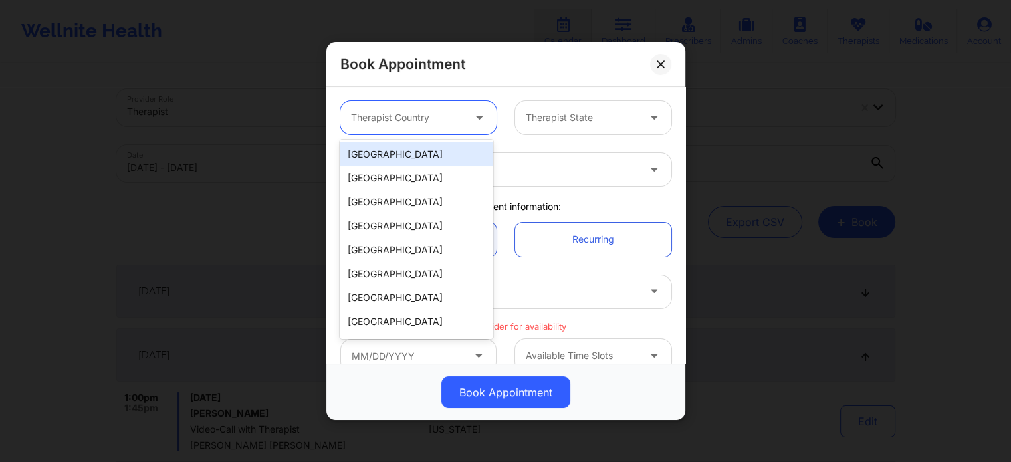
click at [406, 117] on div at bounding box center [407, 118] width 112 height 16
click at [394, 154] on div "[GEOGRAPHIC_DATA]" at bounding box center [416, 154] width 153 height 24
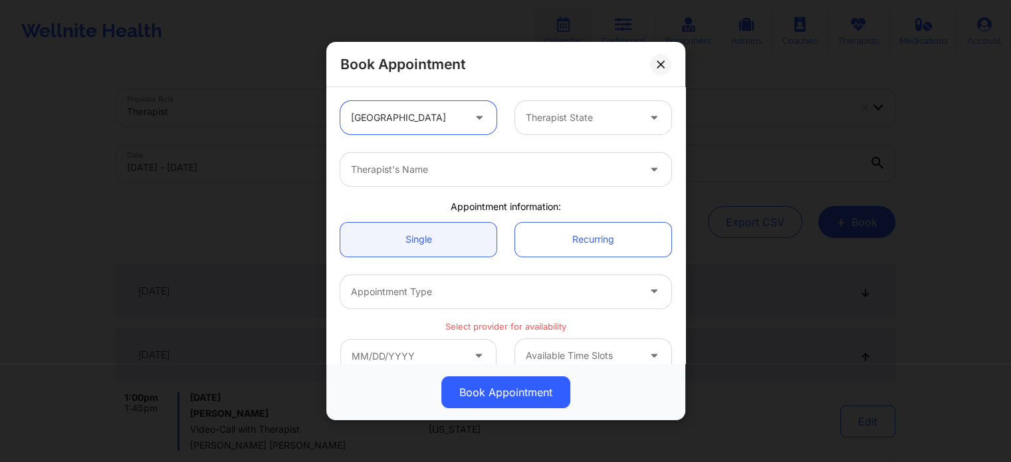
click at [562, 124] on div at bounding box center [582, 118] width 112 height 16
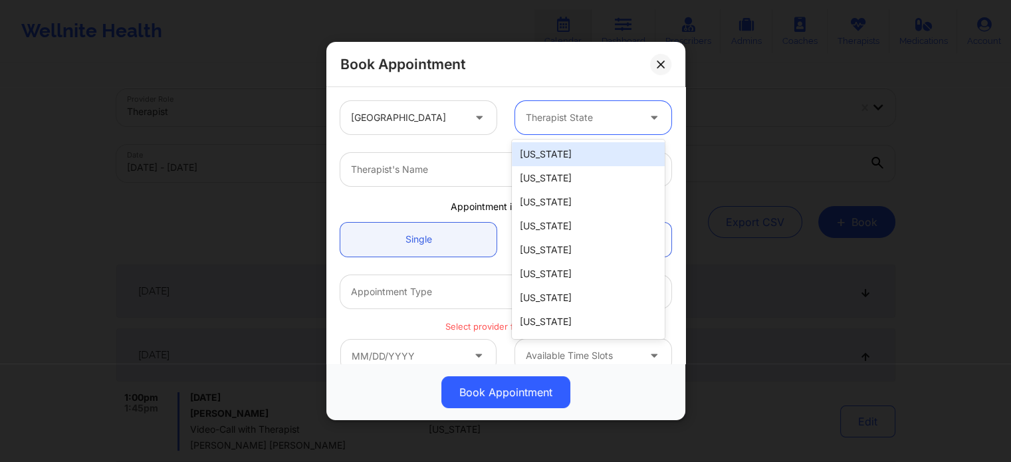
type input "f"
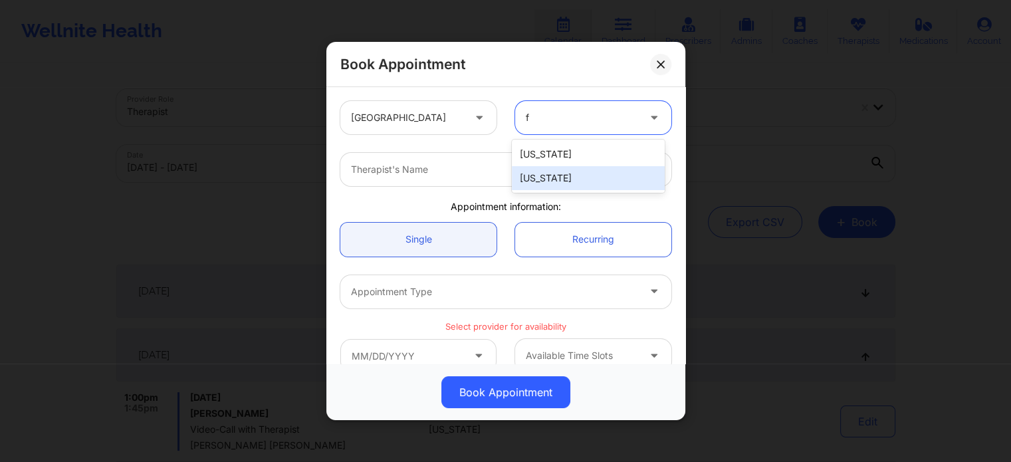
click at [557, 180] on div "[US_STATE]" at bounding box center [588, 178] width 153 height 24
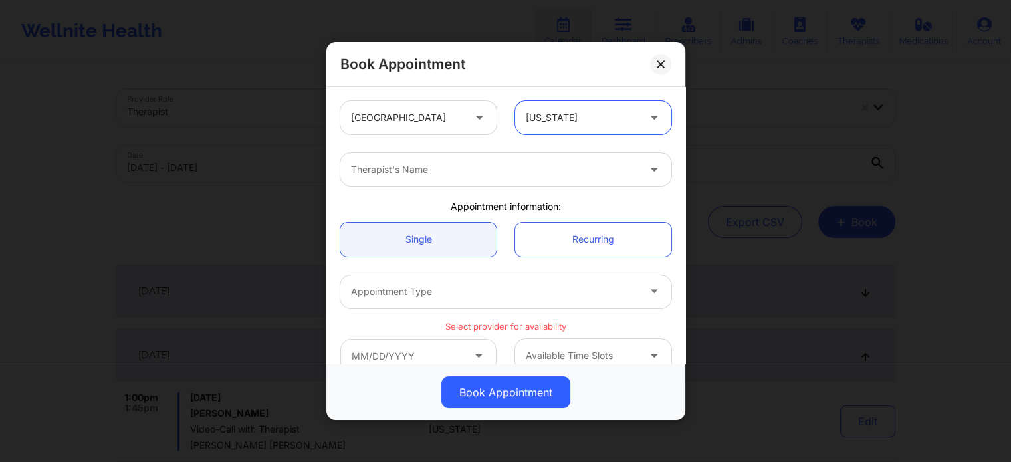
click at [475, 177] on div at bounding box center [494, 170] width 287 height 16
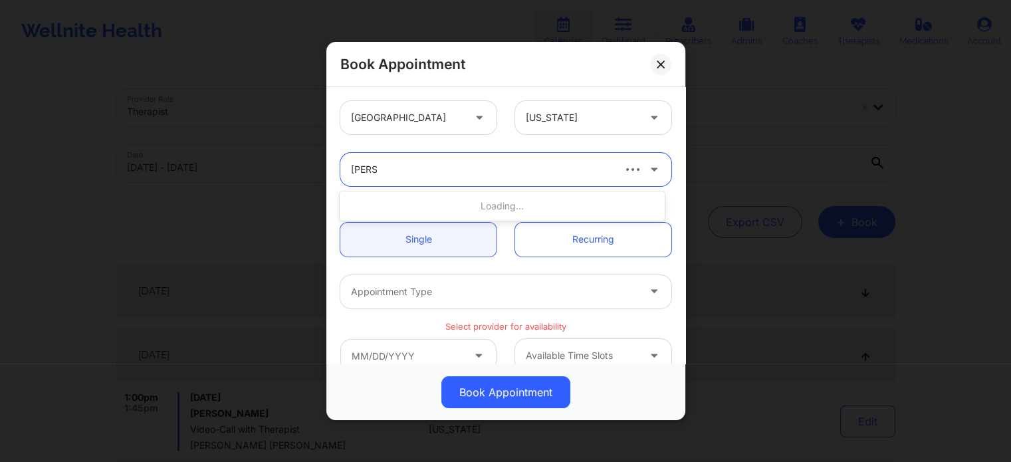
type input "quisha"
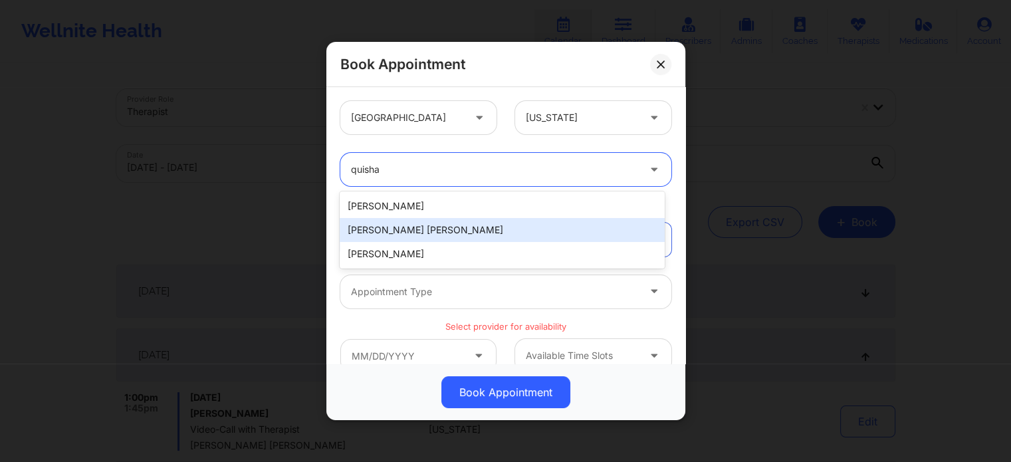
click at [440, 231] on div "Quisha Monique Castro" at bounding box center [502, 230] width 324 height 24
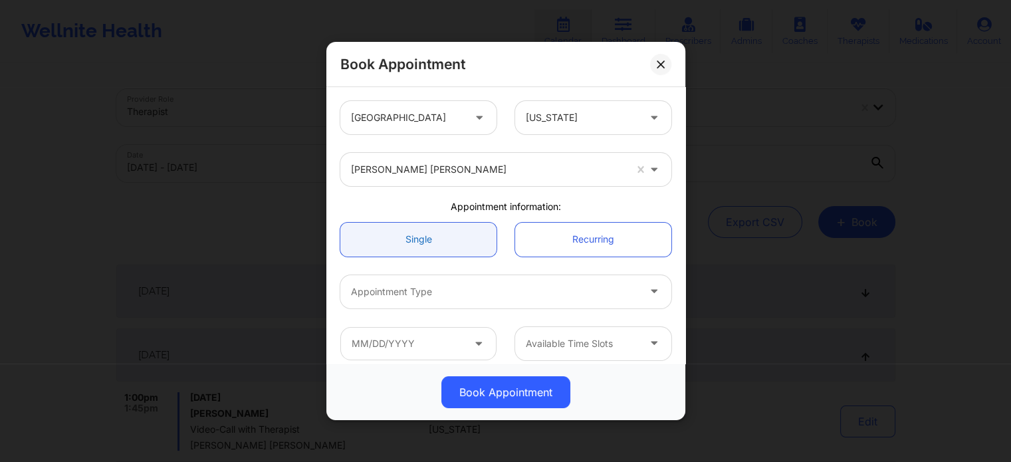
click at [426, 247] on link "Single" at bounding box center [418, 240] width 156 height 34
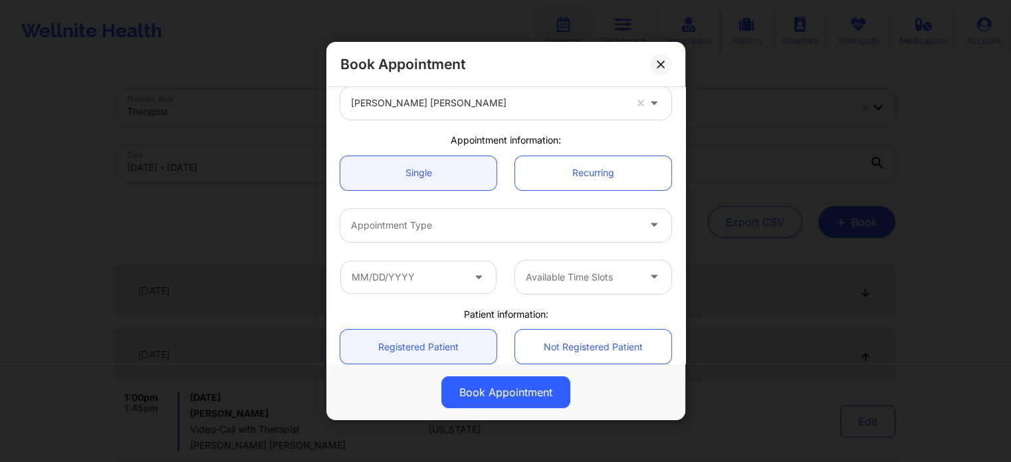
click at [420, 225] on div at bounding box center [494, 225] width 287 height 16
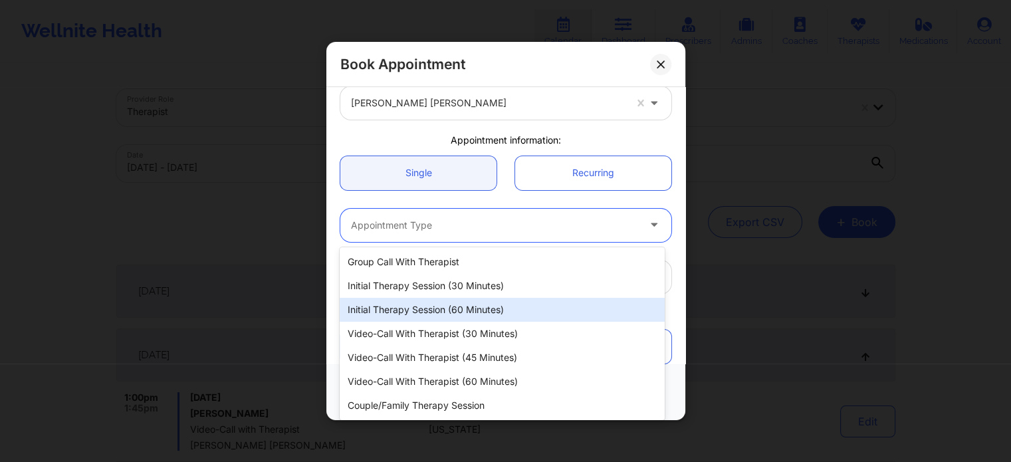
click at [407, 305] on div "Initial Therapy Session (60 minutes)" at bounding box center [502, 310] width 324 height 24
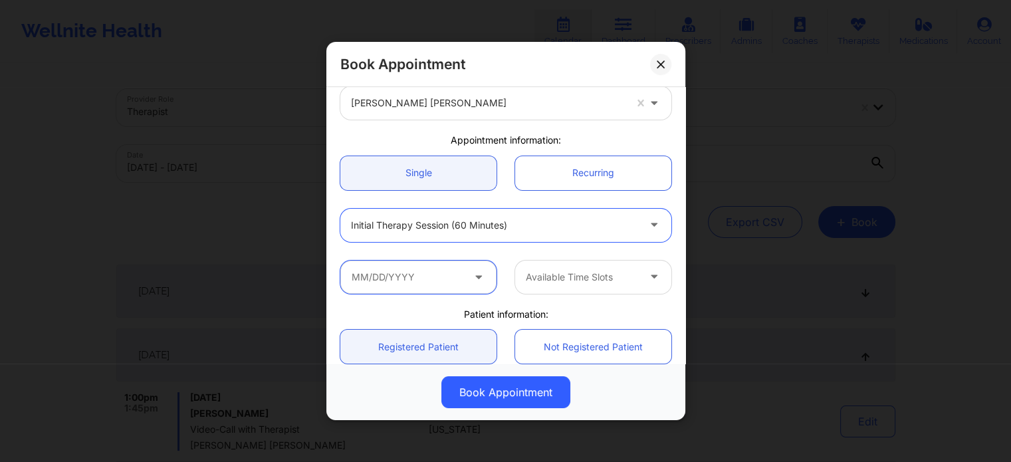
click at [400, 281] on input "text" at bounding box center [418, 277] width 156 height 33
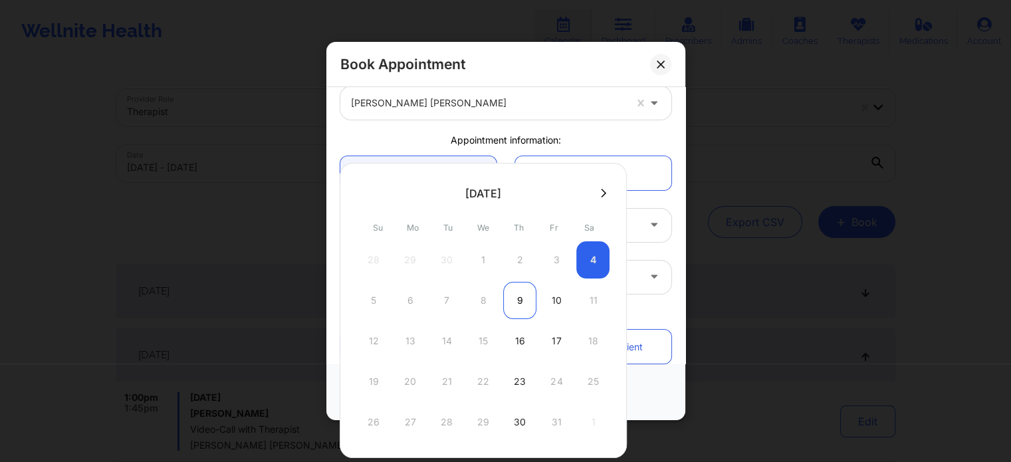
click at [516, 302] on div "9" at bounding box center [519, 300] width 33 height 37
type input "10/09/2025"
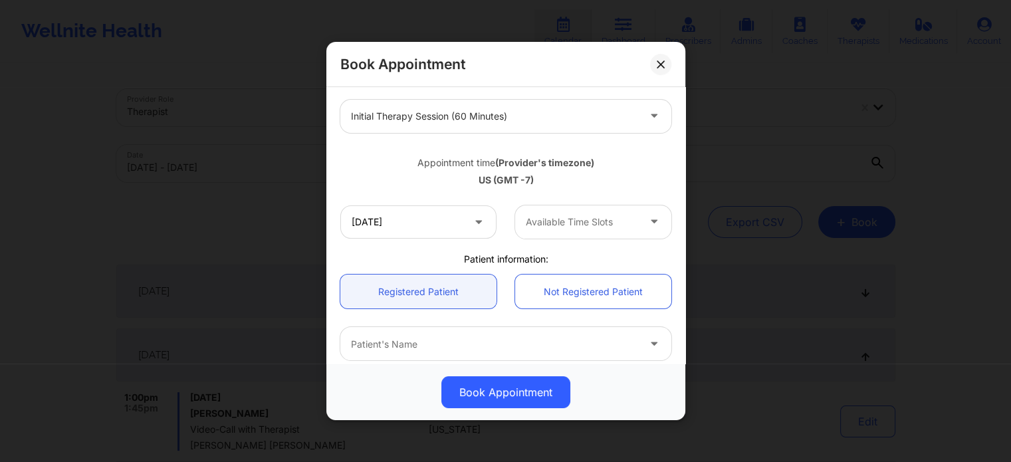
scroll to position [199, 0]
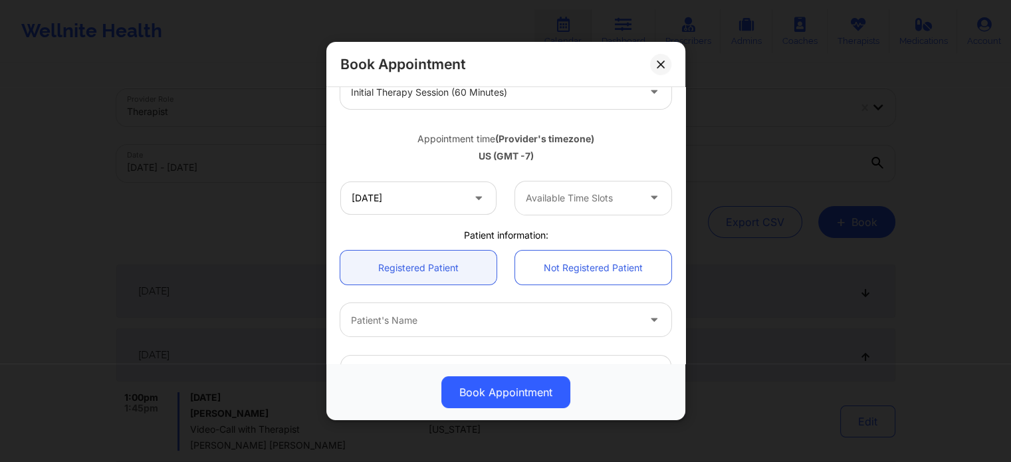
click at [575, 203] on div at bounding box center [582, 198] width 112 height 16
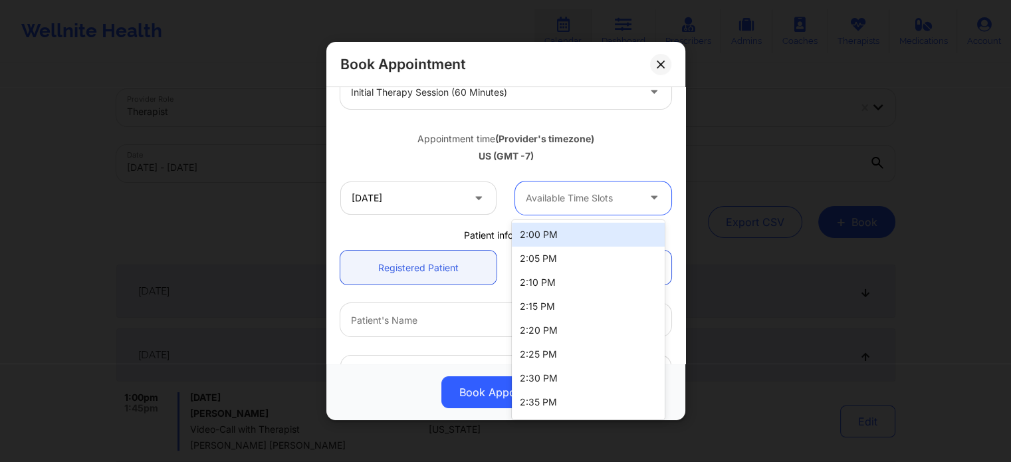
click at [559, 233] on div "2:00 PM" at bounding box center [588, 235] width 153 height 24
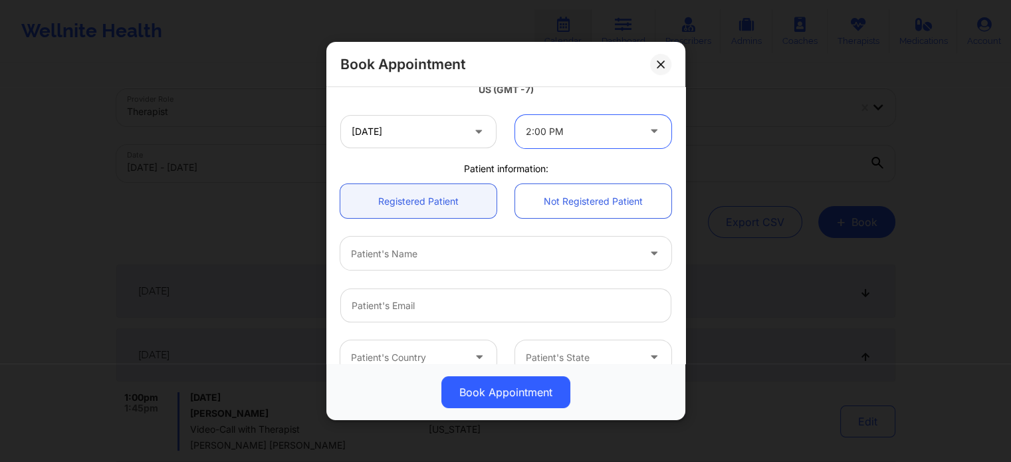
scroll to position [332, 0]
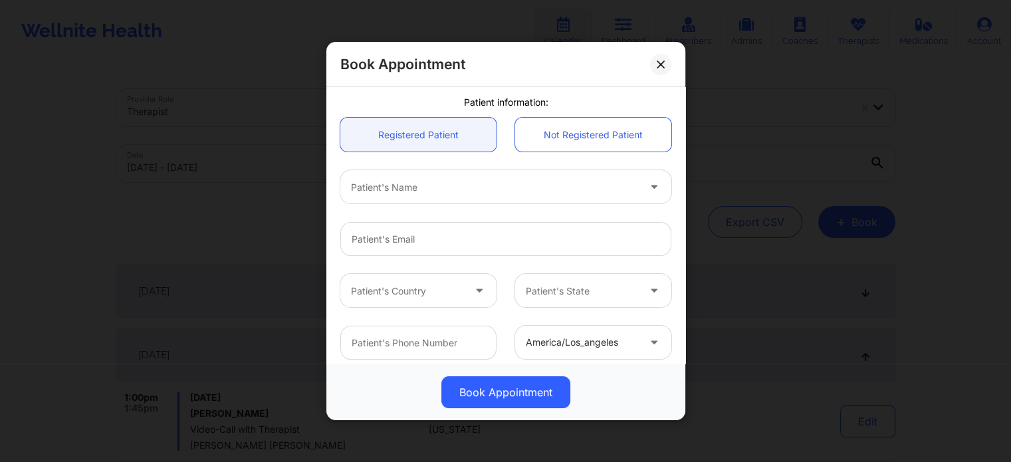
click at [434, 188] on div at bounding box center [494, 188] width 287 height 16
type input "emm"
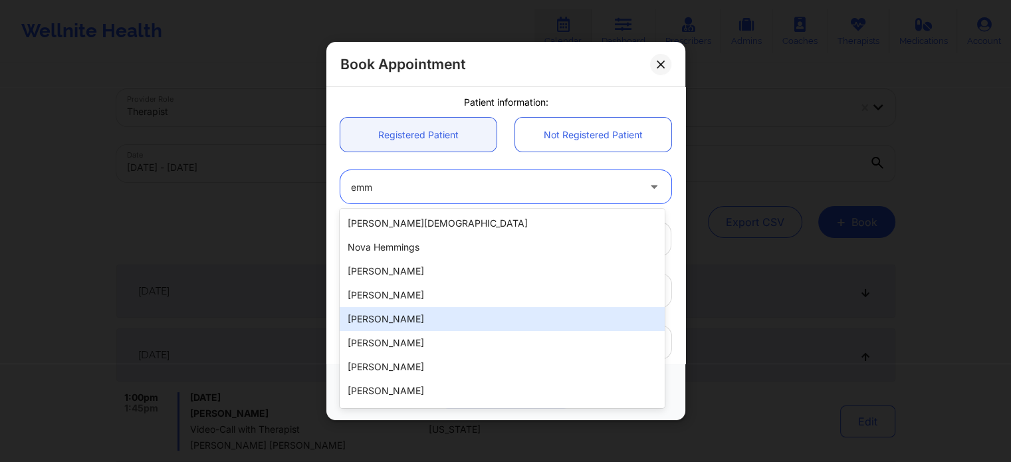
click at [419, 320] on div "Emma Yu" at bounding box center [502, 319] width 324 height 24
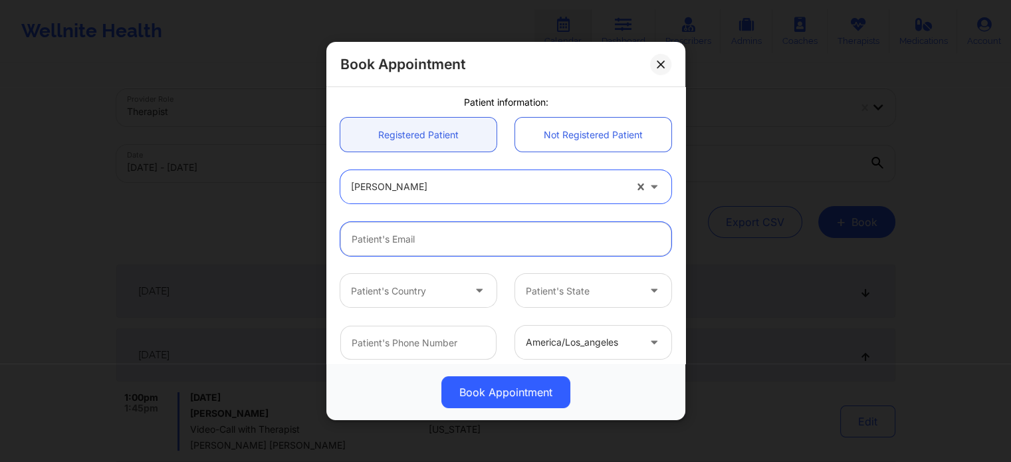
click at [412, 245] on input "email" at bounding box center [505, 239] width 331 height 34
paste input "Hi Quisha, You have an initial appointment. Please note that this is a confirme…"
type input "Hi Quisha, You have an initial appointment. Please note that this is a confirme…"
click at [584, 239] on input "Hi Quisha, You have an initial appointment. Please note that this is a confirme…" at bounding box center [505, 239] width 331 height 34
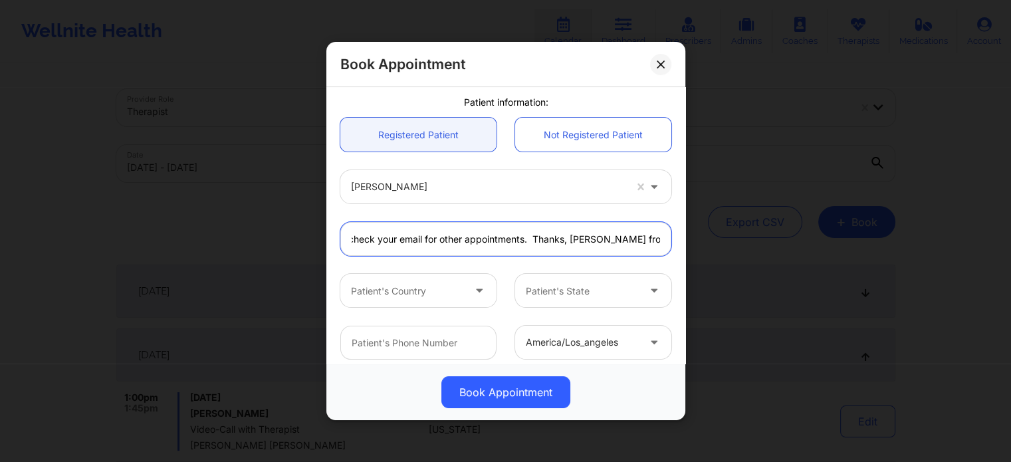
click at [584, 239] on input "Hi Quisha, You have an initial appointment. Please note that this is a confirme…" at bounding box center [505, 239] width 331 height 34
paste input "aimeeyu731@gmail.com"
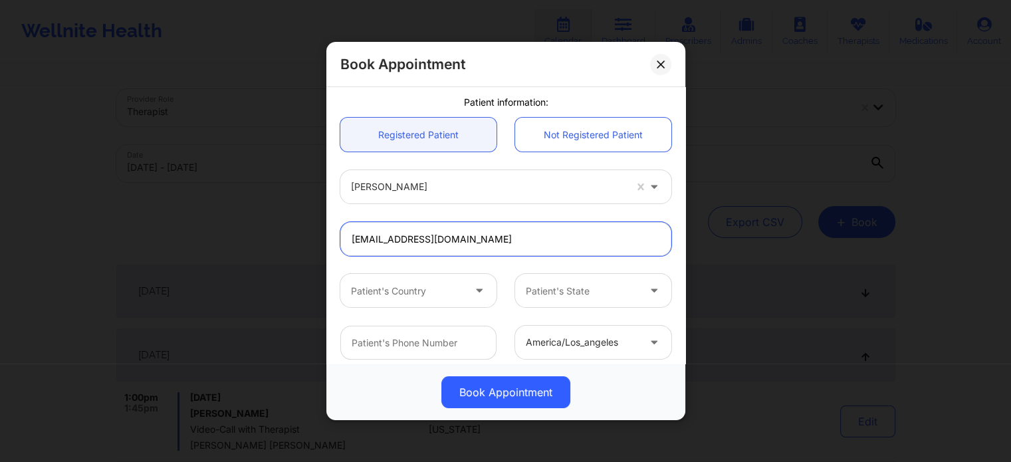
type input "aimeeyu731@gmail.com"
click at [448, 286] on div at bounding box center [407, 291] width 112 height 16
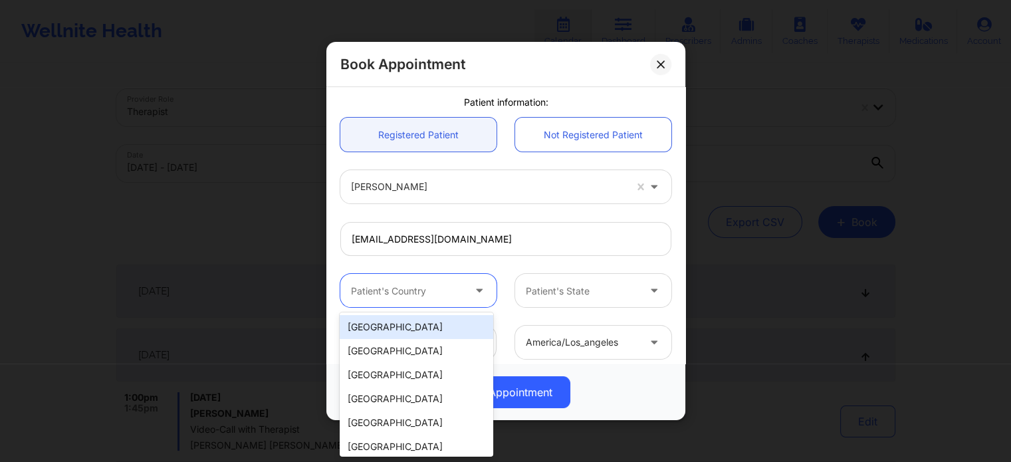
click at [433, 324] on div "[GEOGRAPHIC_DATA]" at bounding box center [416, 327] width 153 height 24
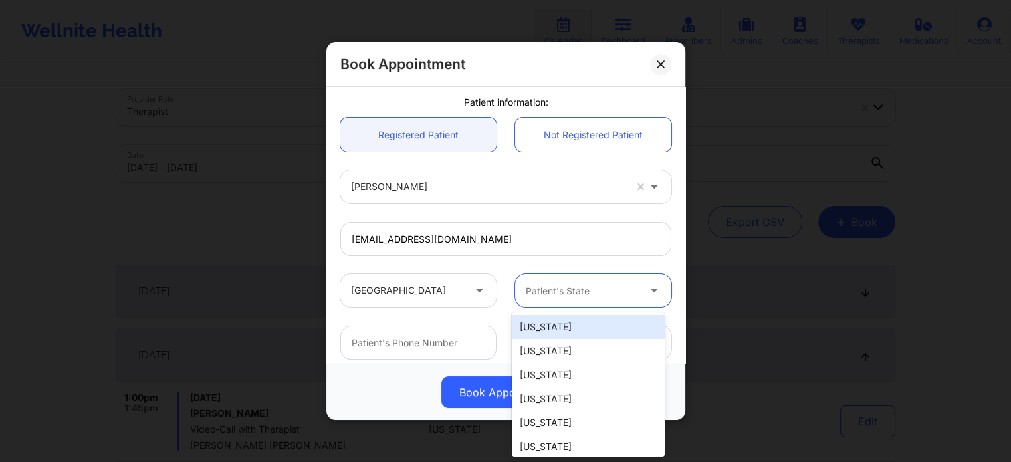
click at [561, 291] on div at bounding box center [582, 291] width 112 height 16
type input "f"
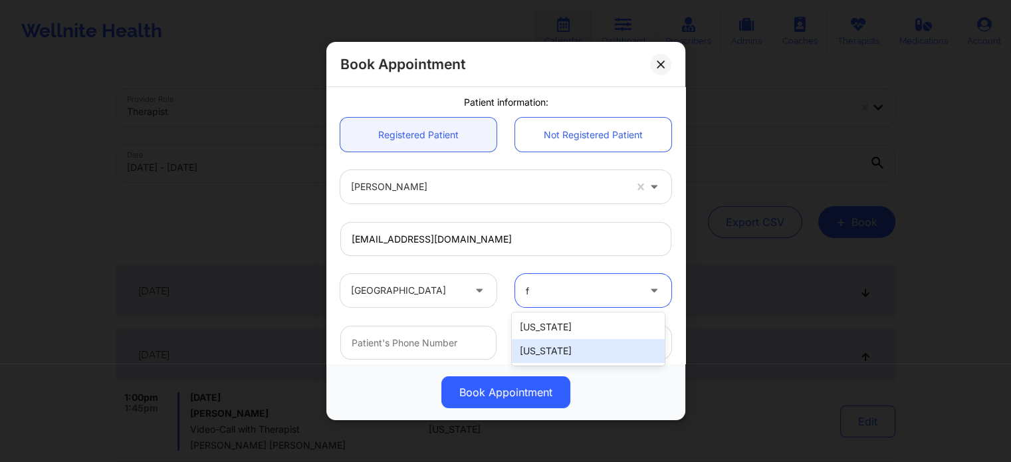
click at [545, 350] on div "[US_STATE]" at bounding box center [588, 351] width 153 height 24
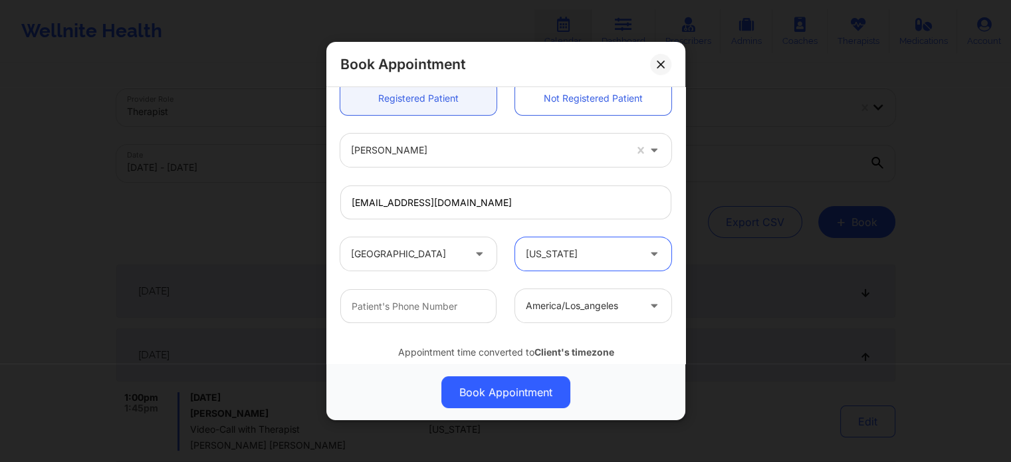
scroll to position [399, 0]
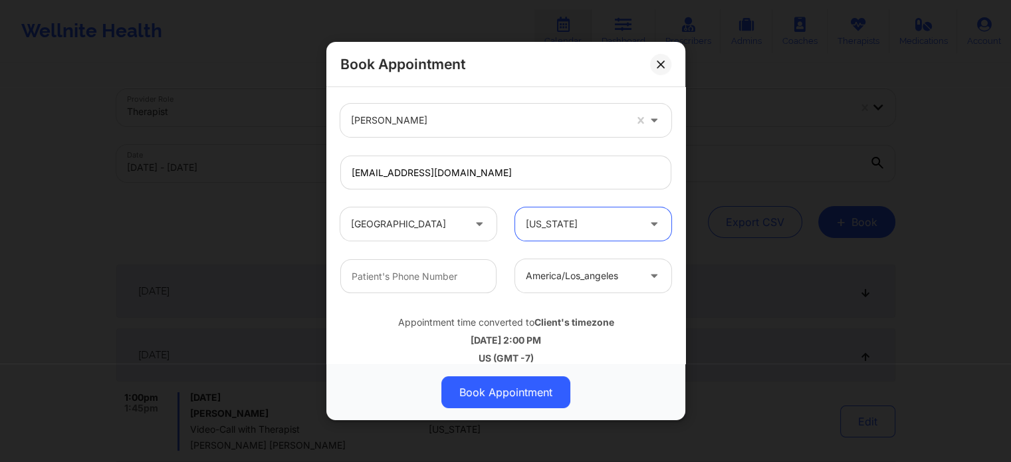
click at [570, 278] on div at bounding box center [582, 277] width 112 height 16
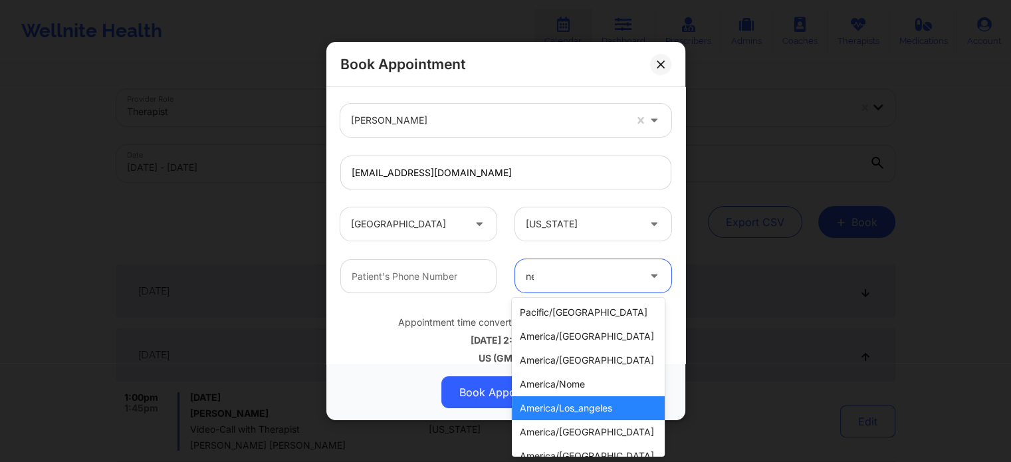
type input "new"
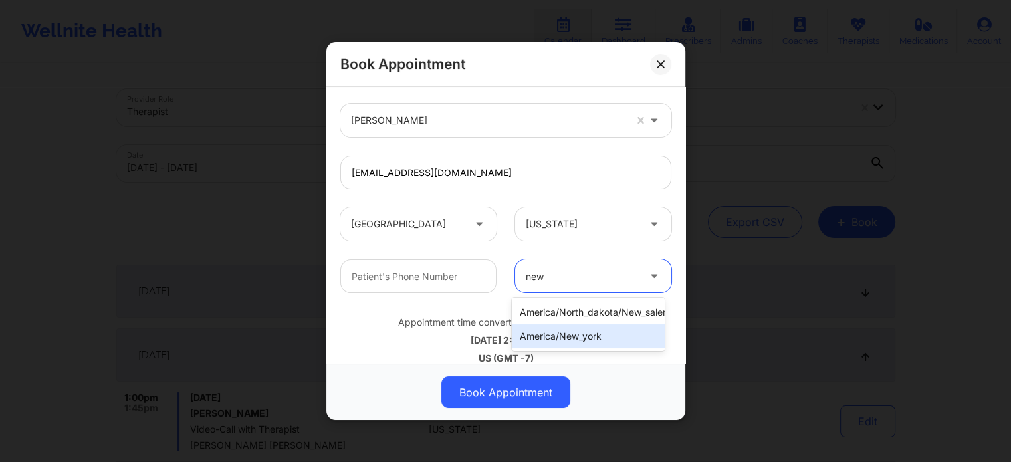
click at [559, 336] on div "america/new_york" at bounding box center [588, 336] width 153 height 24
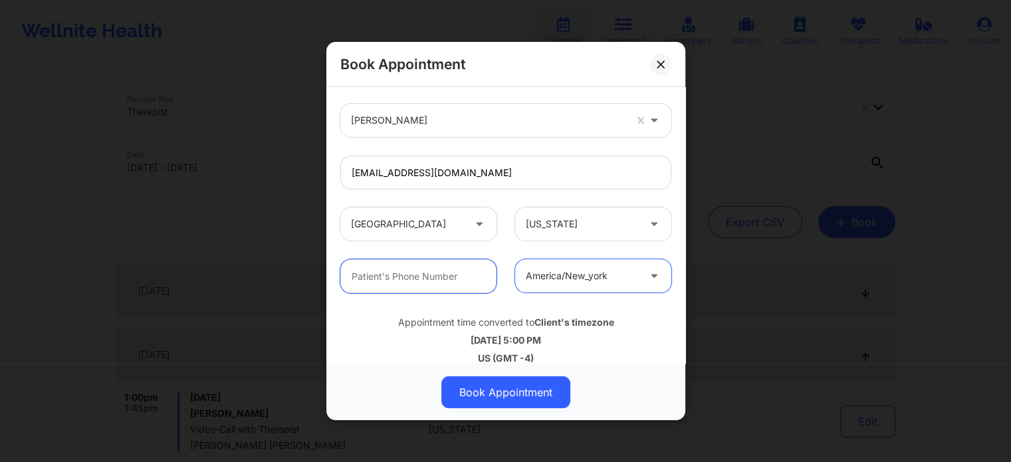
click at [422, 284] on input "text" at bounding box center [418, 276] width 156 height 34
paste input "(410) 322-5648"
type input "(410) 322-5648"
click at [382, 331] on div "Appointment time converted to Client's timezone 10/09/2025 5:00 PM US (GMT -4)" at bounding box center [506, 337] width 350 height 53
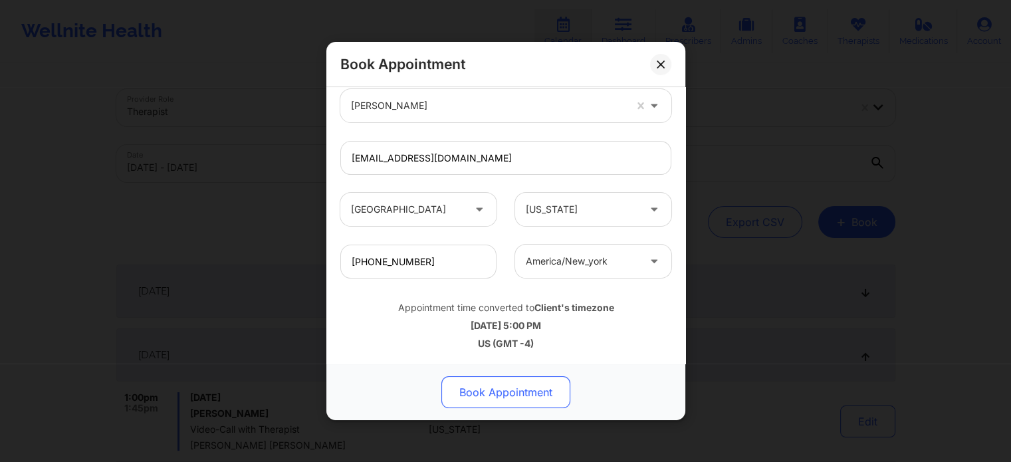
click at [531, 399] on button "Book Appointment" at bounding box center [506, 392] width 129 height 32
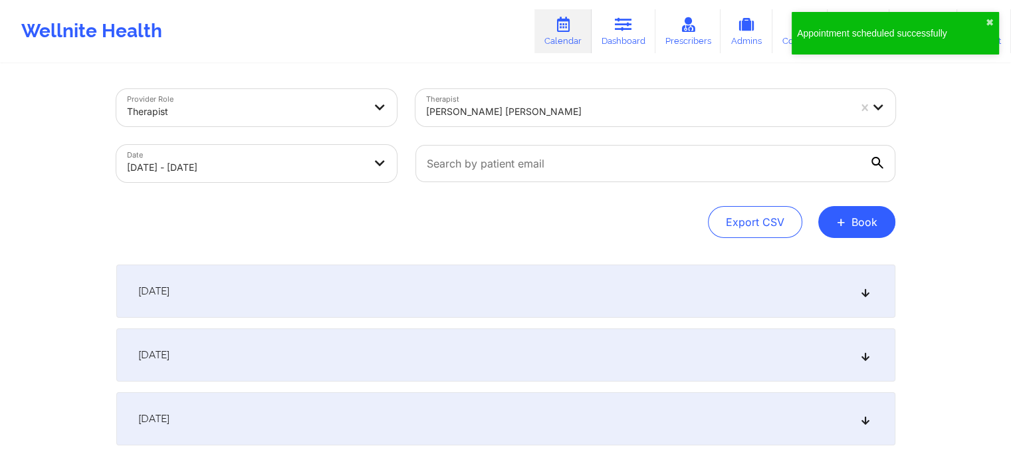
click at [275, 356] on div "October 9, 2025" at bounding box center [505, 354] width 779 height 53
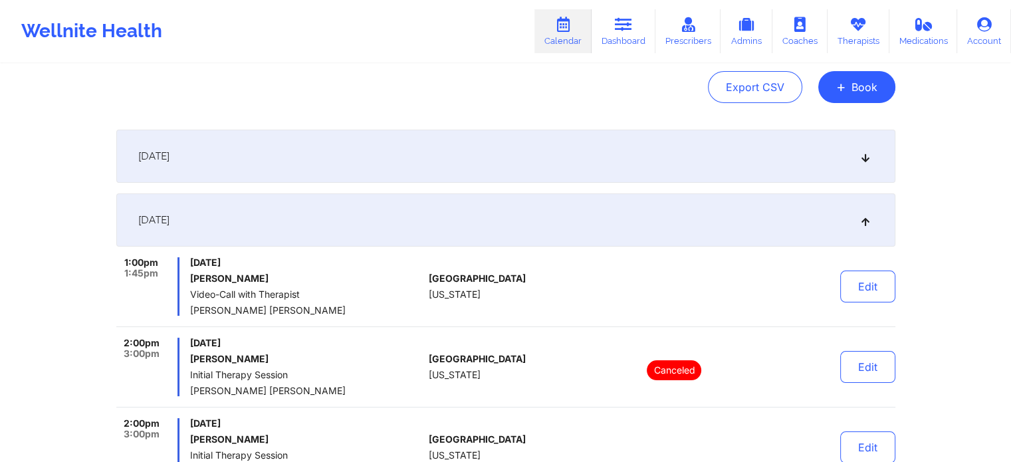
scroll to position [133, 0]
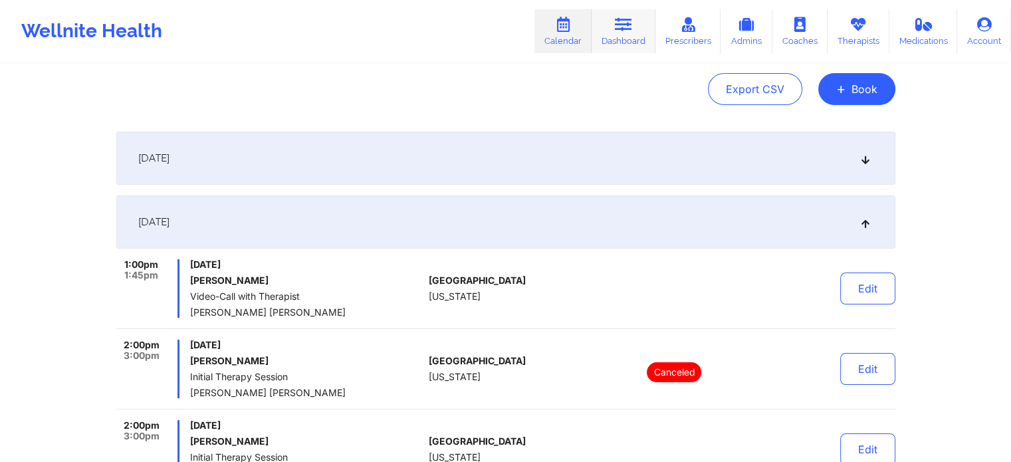
click at [629, 42] on link "Dashboard" at bounding box center [624, 31] width 64 height 44
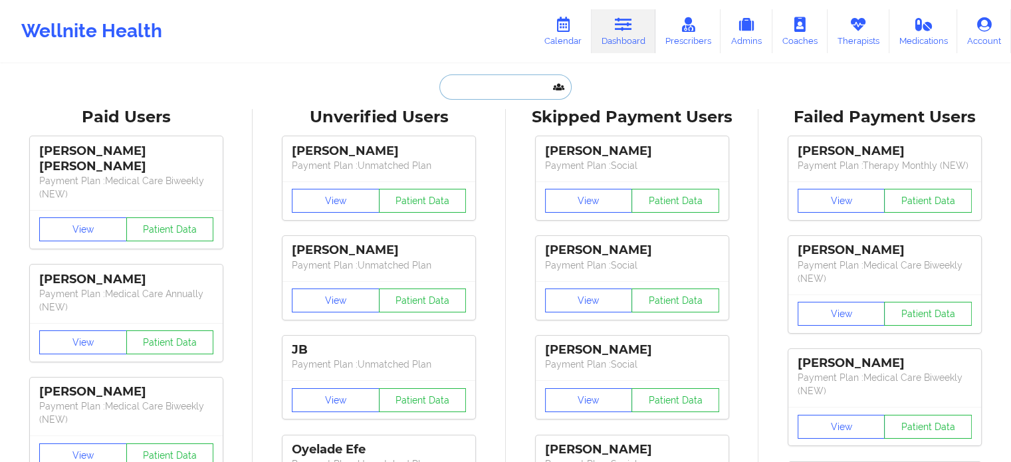
click at [461, 90] on input "text" at bounding box center [506, 86] width 132 height 25
paste input "cassie.unterbrink@gmail.com"
type input "cassie.unterbrink@gmail.com"
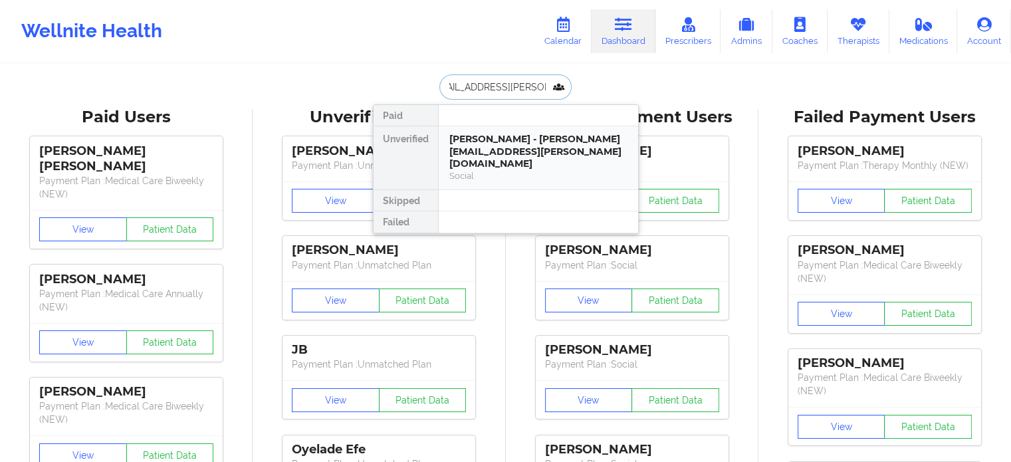
click at [515, 142] on div "Cassie Unterbrink - cassie.unterbrink@gmail.com" at bounding box center [538, 151] width 178 height 37
